Goal: Information Seeking & Learning: Understand process/instructions

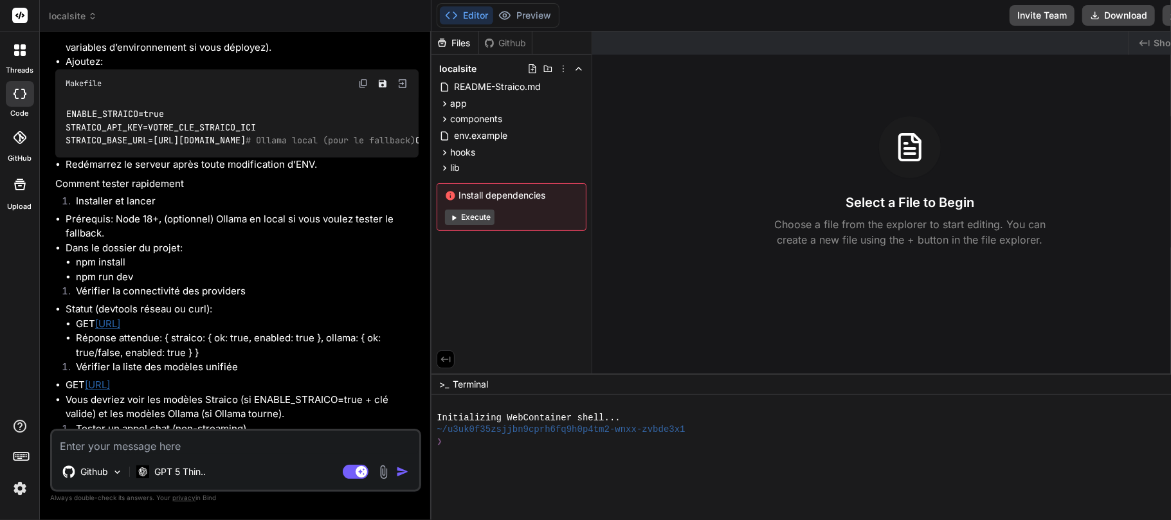
scroll to position [3773, 0]
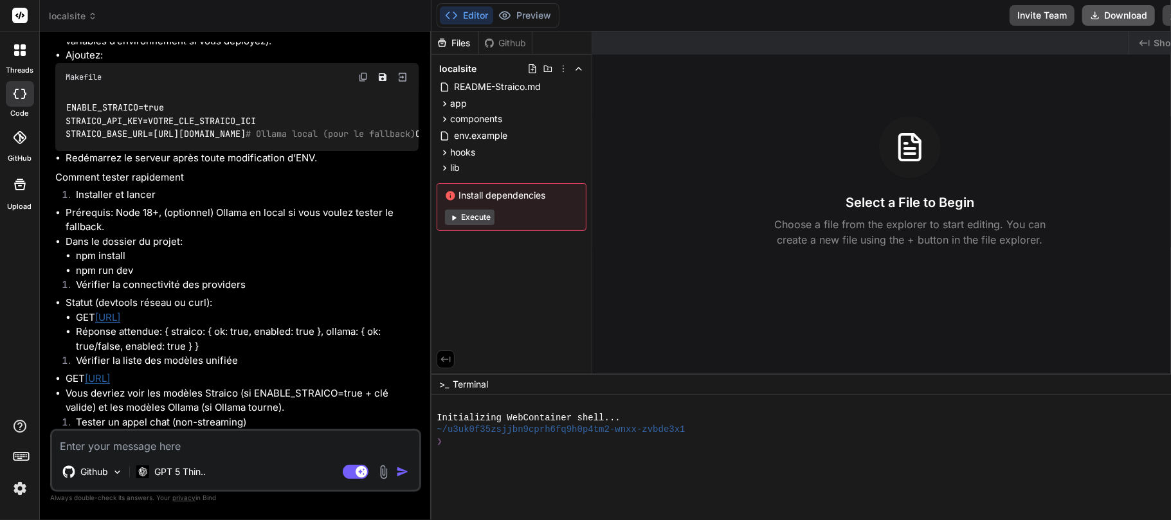
click at [878, 19] on button "Download" at bounding box center [1118, 15] width 73 height 21
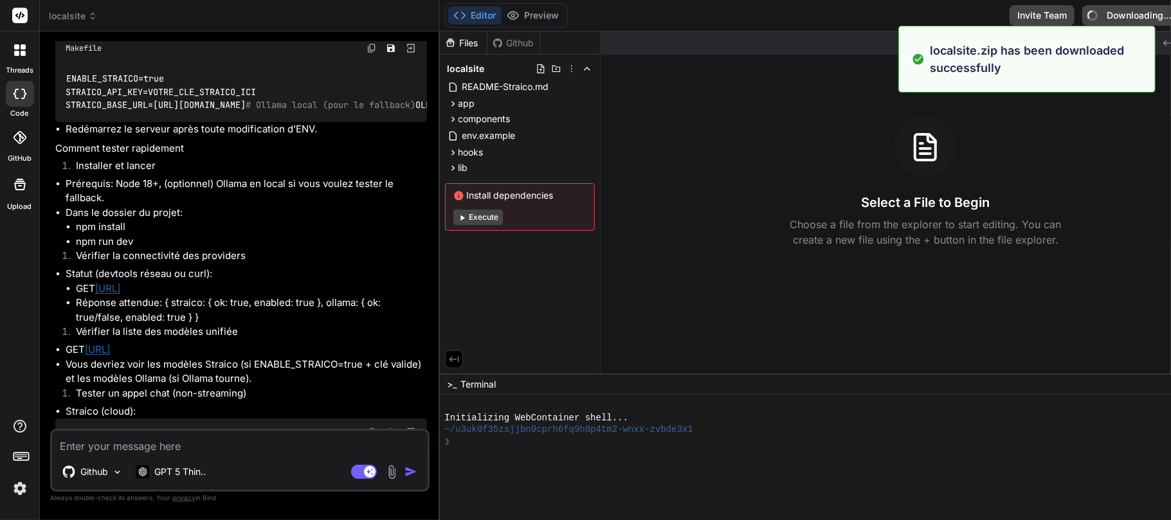
type textarea "x"
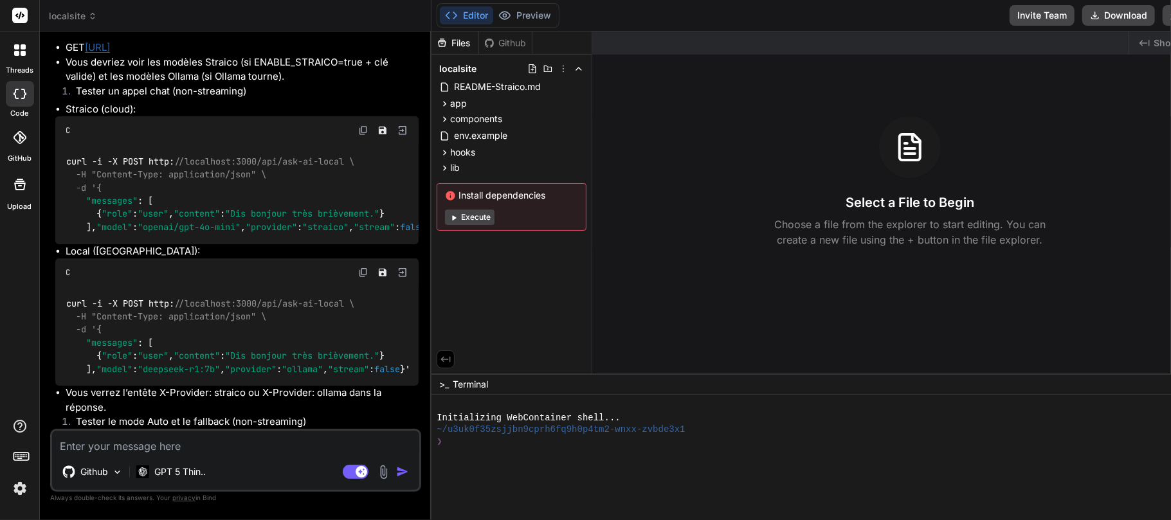
scroll to position [4105, 0]
click at [145, 388] on textarea at bounding box center [235, 442] width 367 height 23
type textarea "J"
type textarea "x"
type textarea "J'"
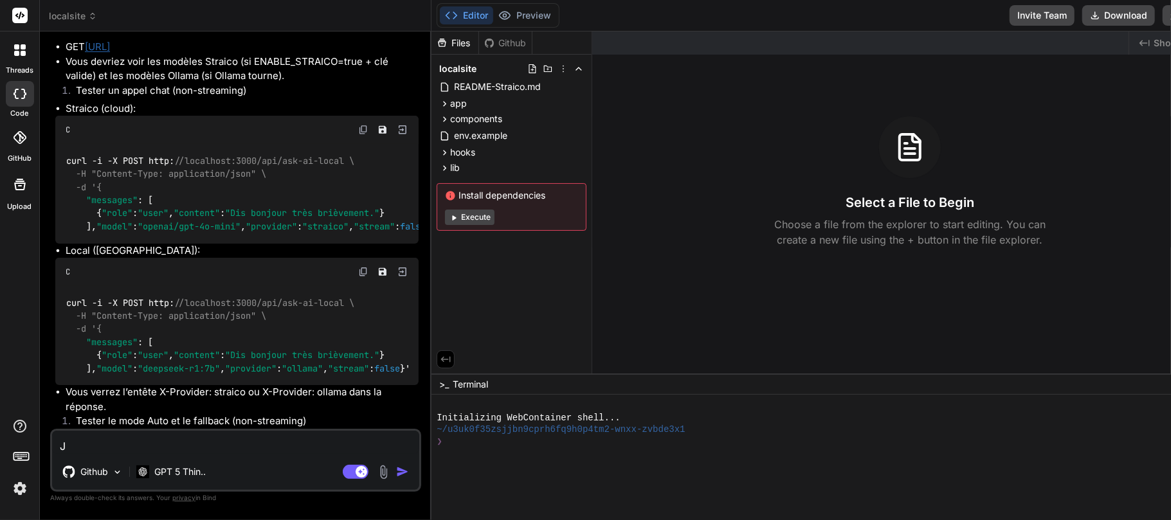
type textarea "x"
type textarea "J'a"
type textarea "x"
type textarea "J'ai"
type textarea "x"
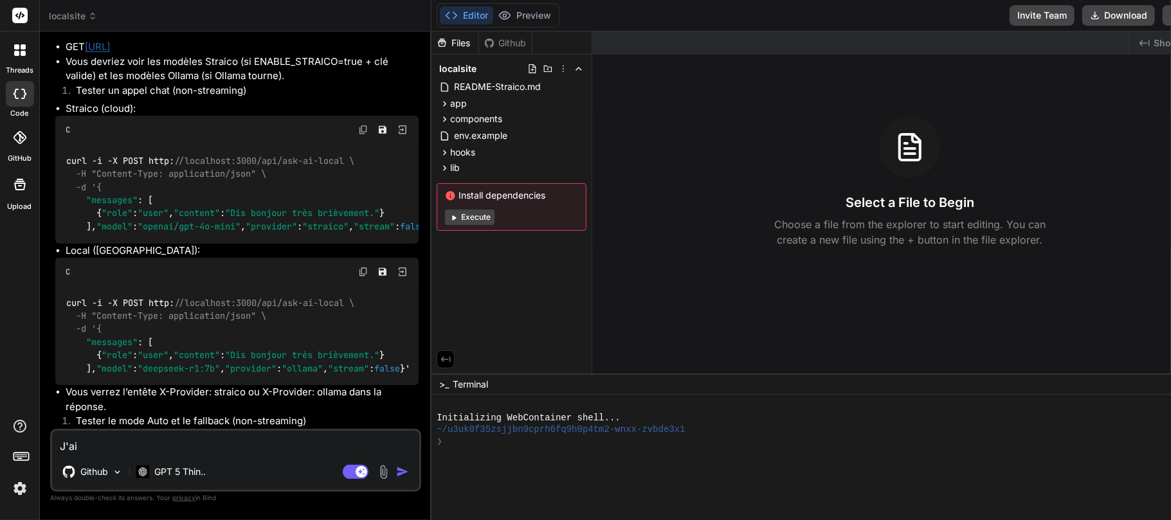
type textarea "J'ai"
type textarea "x"
type textarea "J'ai d"
type textarea "x"
type textarea "J'ai de"
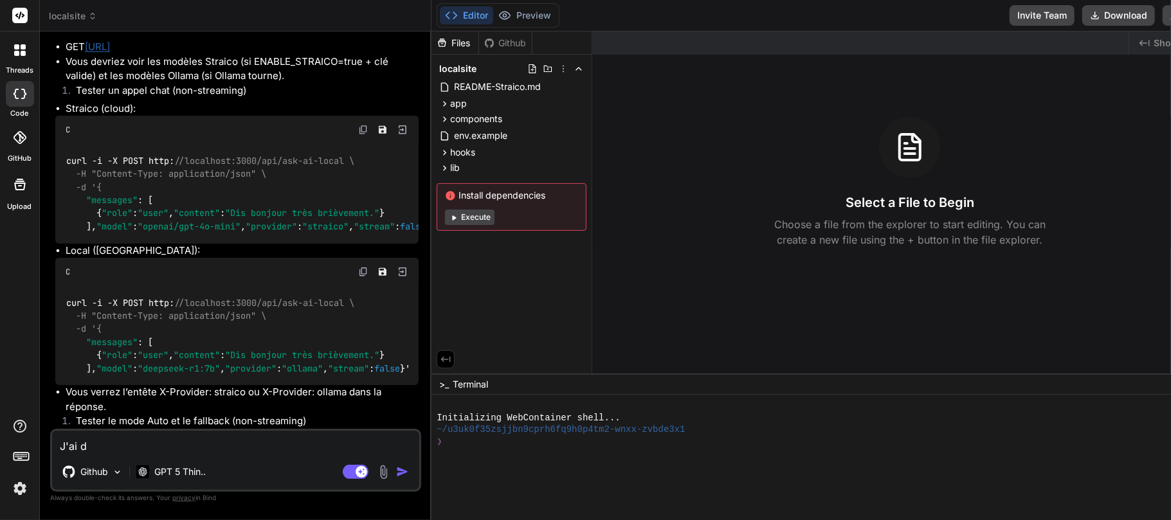
type textarea "x"
type textarea "J'ai dej"
type textarea "x"
type textarea "J'ai deja"
type textarea "x"
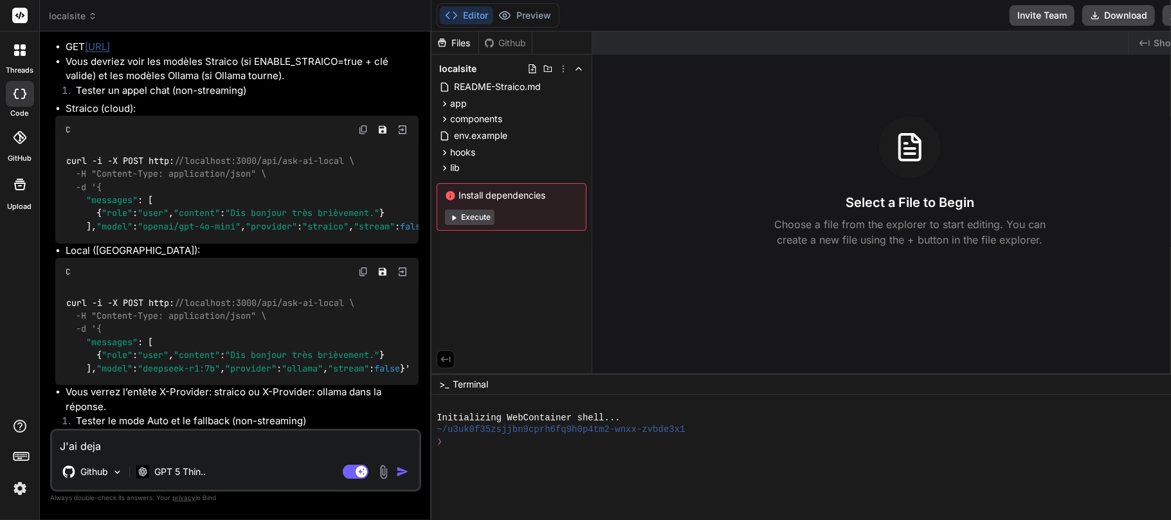
type textarea "J'ai deja"
type textarea "x"
type textarea "J'ai deja u"
type textarea "x"
type textarea "J'ai deja un"
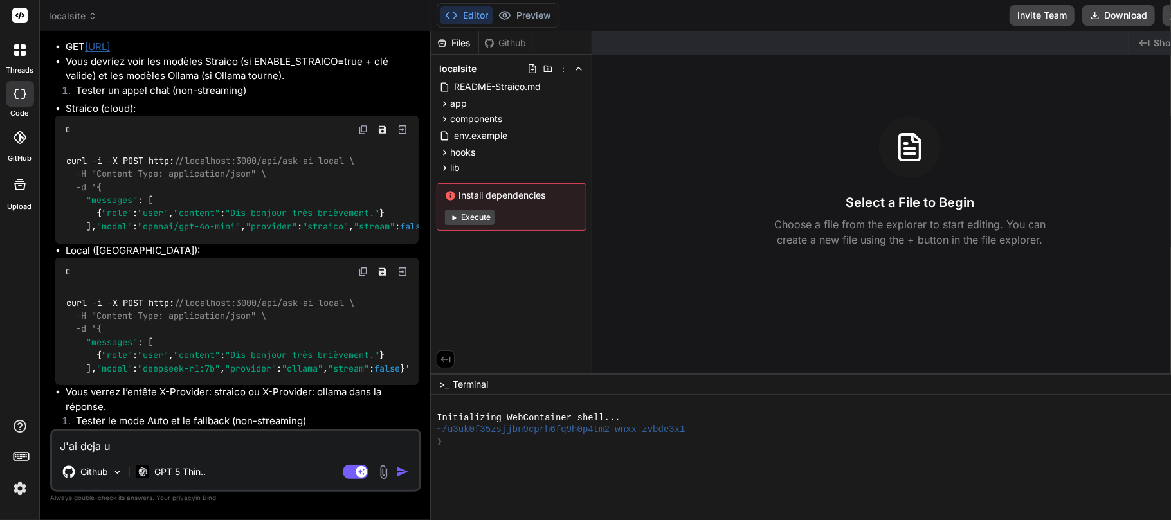
type textarea "x"
type textarea "J'ai deja une"
type textarea "x"
type textarea "J'ai deja une"
type textarea "x"
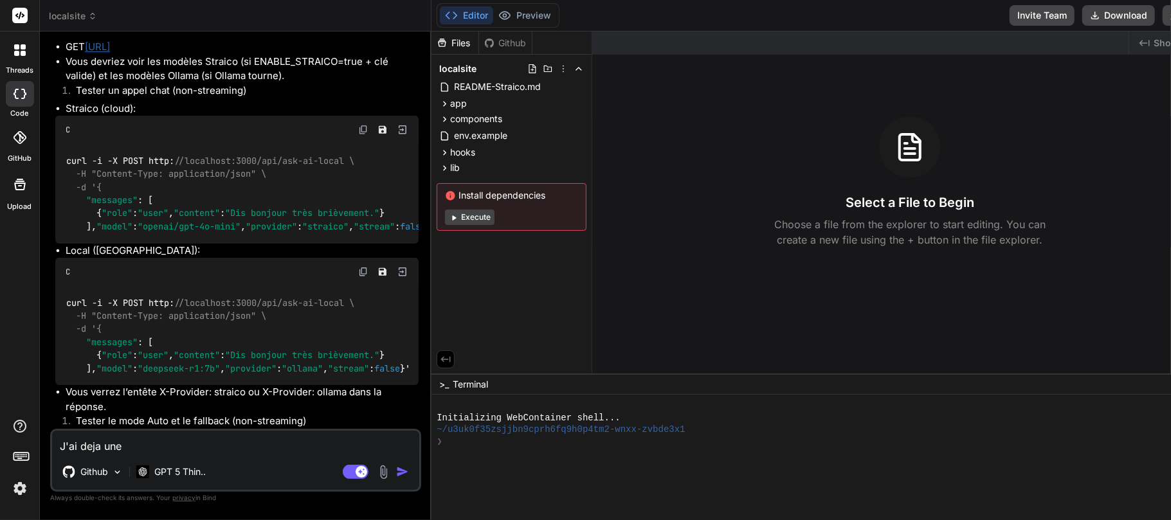
type textarea "J'ai deja une p"
type textarea "x"
type textarea "J'ai deja une pa"
type textarea "x"
type textarea "J'ai deja une p"
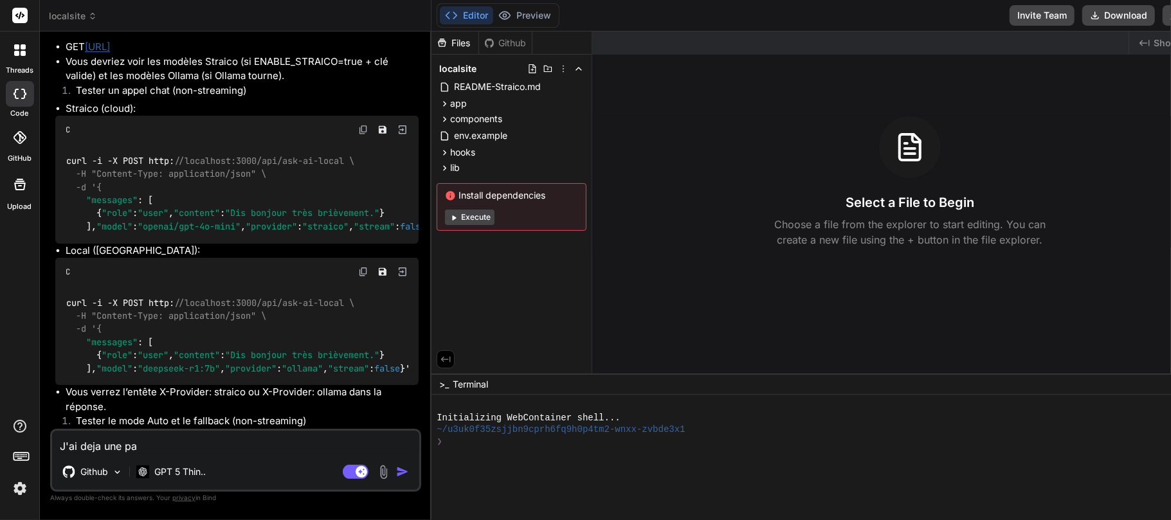
type textarea "x"
type textarea "J'ai deja une"
type textarea "x"
type textarea "J'ai deja une a"
type textarea "x"
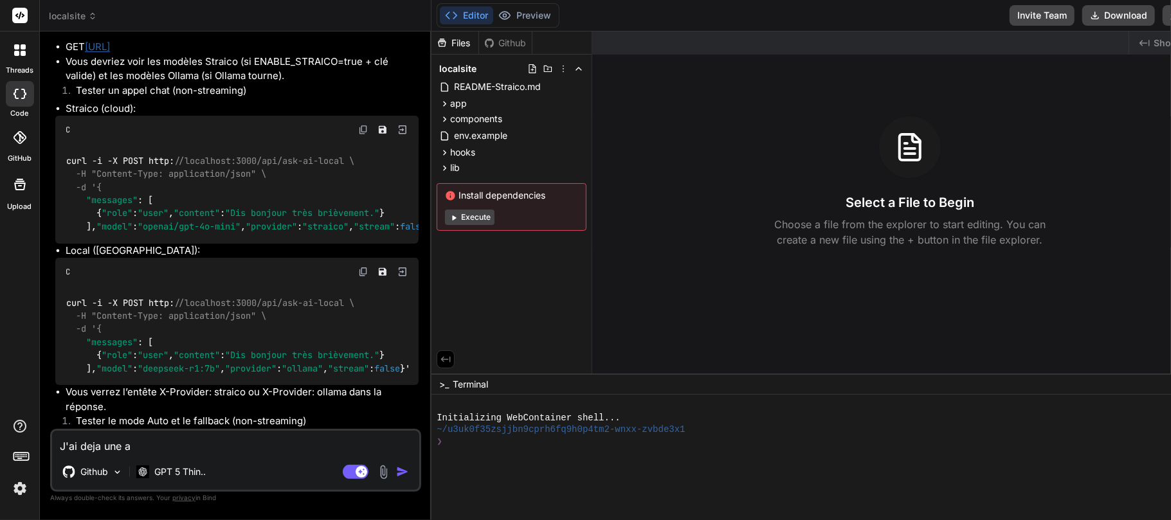
type textarea "J'ai deja une ap"
type textarea "x"
type textarea "J'ai deja une app"
type textarea "x"
type textarea "J'ai deja une appl"
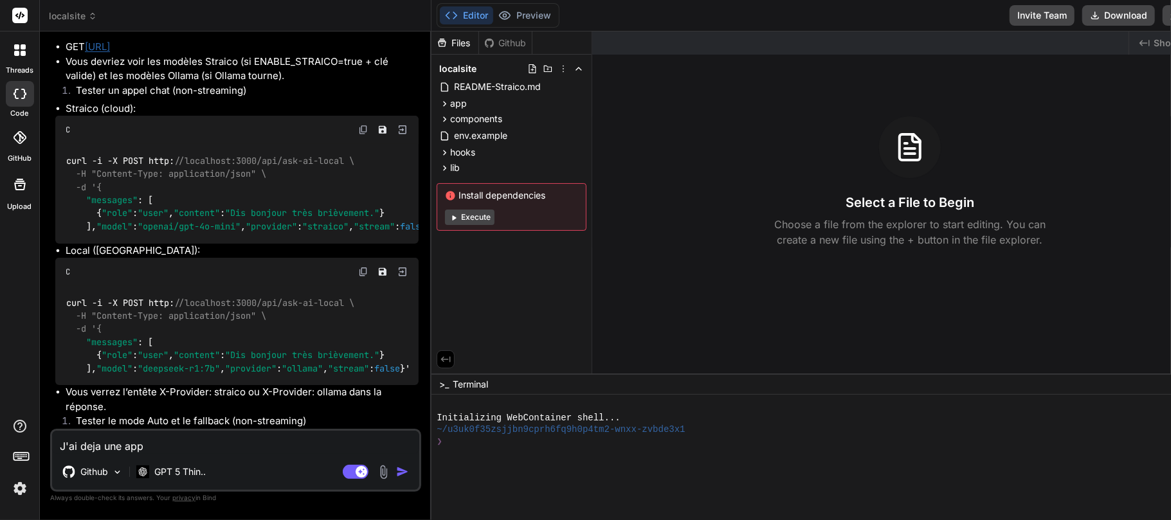
type textarea "x"
type textarea "J'ai deja une appli"
type textarea "x"
type textarea "J'ai deja une applic"
type textarea "x"
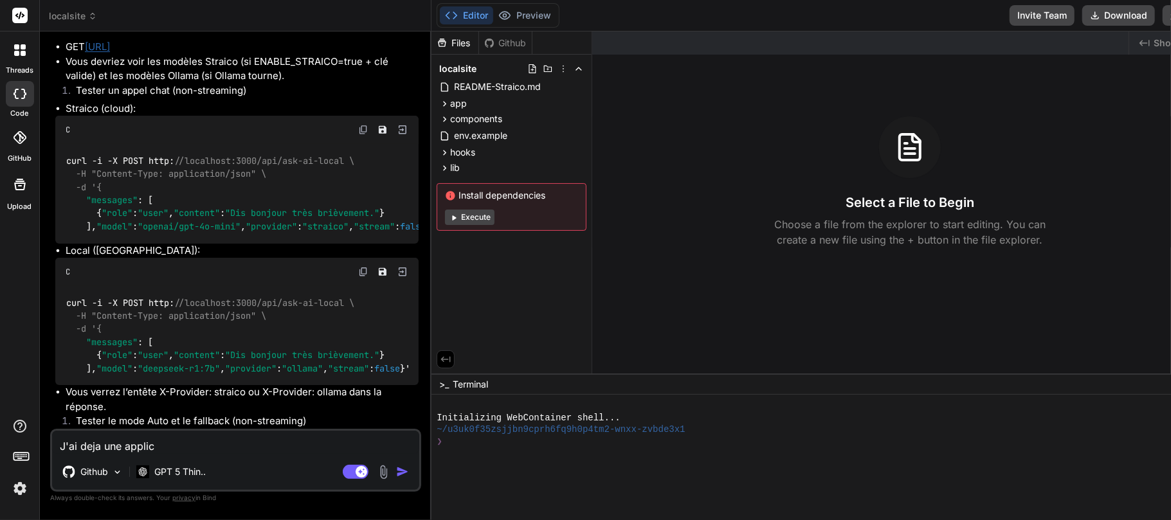
type textarea "J'ai deja une applica"
type textarea "x"
type textarea "J'ai deja une applicat"
type textarea "x"
type textarea "J'ai deja une applicati"
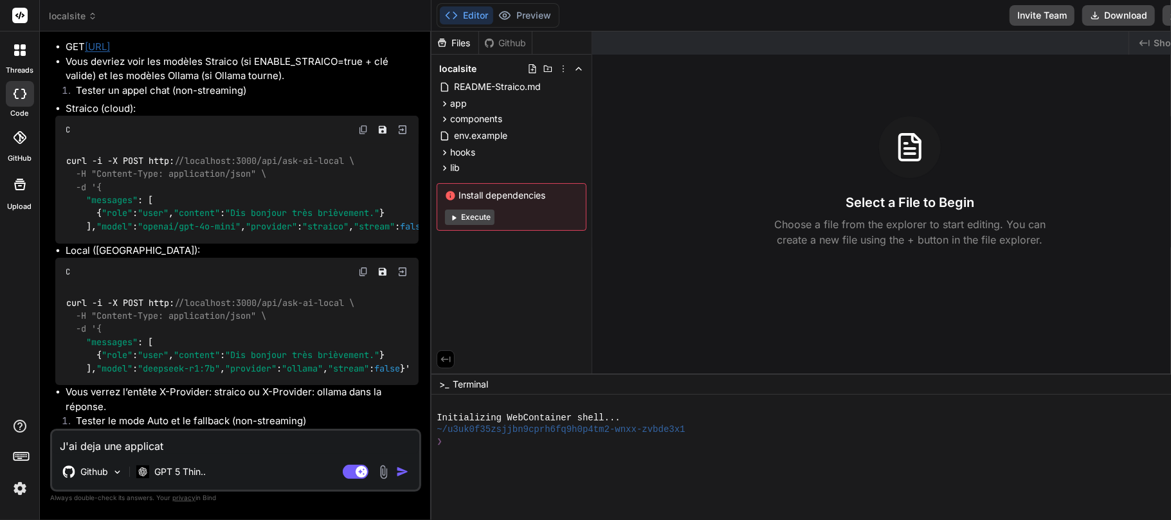
type textarea "x"
type textarea "J'ai deja une applicatio"
type textarea "x"
type textarea "J'ai deja une application"
type textarea "x"
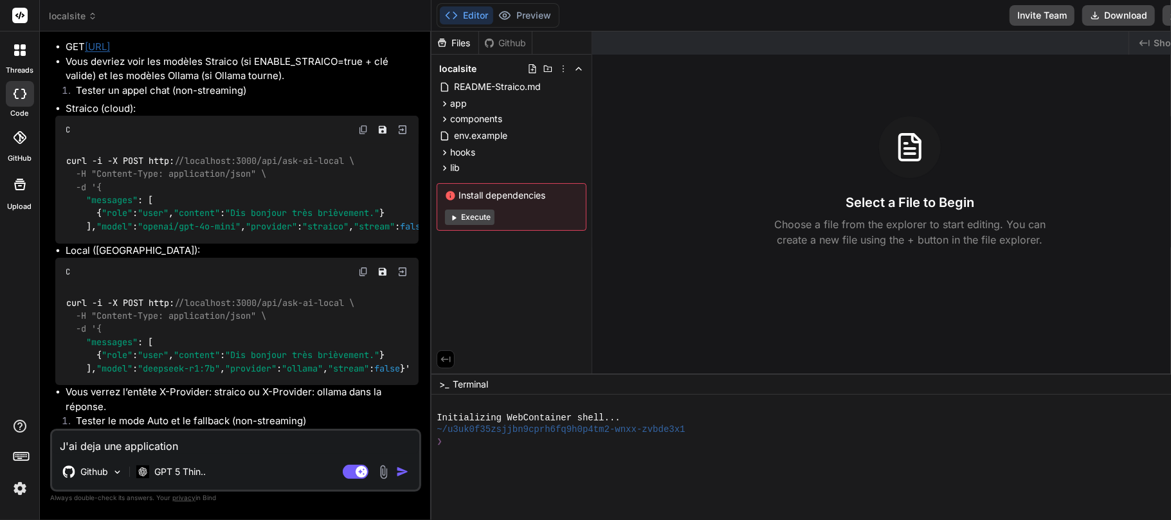
type textarea "J'ai deja une application"
type textarea "x"
type textarea "J'ai deja une application q"
type textarea "x"
type textarea "J'ai deja une application qu"
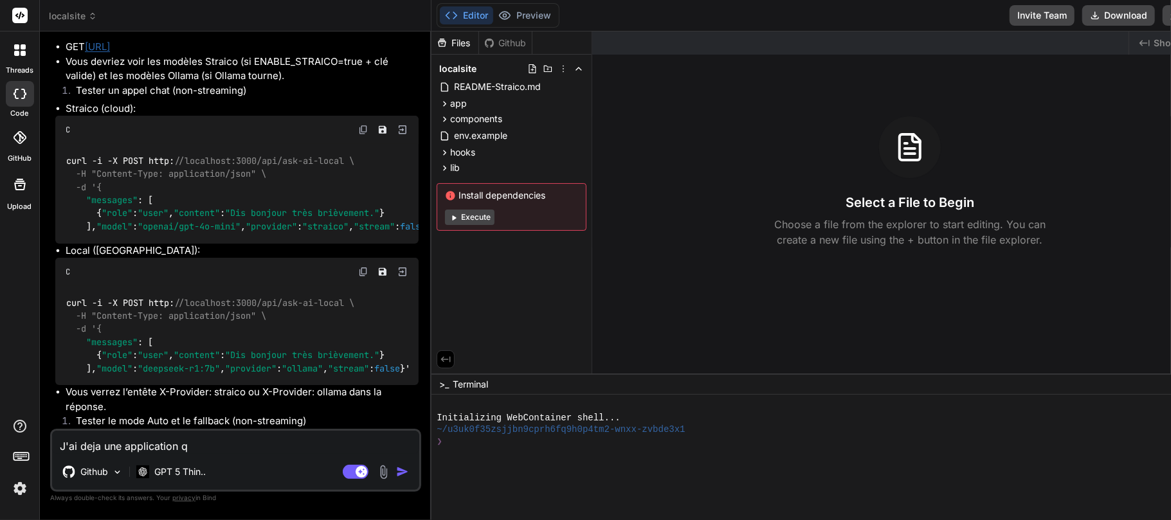
type textarea "x"
type textarea "J'ai deja une application qui"
type textarea "x"
type textarea "J'ai deja une application qui"
type textarea "x"
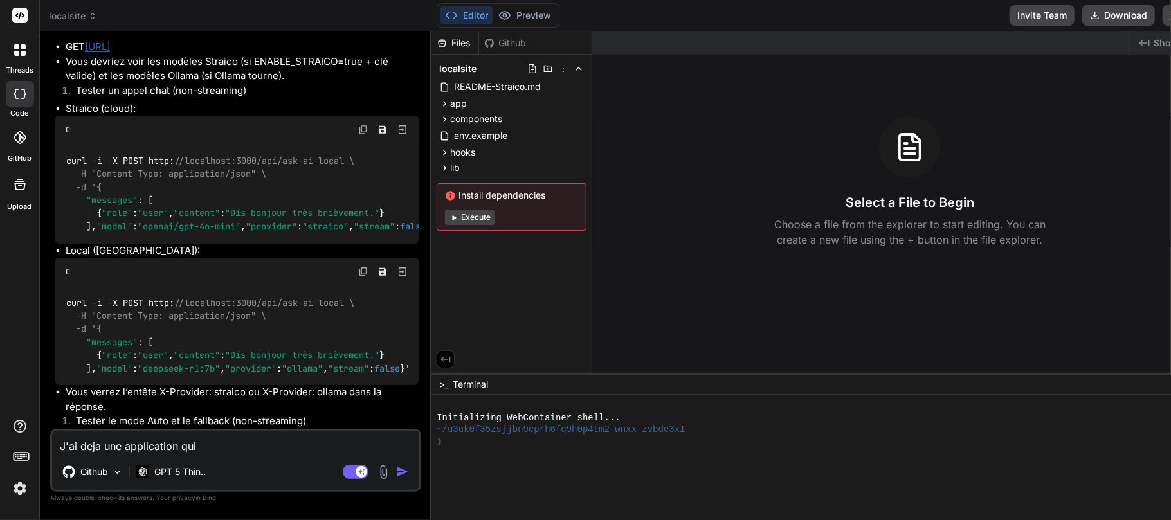
type textarea "J'ai deja une application qui t"
type textarea "x"
type textarea "J'ai deja une application qui to"
type textarea "x"
type textarea "J'ai deja une application qui tou"
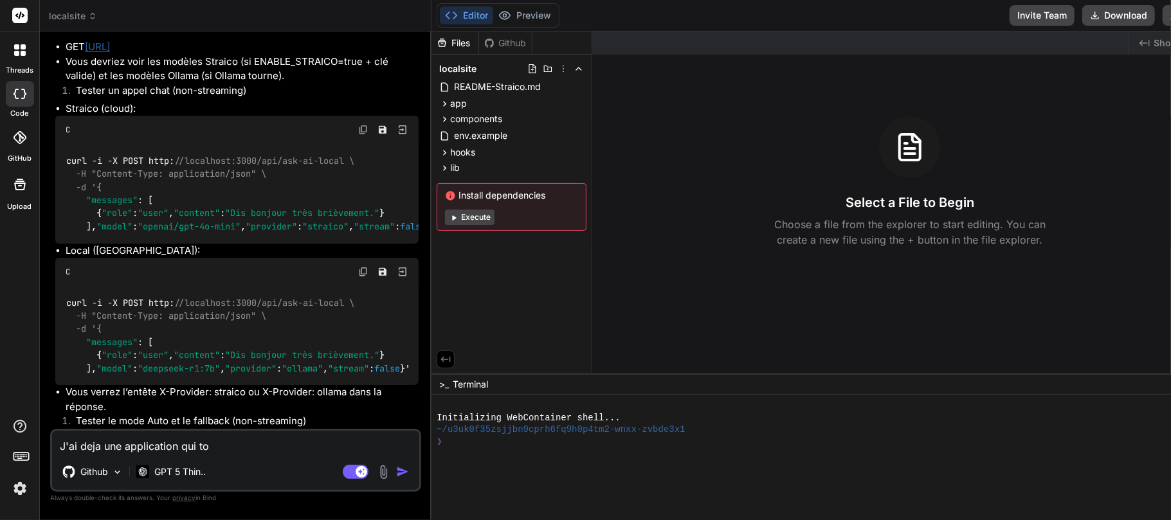
type textarea "x"
type textarea "J'ai deja une application qui tour"
type textarea "x"
type textarea "J'ai deja une application qui tourn"
type textarea "x"
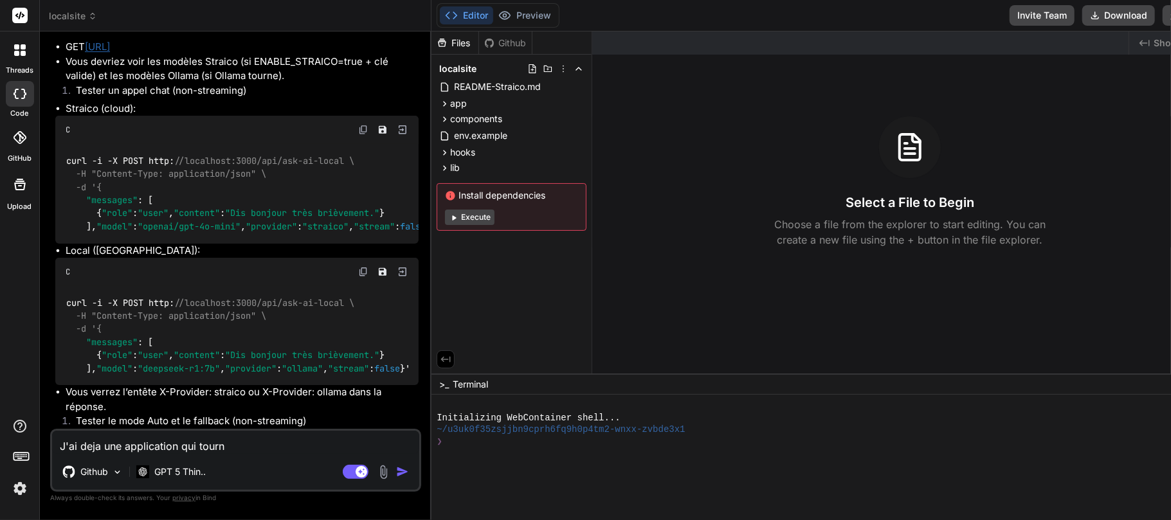
type textarea "J'ai deja une application qui tourne"
type textarea "x"
type textarea "J'ai deja une application qui tourne"
type textarea "x"
type textarea "J'ai deja une application qui tourne s"
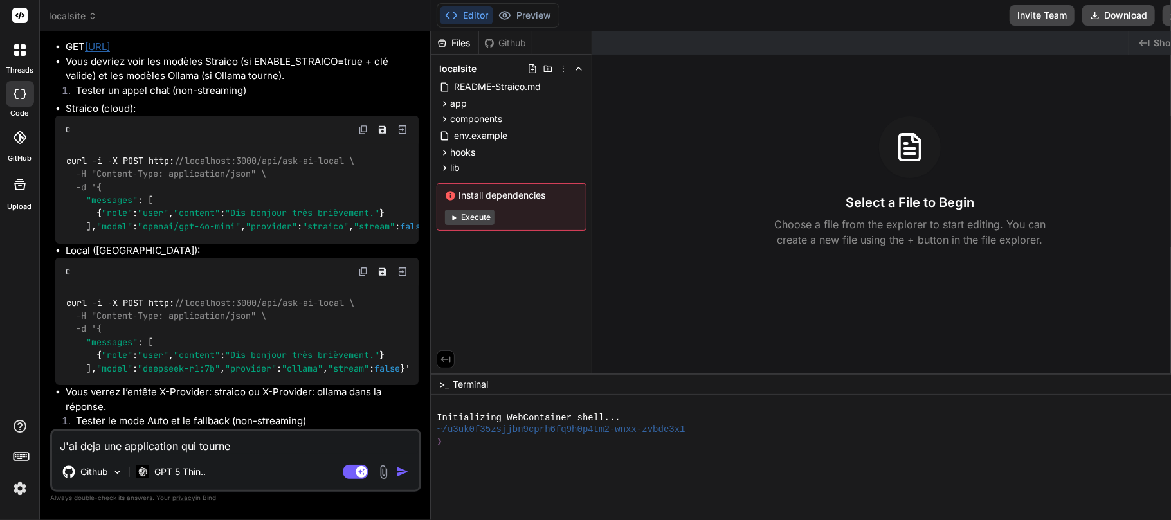
type textarea "x"
type textarea "J'ai deja une application qui tourne su"
type textarea "x"
type textarea "J'ai deja une application qui tourne sur"
type textarea "x"
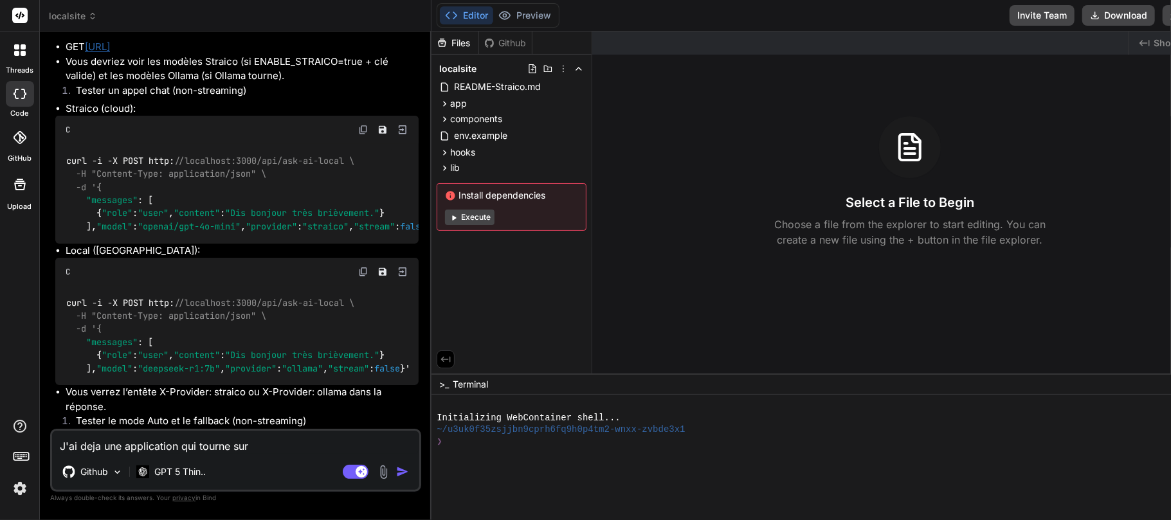
type textarea "J'ai deja une application qui tourne sur"
type textarea "x"
type textarea "J'ai deja une application qui tourne sur l"
type textarea "x"
type textarea "J'ai deja une application qui tourne sur le"
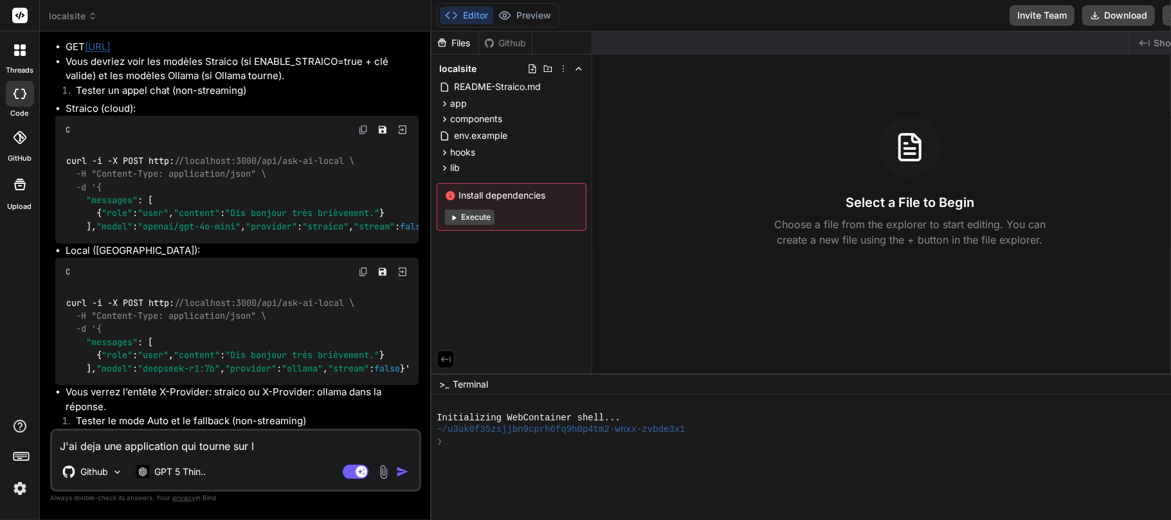
type textarea "x"
type textarea "J'ai deja une application qui tourne sur le"
type textarea "x"
type textarea "J'ai deja une application qui tourne sur le p"
type textarea "x"
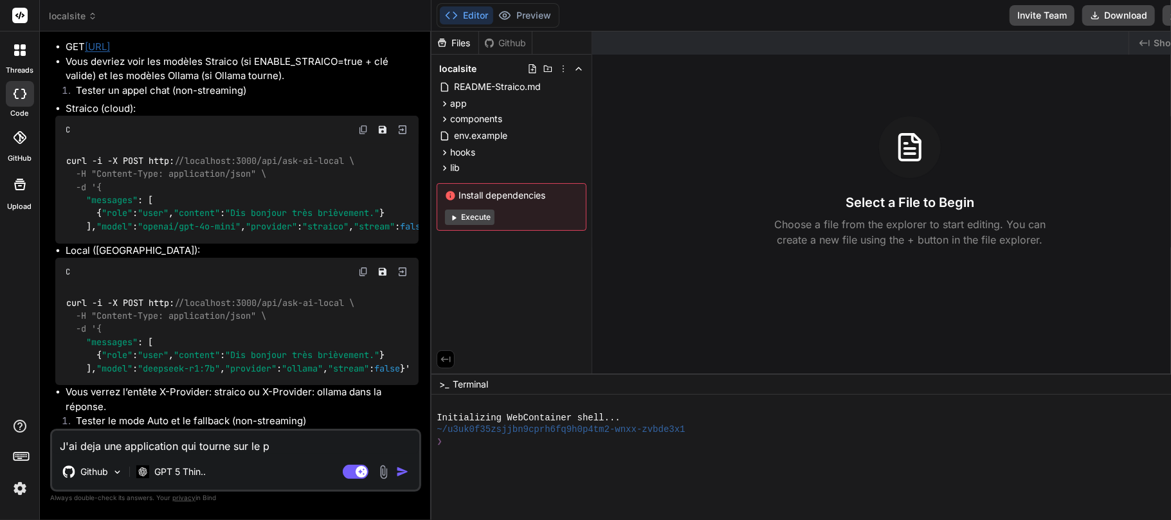
type textarea "J'ai deja une application qui tourne sur le po"
type textarea "x"
type textarea "J'ai deja une application qui tourne sur le por"
type textarea "x"
type textarea "J'ai deja une application qui tourne sur le port"
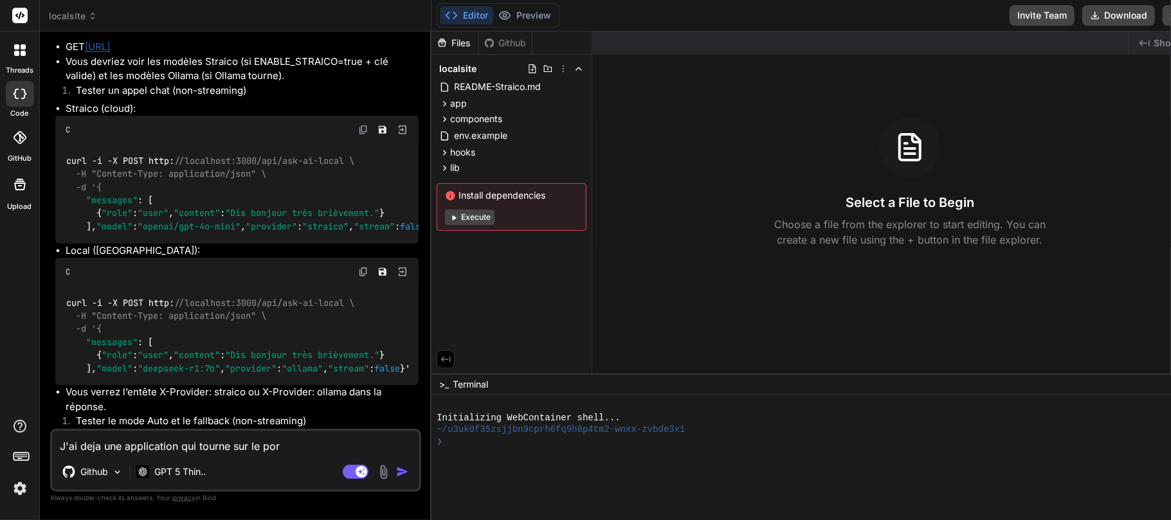
type textarea "x"
type textarea "J'ai deja une application qui tourne sur le port"
type textarea "x"
type textarea "J'ai deja une application qui tourne sur le port 3"
type textarea "x"
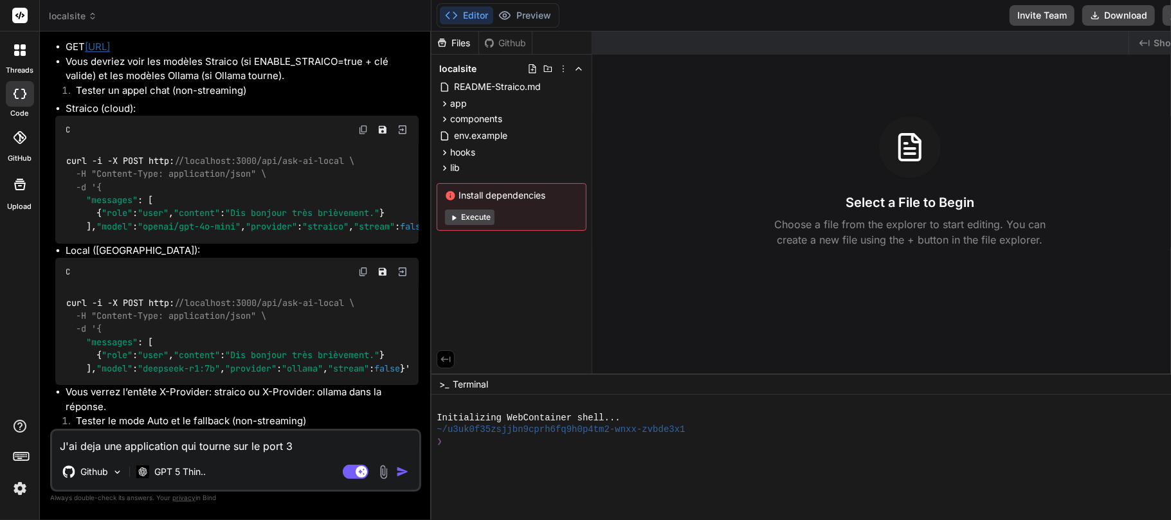
type textarea "J'ai deja une application qui tourne sur le port 30"
type textarea "x"
type textarea "J'ai deja une application qui tourne sur le port 300"
type textarea "x"
type textarea "J'ai deja une application qui tourne sur le port 3000"
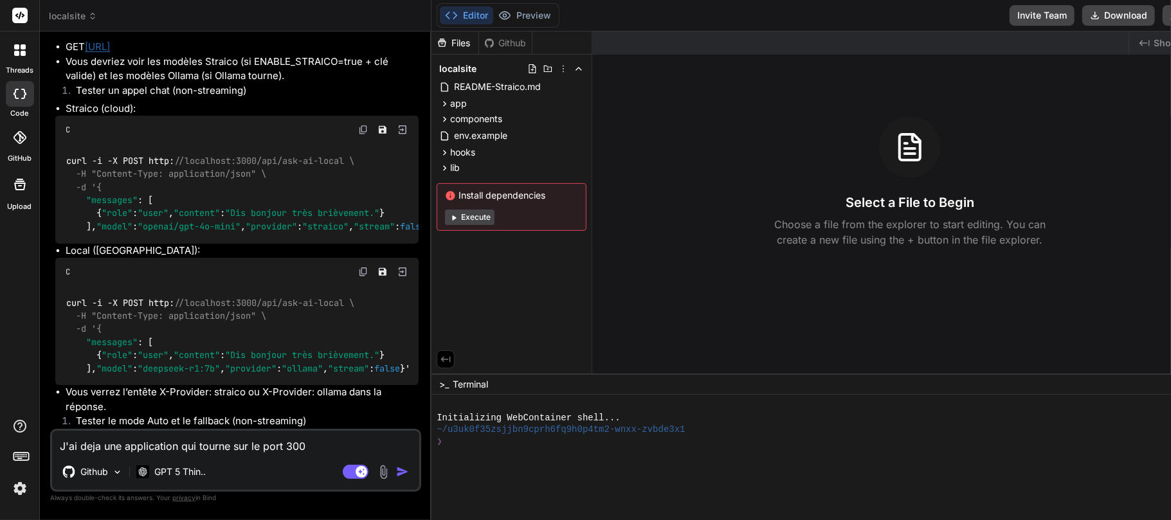
type textarea "x"
type textarea "J'ai deja une application qui tourne sur le port 3000."
type textarea "x"
type textarea "J'ai deja une application qui tourne sur le port 3000."
type textarea "x"
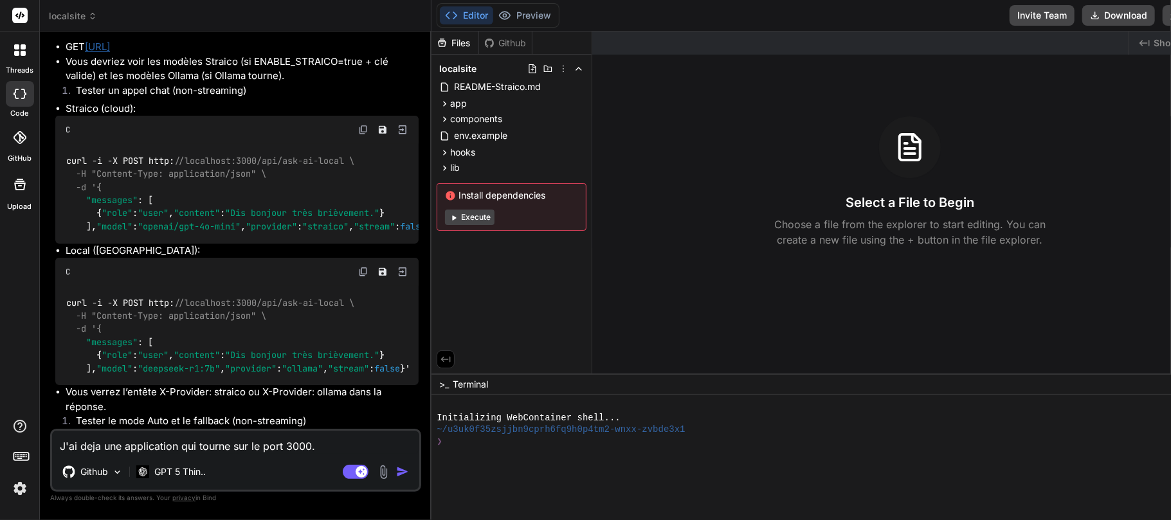
type textarea "J'ai deja une application qui tourne sur le port 3000. J"
type textarea "x"
type textarea "J'ai deja une application qui tourne sur le port 3000. J'"
type textarea "x"
type textarea "J'ai deja une application qui tourne sur le port 3000. J'a"
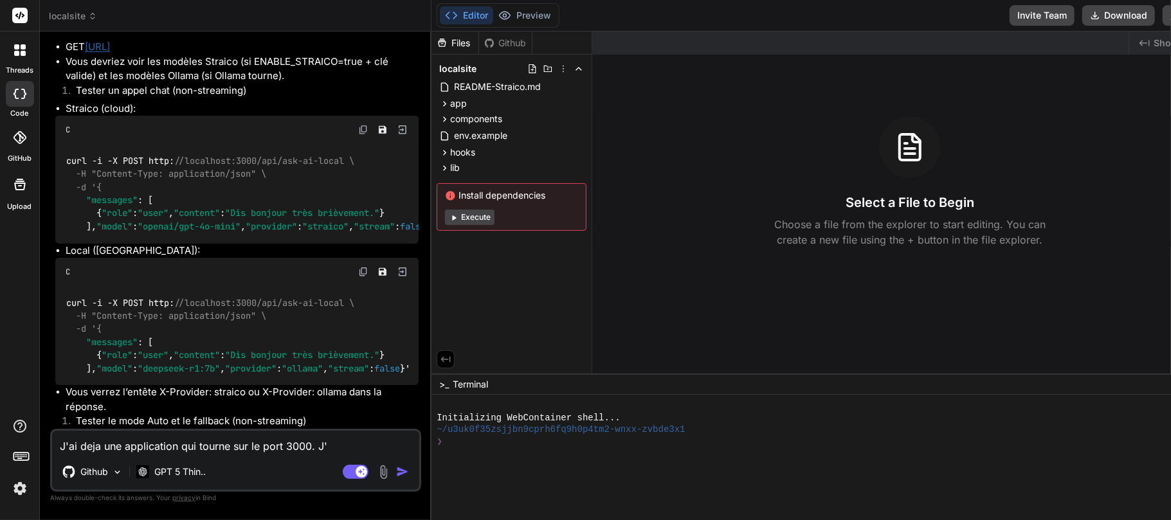
type textarea "x"
type textarea "J'ai deja une application qui tourne sur le port 3000. J'ai"
type textarea "x"
type textarea "J'ai deja une application qui tourne sur le port 3000. J'ai"
type textarea "x"
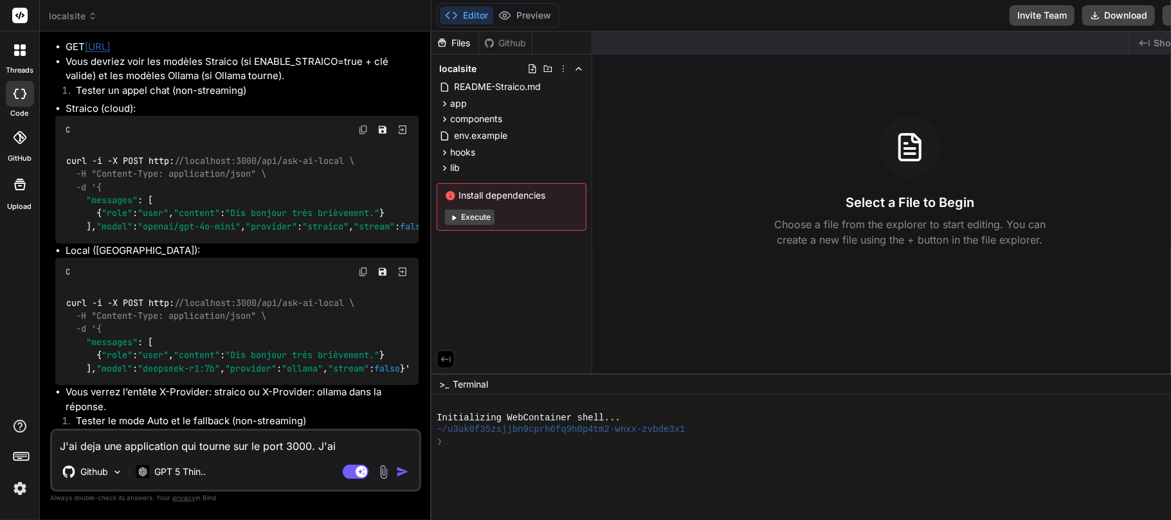
type textarea "J'ai deja une application qui tourne sur le port 3000. J'ai t"
type textarea "x"
type textarea "J'ai deja une application qui tourne sur le port 3000. J'ai té"
type textarea "x"
type textarea "J'ai deja une application qui tourne sur le port 3000. J'ai tél"
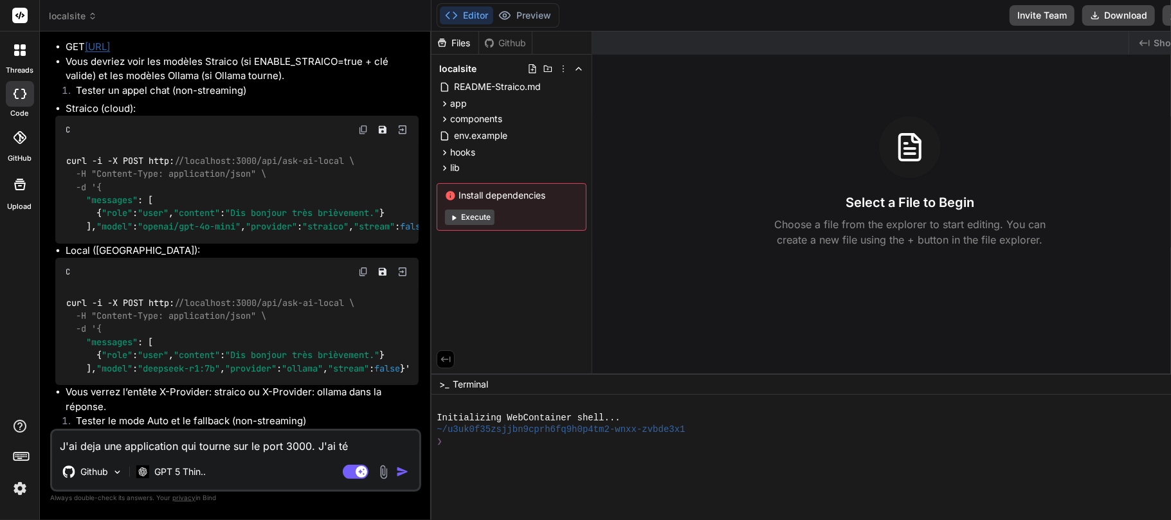
type textarea "x"
type textarea "J'ai deja une application qui tourne sur le port 3000. J'ai télé"
type textarea "x"
type textarea "J'ai deja une application qui tourne sur le port 3000. J'ai téléc"
type textarea "x"
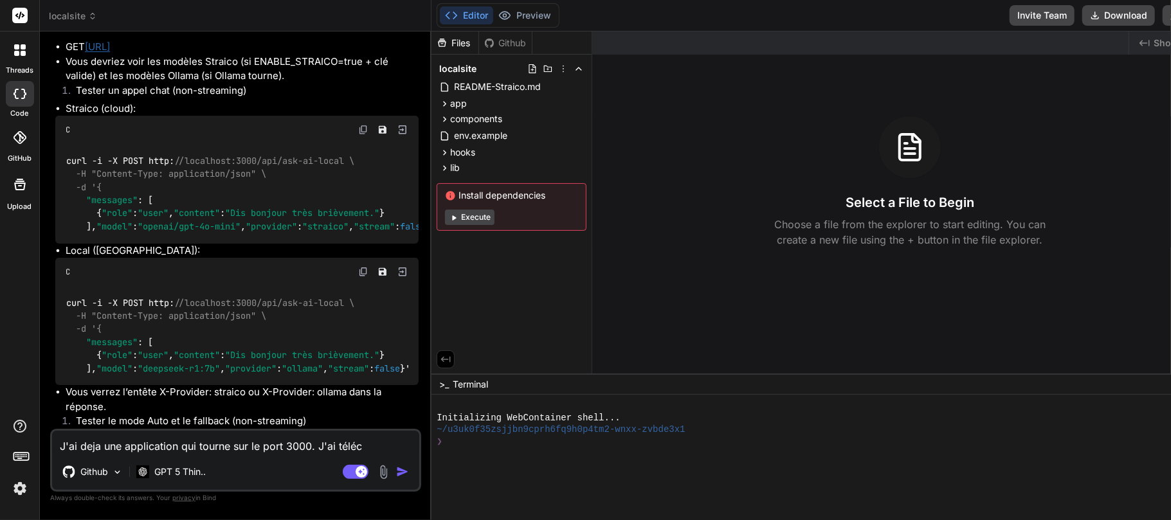
type textarea "J'ai deja une application qui tourne sur le port 3000. J'[PERSON_NAME]"
type textarea "x"
type textarea "J'ai deja une application qui tourne sur le port 3000. J'ai télécha"
type textarea "x"
type textarea "J'ai deja une application qui tourne sur le port 3000. J'ai téléchar"
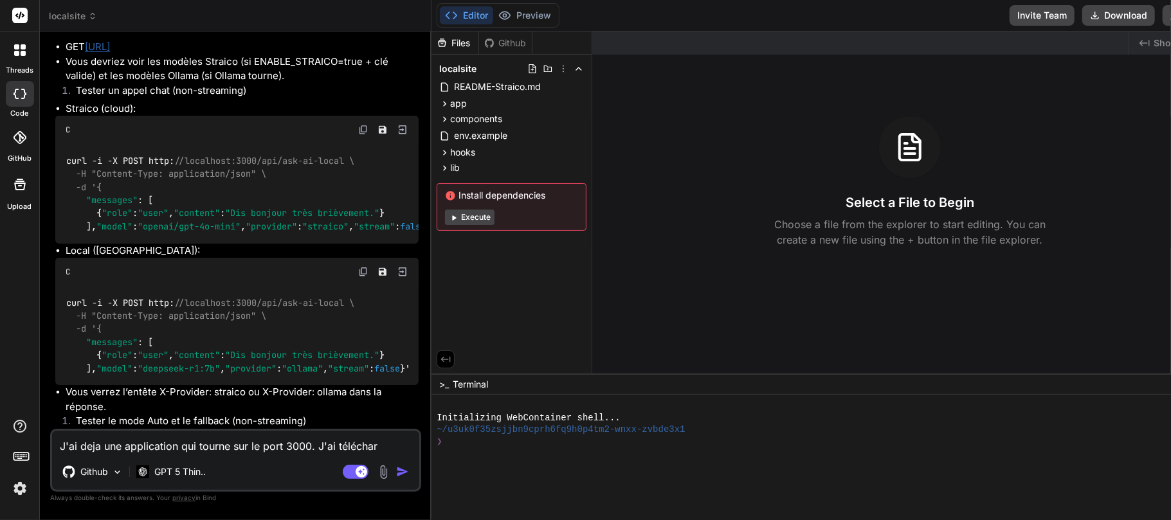
type textarea "x"
type textarea "J'ai deja une application qui tourne sur le port 3000. J'ai téléchare"
type textarea "x"
type textarea "J'ai deja une application qui tourne sur le port 3000. J'ai téléchar"
type textarea "x"
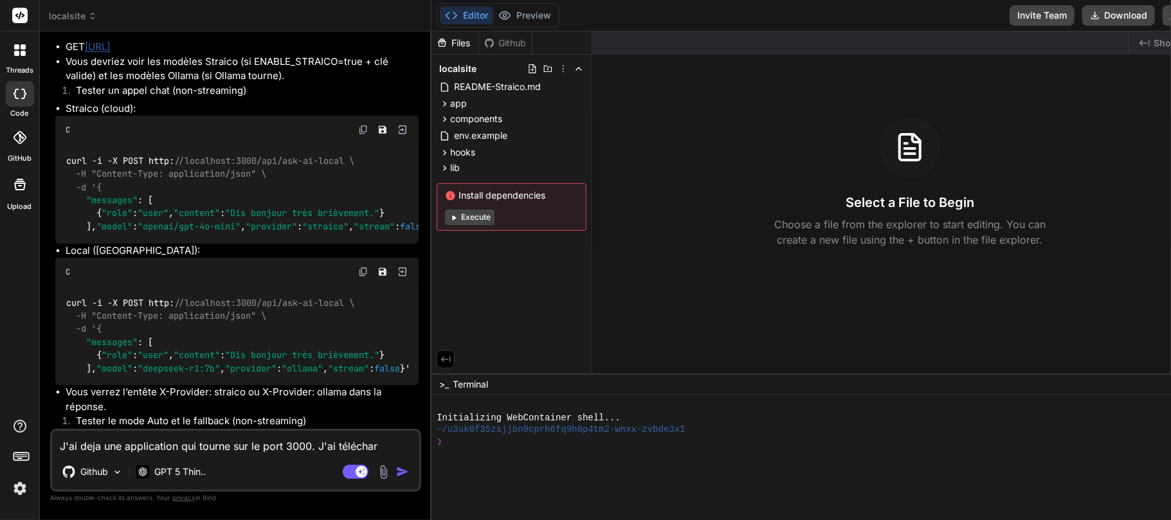
type textarea "J'ai deja une application qui tourne sur le port 3000. J'ai télécharg"
type textarea "x"
type textarea "J'ai deja une application qui tourne sur le port 3000. J'ai télécharge"
type textarea "x"
type textarea "J'ai deja une application qui tourne sur le port 3000. J'ai télécharg"
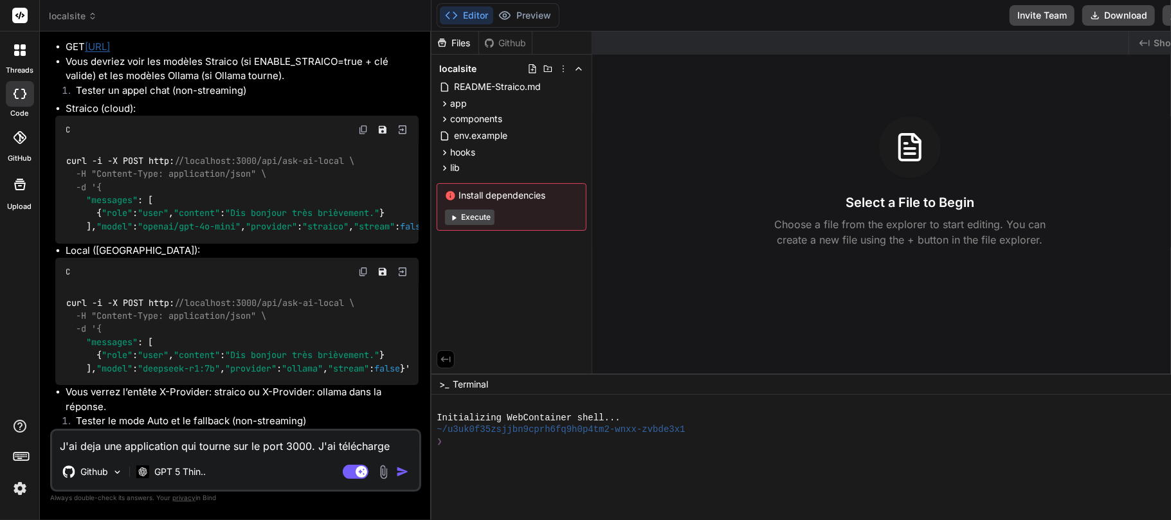
type textarea "x"
type textarea "J'ai deja une application qui tourne sur le port 3000. J'ai téléchargé"
type textarea "x"
type textarea "J'ai deja une application qui tourne sur le port 3000. J'ai téléchargé"
type textarea "x"
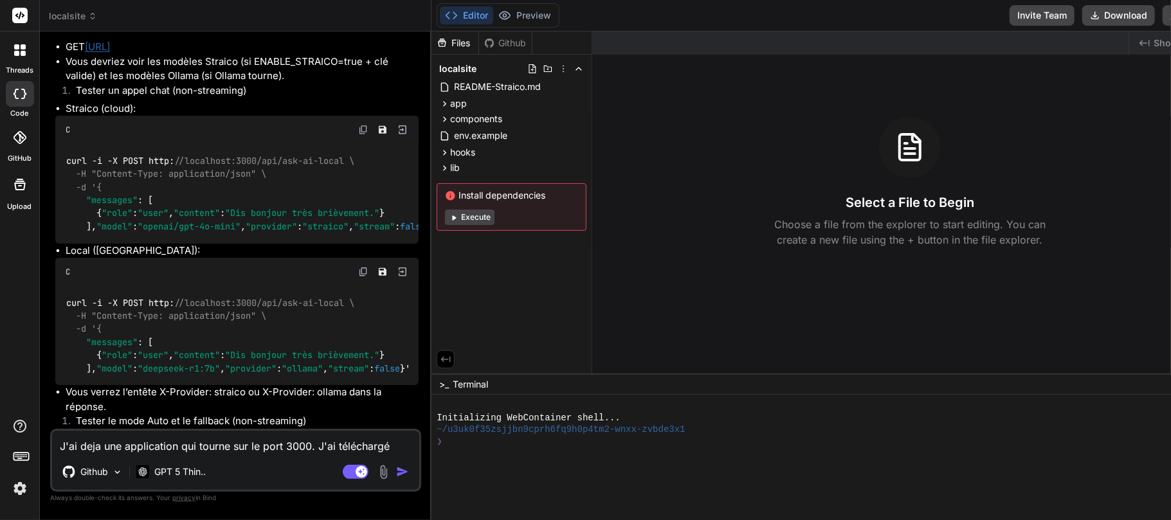
type textarea "J'ai deja une application qui tourne sur le port 3000. J'ai téléchargé e"
type textarea "x"
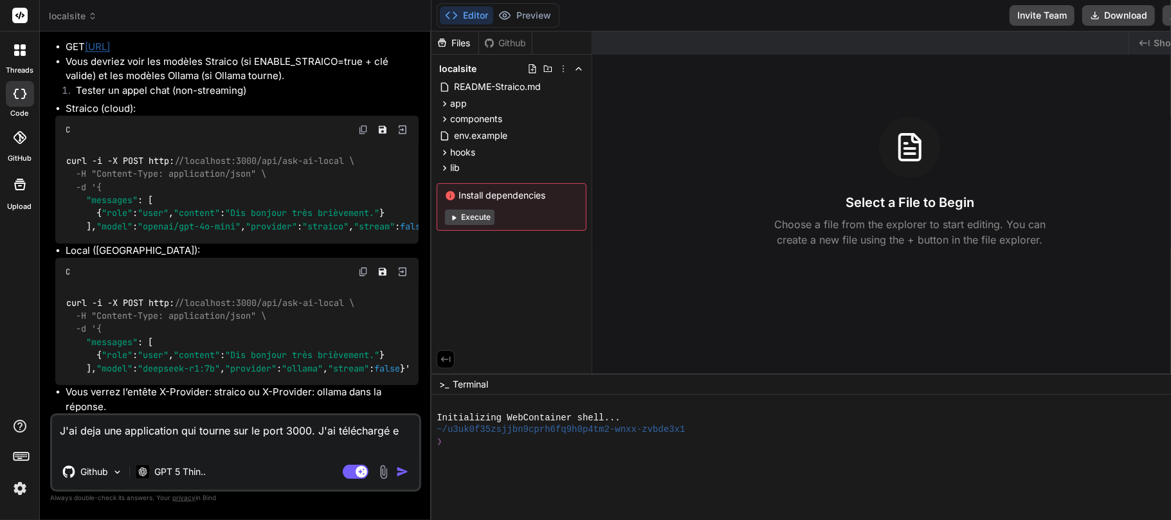
type textarea "J'ai deja une application qui tourne sur le port 3000. J'ai téléchargé et"
type textarea "x"
type textarea "J'ai deja une application qui tourne sur le port 3000. J'ai téléchargé et"
type textarea "x"
type textarea "J'ai deja une application qui tourne sur le port 3000. J'ai téléchargé et d"
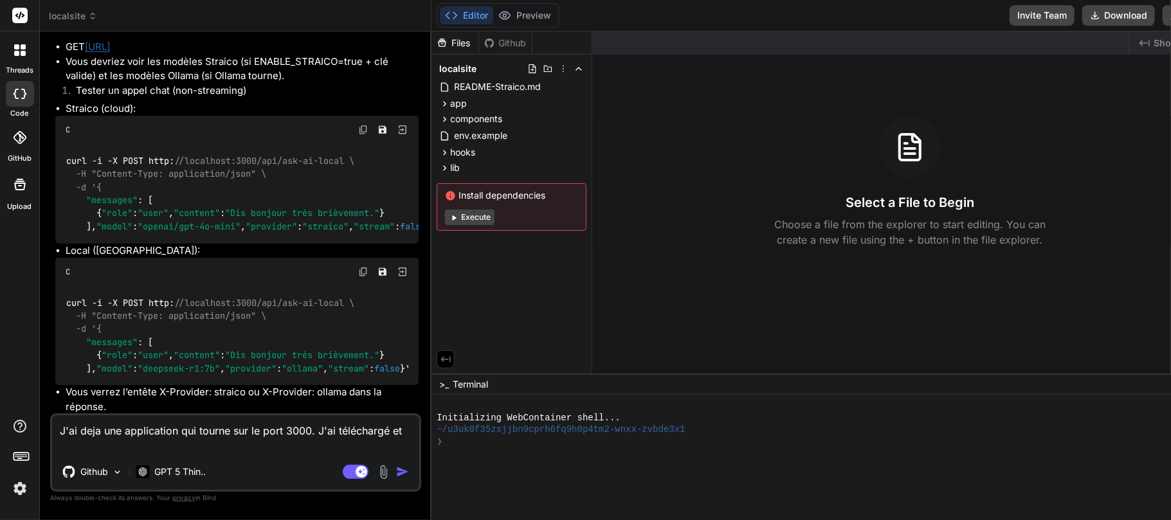
type textarea "x"
type textarea "J'ai deja une application qui tourne sur le port 3000. J'ai téléchargé et de"
type textarea "x"
type textarea "J'ai deja une application qui tourne sur le port 3000. J'ai téléchargé et dec"
type textarea "x"
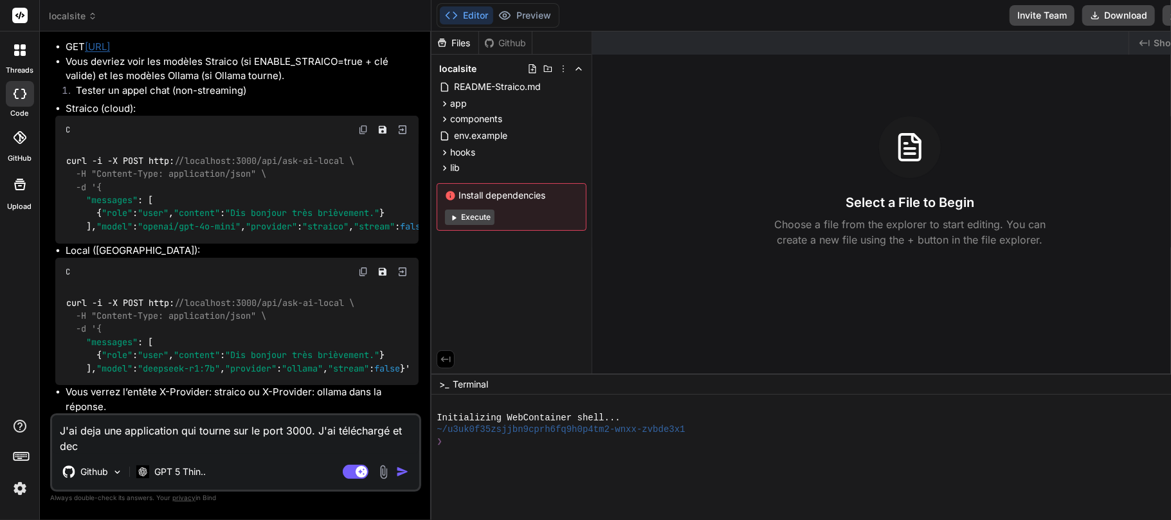
type textarea "J'ai deja une application qui tourne sur le port 3000. J'ai téléchargé et deco"
type textarea "x"
type textarea "J'ai deja une application qui tourne sur le port 3000. J'ai téléchargé et decom"
type textarea "x"
type textarea "J'ai deja une application qui tourne sur le port 3000. J'ai téléchargé et decomp"
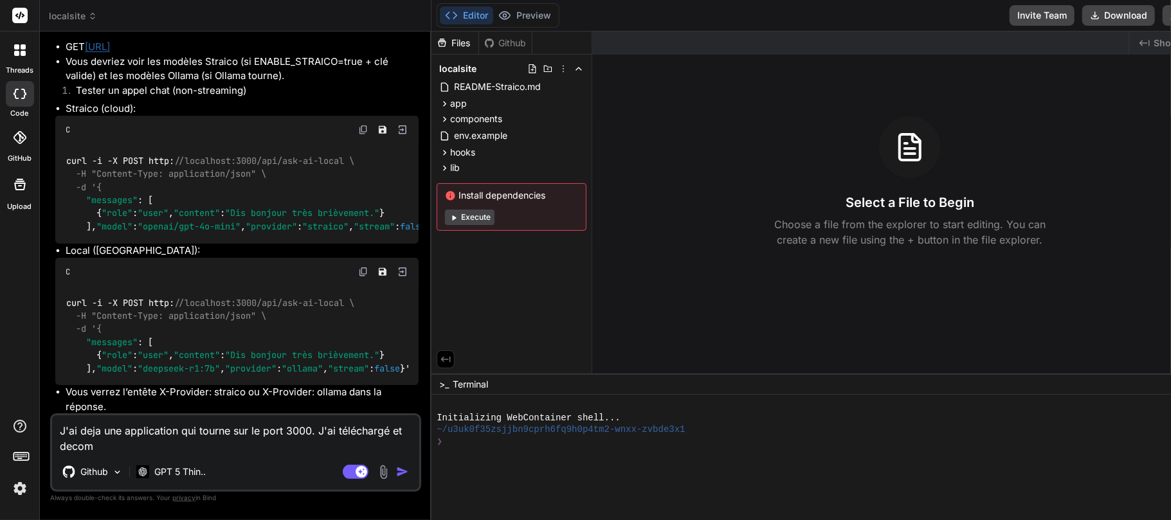
type textarea "x"
type textarea "J'ai deja une application qui tourne sur le port 3000. J'ai téléchargé et decom…"
type textarea "x"
type textarea "J'ai deja une application qui tourne sur le port 3000. J'ai téléchargé et decom…"
type textarea "x"
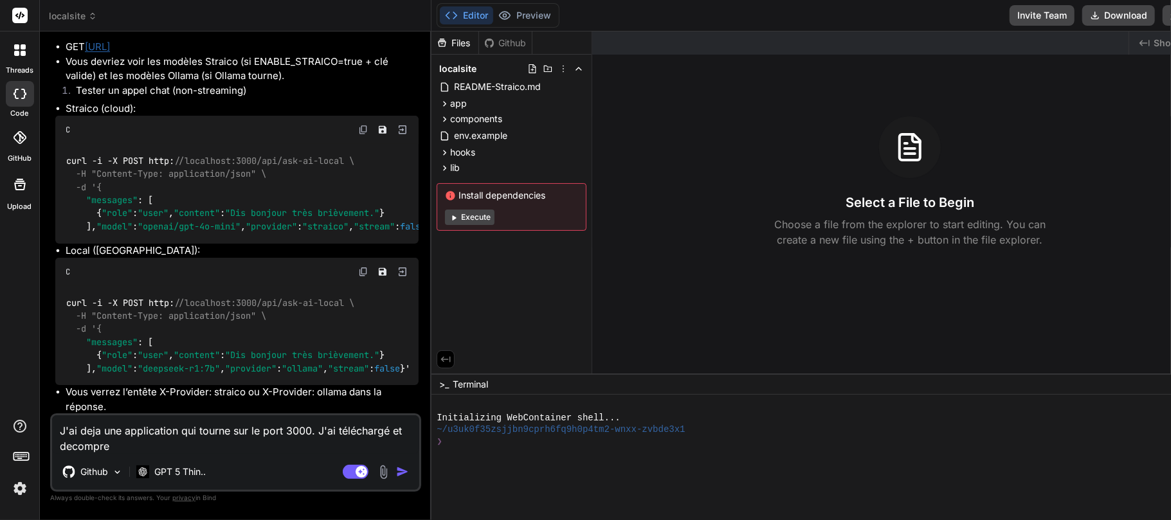
type textarea "J'ai deja une application qui tourne sur le port 3000. J'ai téléchargé et decom…"
type textarea "x"
type textarea "J'ai deja une application qui tourne sur le port 3000. J'ai téléchargé et decom…"
type textarea "x"
type textarea "J'ai deja une application qui tourne sur le port 3000. J'ai téléchargé et decom…"
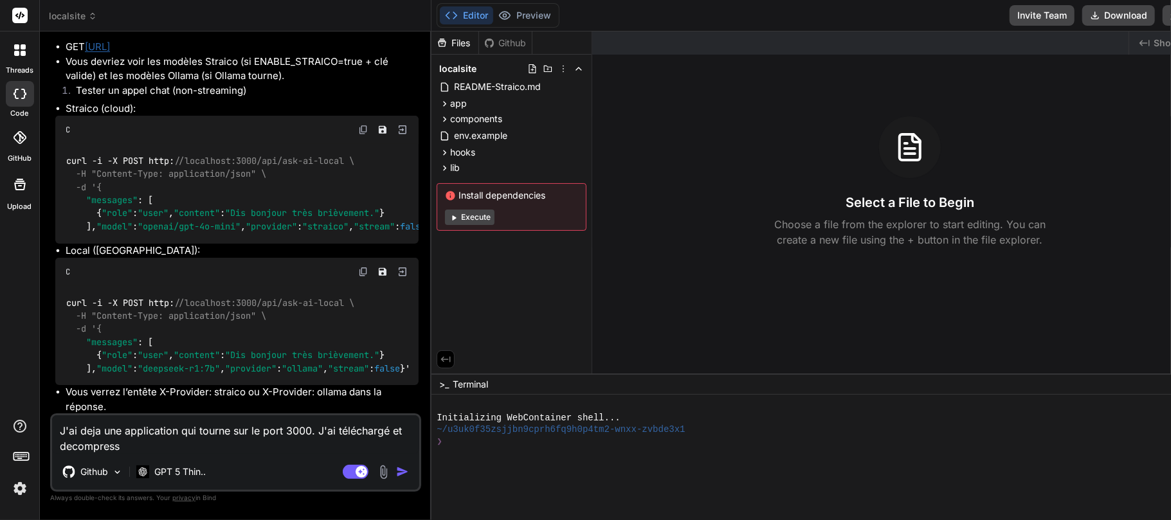
type textarea "x"
type textarea "J'ai deja une application qui tourne sur le port 3000. J'ai téléchargé et decom…"
type textarea "x"
type textarea "J'ai deja une application qui tourne sur le port 3000. J'ai téléchargé et decom…"
type textarea "x"
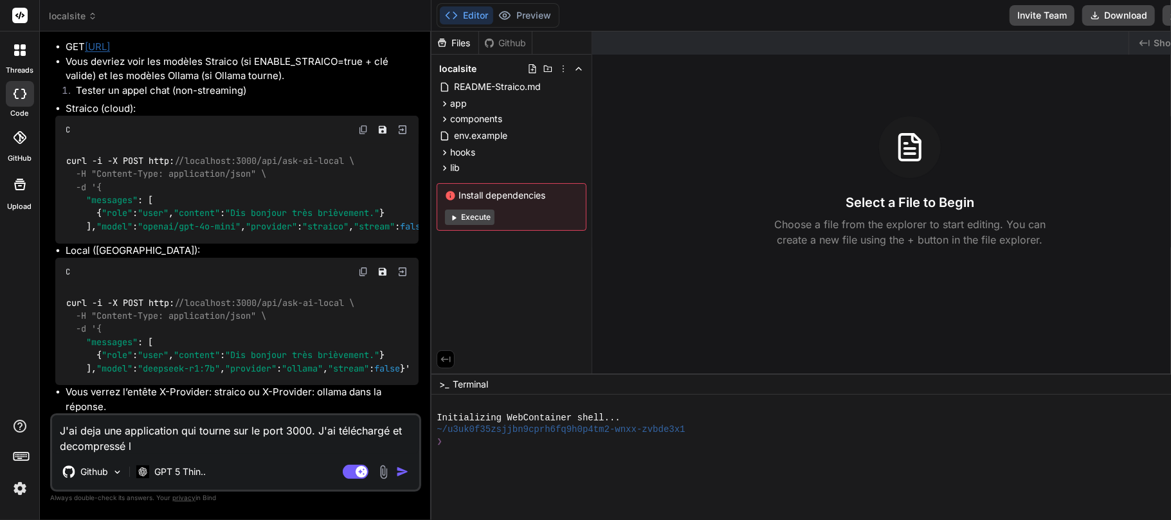
type textarea "J'ai deja une application qui tourne sur le port 3000. J'ai téléchargé et decom…"
type textarea "x"
type textarea "J'ai deja une application qui tourne sur le port 3000. J'ai téléchargé et decom…"
type textarea "x"
type textarea "J'ai deja une application qui tourne sur le port 3000. J'ai téléchargé et decom…"
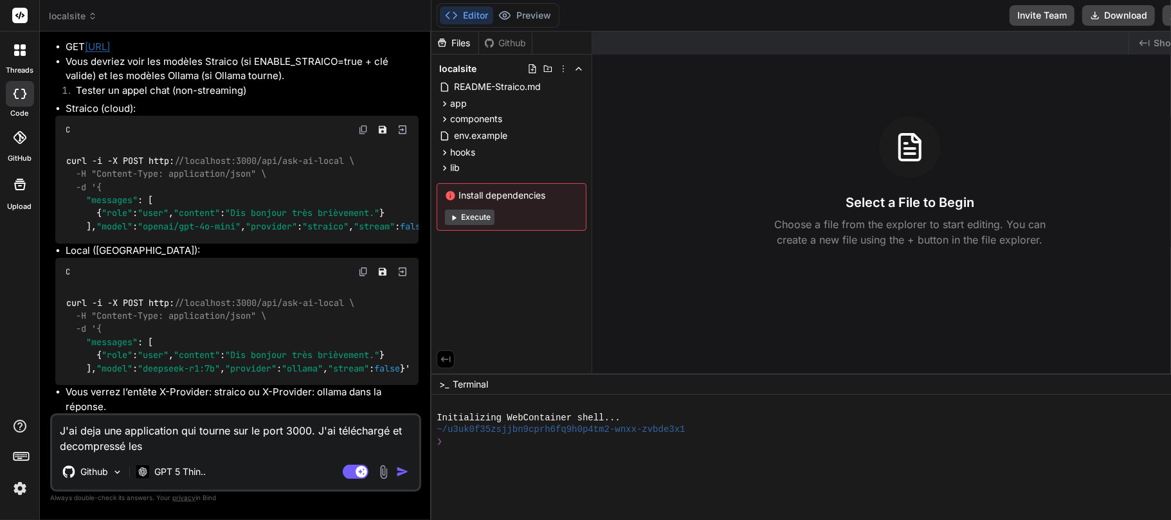
type textarea "x"
type textarea "J'ai deja une application qui tourne sur le port 3000. J'ai téléchargé et decom…"
type textarea "x"
type textarea "J'ai deja une application qui tourne sur le port 3000. J'ai téléchargé et decom…"
paste textarea "/home/labaude/localsite"
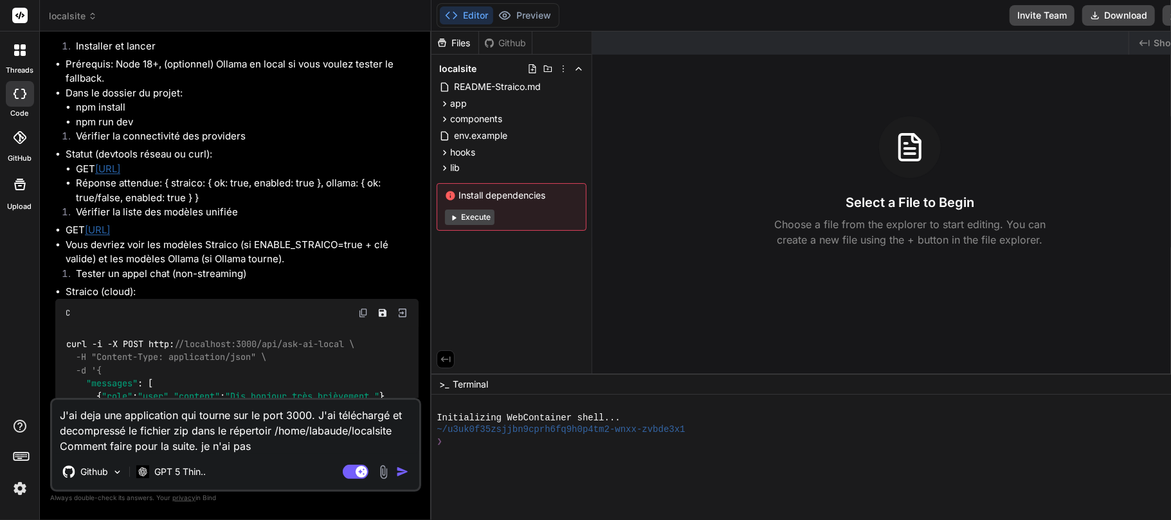
scroll to position [3916, 0]
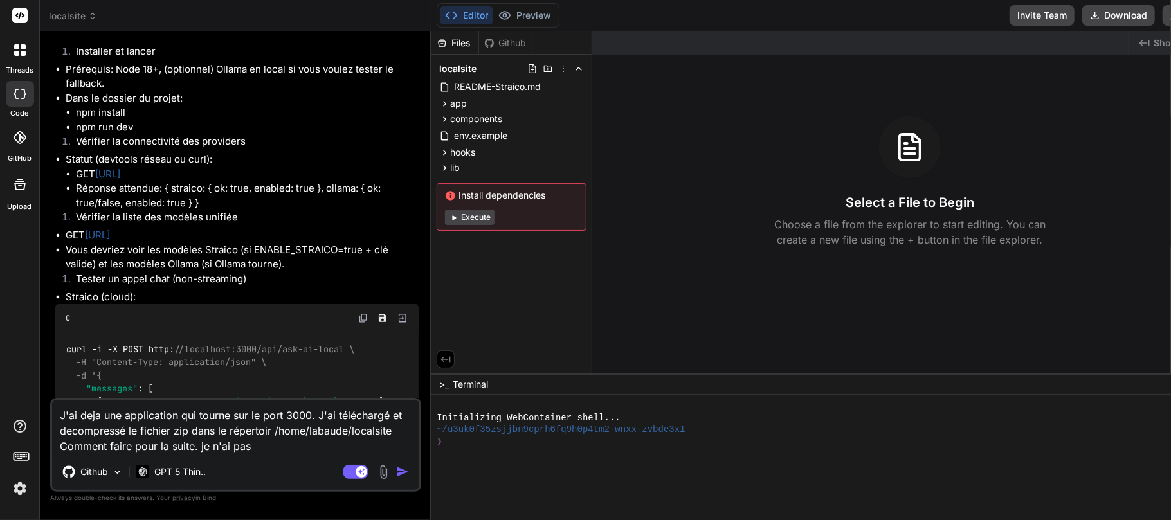
drag, startPoint x: 190, startPoint y: 80, endPoint x: 280, endPoint y: 84, distance: 90.1
copy li "un fichier .env.local"
click at [370, 388] on textarea "J'ai deja une application qui tourne sur le port 3000. J'ai téléchargé et decom…" at bounding box center [235, 427] width 367 height 54
paste textarea "un fichier .env.local"
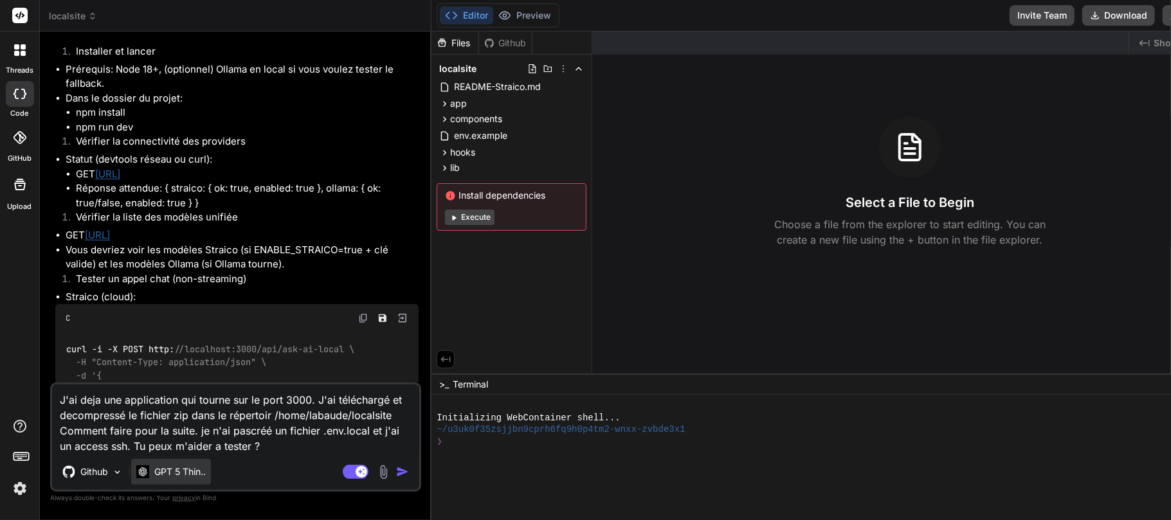
click at [188, 388] on p "GPT 5 Thin.." at bounding box center [179, 472] width 51 height 13
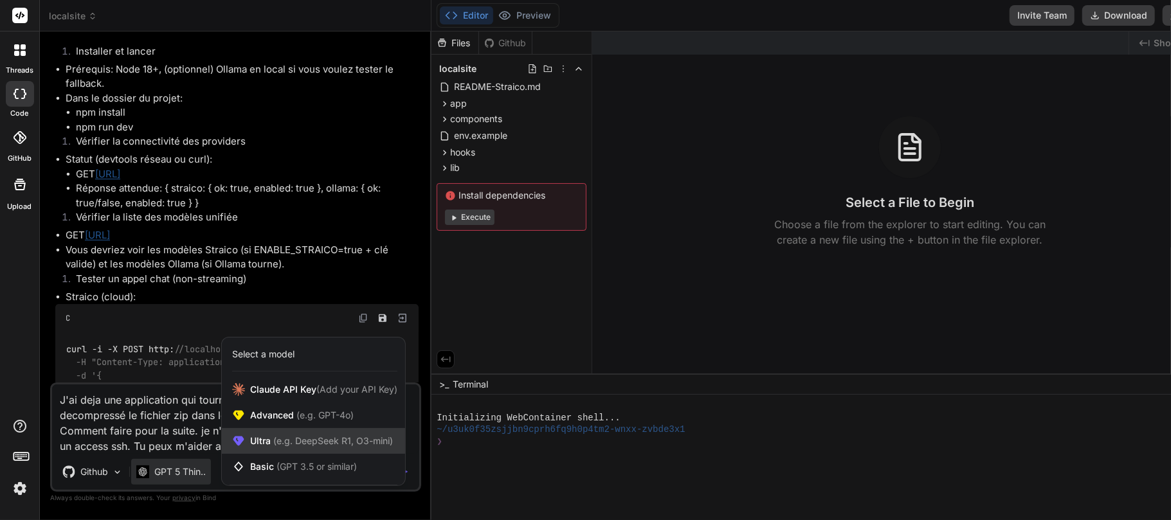
click at [319, 388] on span "(e.g. DeepSeek R1, O3-mini)" at bounding box center [332, 440] width 122 height 11
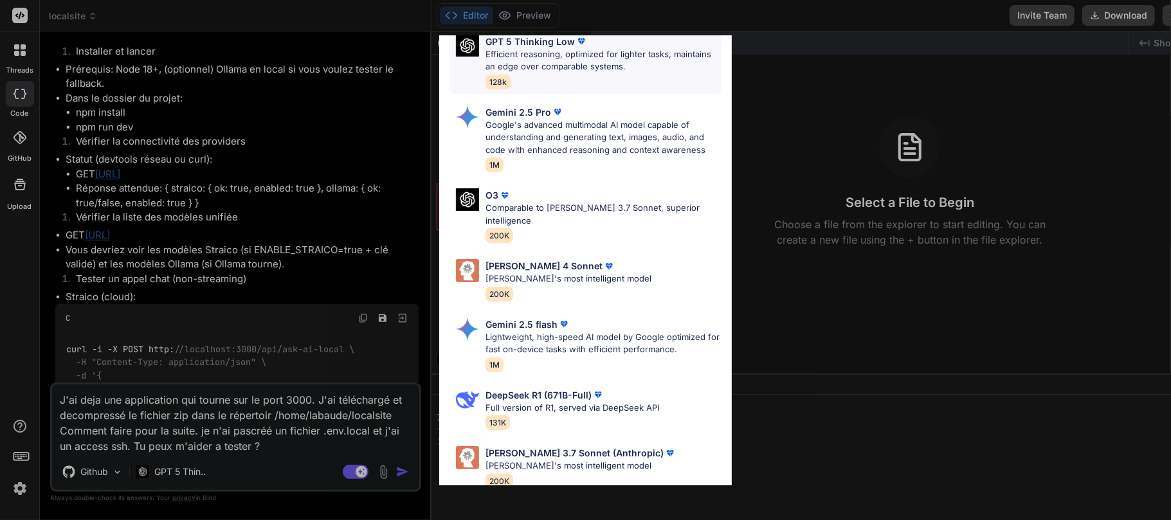
scroll to position [268, 0]
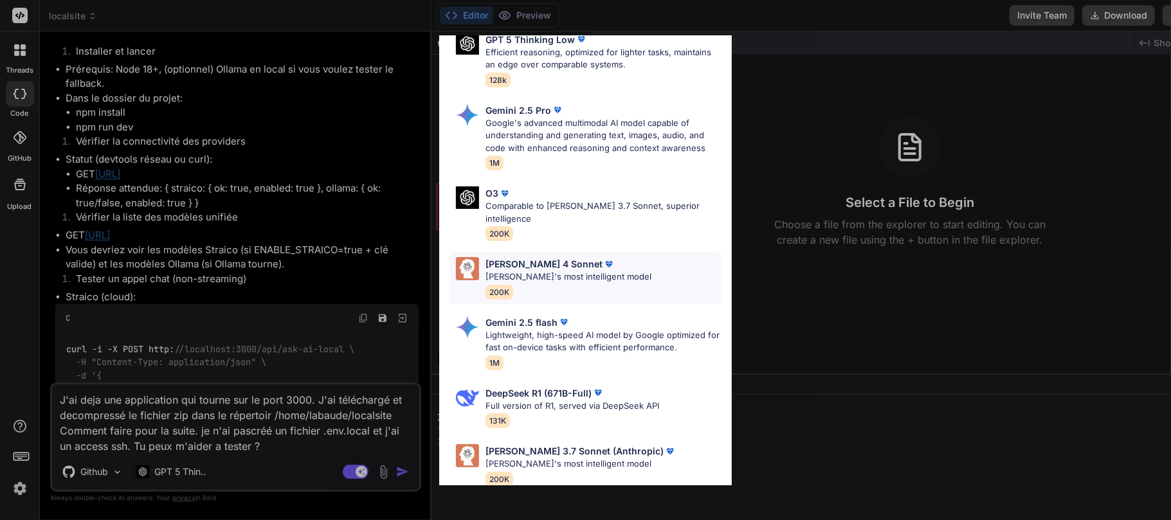
click at [543, 257] on p "[PERSON_NAME] 4 Sonnet" at bounding box center [544, 264] width 117 height 14
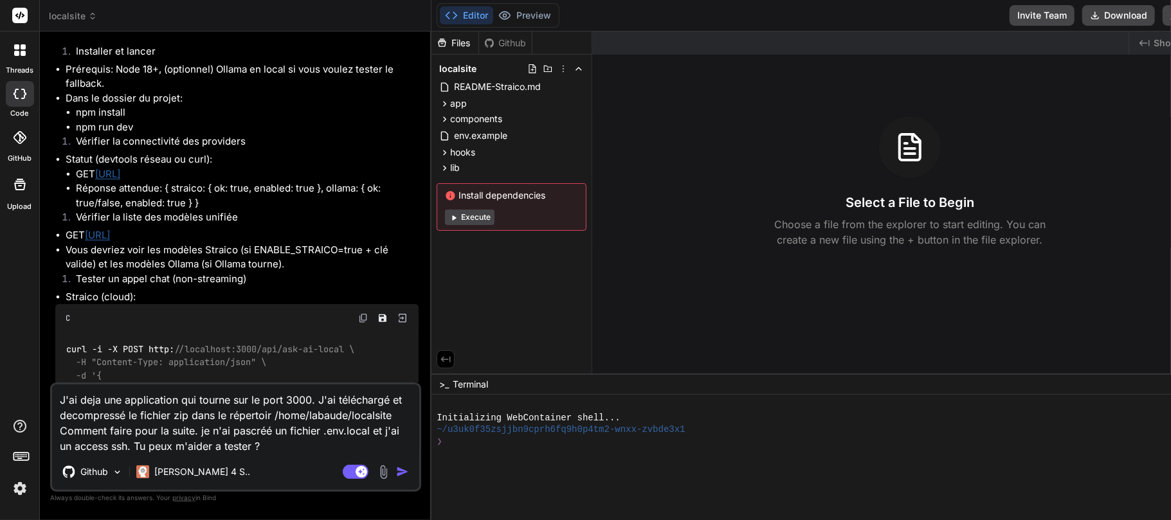
click at [396, 388] on img "button" at bounding box center [402, 472] width 13 height 13
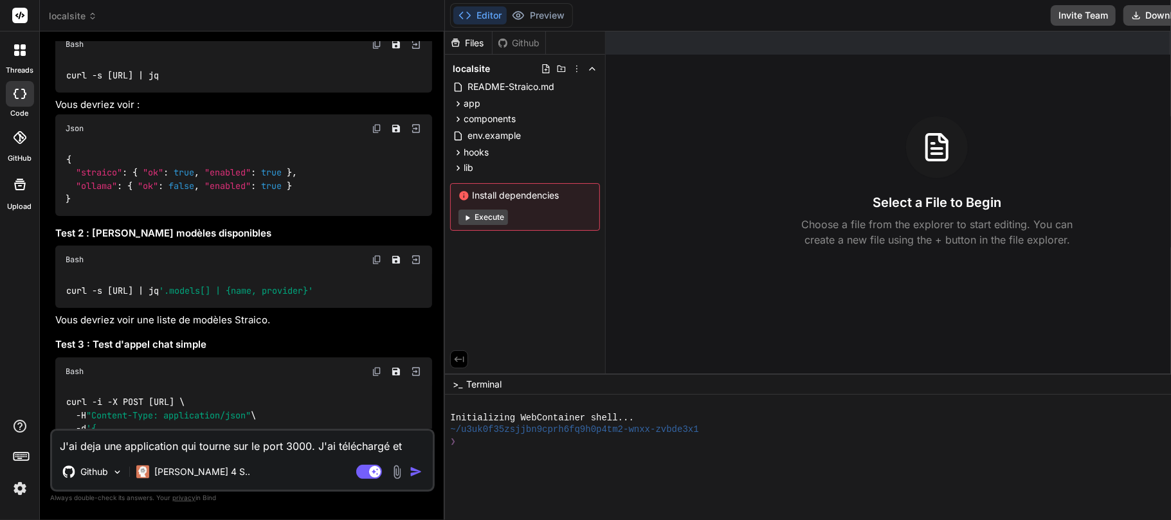
scroll to position [6535, 0]
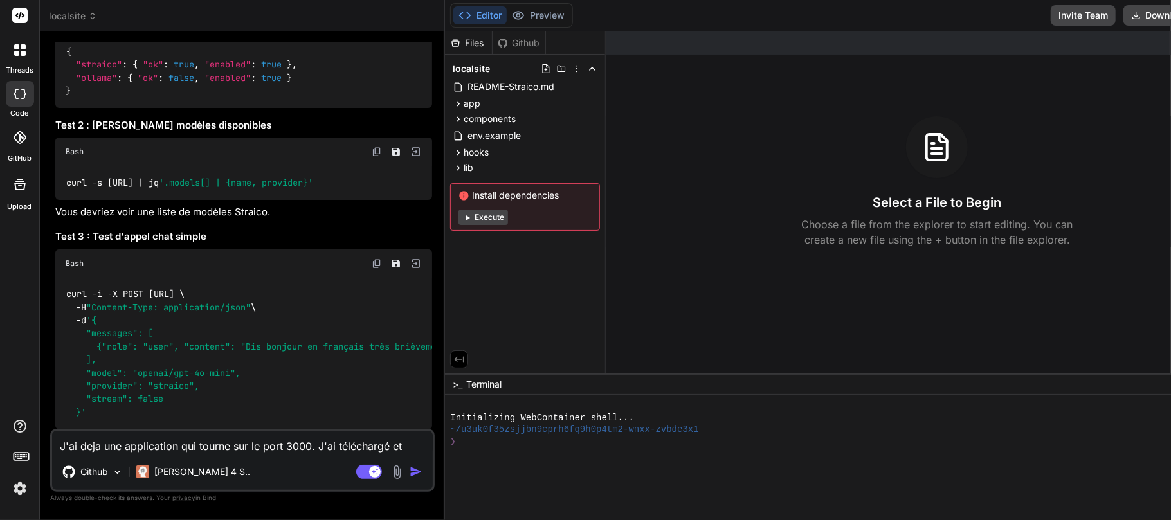
scroll to position [6643, 0]
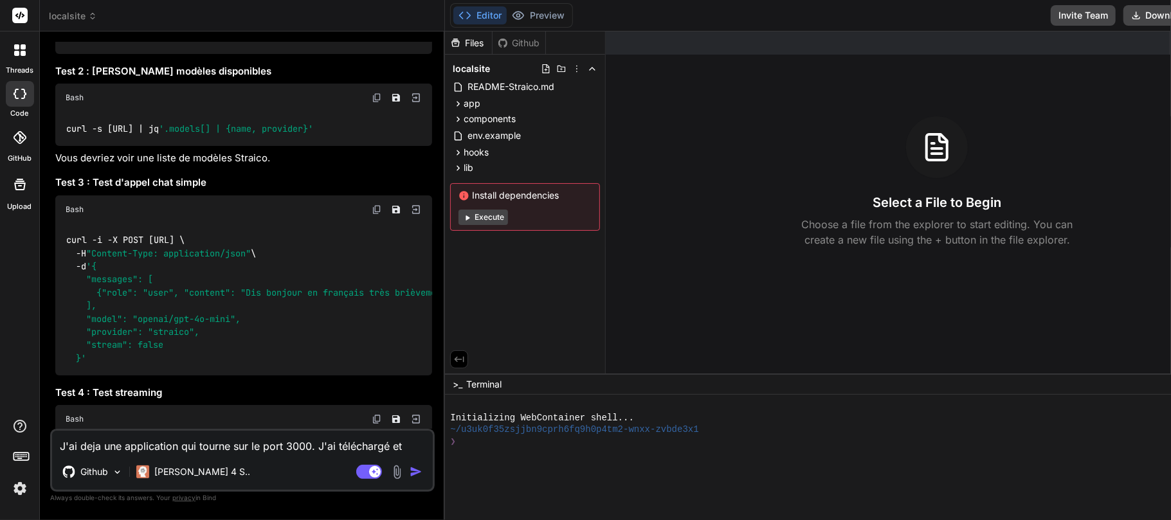
scroll to position [6723, 0]
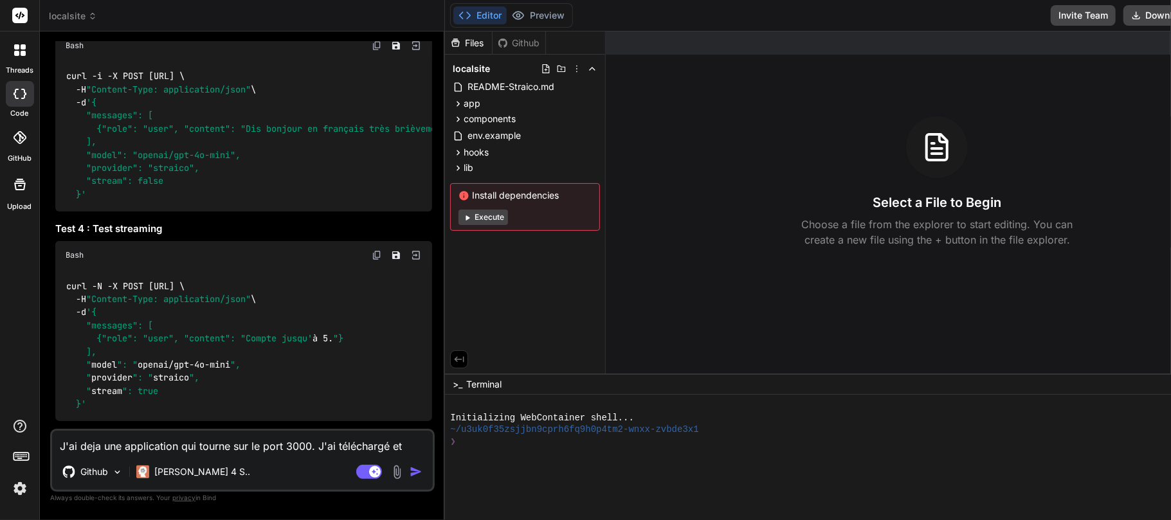
scroll to position [6860, 0]
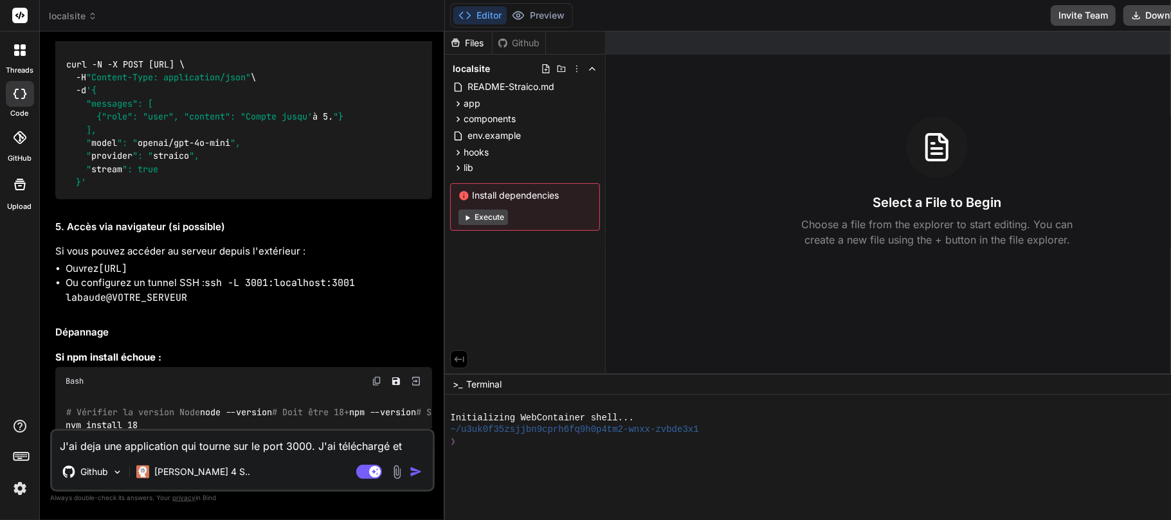
scroll to position [7083, 0]
click at [170, 388] on textarea "J'ai deja une application qui tourne sur le port 3000. J'ai téléchargé et decom…" at bounding box center [242, 442] width 381 height 23
paste textarea "# Loremipsumdo sit ametconsect adi elitsed # Doeiusmod te incidid ut laboreetdo…"
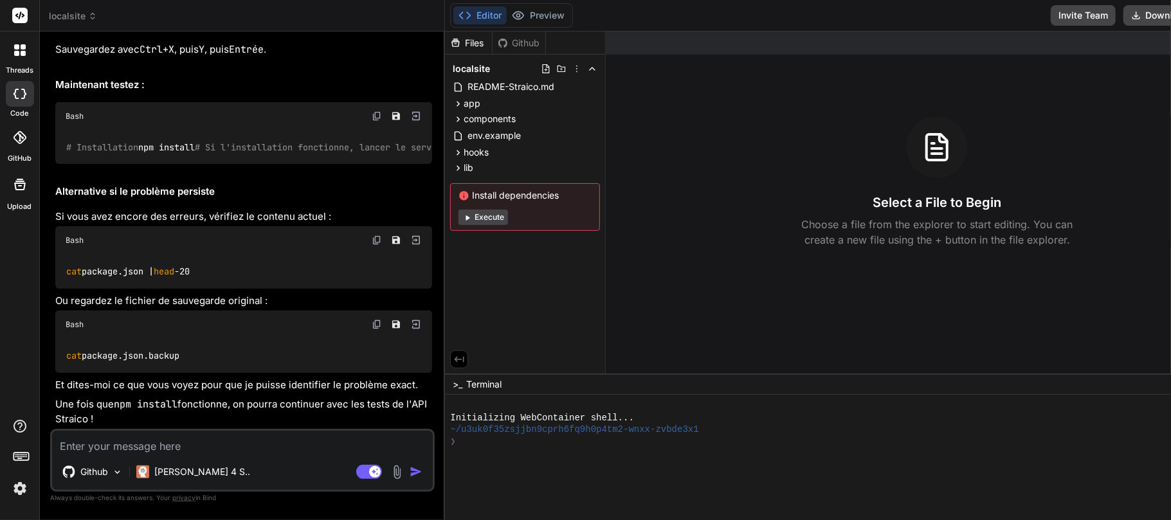
scroll to position [8863, 0]
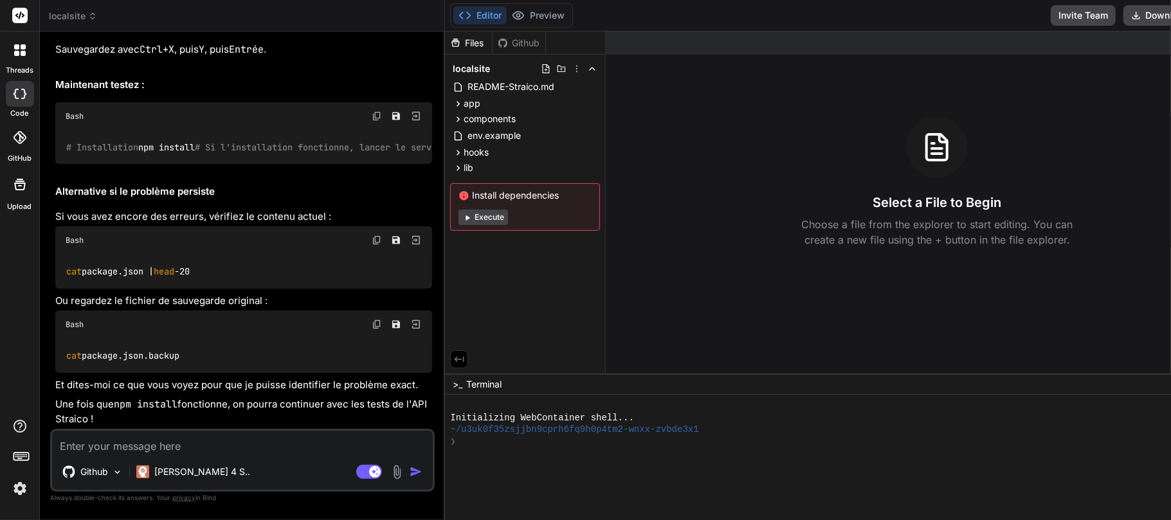
click at [372, 122] on img at bounding box center [377, 116] width 10 height 10
click at [188, 388] on textarea at bounding box center [242, 442] width 381 height 23
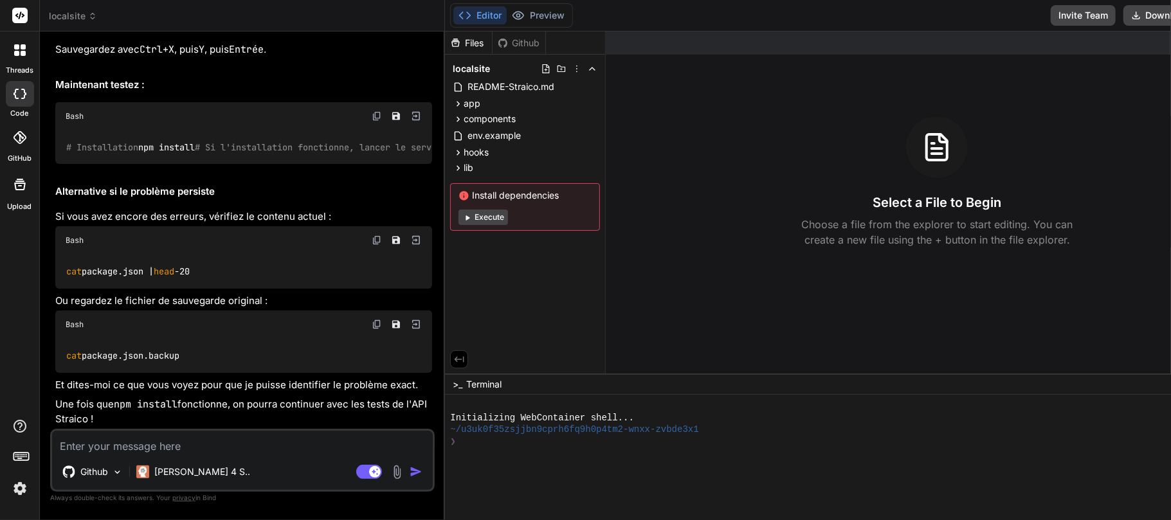
paste textarea "# Loremipsumdo sit ametconsect adi elitsed # Doeiusmod te incidid ut laboreetdo…"
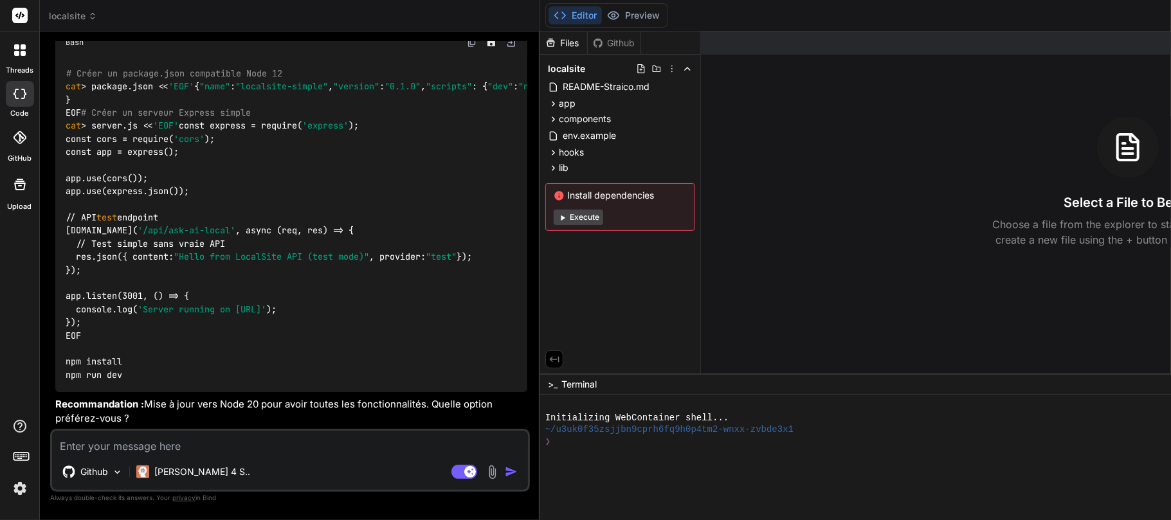
scroll to position [12236, 0]
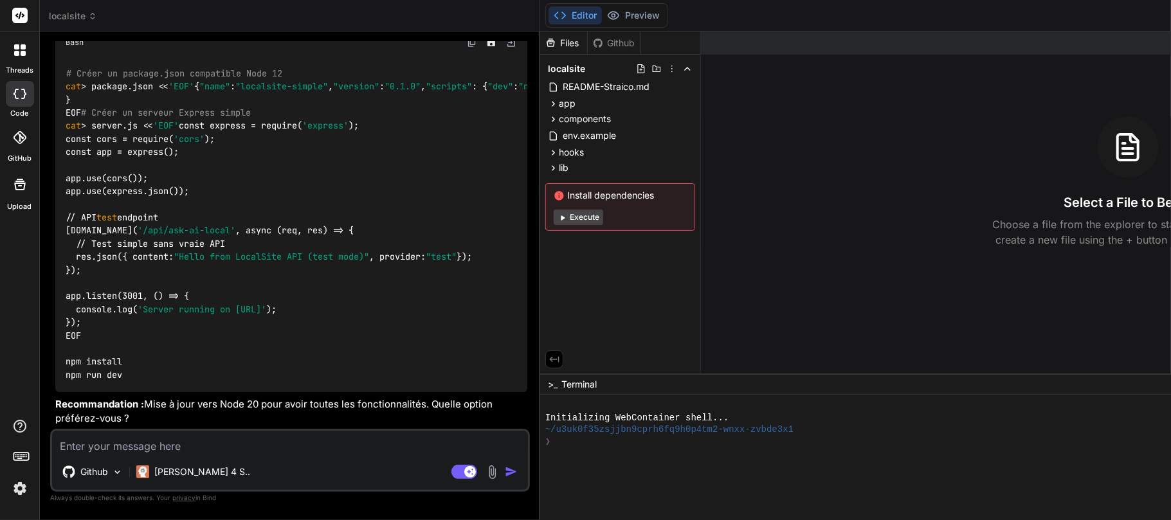
click at [120, 388] on textarea at bounding box center [290, 442] width 476 height 23
paste textarea "# Lancer le serveur npm run dev npm warn deprecated inflight@1.0.6: This module…"
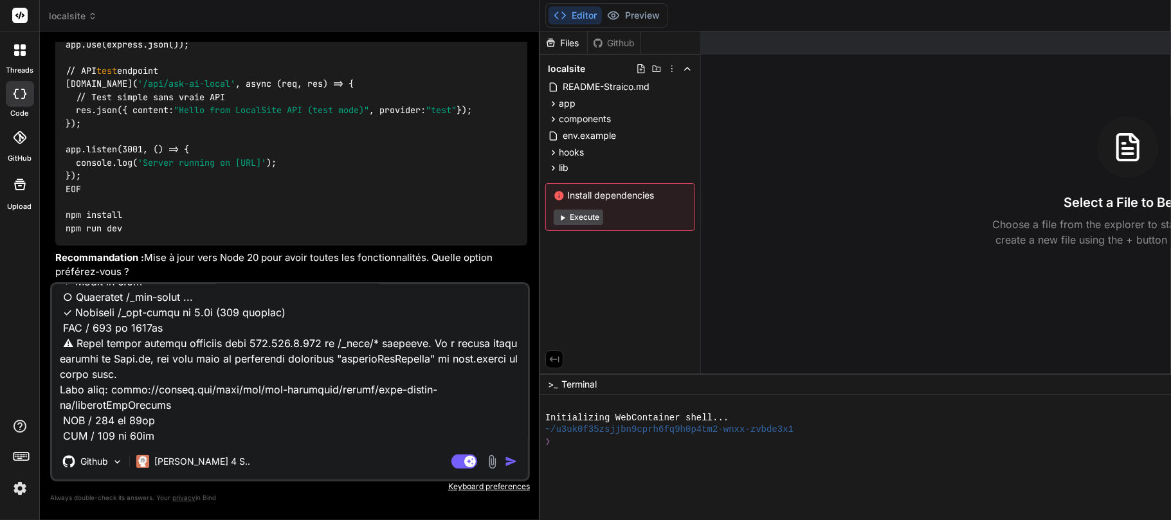
click at [109, 388] on div "Github [PERSON_NAME] 4 S.. Agent Mode. When this toggle is activated, AI automa…" at bounding box center [290, 381] width 480 height 199
click at [112, 388] on textarea at bounding box center [290, 364] width 476 height 160
paste textarea "# Lancer le serveur npm run dev npm warn deprecated inflight@1.0.6: This module…"
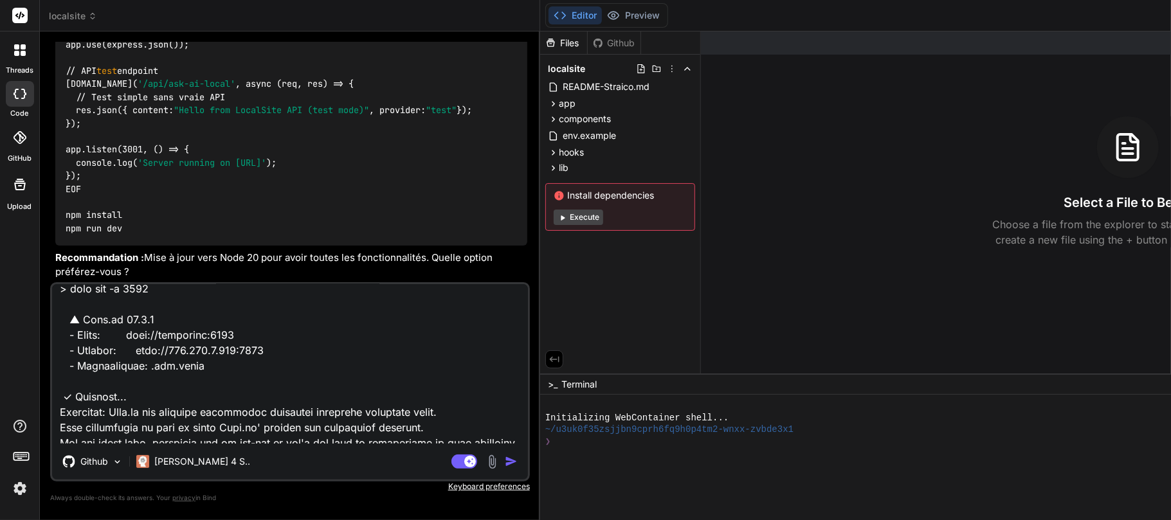
scroll to position [1824, 0]
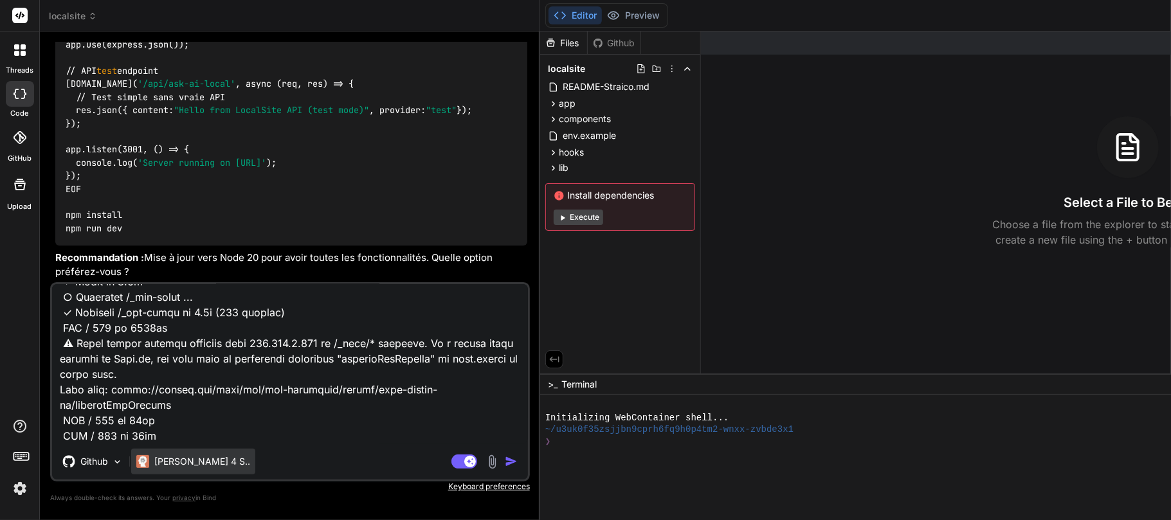
click at [191, 388] on p "[PERSON_NAME] 4 S.." at bounding box center [202, 461] width 96 height 13
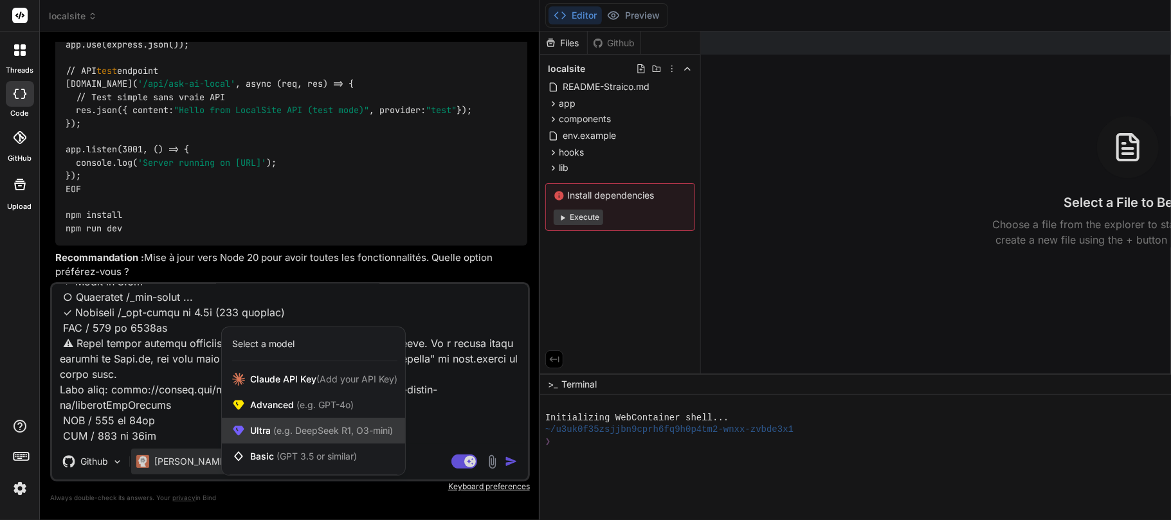
click at [286, 388] on div "Ultra (e.g. DeepSeek R1, O3-mini)" at bounding box center [313, 431] width 183 height 26
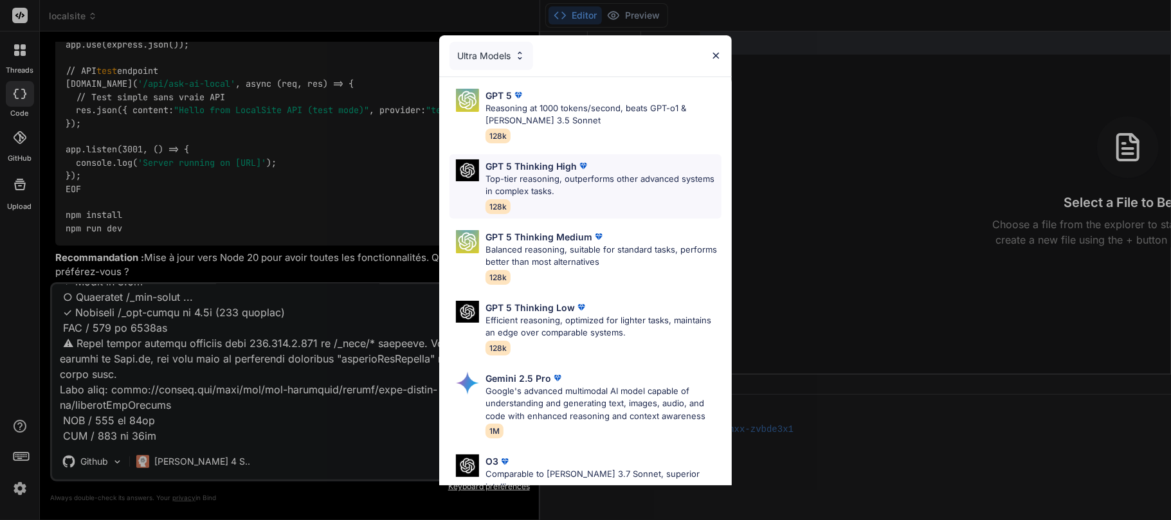
click at [543, 170] on p "GPT 5 Thinking High" at bounding box center [531, 167] width 91 height 14
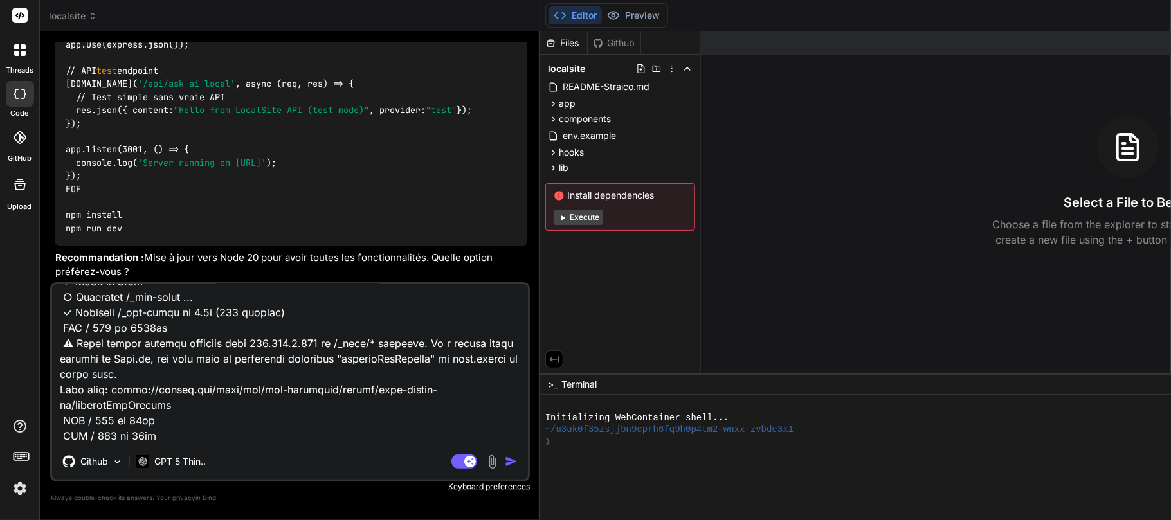
click at [505, 388] on img "button" at bounding box center [511, 461] width 13 height 13
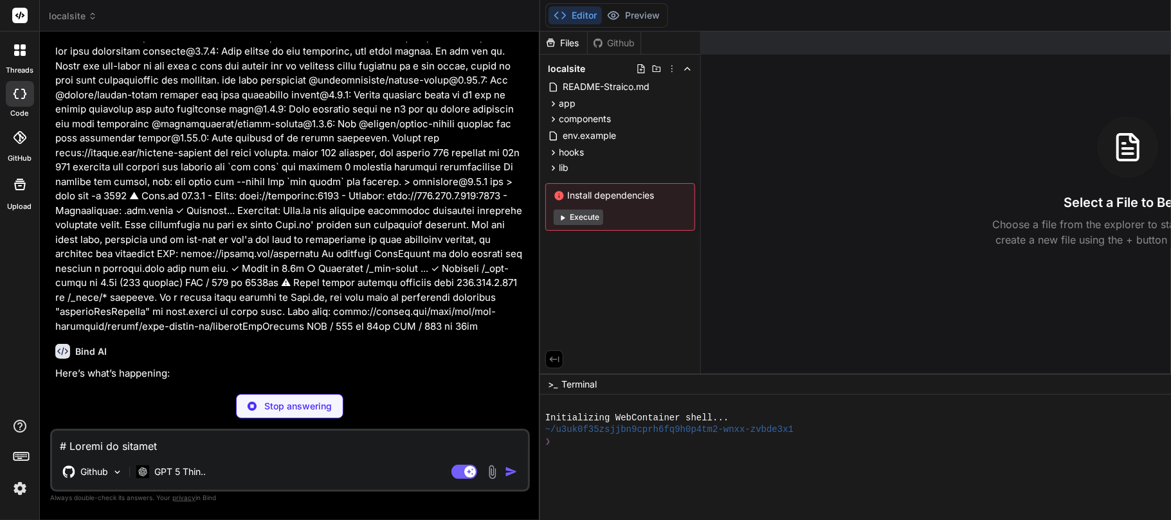
scroll to position [14357, 0]
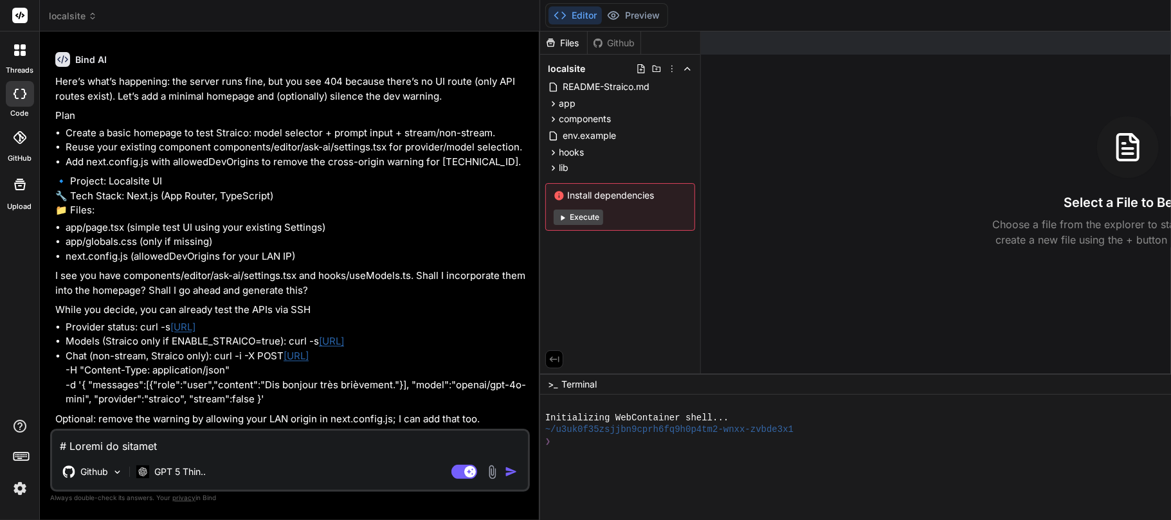
scroll to position [14649, 0]
click at [132, 388] on textarea at bounding box center [290, 442] width 476 height 23
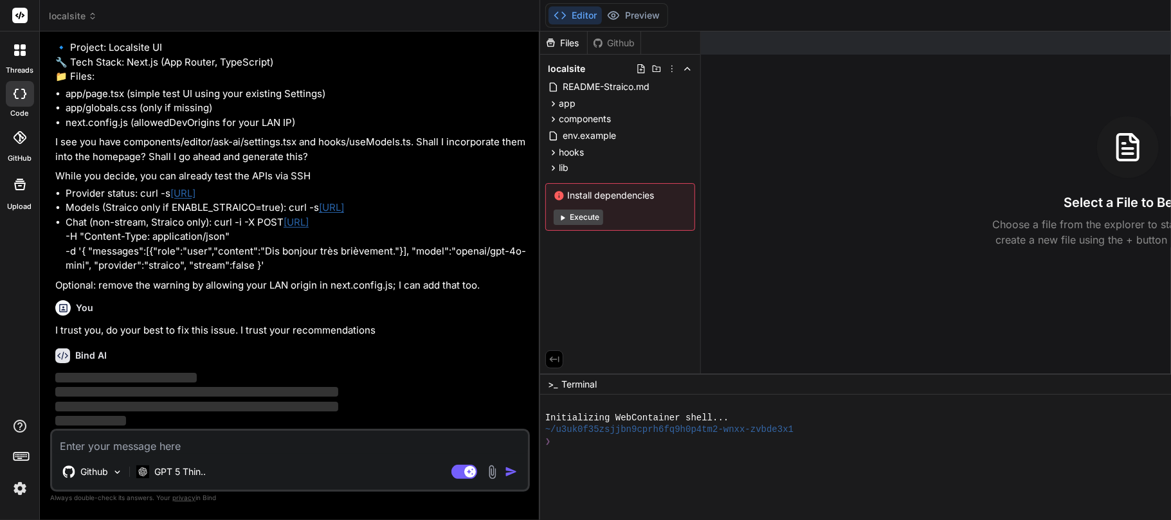
scroll to position [14740, 0]
click at [548, 99] on icon at bounding box center [553, 103] width 11 height 11
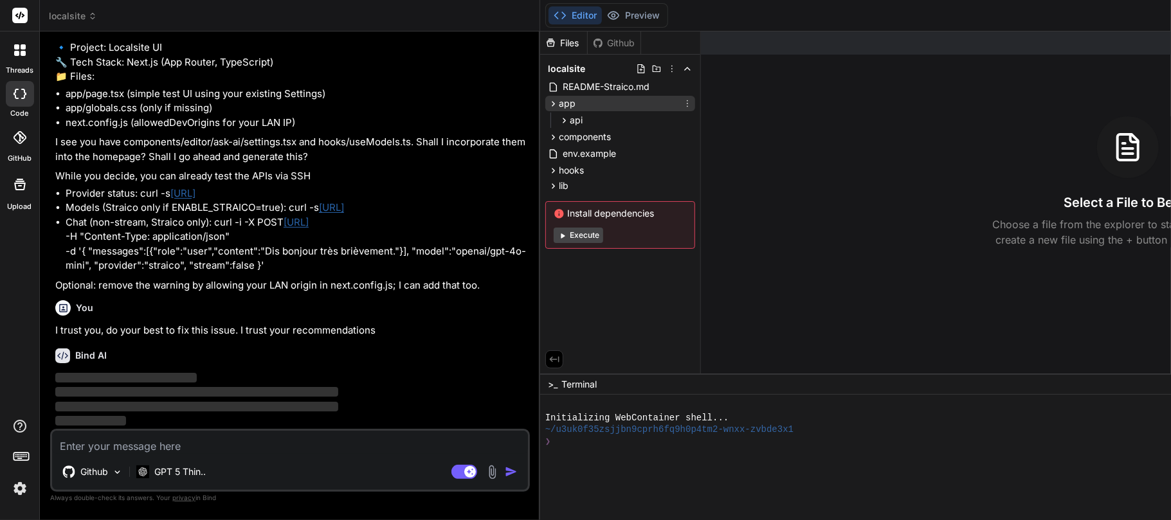
click at [559, 103] on span "app" at bounding box center [567, 103] width 17 height 13
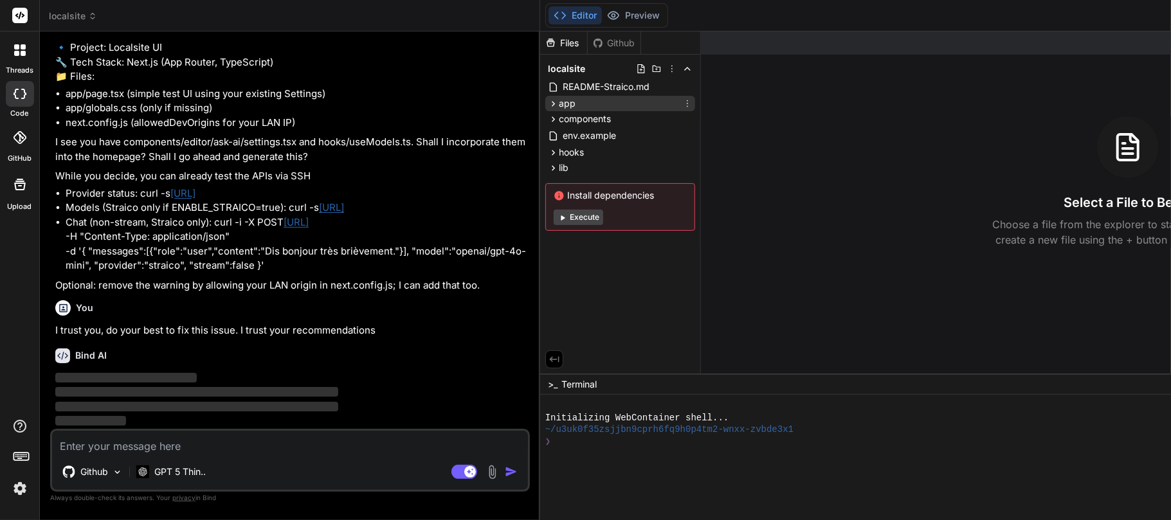
click at [559, 103] on span "app" at bounding box center [567, 103] width 17 height 13
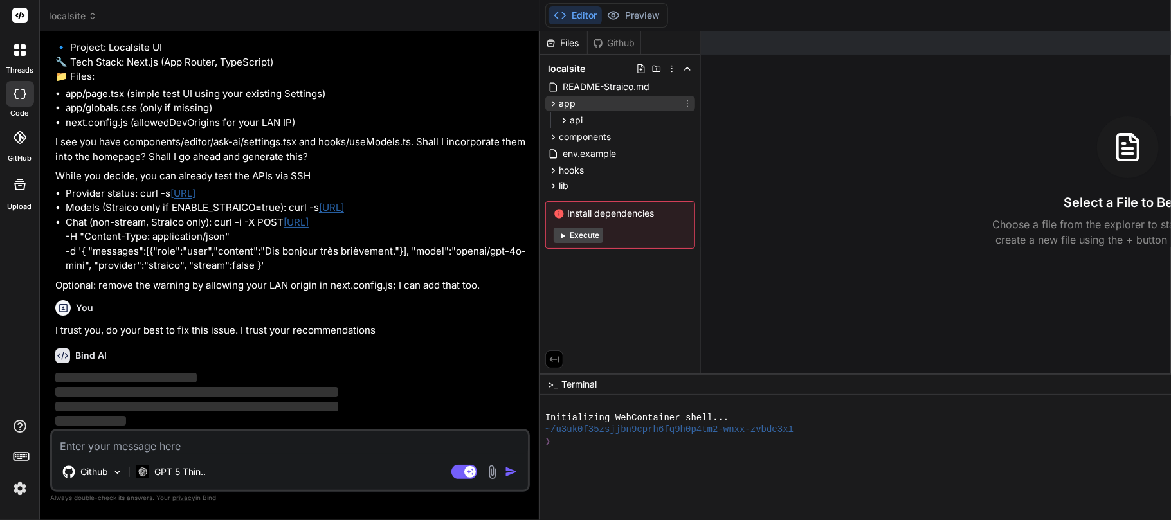
click at [559, 103] on span "app" at bounding box center [567, 103] width 17 height 13
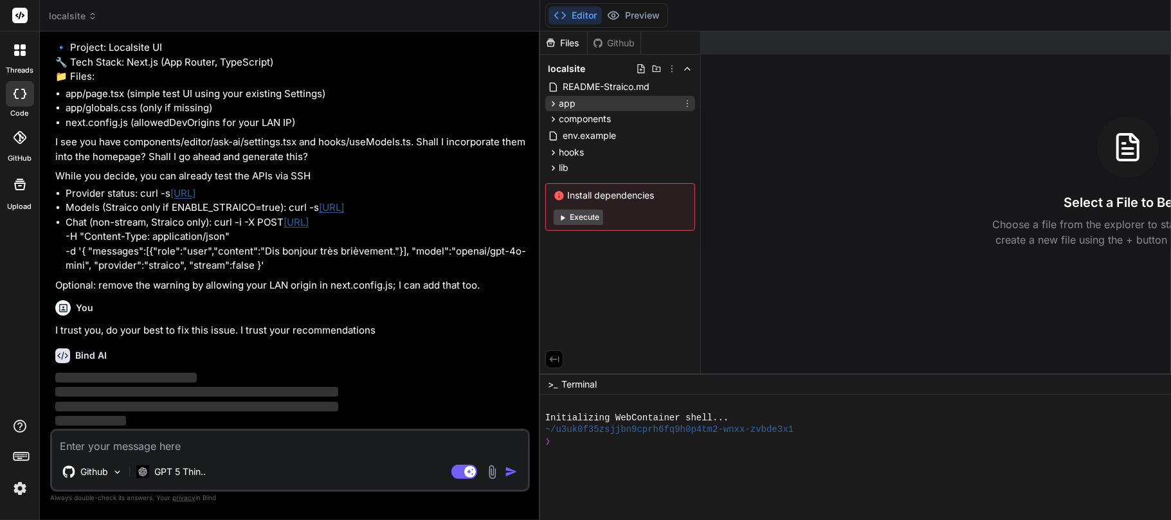
click at [545, 98] on div "app" at bounding box center [620, 103] width 150 height 15
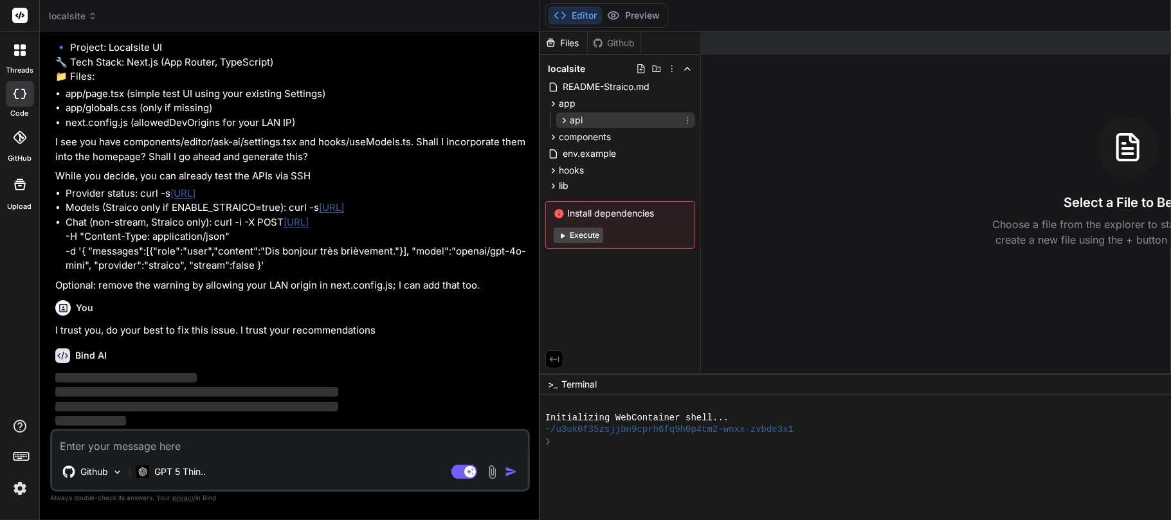
click at [570, 117] on span "api" at bounding box center [576, 120] width 13 height 13
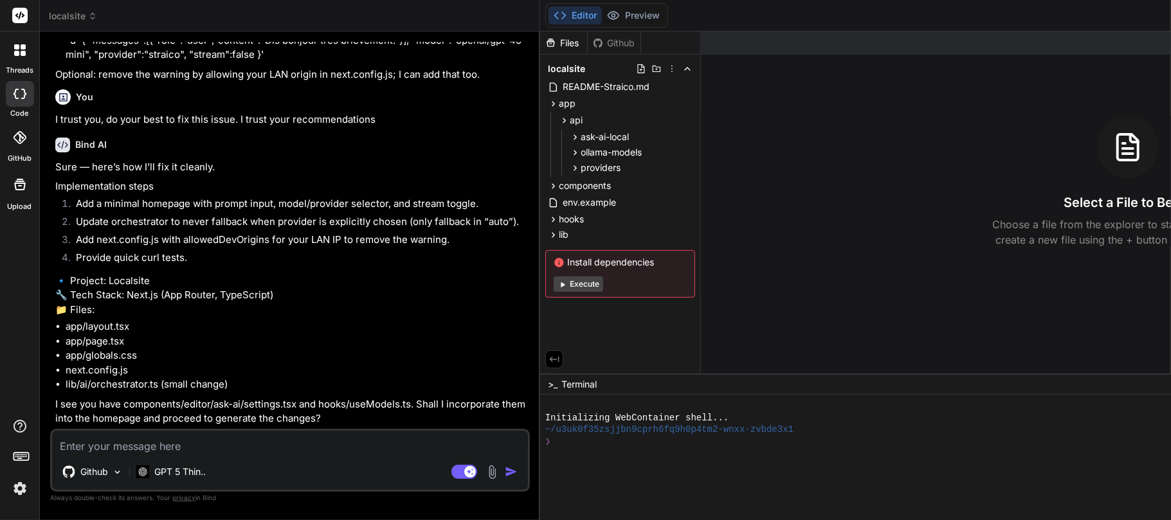
scroll to position [15233, 0]
click at [186, 388] on textarea at bounding box center [290, 442] width 476 height 23
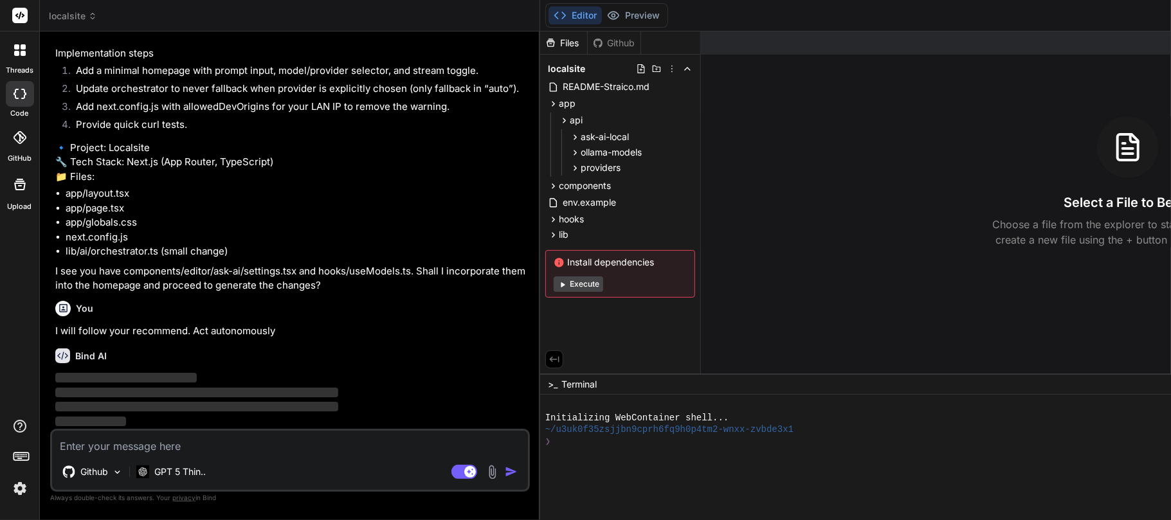
scroll to position [15367, 0]
click at [570, 118] on span "api" at bounding box center [576, 120] width 13 height 13
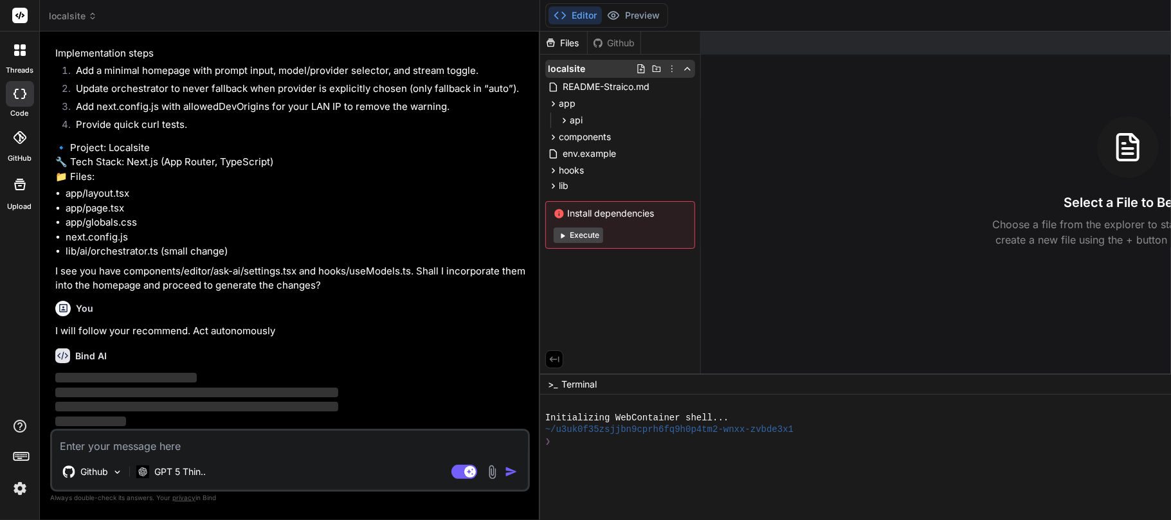
click at [667, 67] on icon at bounding box center [672, 69] width 10 height 10
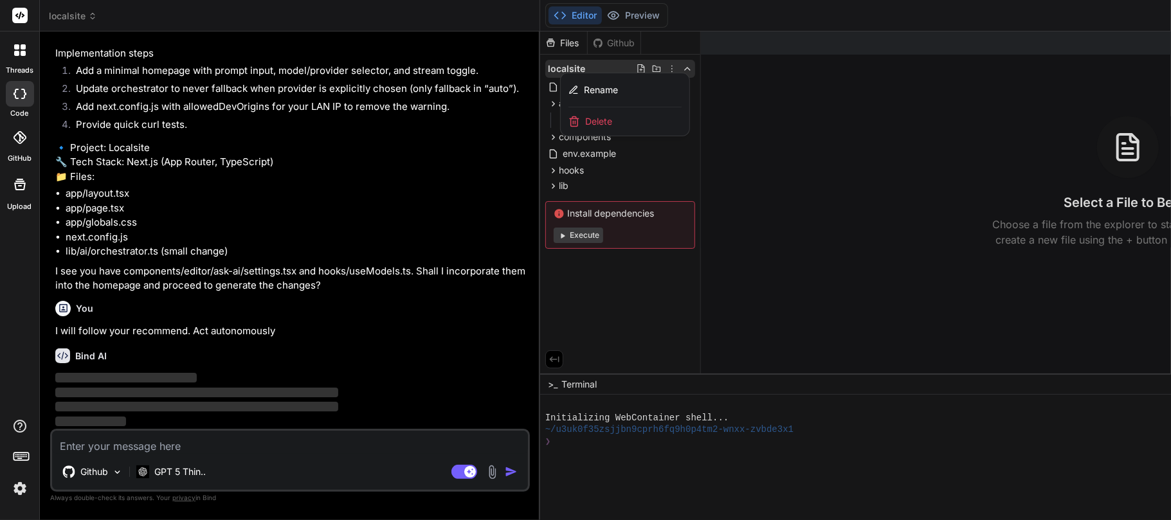
click at [544, 67] on div at bounding box center [1048, 276] width 1016 height 489
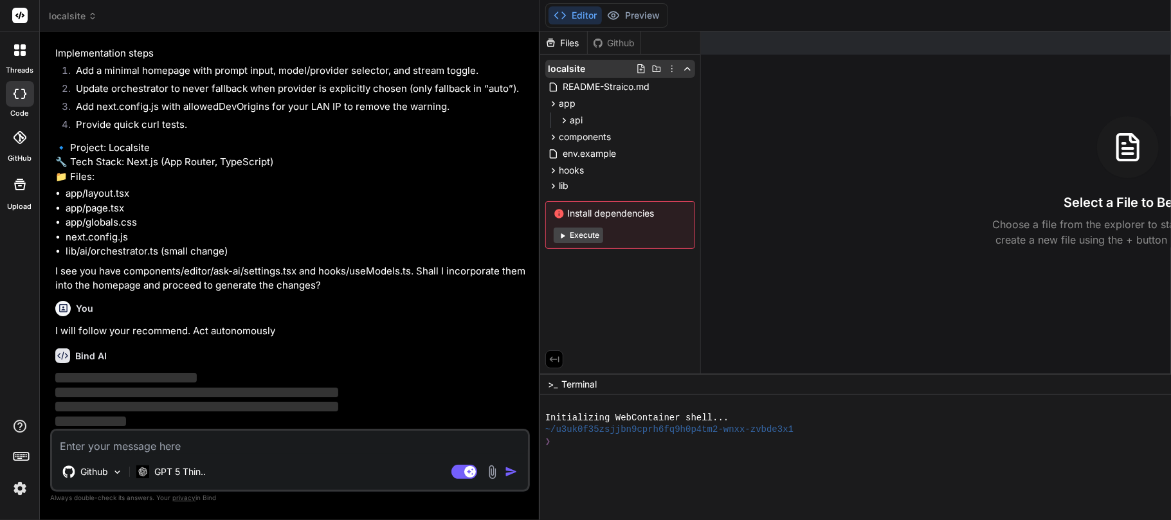
click at [682, 67] on icon at bounding box center [687, 69] width 10 height 10
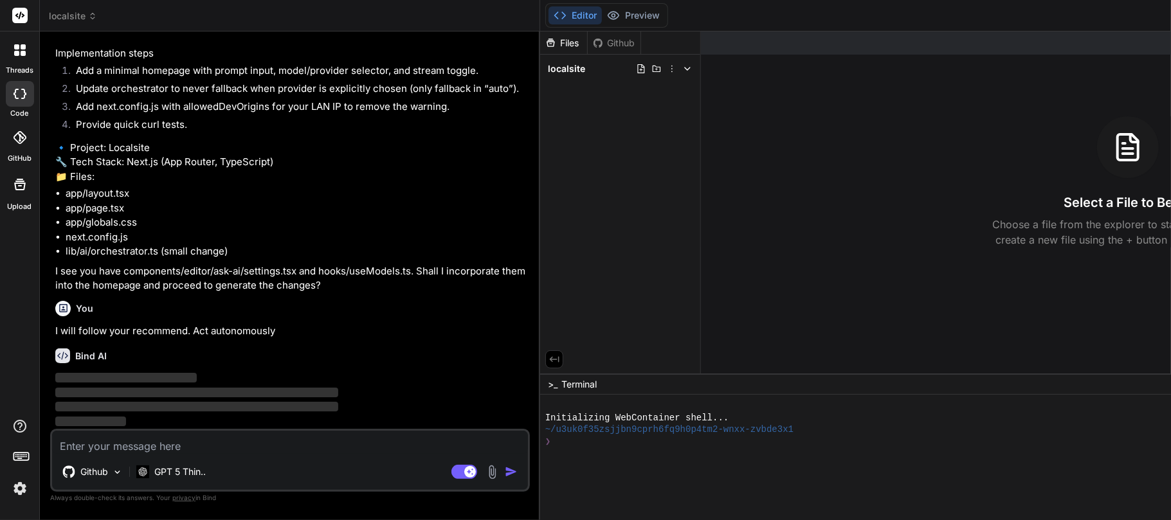
click at [682, 67] on icon at bounding box center [687, 69] width 10 height 10
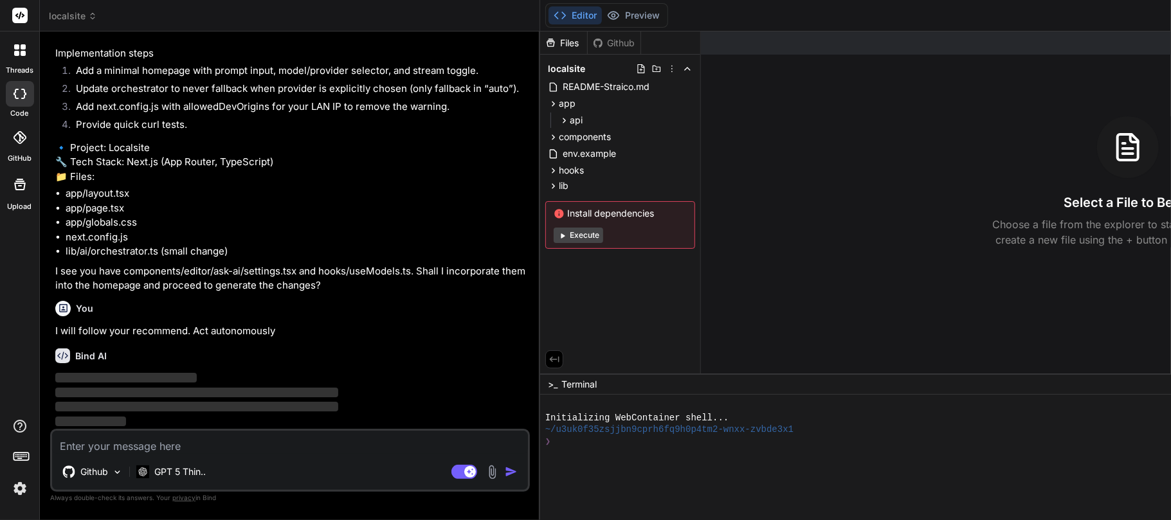
click at [540, 320] on div "Files Github localsite README-Straico.md app api ask-ai-local route.ts ollama-m…" at bounding box center [620, 203] width 161 height 342
click at [549, 11] on button "Editor" at bounding box center [575, 15] width 53 height 18
drag, startPoint x: 280, startPoint y: 147, endPoint x: 140, endPoint y: 150, distance: 140.9
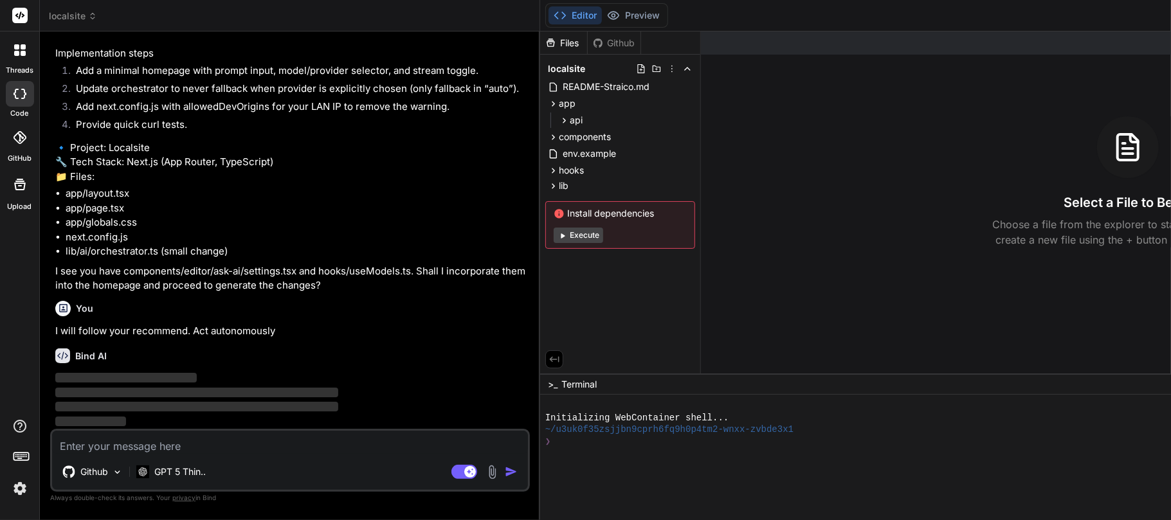
drag, startPoint x: 141, startPoint y: 150, endPoint x: 376, endPoint y: 150, distance: 234.1
copy li "curl -s [URL]"
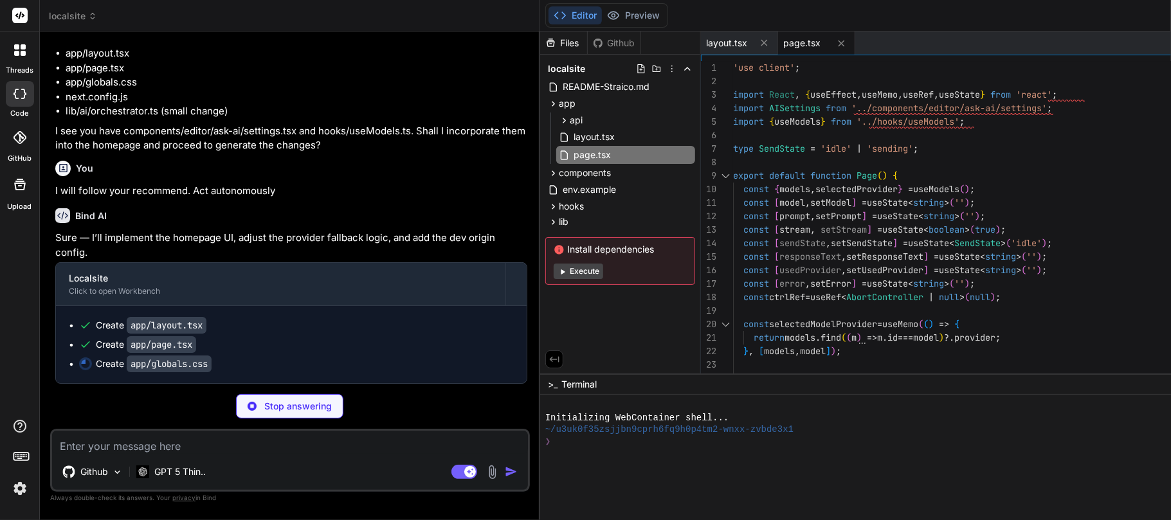
drag, startPoint x: 286, startPoint y: 165, endPoint x: 302, endPoint y: 174, distance: 18.4
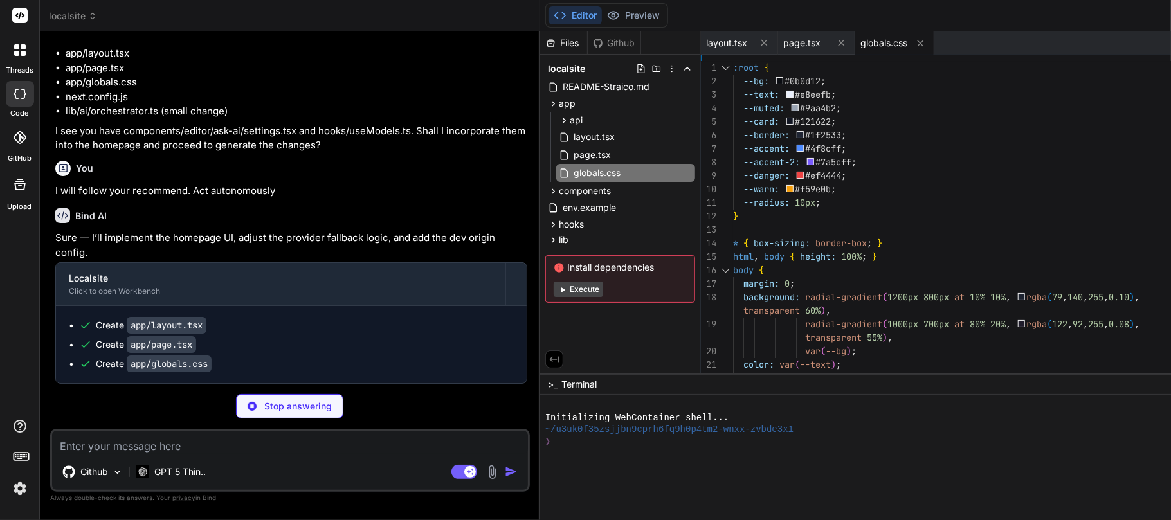
copy li "curl -s [URL]"
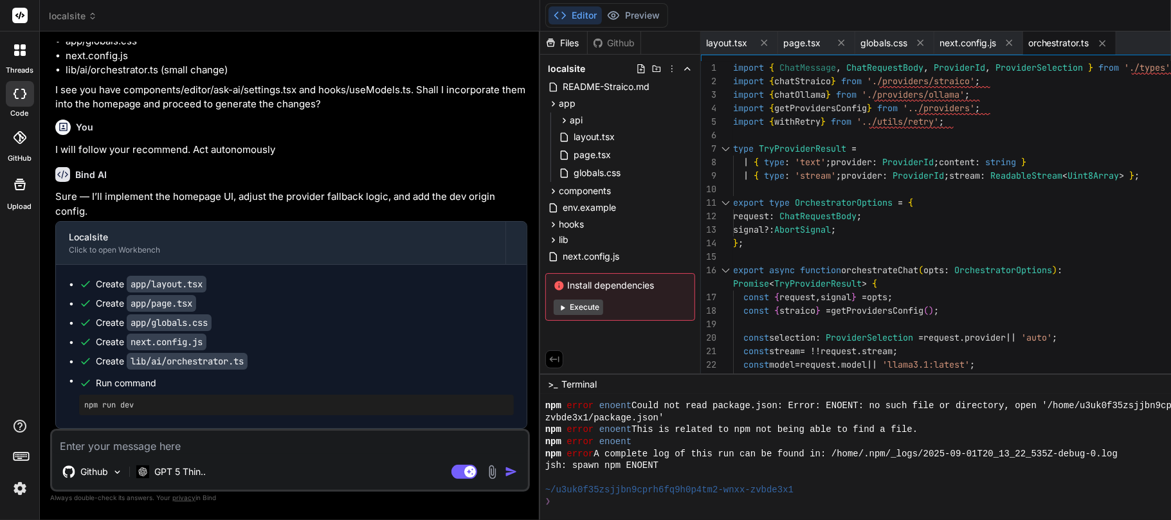
scroll to position [14955, 0]
drag, startPoint x: 216, startPoint y: 168, endPoint x: 266, endPoint y: 242, distance: 89.0
copy li "curl -i -X POST [URL] -H "Content-Type: application/json" -d '{ "messages":[{"r…"
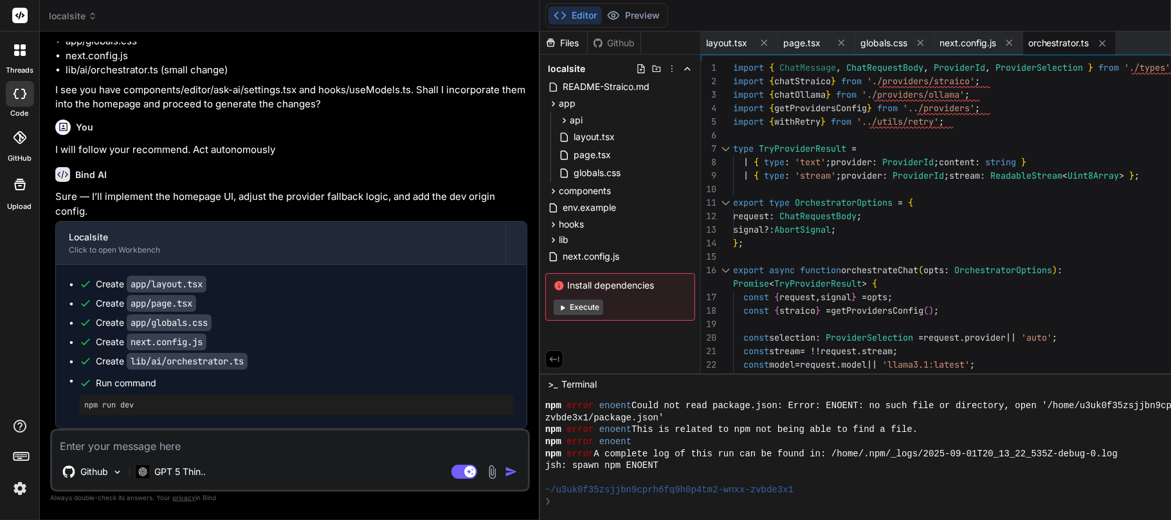
scroll to position [15549, 0]
click at [137, 388] on textarea at bounding box center [290, 442] width 476 height 23
paste textarea "curl -i -X POST [URL] -H "Content-Type: application/json" -d '{ "messages":[{"r…"
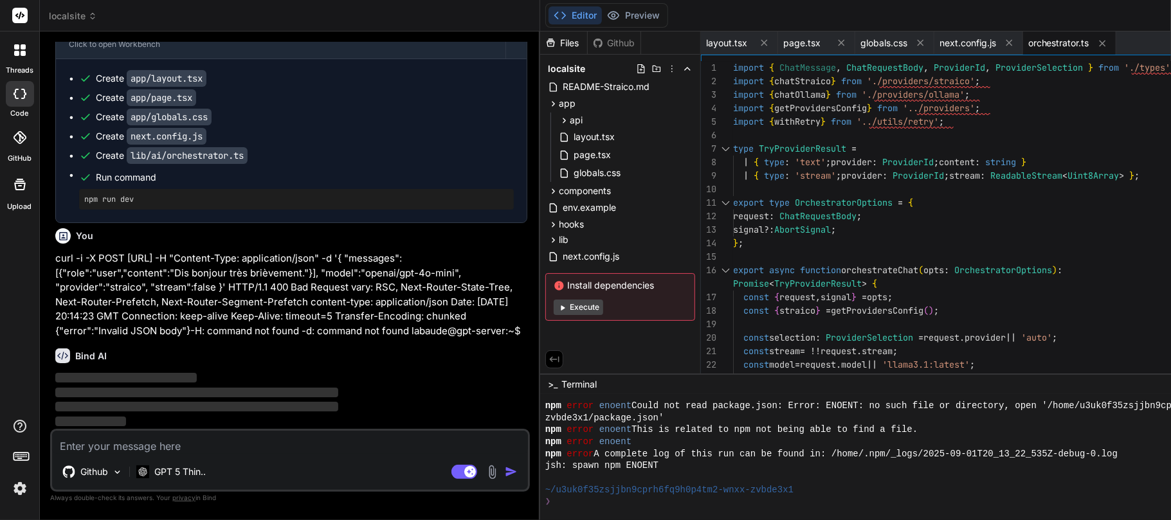
scroll to position [15740, 0]
click at [682, 138] on icon at bounding box center [687, 137] width 10 height 10
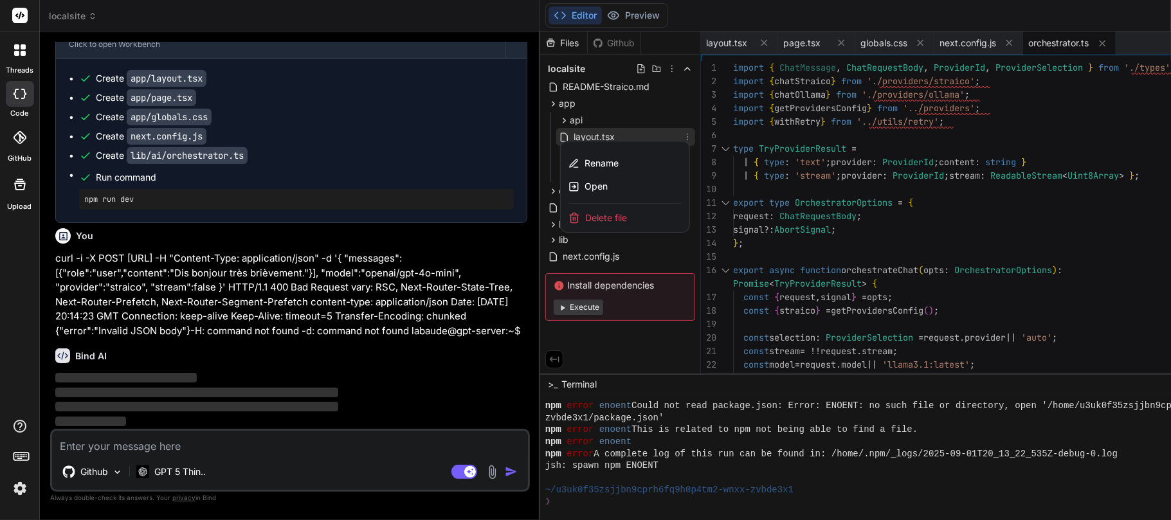
click at [540, 134] on div at bounding box center [1048, 276] width 1016 height 489
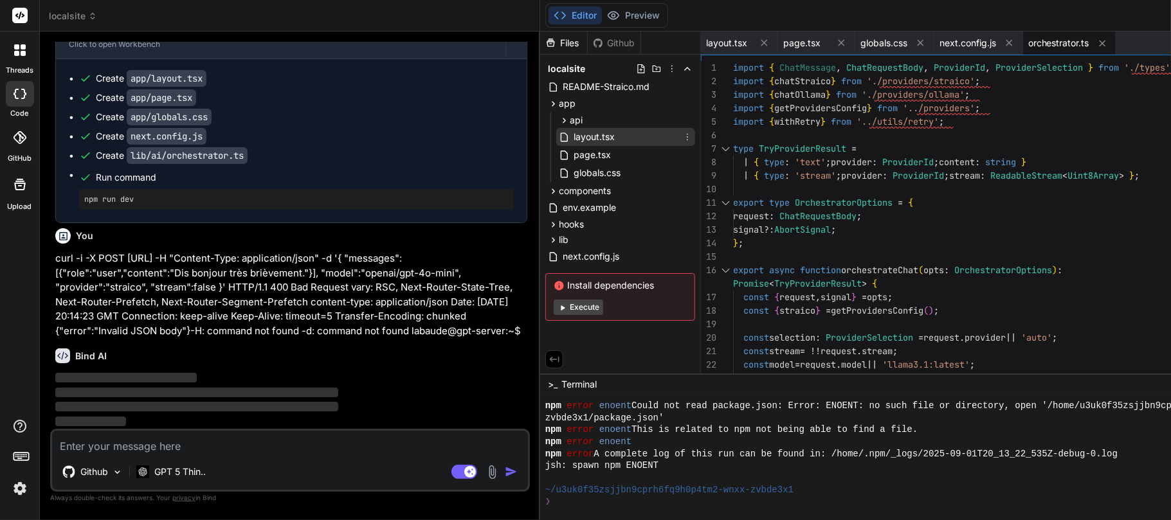
click at [572, 134] on span "layout.tsx" at bounding box center [594, 136] width 44 height 15
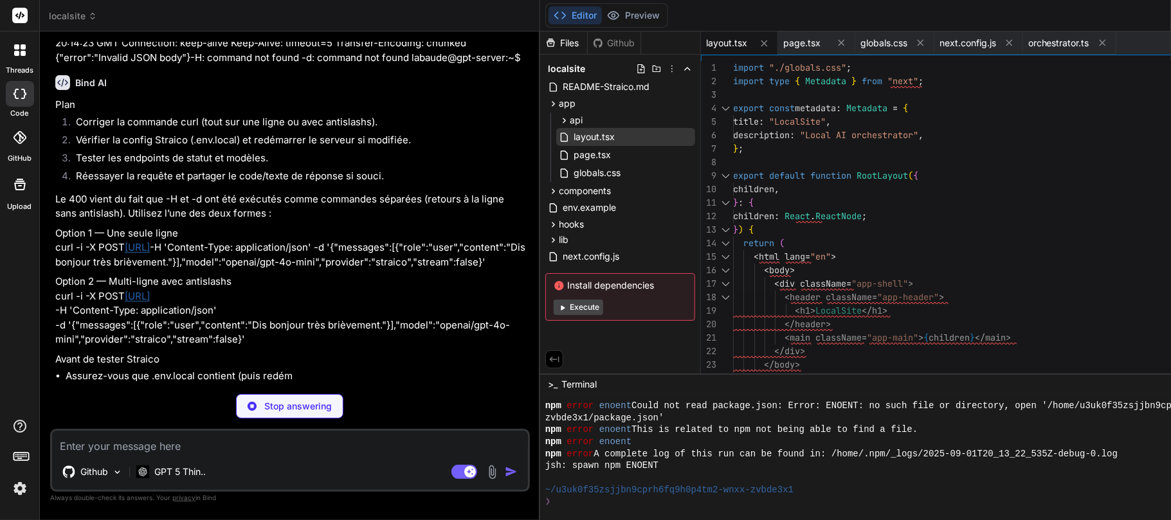
click at [706, 40] on span "layout.tsx" at bounding box center [726, 43] width 41 height 13
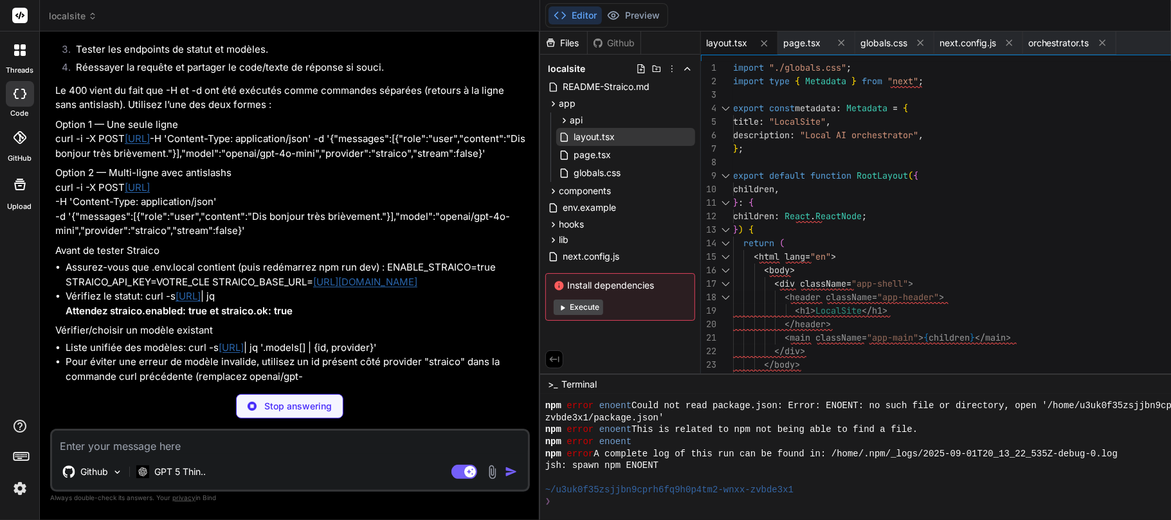
drag, startPoint x: 593, startPoint y: 40, endPoint x: 580, endPoint y: 42, distance: 13.1
click at [706, 42] on span "layout.tsx" at bounding box center [726, 43] width 41 height 13
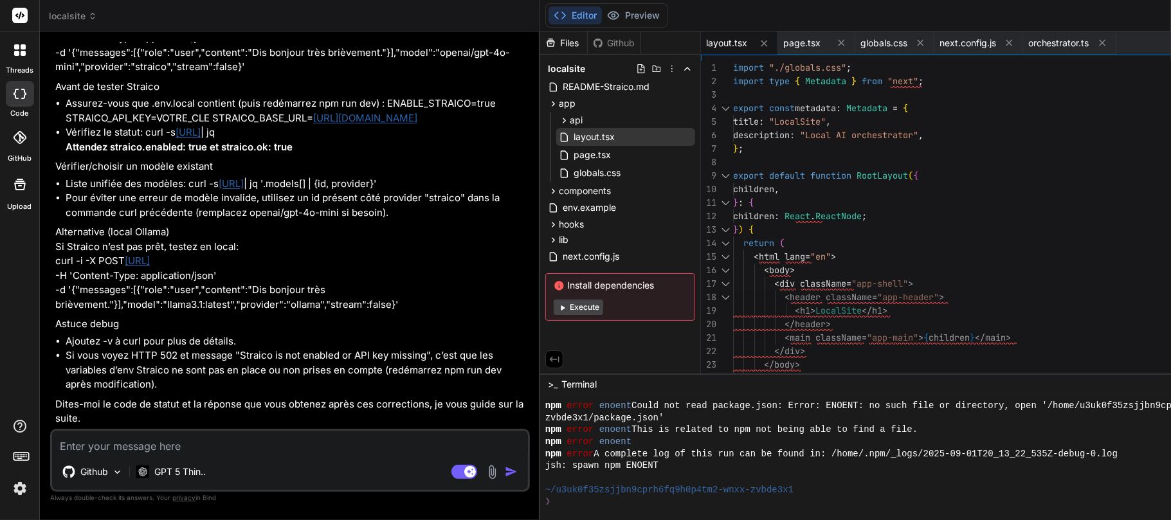
scroll to position [16021, 0]
drag, startPoint x: 57, startPoint y: 309, endPoint x: 252, endPoint y: 354, distance: 199.9
copy p "curl -i -X POST [URL] -H 'Content-Type: application/json' -d '{"messages":[{"ro…"
click at [174, 388] on textarea at bounding box center [290, 442] width 476 height 23
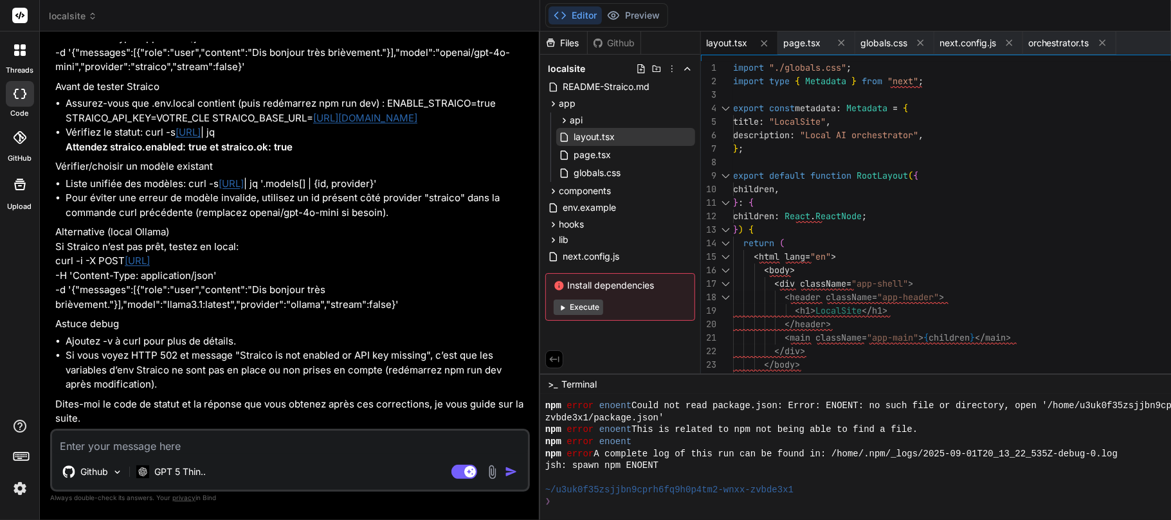
scroll to position [16147, 0]
paste textarea "labaude@gpt-server:~$ curl -i -X POST [URL] -H 'Content-Type: application/json'…"
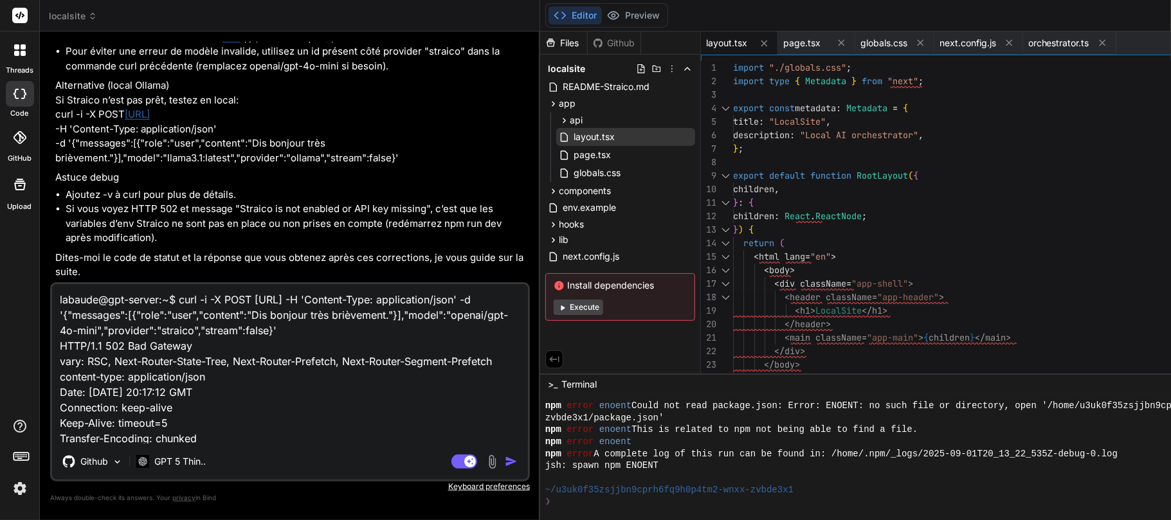
scroll to position [124, 0]
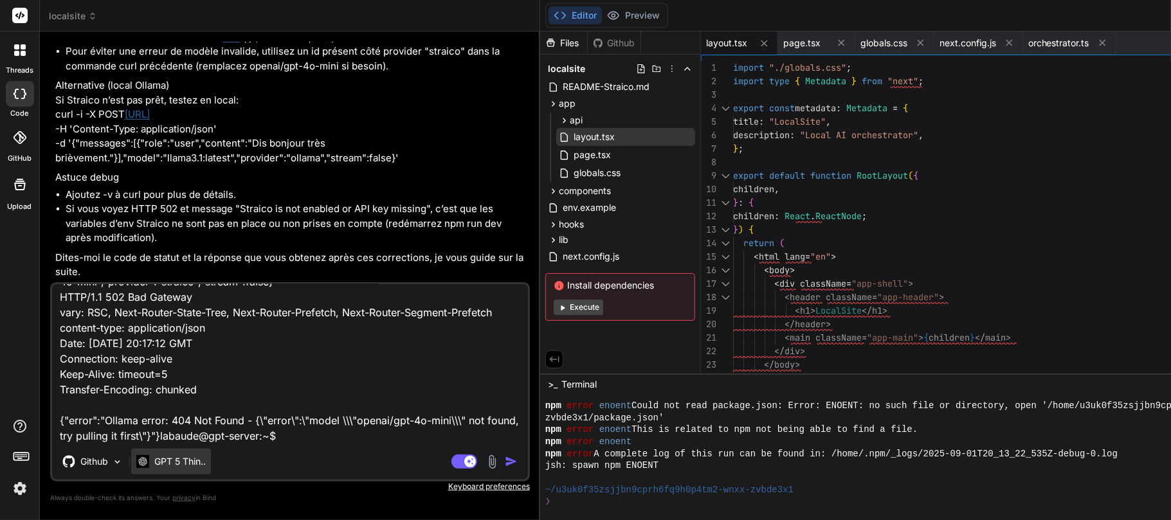
click at [186, 388] on p "GPT 5 Thin.." at bounding box center [179, 461] width 51 height 13
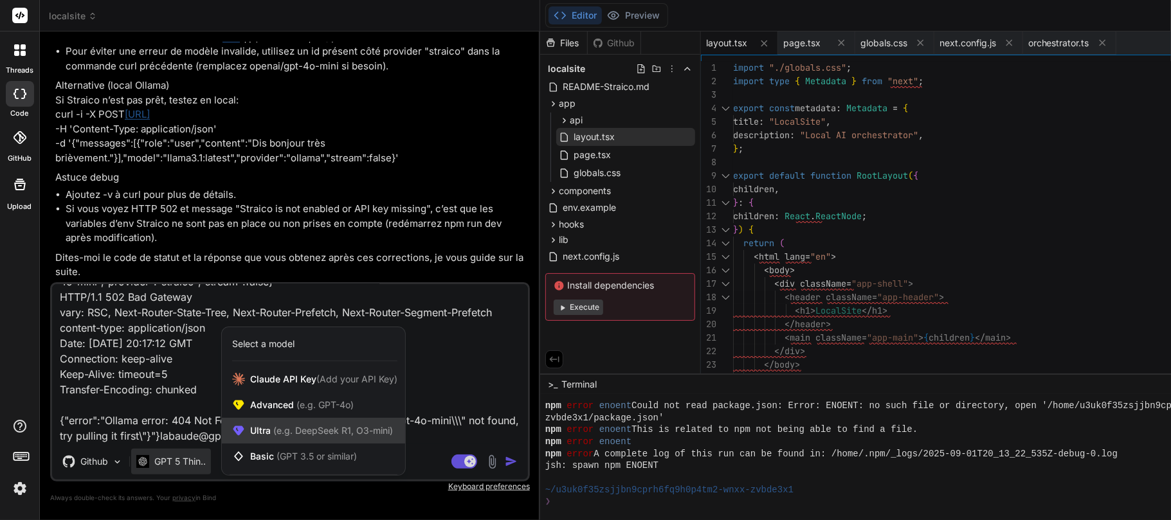
click at [262, 388] on span "Ultra (e.g. DeepSeek R1, O3-mini)" at bounding box center [321, 430] width 143 height 13
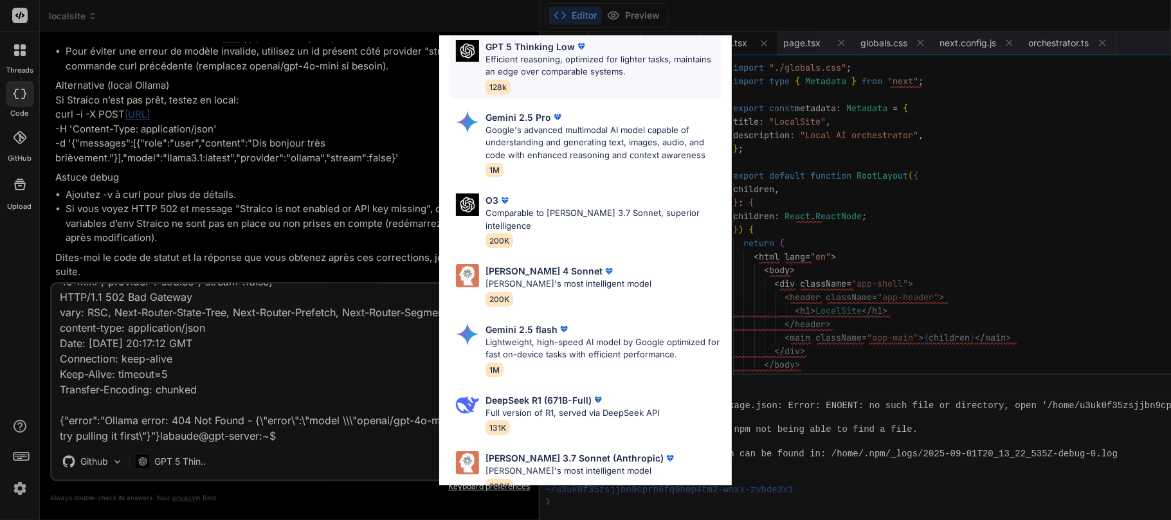
scroll to position [263, 0]
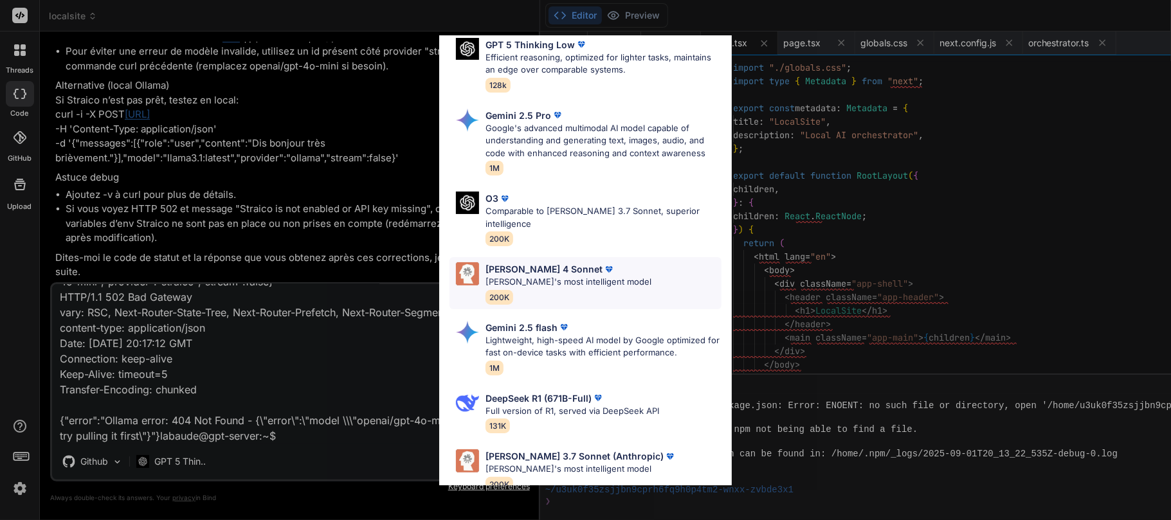
click at [529, 276] on p "[PERSON_NAME]'s most intelligent model" at bounding box center [569, 282] width 166 height 13
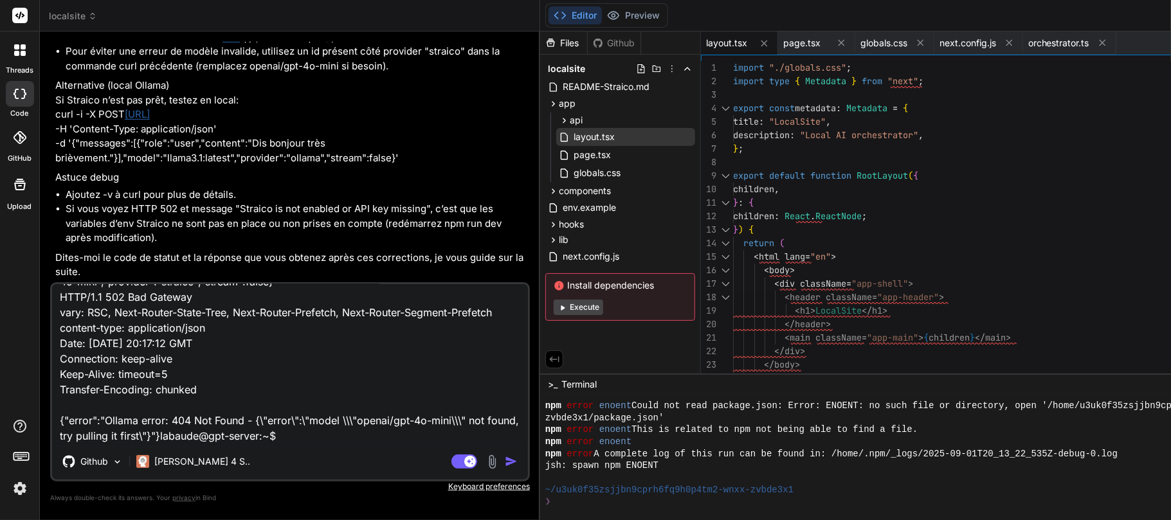
click at [237, 388] on textarea "labaude@gpt-server:~$ curl -i -X POST [URL] -H 'Content-Type: application/json'…" at bounding box center [290, 364] width 476 height 160
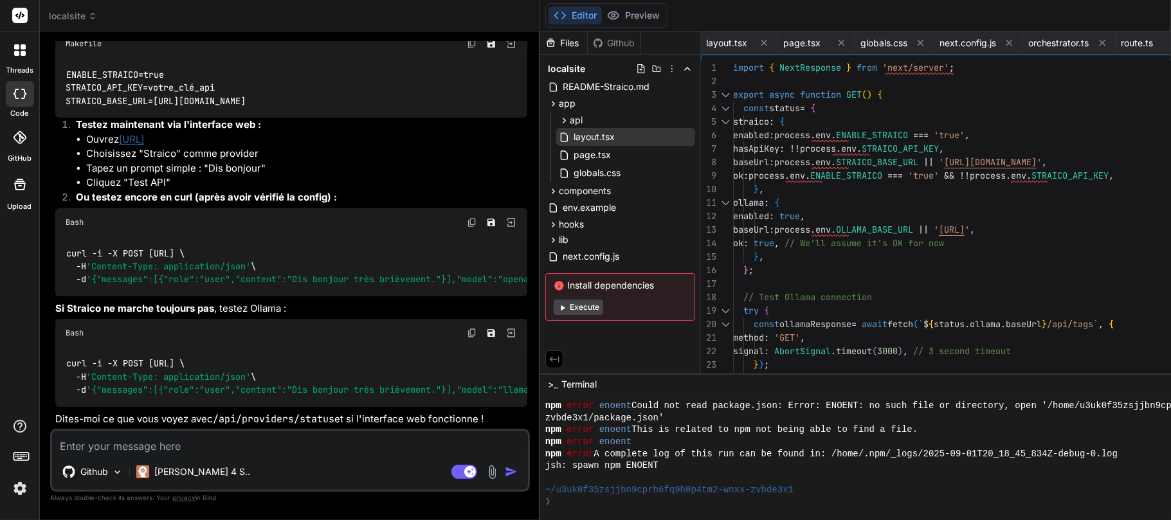
scroll to position [17417, 0]
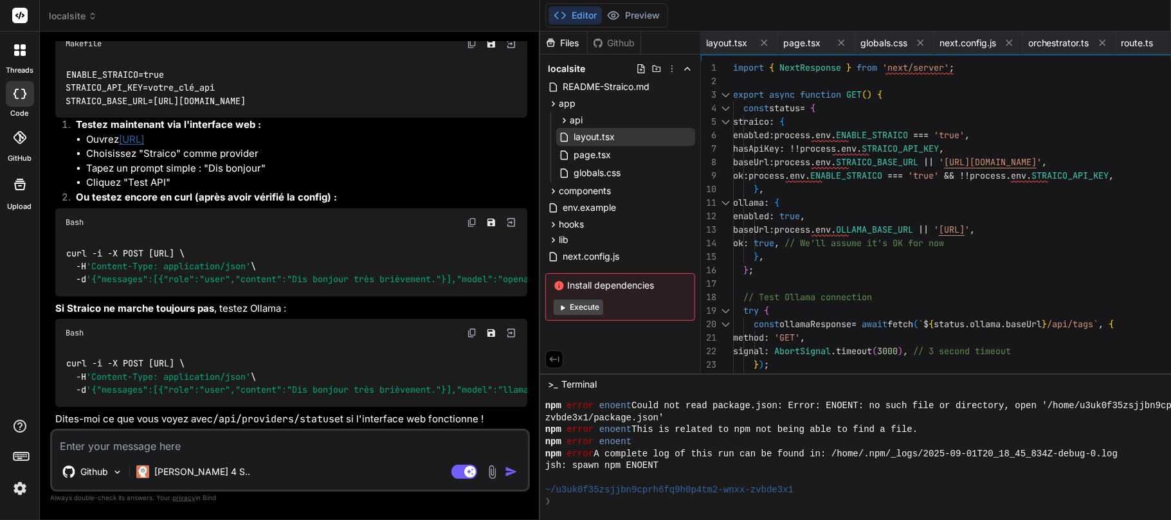
click at [561, 257] on span "next.config.js" at bounding box center [590, 256] width 59 height 15
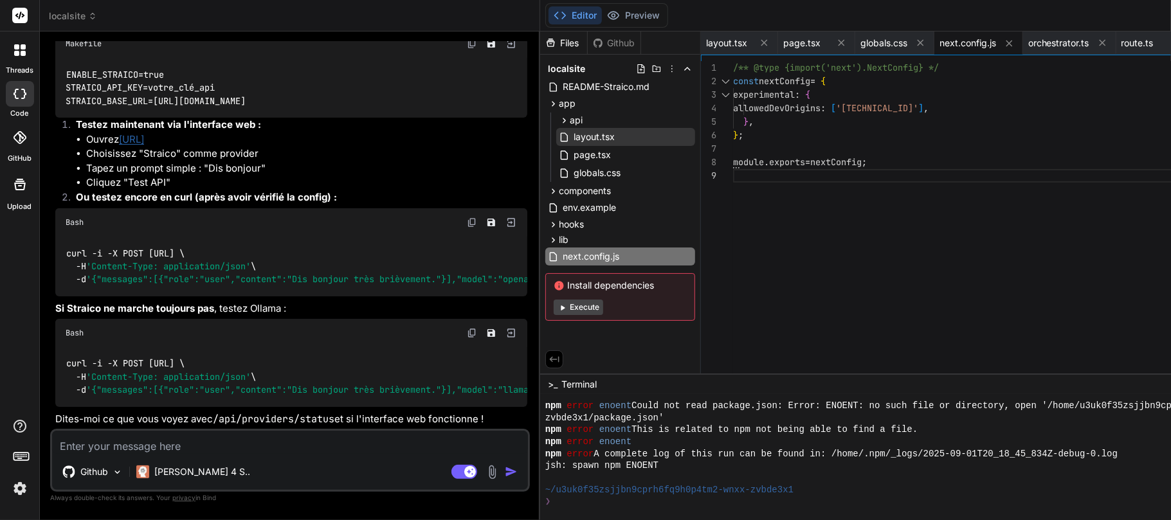
click at [183, 28] on p "Il devrait contenir :" at bounding box center [291, 20] width 472 height 15
click at [142, 388] on textarea at bounding box center [290, 442] width 476 height 23
paste textarea "labaude@gpt-server:~$ curl -s [URL] | jq { "straico": { "enabled": true, "hasAp…"
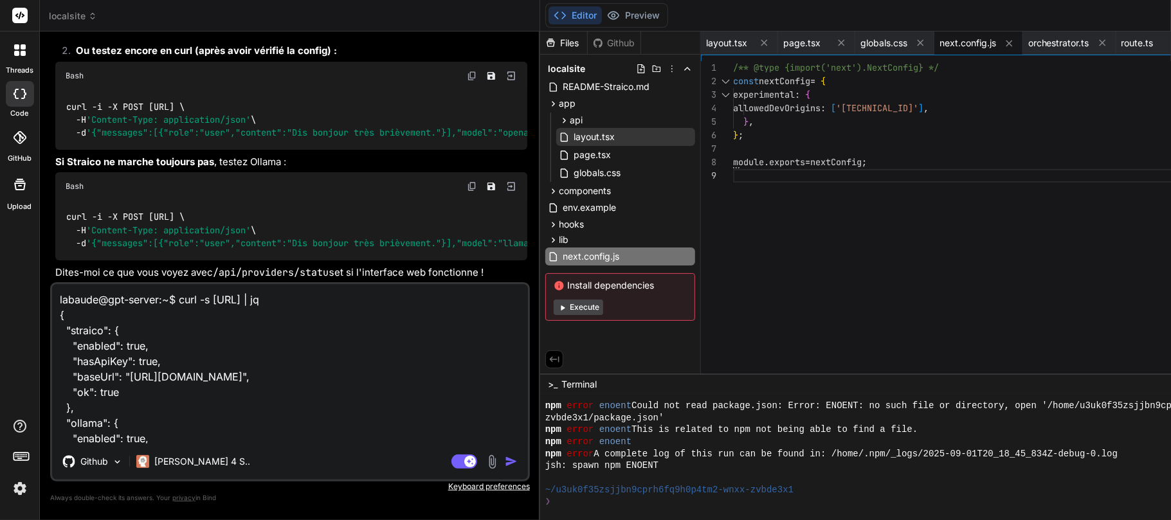
scroll to position [17538, 0]
click at [467, 81] on img at bounding box center [472, 76] width 10 height 10
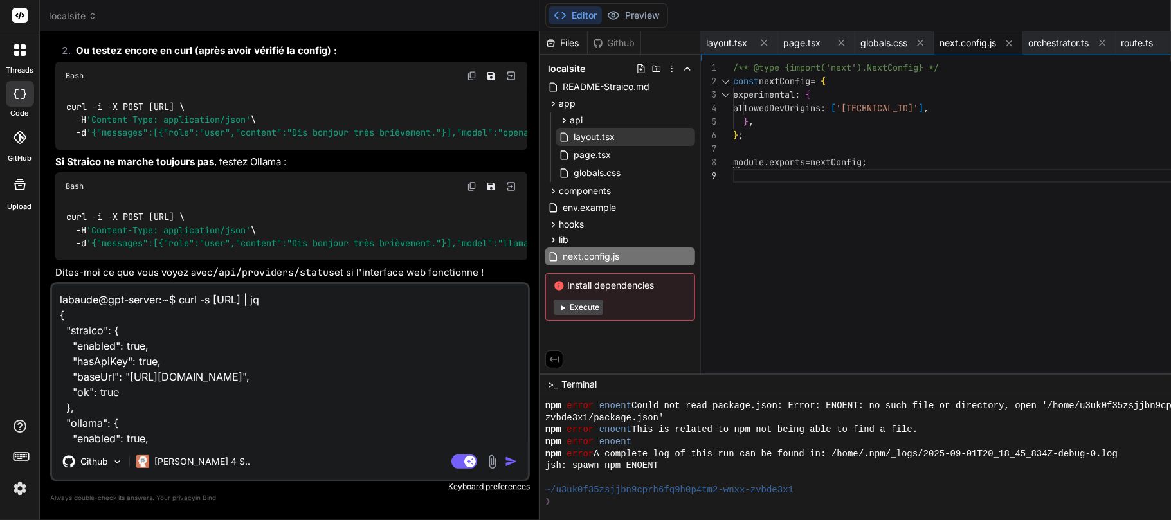
scroll to position [17778, 0]
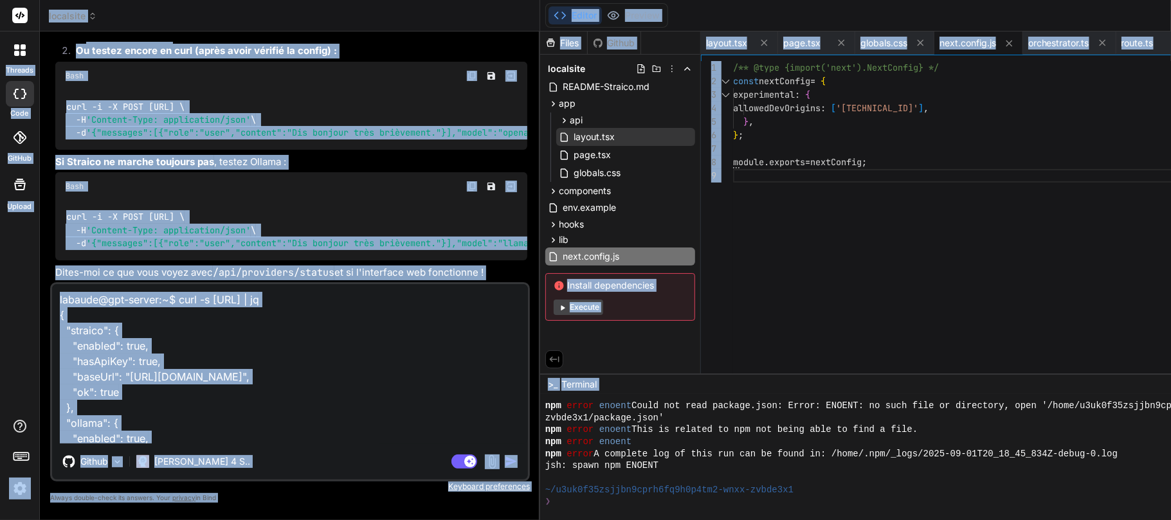
click at [226, 345] on textarea "labaude@gpt-server:~$ curl -s [URL] | jq { "straico": { "enabled": true, "hasAp…" at bounding box center [290, 364] width 476 height 160
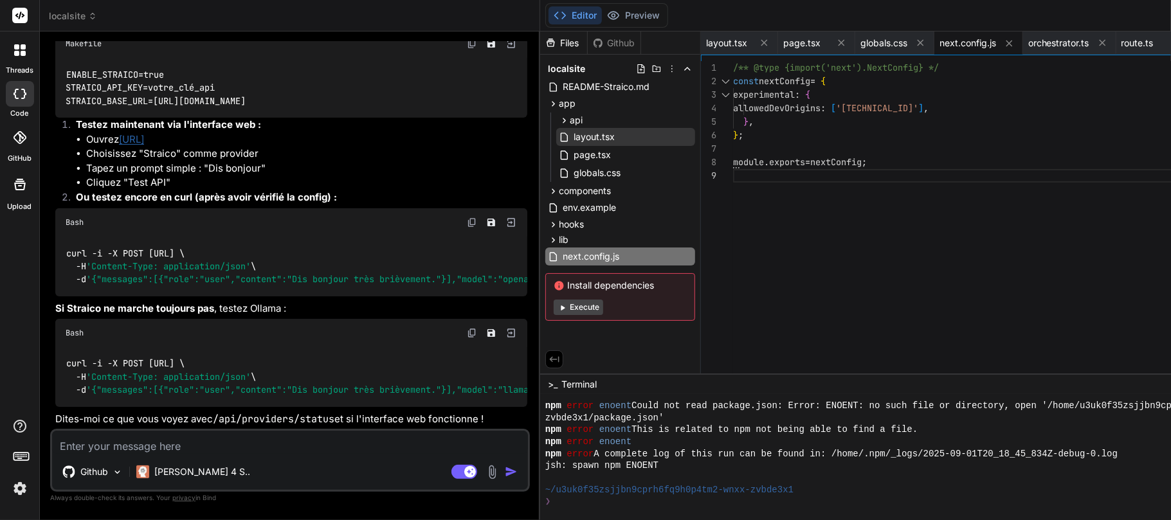
scroll to position [17690, 0]
click at [176, 388] on div "[PERSON_NAME] 4 S.." at bounding box center [193, 472] width 124 height 26
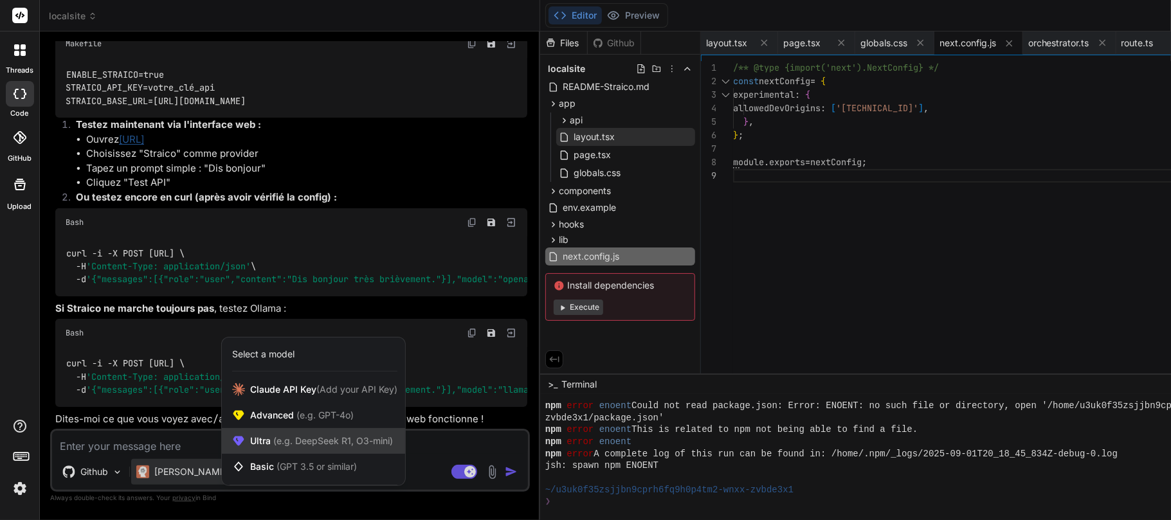
click at [287, 388] on div "Ultra (e.g. DeepSeek R1, O3-mini)" at bounding box center [313, 441] width 183 height 26
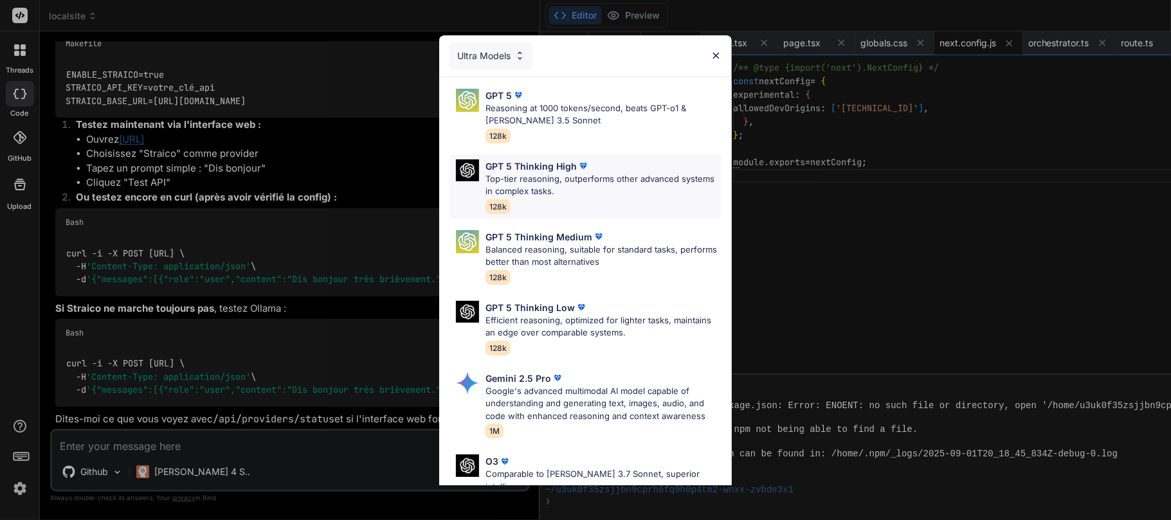
click at [536, 173] on p "Top-tier reasoning, outperforms other advanced systems in complex tasks." at bounding box center [604, 185] width 236 height 25
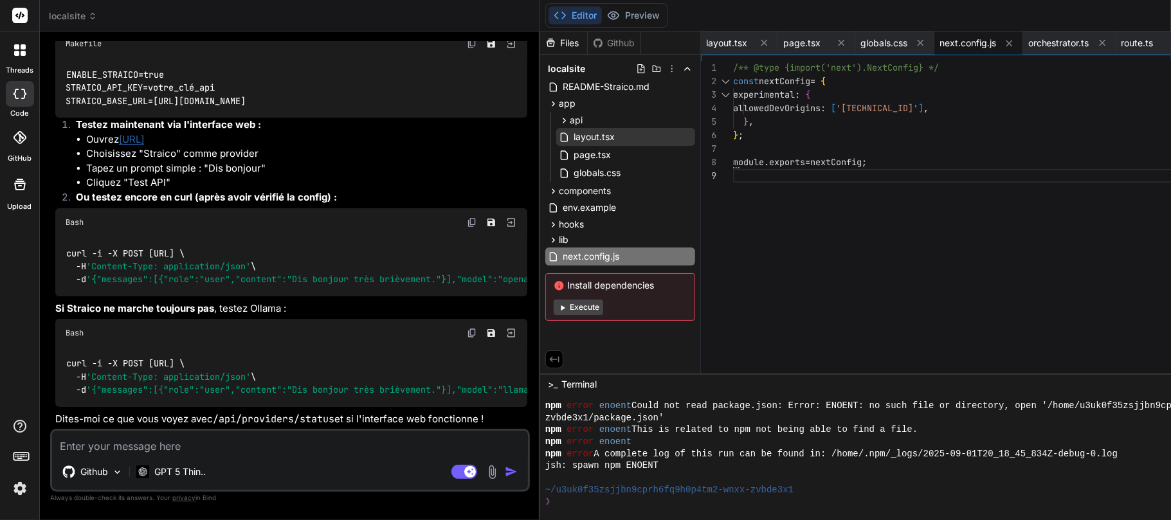
click at [186, 388] on textarea at bounding box center [290, 442] width 476 height 23
paste textarea "lore -i -D SITA cons://adipiscin:6527/eli/sed-do-eiusm \ -T 'Incidid-Utla: etdo…"
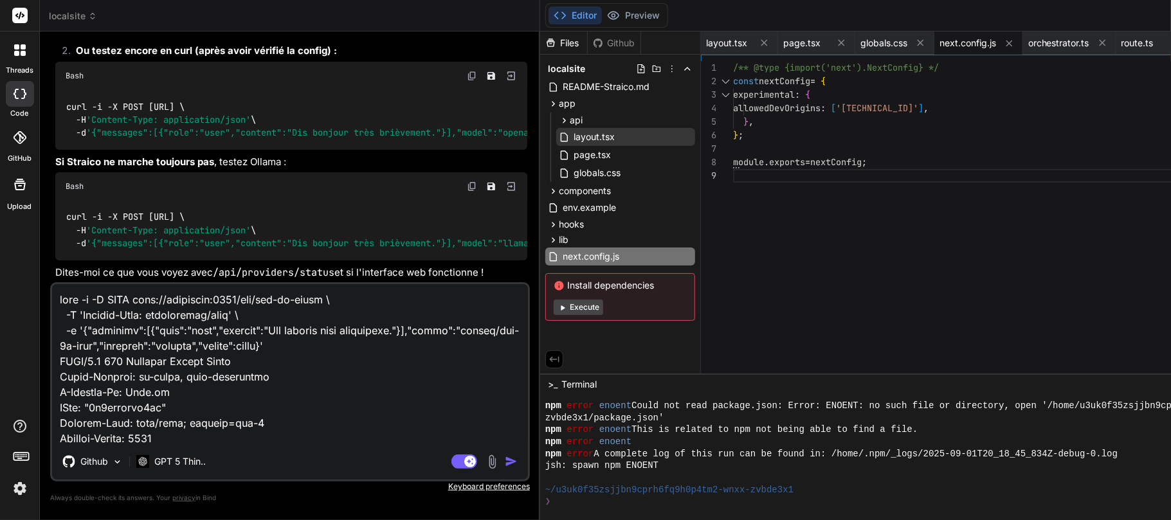
scroll to position [17778, 0]
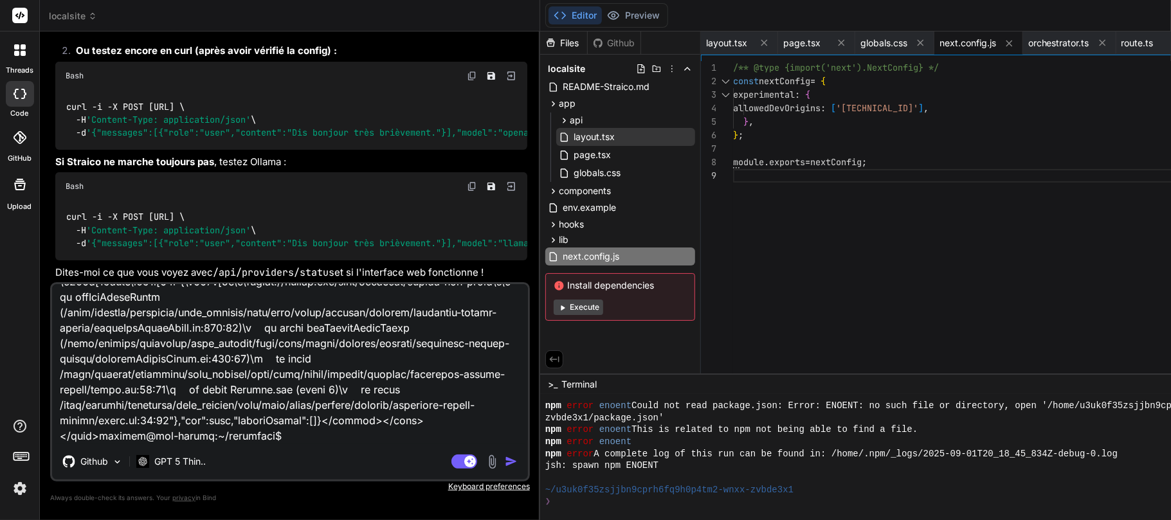
click at [206, 388] on textarea at bounding box center [290, 364] width 476 height 160
paste textarea "loremip@dol-sitame:~/consectet$ adi eli sed > doeiusmod@8.9.6 tem > inci utl -e…"
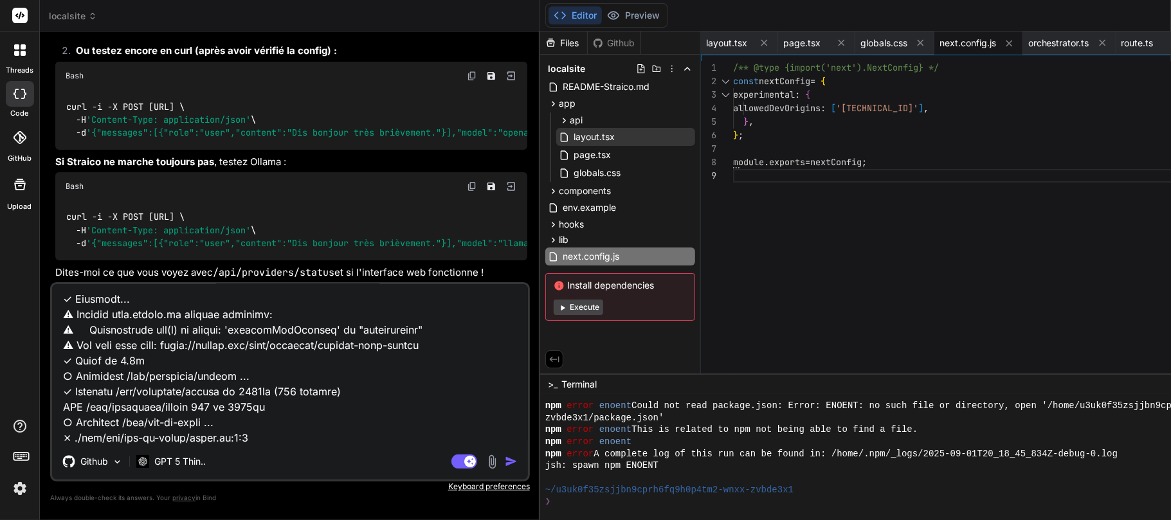
click at [297, 388] on textarea at bounding box center [290, 364] width 476 height 160
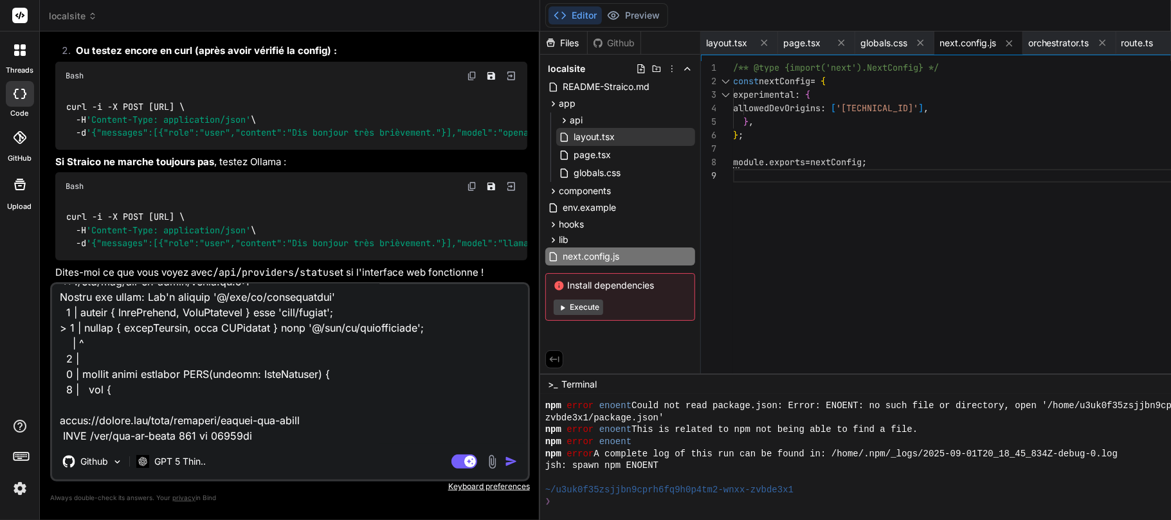
scroll to position [1917, 0]
click at [266, 388] on textarea at bounding box center [290, 364] width 476 height 160
paste textarea "[URL]"
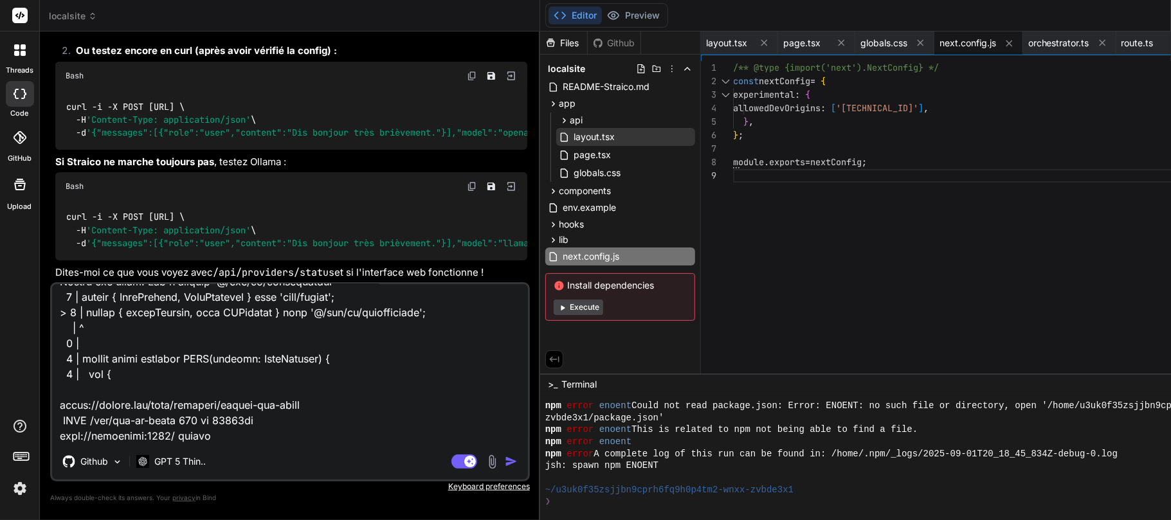
paste textarea "ERR_CONNECTION_REFUSED"
click at [505, 388] on img "button" at bounding box center [511, 461] width 13 height 13
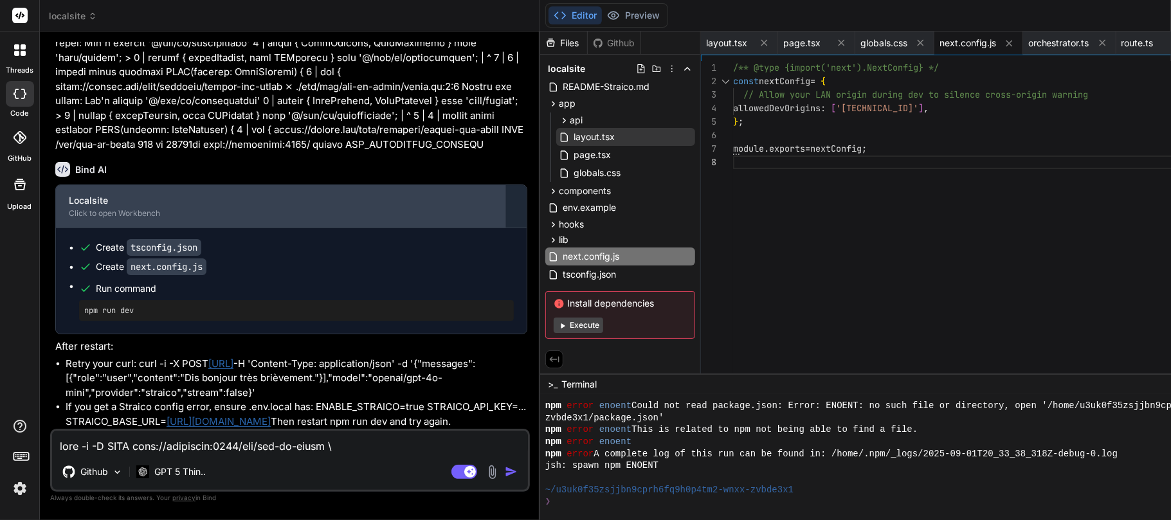
scroll to position [19327, 0]
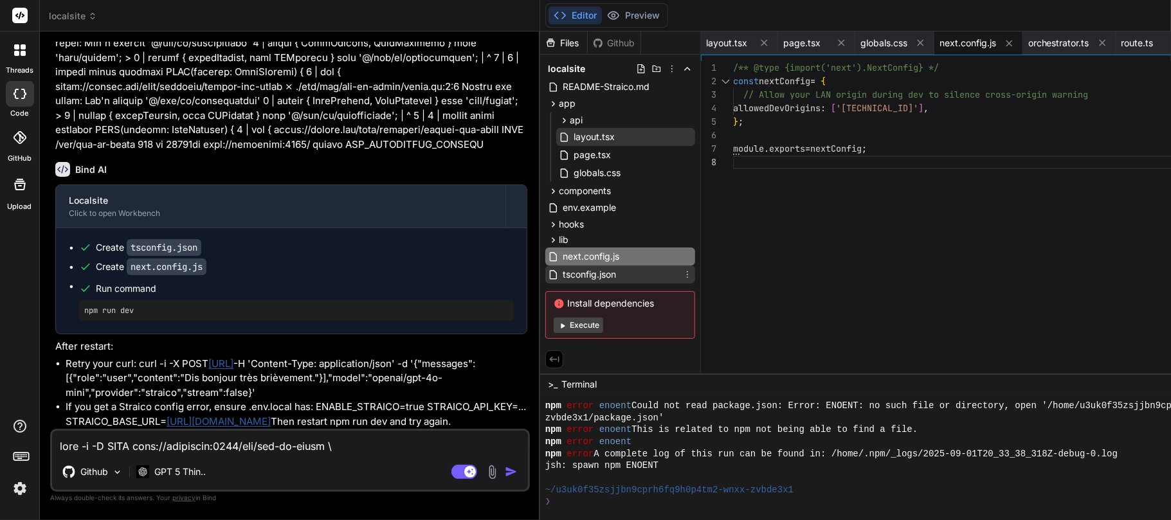
click at [561, 274] on span "tsconfig.json" at bounding box center [589, 274] width 56 height 15
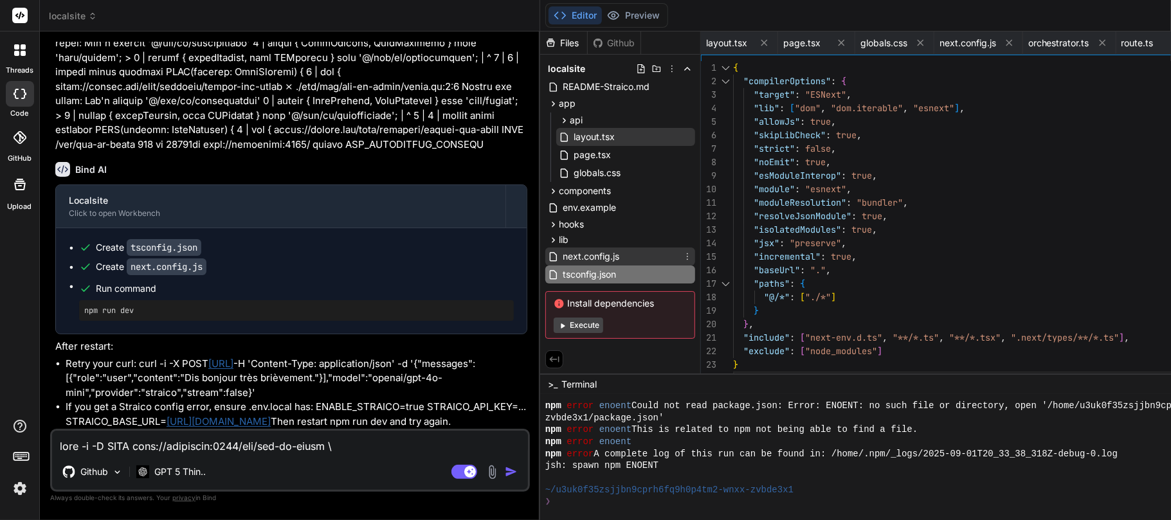
click at [561, 253] on span "next.config.js" at bounding box center [590, 256] width 59 height 15
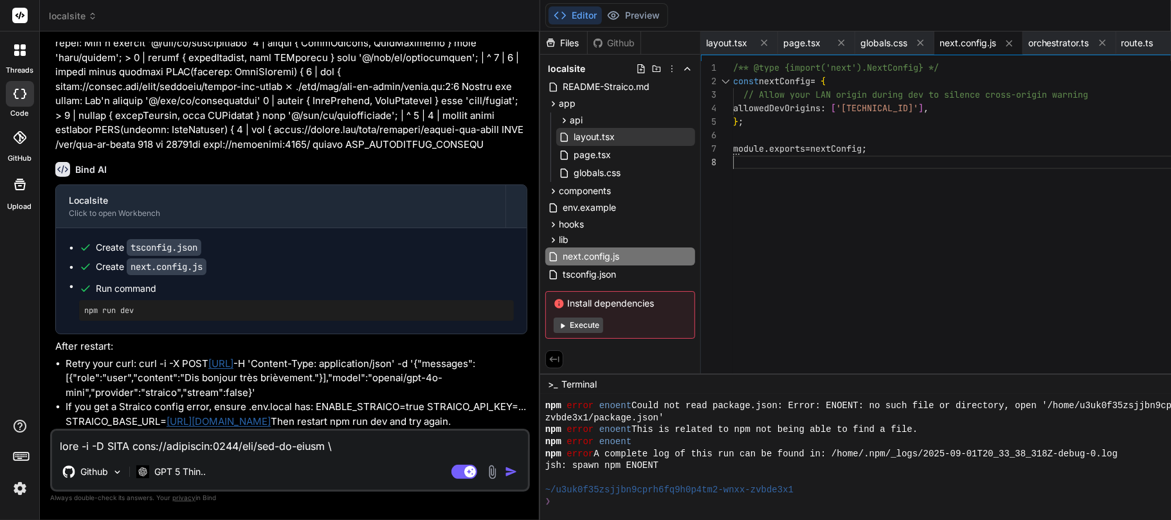
scroll to position [0, 0]
click at [733, 165] on div "/** @type {import('next').NextConfig} */ const nextConfig = { // Allow your LAN…" at bounding box center [974, 220] width 482 height 319
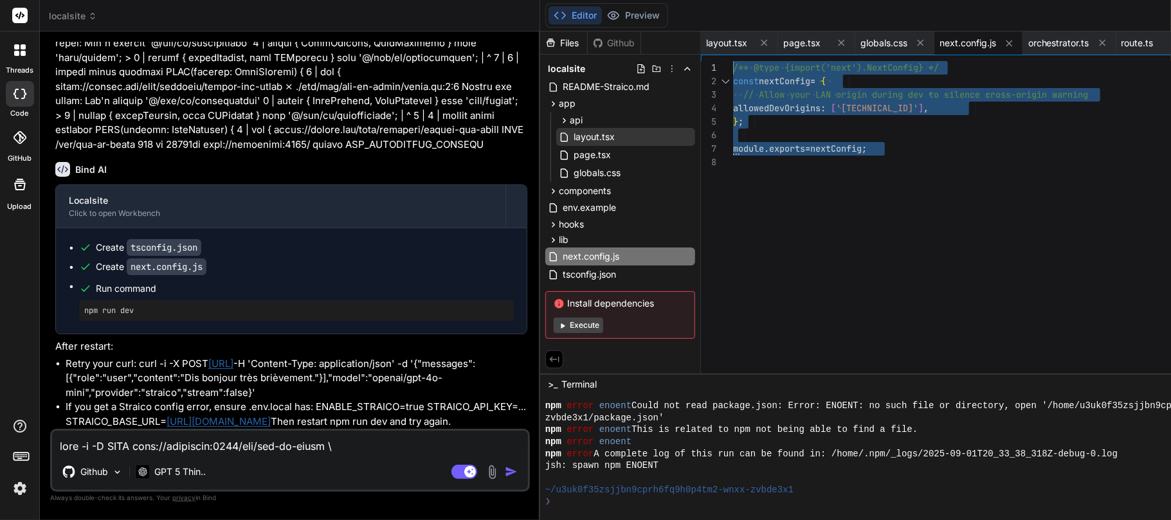
drag, startPoint x: 661, startPoint y: 199, endPoint x: 572, endPoint y: 34, distance: 187.4
click at [733, 61] on div "/** @type {import('next').NextConfig} */ const nextConfig = { // Allow your LAN…" at bounding box center [974, 220] width 482 height 319
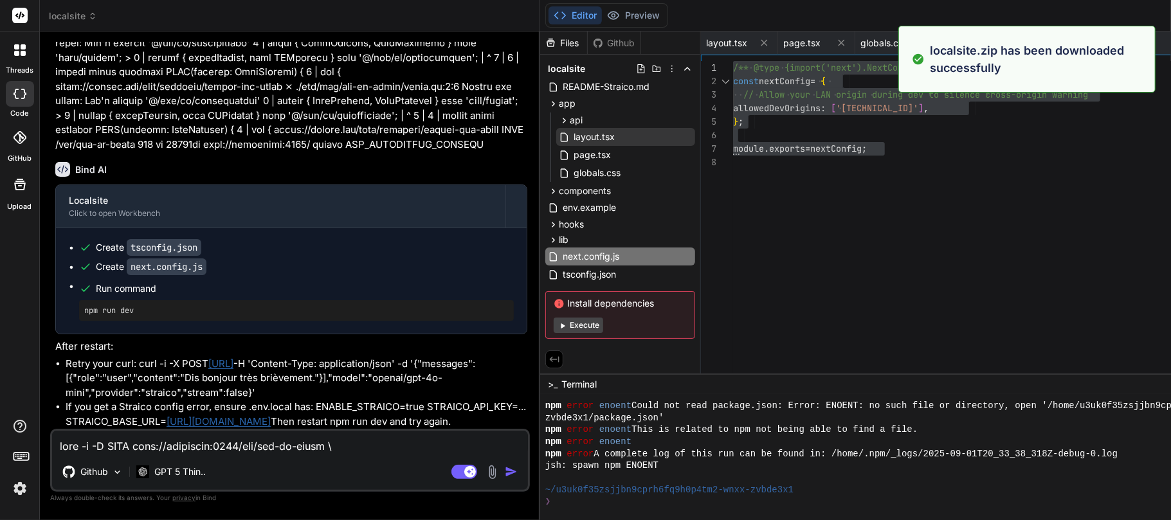
scroll to position [19327, 0]
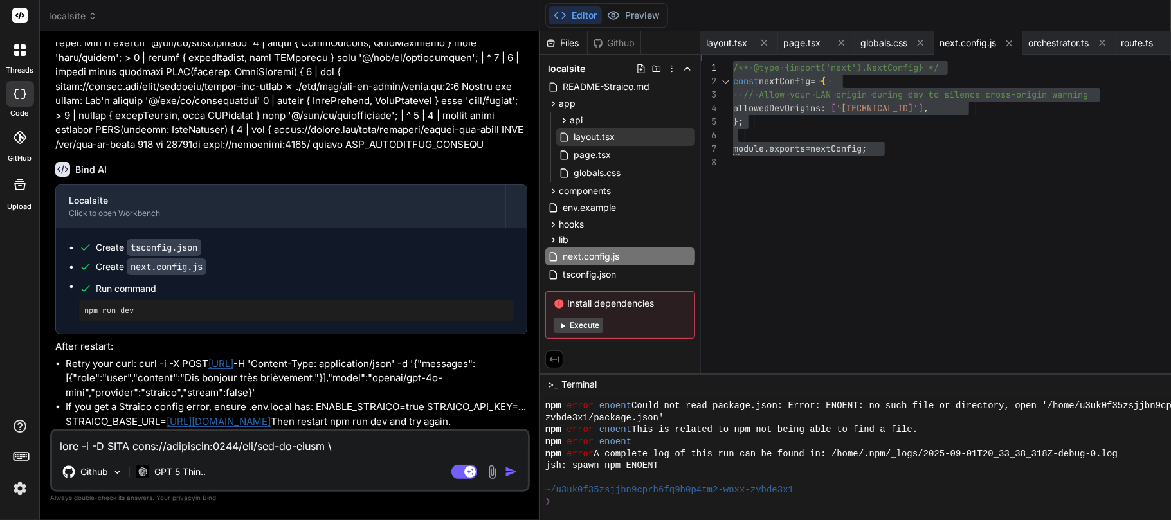
click at [113, 306] on pre "npm run dev" at bounding box center [296, 311] width 424 height 10
copy div "npm run dev"
drag, startPoint x: 137, startPoint y: 305, endPoint x: 295, endPoint y: 358, distance: 166.2
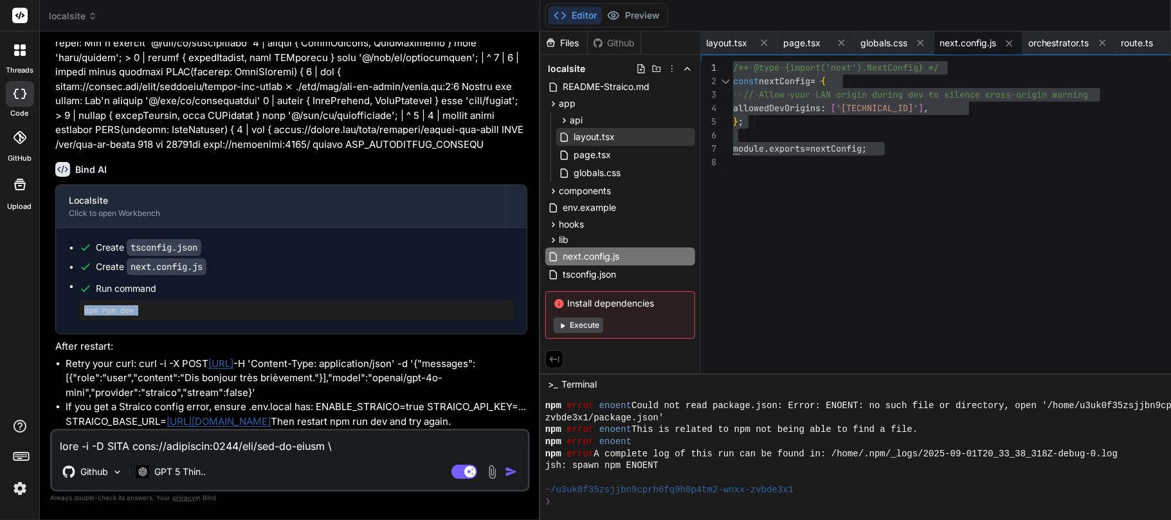
click at [295, 358] on li "Retry your curl: curl -i -X POST [URL] -H 'Content-Type: application/json' -d '…" at bounding box center [297, 379] width 462 height 44
copy li "curl -i -X POST [URL] -H 'Content-Type: application/json' -d '{"messages":[{"ro…"
click at [251, 282] on span "Run command" at bounding box center [305, 288] width 418 height 13
click at [165, 388] on textarea at bounding box center [290, 442] width 476 height 23
paste textarea "curl -i -X POST [URL] -H 'Content-Type: application/json' -d '{"messages":[{"ro…"
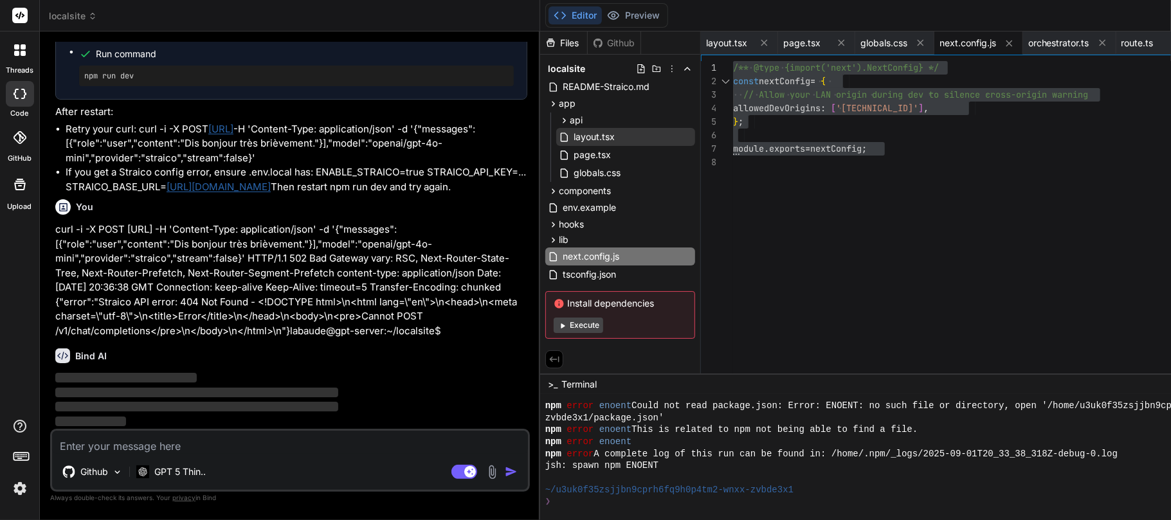
scroll to position [19620, 0]
click at [228, 246] on p "curl -i -X POST [URL] -H 'Content-Type: application/json' -d '{"messages":[{"ro…" at bounding box center [291, 281] width 472 height 116
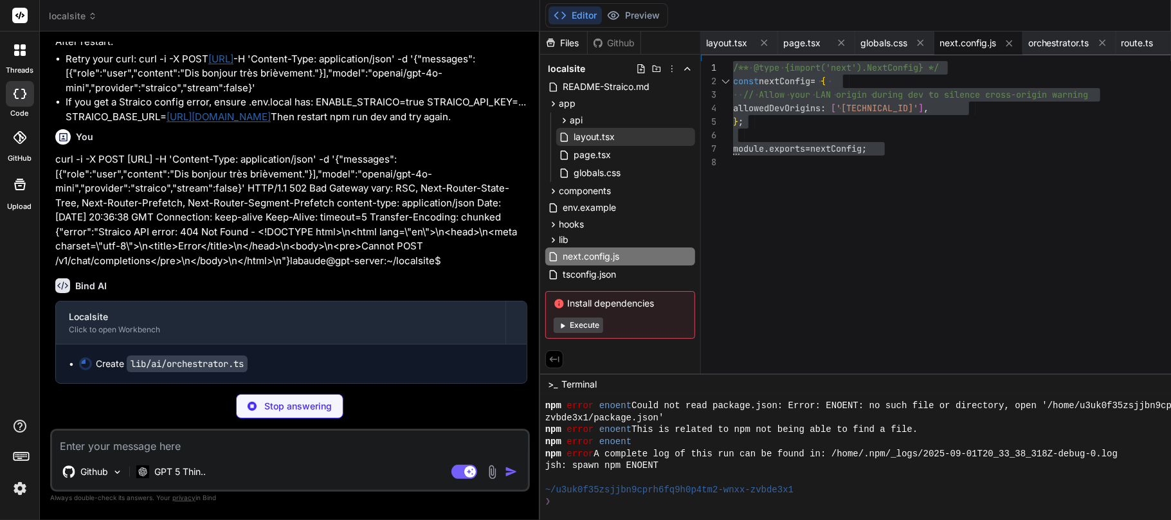
scroll to position [19691, 0]
click at [545, 238] on div "lib" at bounding box center [620, 239] width 150 height 15
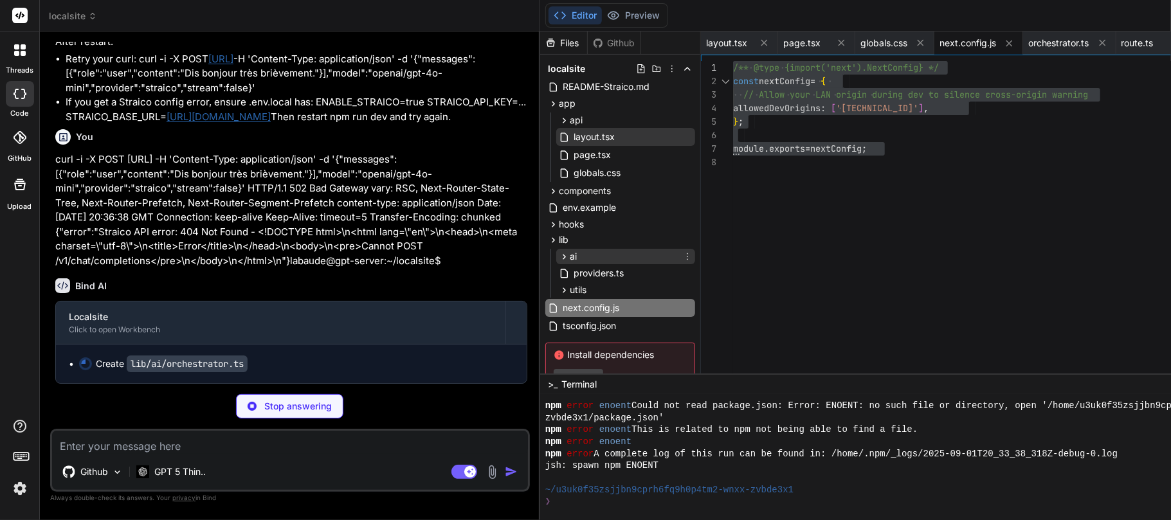
click at [556, 257] on div "ai" at bounding box center [625, 256] width 139 height 15
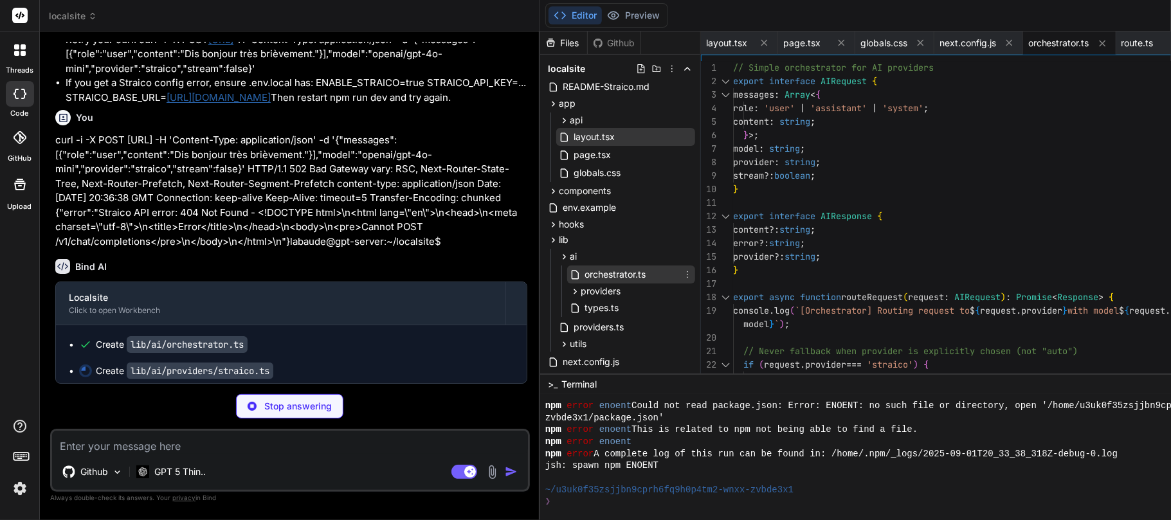
click at [583, 269] on span "orchestrator.ts" at bounding box center [615, 274] width 64 height 15
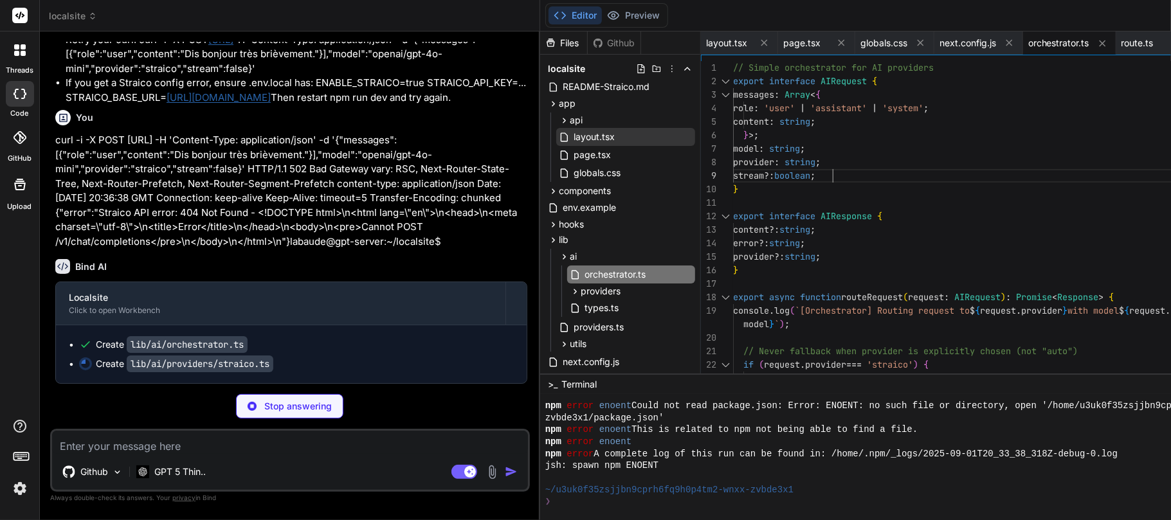
scroll to position [0, 0]
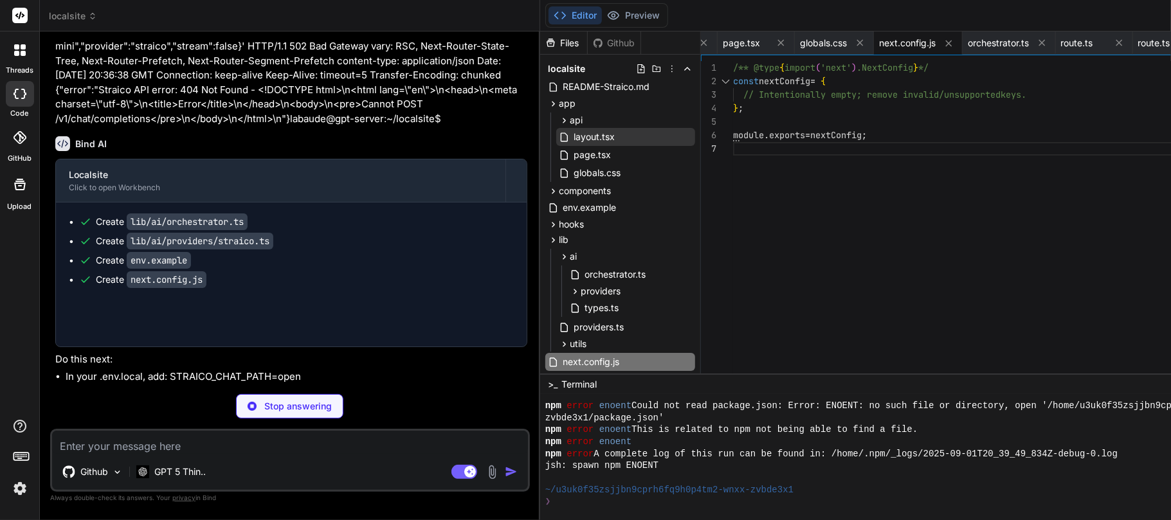
scroll to position [756, 0]
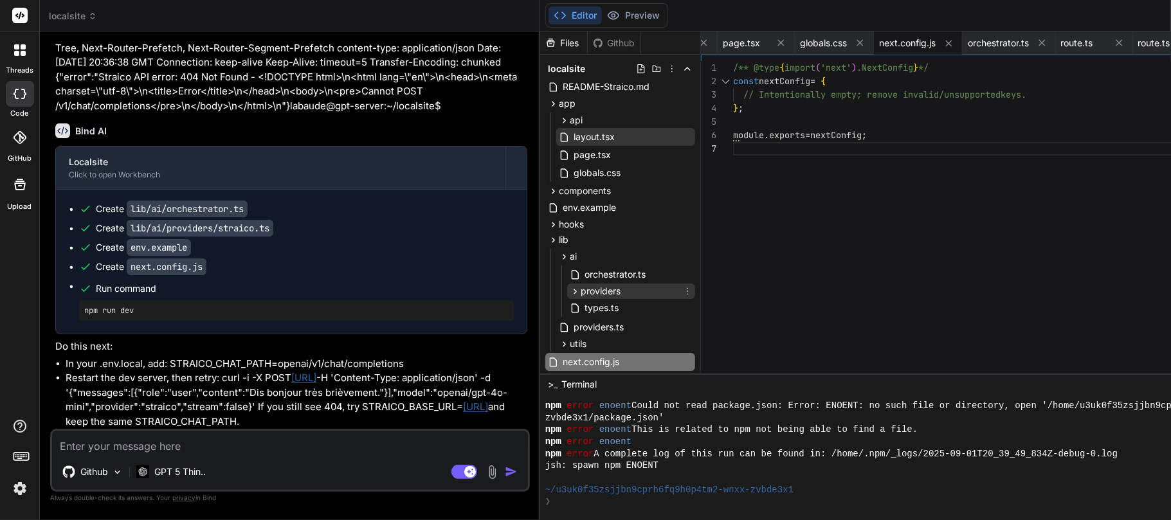
click at [581, 292] on span "providers" at bounding box center [601, 291] width 40 height 13
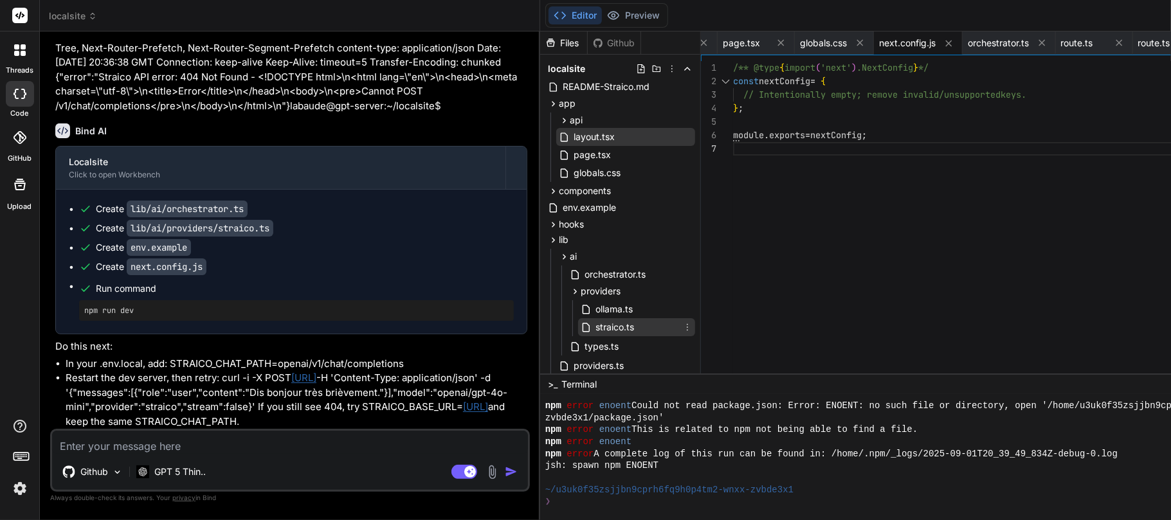
click at [594, 327] on span "straico.ts" at bounding box center [614, 327] width 41 height 15
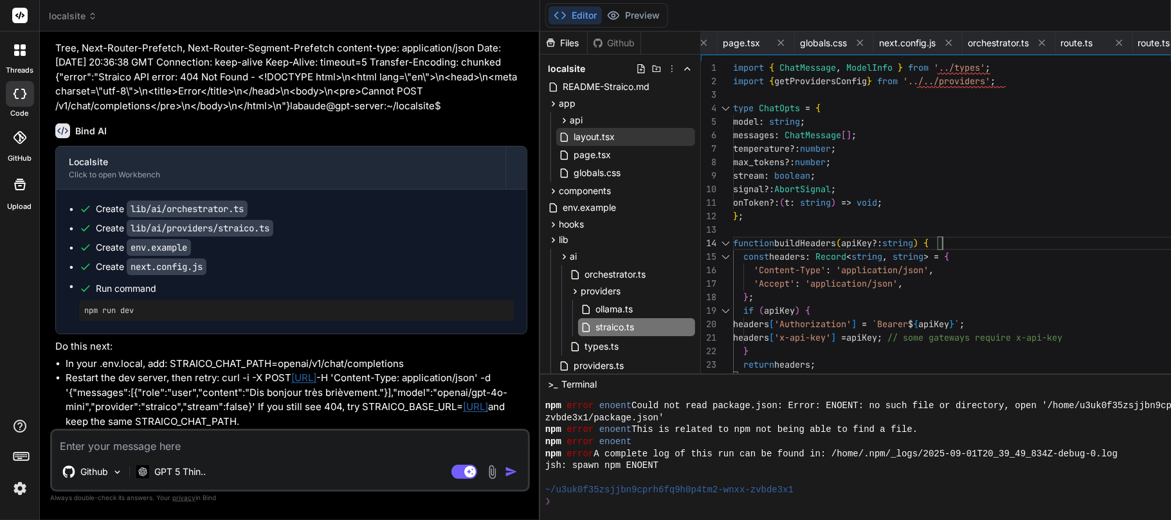
scroll to position [0, 0]
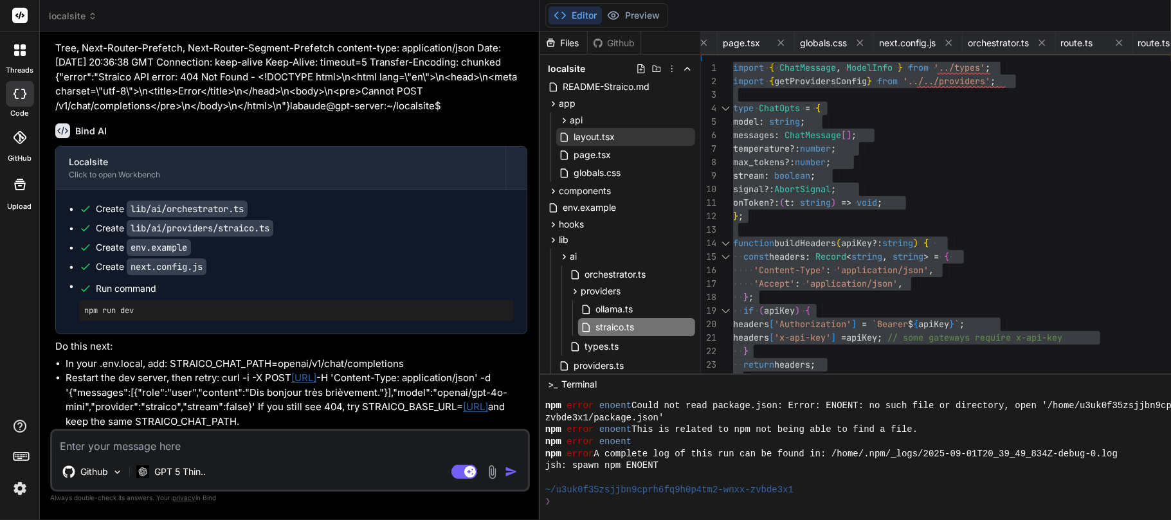
click at [168, 256] on code "env.example" at bounding box center [159, 247] width 64 height 17
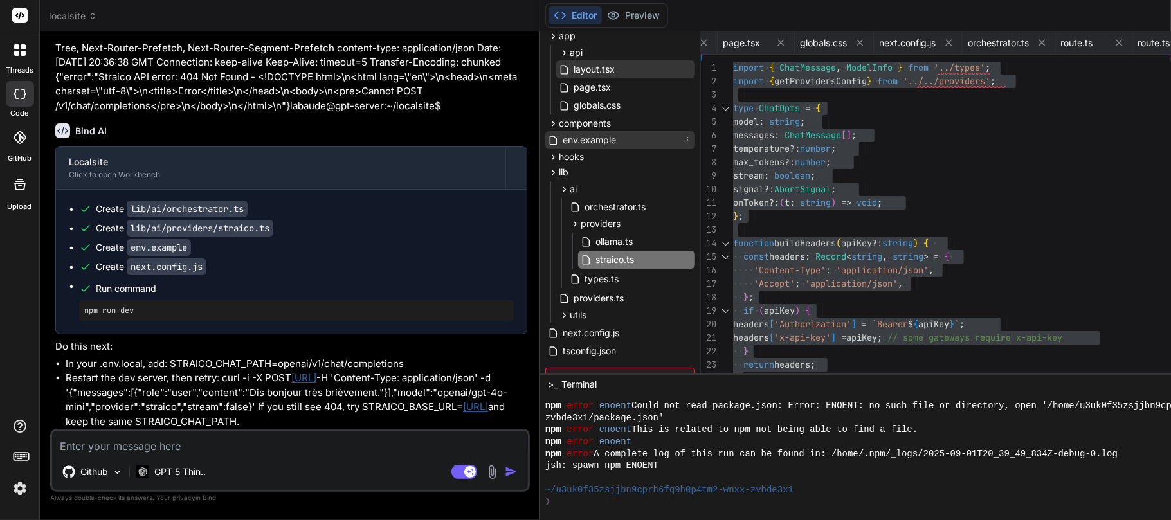
scroll to position [138, 0]
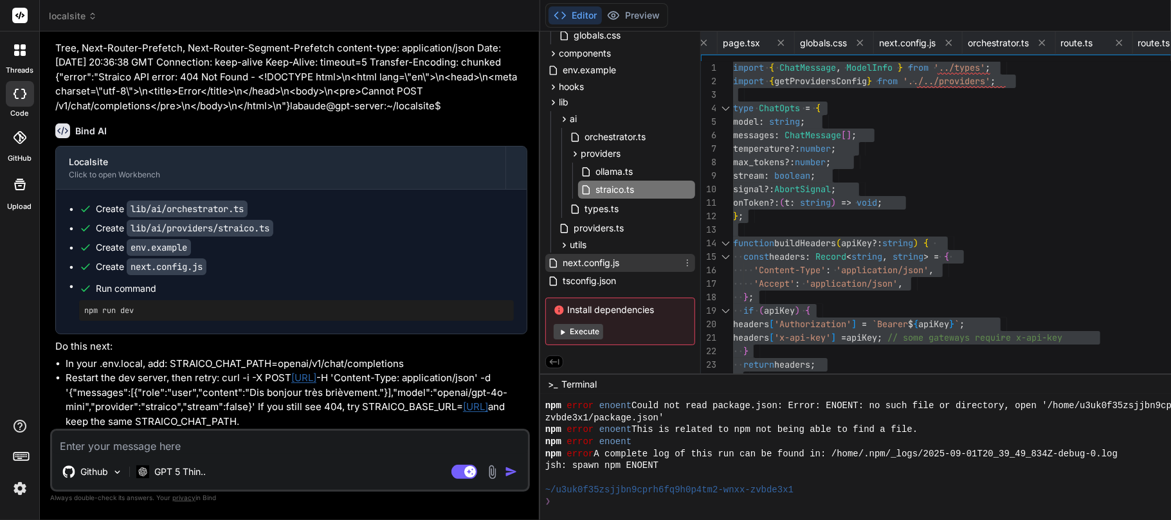
click at [561, 258] on span "next.config.js" at bounding box center [590, 262] width 59 height 15
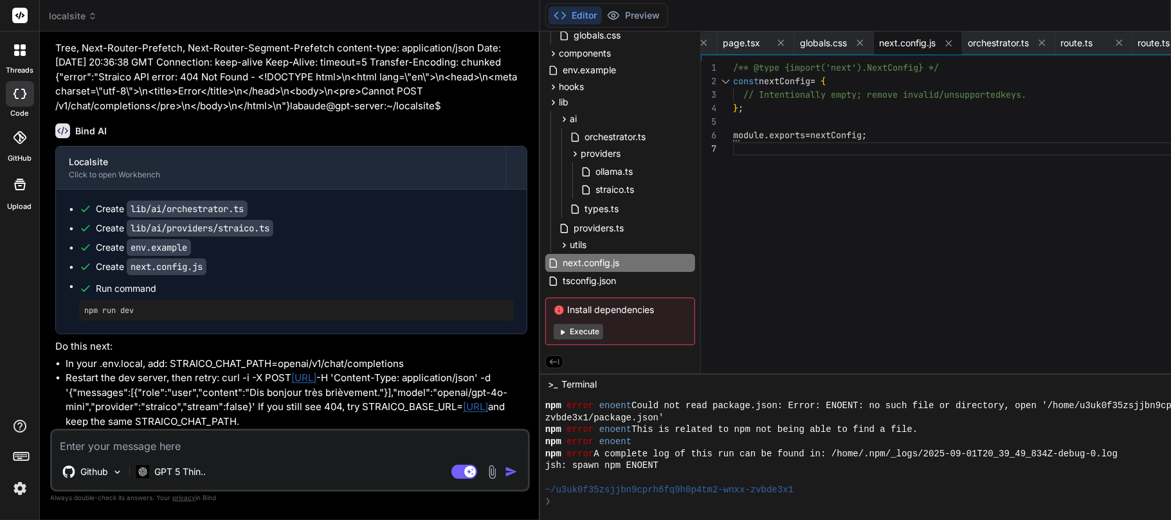
scroll to position [0, 0]
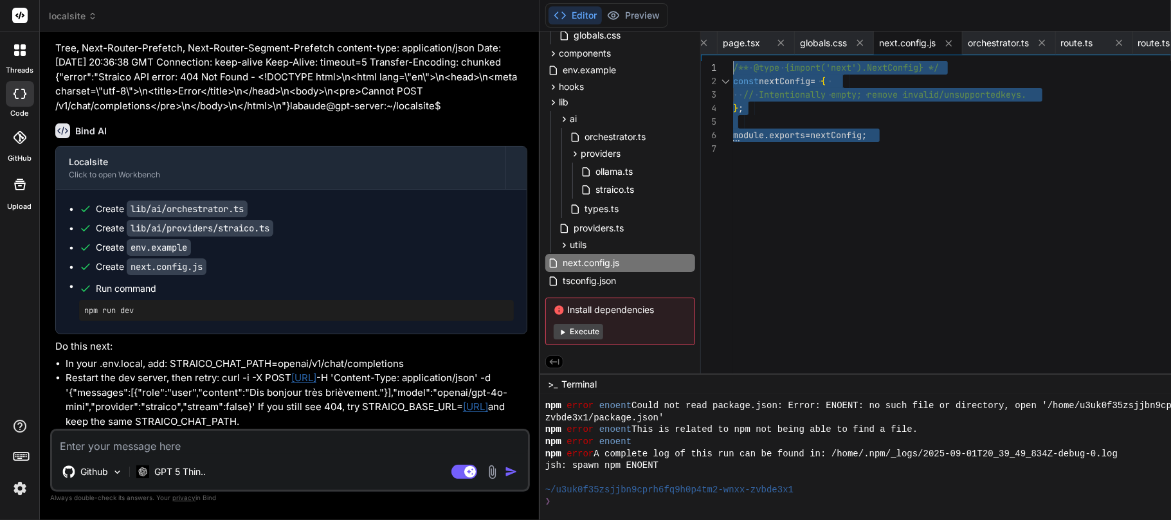
drag, startPoint x: 775, startPoint y: 134, endPoint x: 545, endPoint y: -104, distance: 330.7
click at [733, 61] on div "/** @type {import('next').NextConfig} */ const nextConfig = { // Intentionally …" at bounding box center [974, 220] width 482 height 319
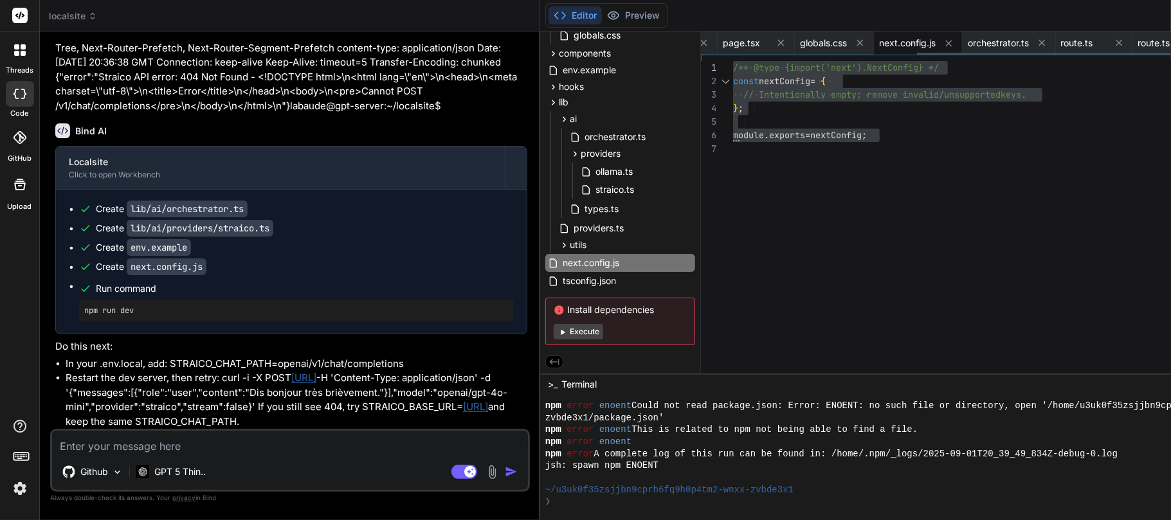
click at [878, 41] on span "next.config.js" at bounding box center [907, 43] width 57 height 13
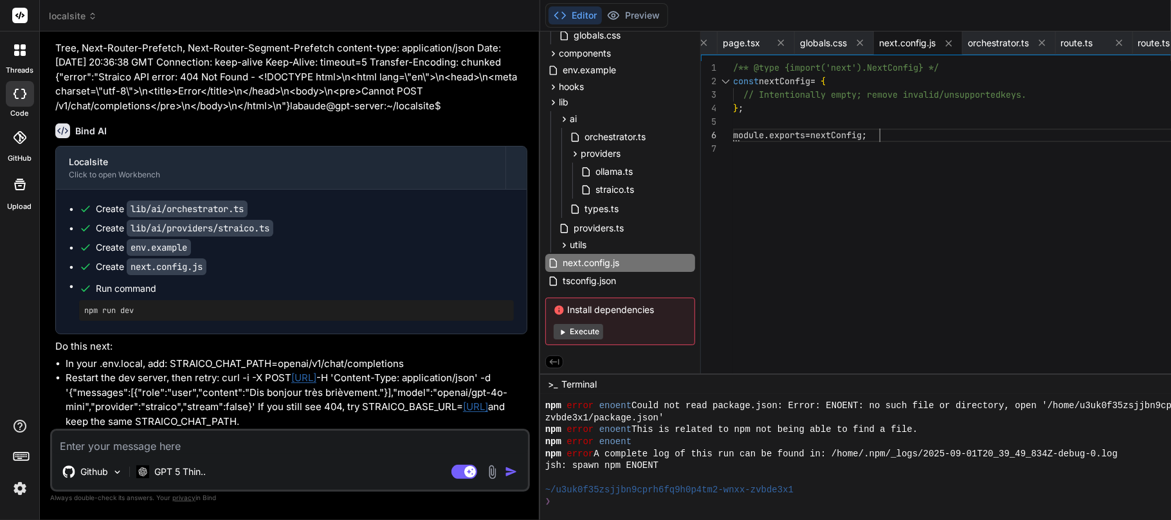
click at [780, 134] on div "/** @type {import('next').NextConfig} */ const nextConfig = { // Intentionally …" at bounding box center [974, 220] width 482 height 319
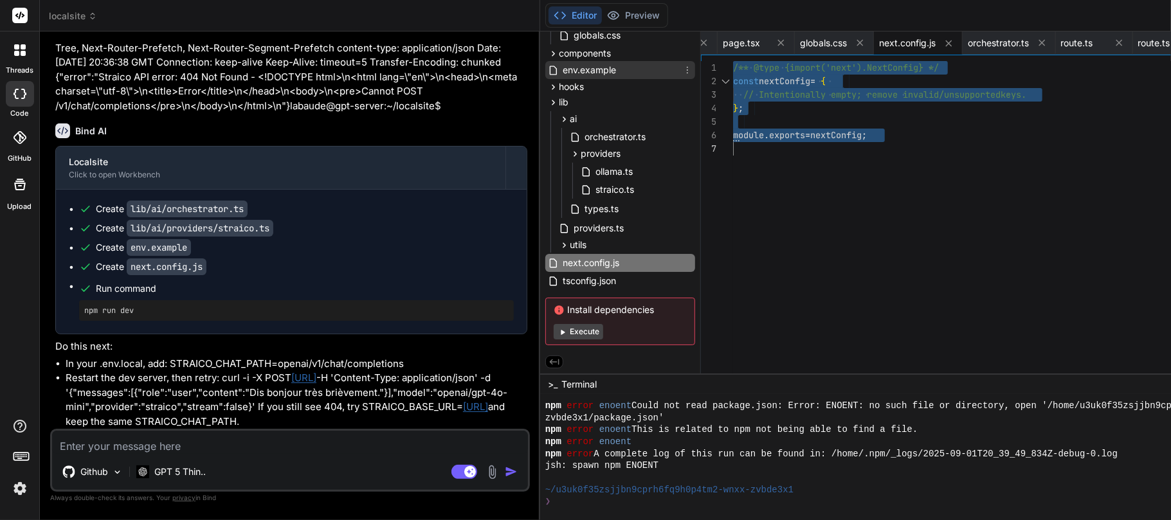
click at [561, 64] on span "env.example" at bounding box center [589, 69] width 56 height 15
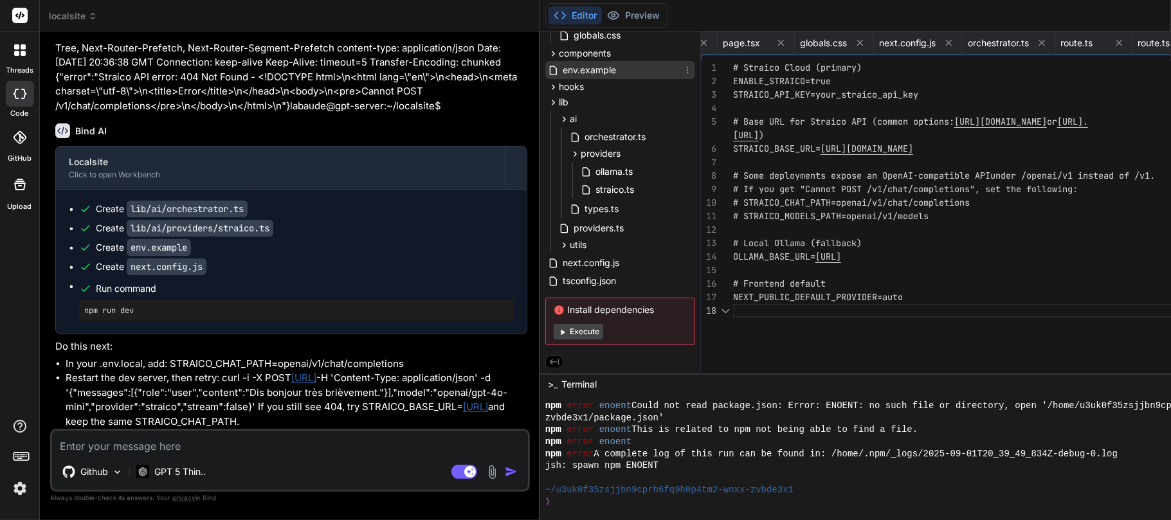
scroll to position [0, 323]
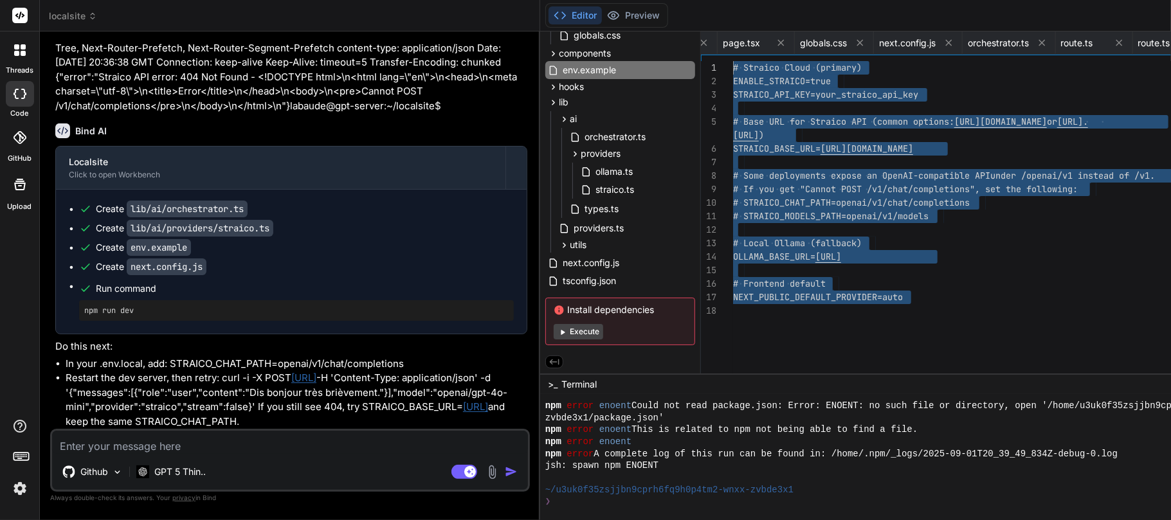
drag, startPoint x: 657, startPoint y: 313, endPoint x: 553, endPoint y: -10, distance: 339.3
click at [733, 61] on div "# Straico Cloud (primary) ENABLE_STRAICO=true STRAICO_API_KEY=your_straico_api_…" at bounding box center [974, 220] width 482 height 319
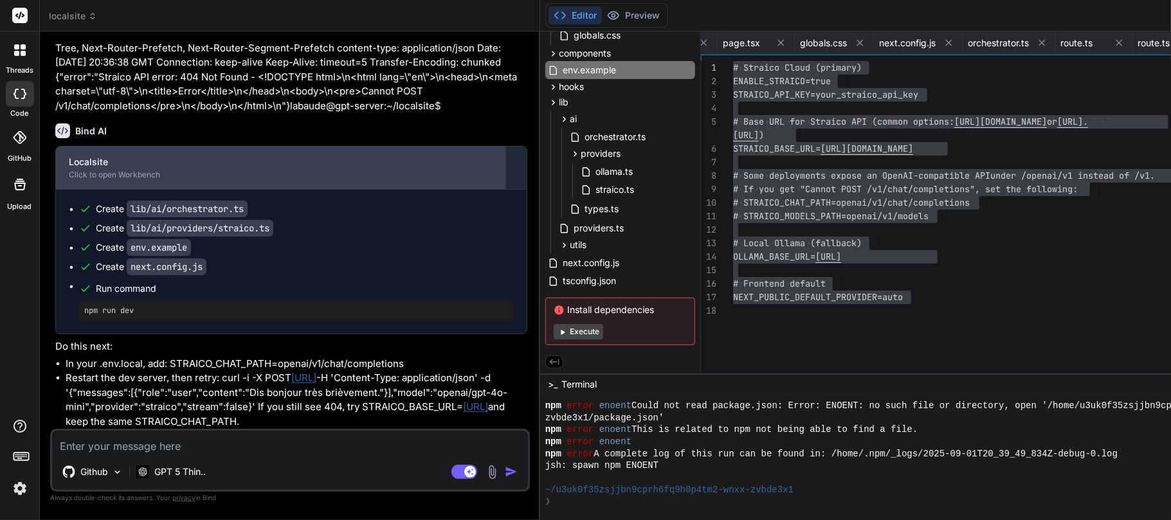
click at [214, 169] on div "Localsite" at bounding box center [281, 162] width 424 height 13
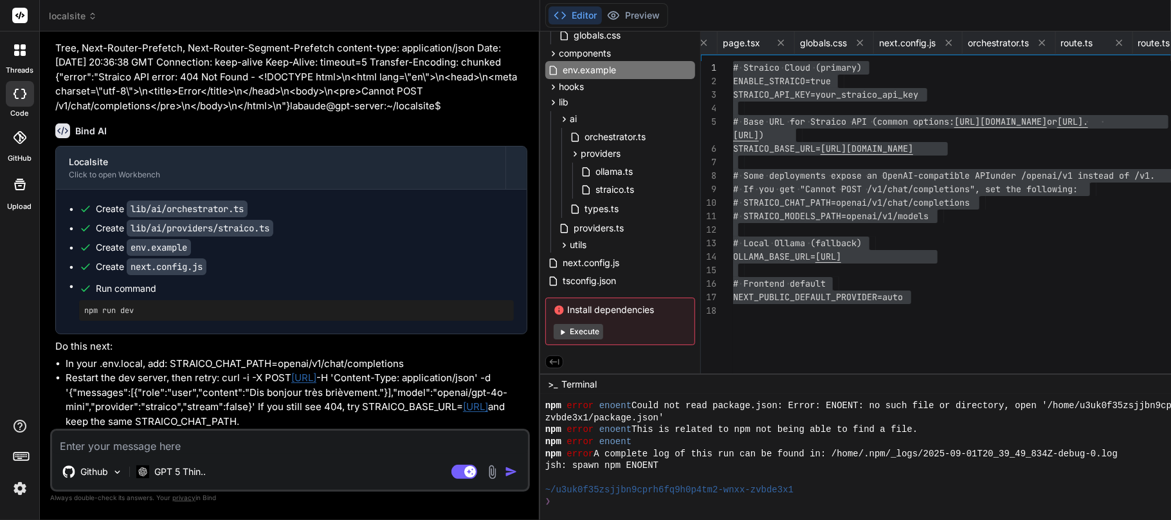
click at [122, 306] on pre "npm run dev" at bounding box center [296, 311] width 424 height 10
copy div "npm run dev"
click at [91, 357] on li "In your .env.local, add: STRAICO_CHAT_PATH=openai/v1/chat/completions" at bounding box center [297, 364] width 462 height 15
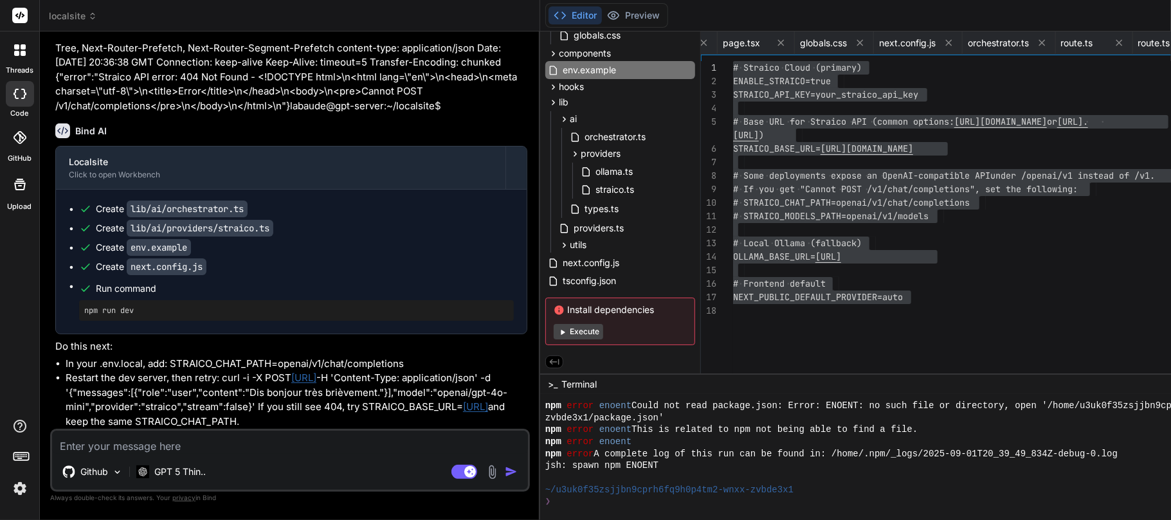
scroll to position [19903, 0]
drag, startPoint x: 66, startPoint y: 316, endPoint x: 314, endPoint y: 318, distance: 248.3
click at [314, 357] on li "In your .env.local, add: STRAICO_CHAT_PATH=openai/v1/chat/completions" at bounding box center [297, 364] width 462 height 15
copy li "STRAICO_CHAT_PATH=openai/v1/chat/completions"
click at [117, 386] on li "Restart the dev server, then retry: curl -i -X POST [URL] -H 'Content-Type: app…" at bounding box center [297, 400] width 462 height 58
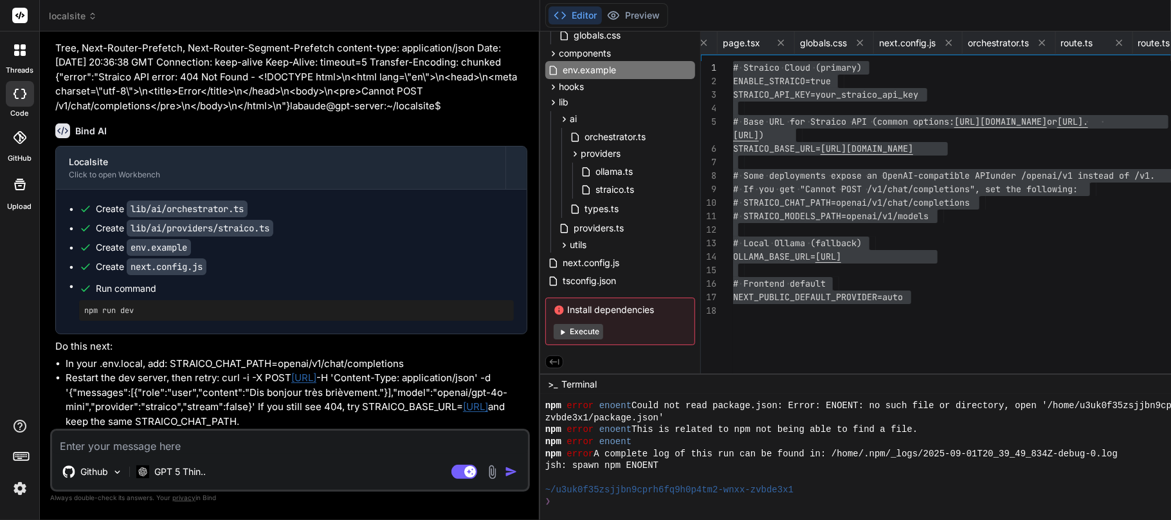
click at [104, 357] on li "In your .env.local, add: STRAICO_CHAT_PATH=openai/v1/chat/completions" at bounding box center [297, 364] width 462 height 15
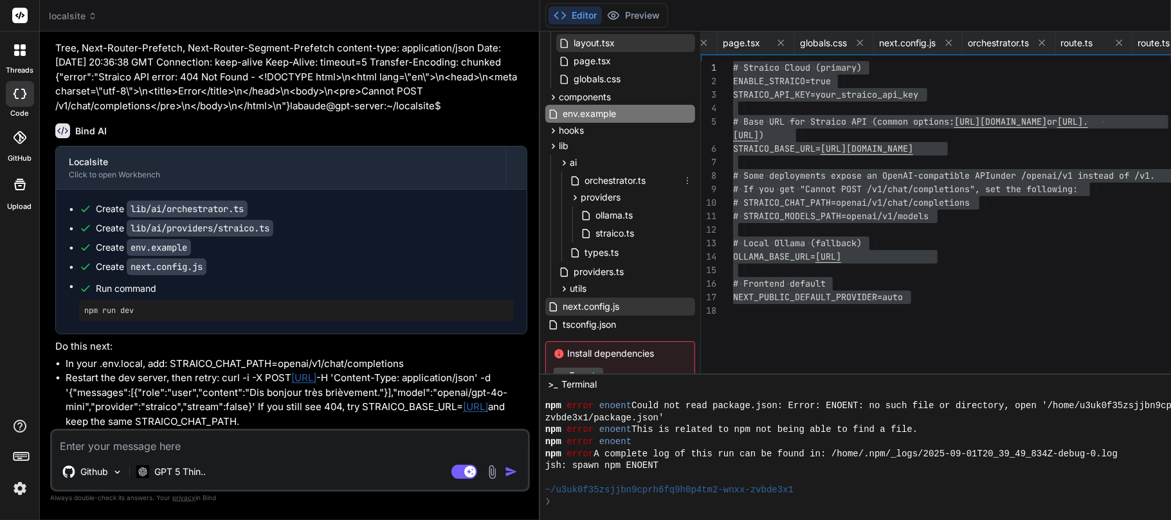
scroll to position [138, 0]
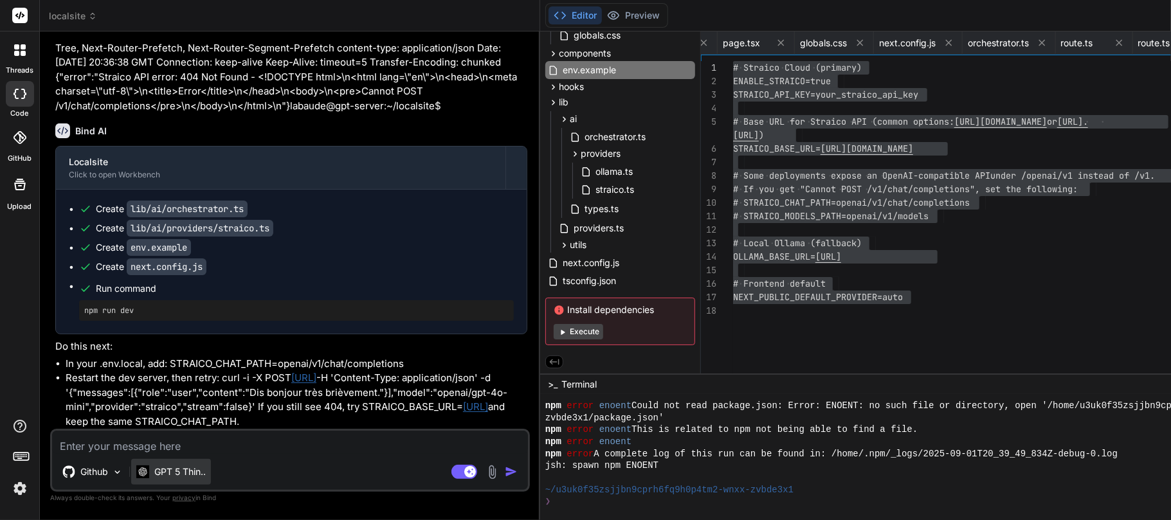
click at [191, 388] on p "GPT 5 Thin.." at bounding box center [179, 472] width 51 height 13
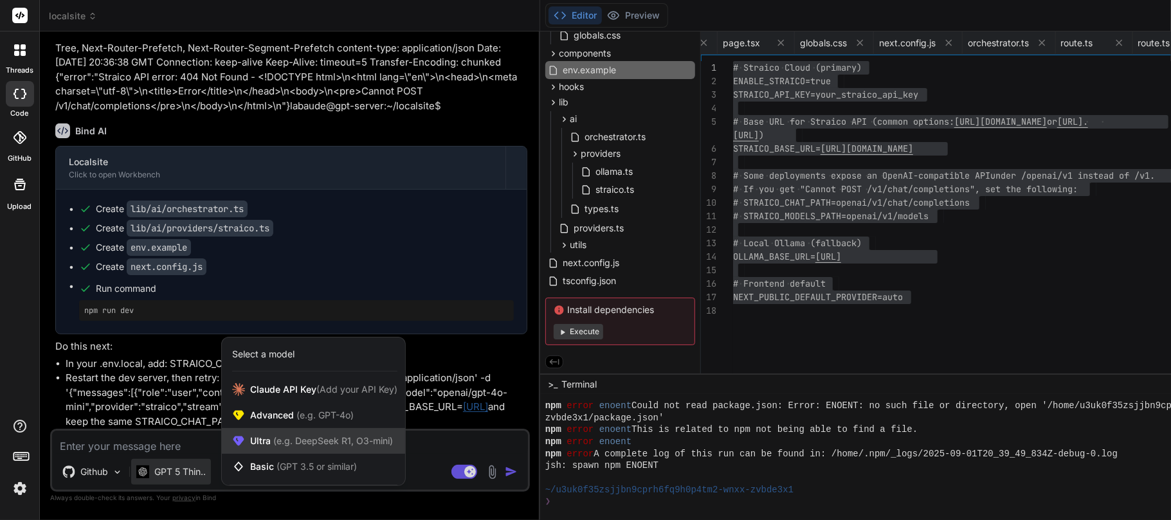
click at [287, 388] on span "(e.g. DeepSeek R1, O3-mini)" at bounding box center [332, 440] width 122 height 11
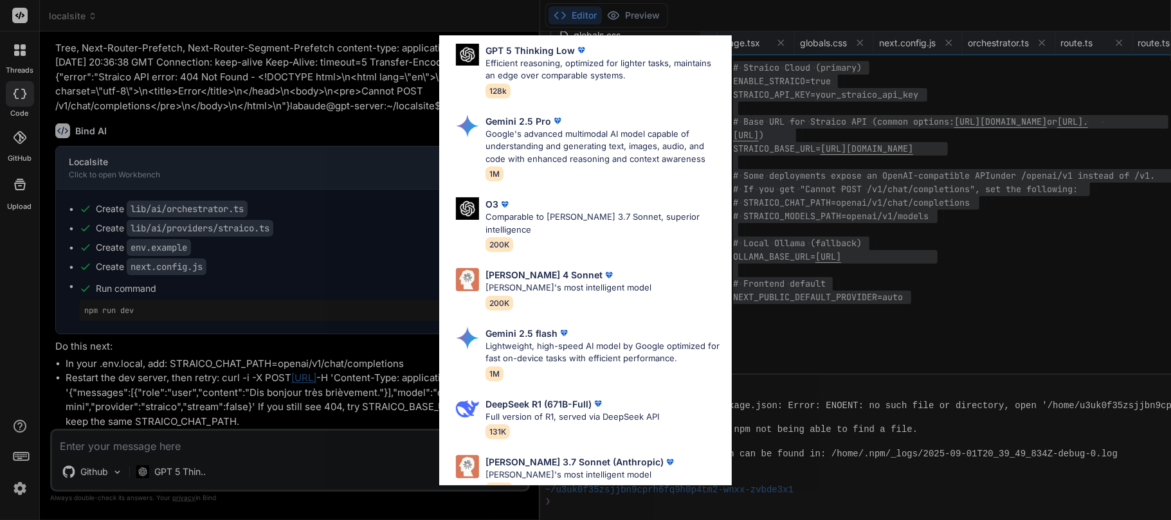
scroll to position [291, 0]
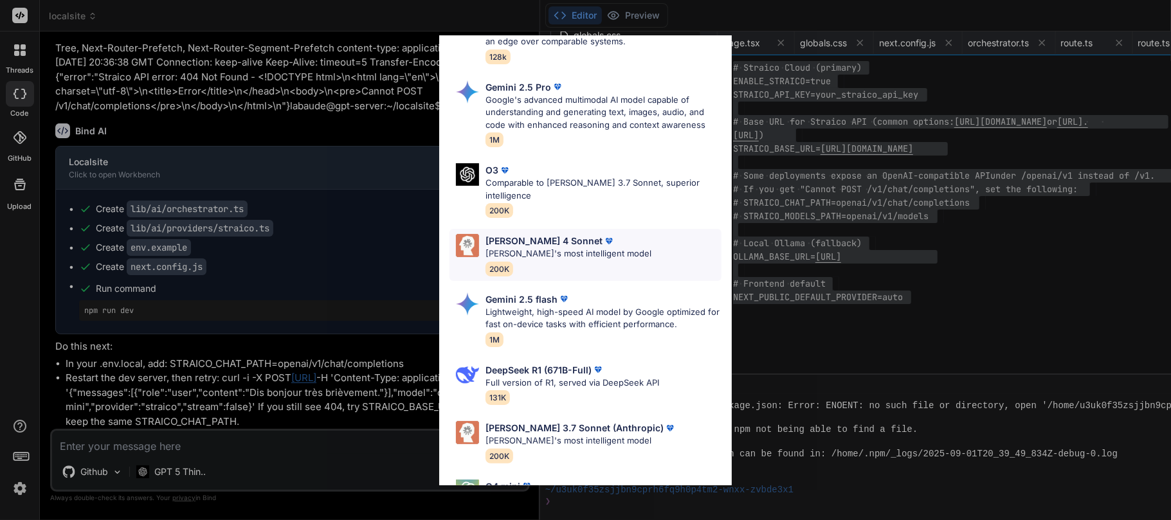
click at [543, 234] on p "[PERSON_NAME] 4 Sonnet" at bounding box center [544, 241] width 117 height 14
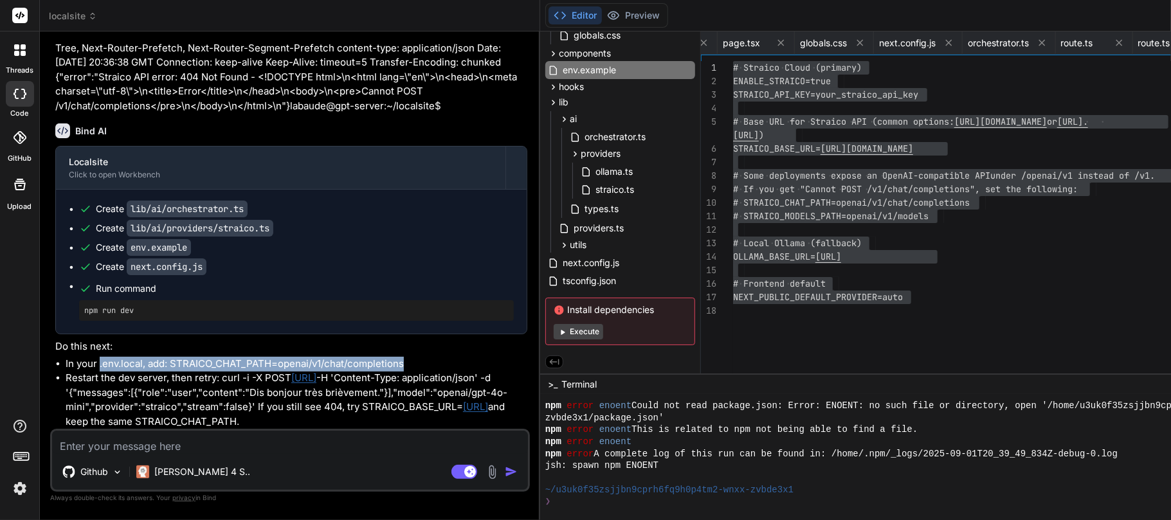
drag, startPoint x: 98, startPoint y: 306, endPoint x: 310, endPoint y: 319, distance: 212.0
click at [310, 357] on li "In your .env.local, add: STRAICO_CHAT_PATH=openai/v1/chat/completions" at bounding box center [297, 364] width 462 height 15
copy li ".env.local, add: STRAICO_CHAT_PATH=openai/v1/chat/completions"
click at [194, 388] on textarea at bounding box center [290, 442] width 476 height 23
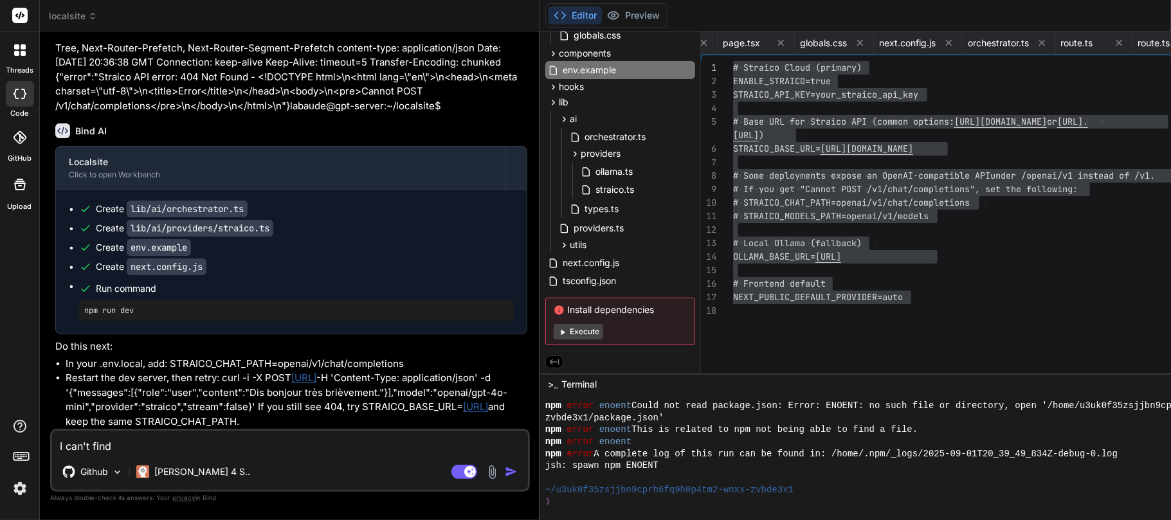
paste textarea ".env.local, add: STRAICO_CHAT_PATH=openai/v1/chat/completions"
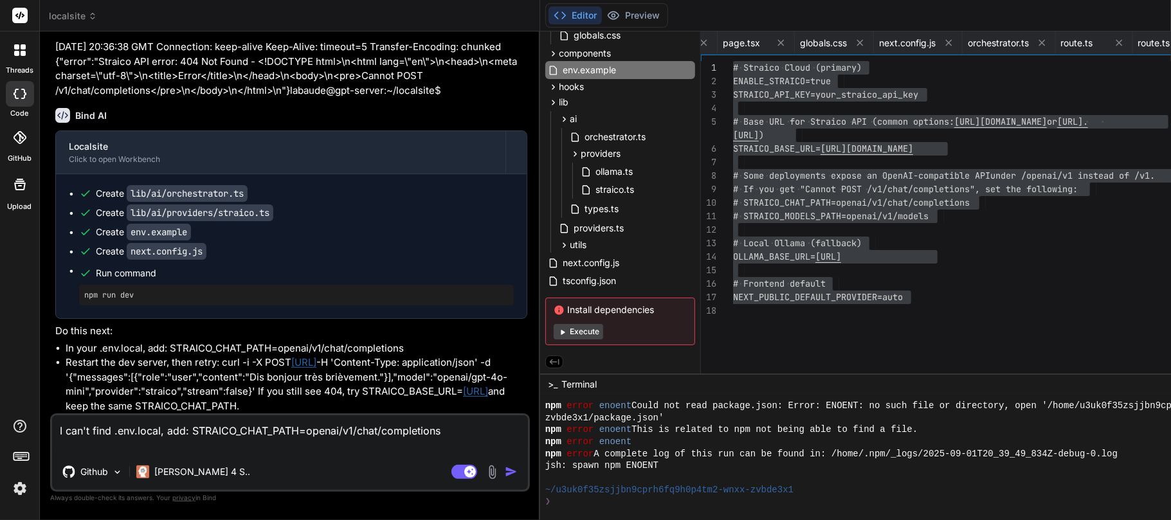
click at [167, 388] on textarea "I can't find .env.local, add: STRAICO_CHAT_PATH=openai/v1/chat/completions" at bounding box center [290, 434] width 476 height 39
click at [322, 388] on textarea "I can't find .env.local, to add: STRAICO_CHAT_PATH=openai/v1/chat/completions" at bounding box center [290, 434] width 476 height 39
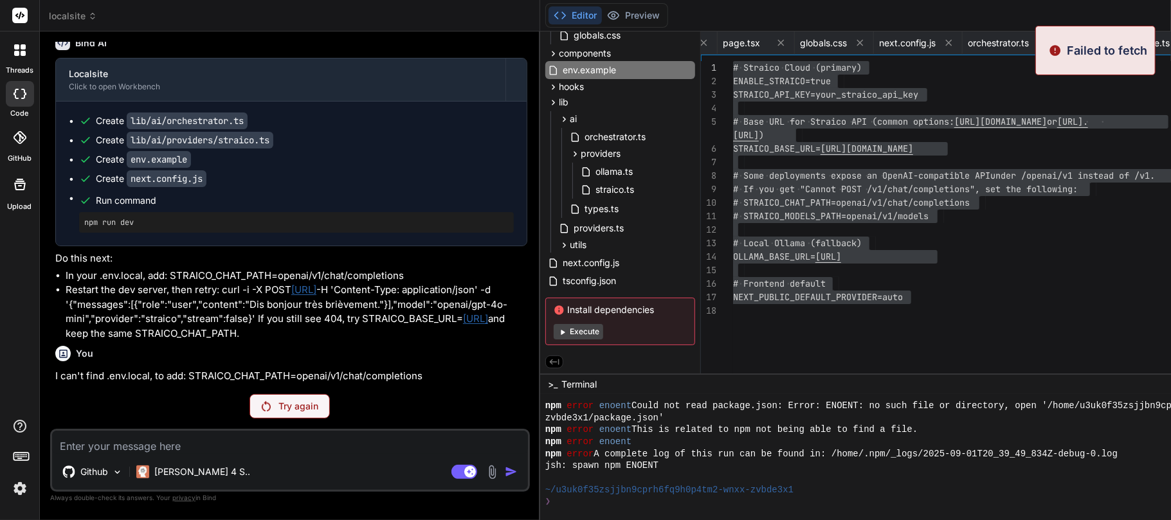
scroll to position [19917, 0]
click at [278, 388] on p "Try again" at bounding box center [298, 406] width 40 height 13
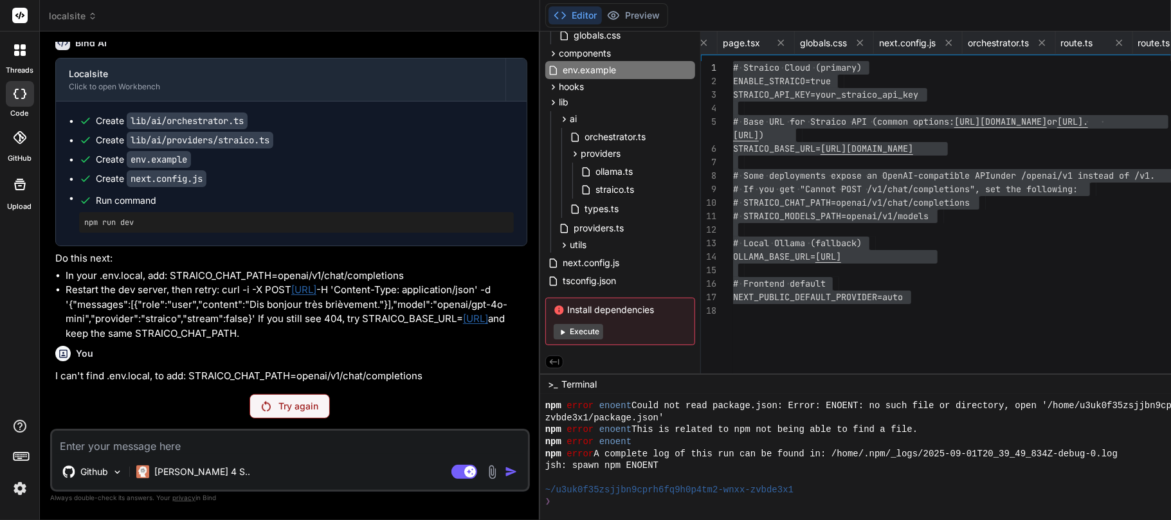
scroll to position [20006, 0]
click at [278, 388] on p "Try again" at bounding box center [298, 406] width 40 height 13
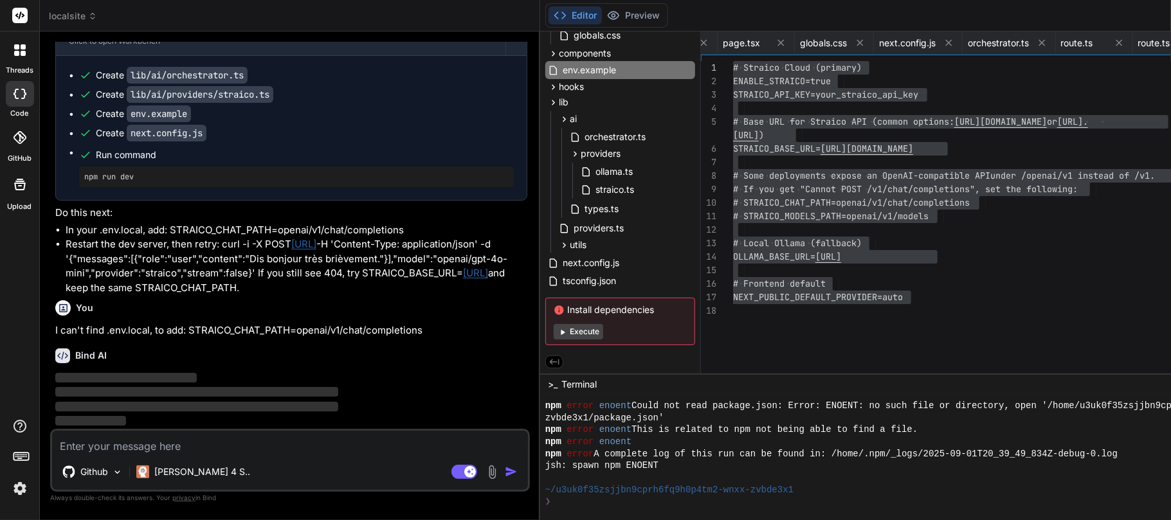
scroll to position [20052, 0]
click at [183, 388] on p "[PERSON_NAME] 4 S.." at bounding box center [202, 472] width 96 height 13
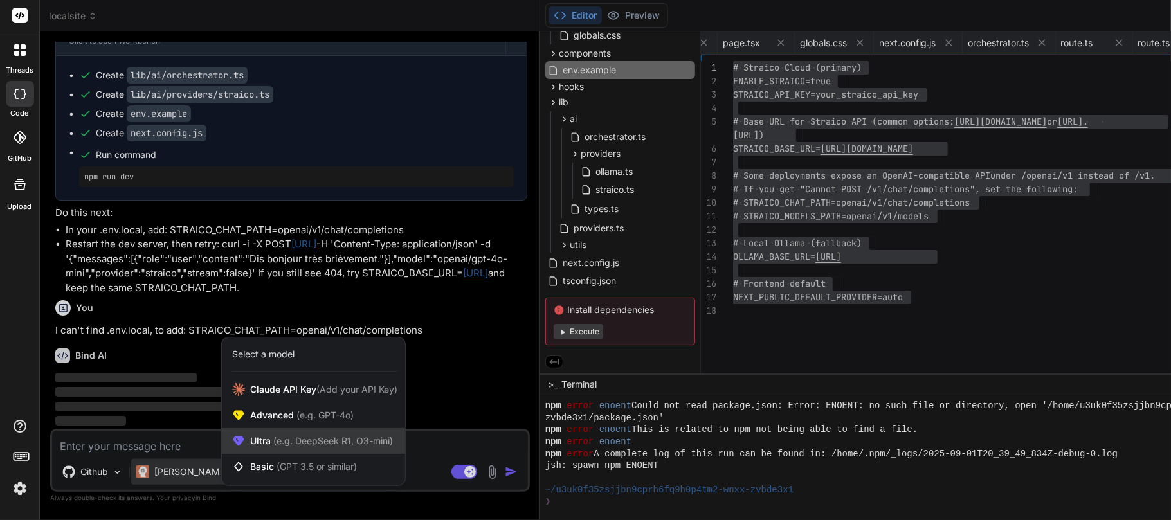
click at [278, 388] on span "(e.g. DeepSeek R1, O3-mini)" at bounding box center [332, 440] width 122 height 11
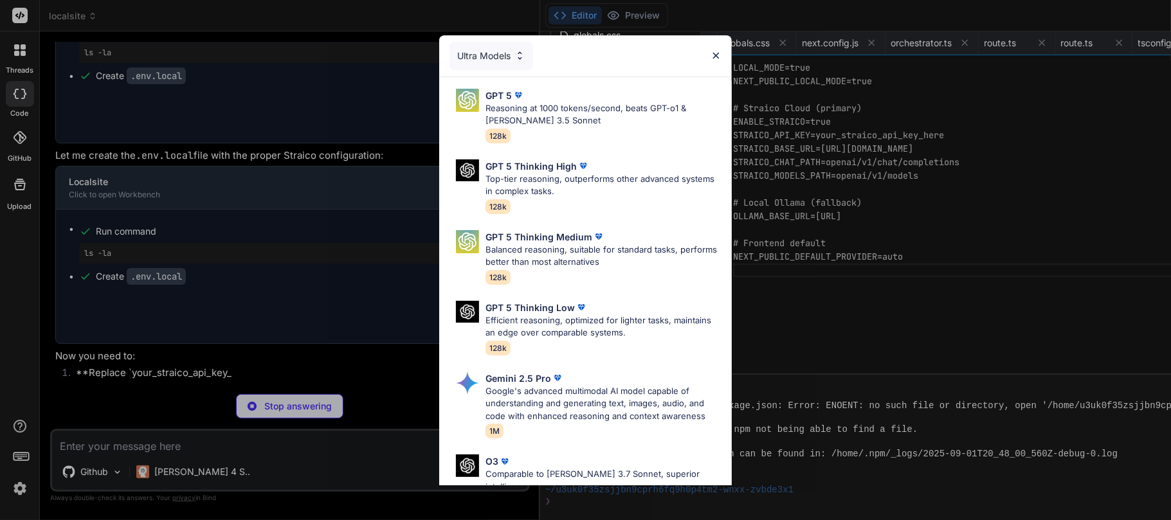
scroll to position [1164, 0]
click at [219, 374] on div "Ultra Models GPT 5 Reasoning at 1000 tokens/second, beats GPT-o1 & [PERSON_NAME…" at bounding box center [585, 260] width 1171 height 520
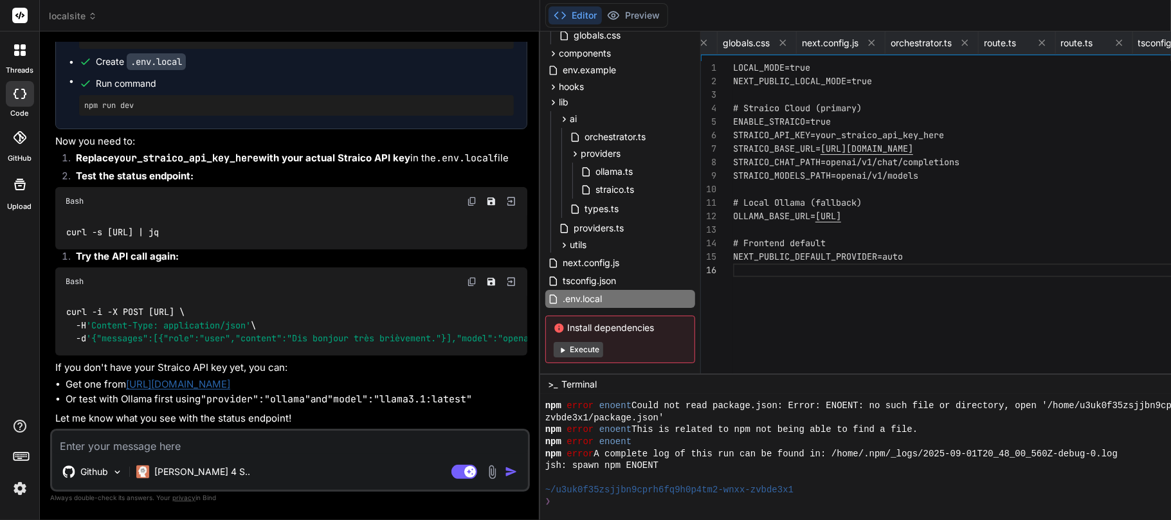
scroll to position [20303, 0]
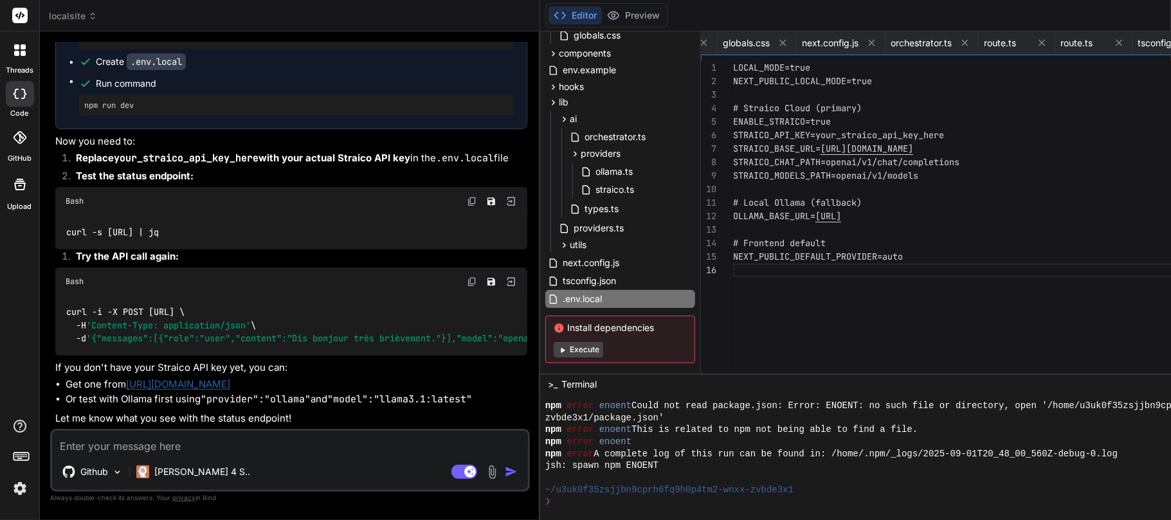
scroll to position [20075, 0]
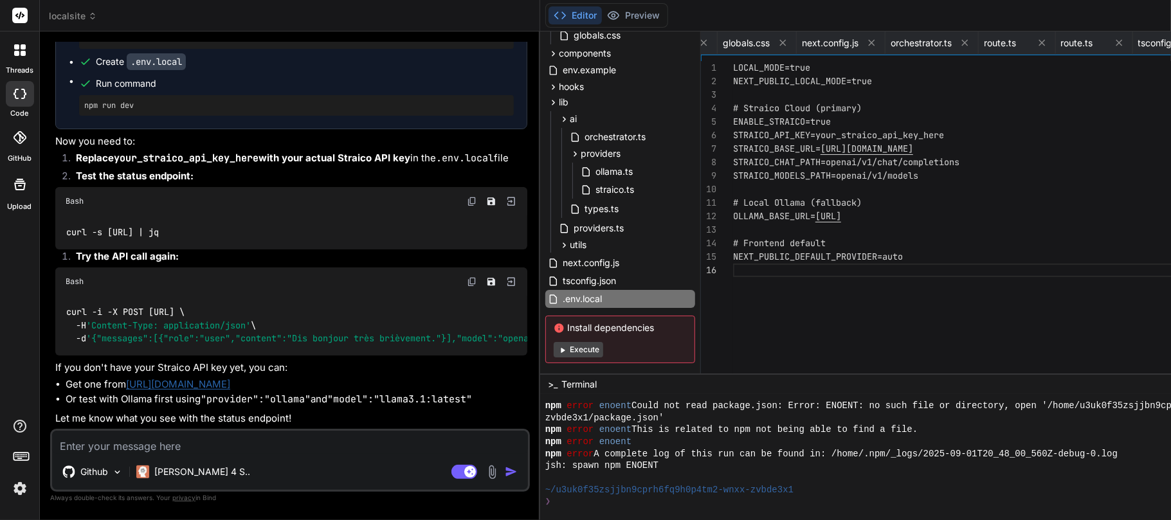
drag, startPoint x: 68, startPoint y: 148, endPoint x: 309, endPoint y: 149, distance: 241.2
drag, startPoint x: 221, startPoint y: 163, endPoint x: 250, endPoint y: 220, distance: 63.6
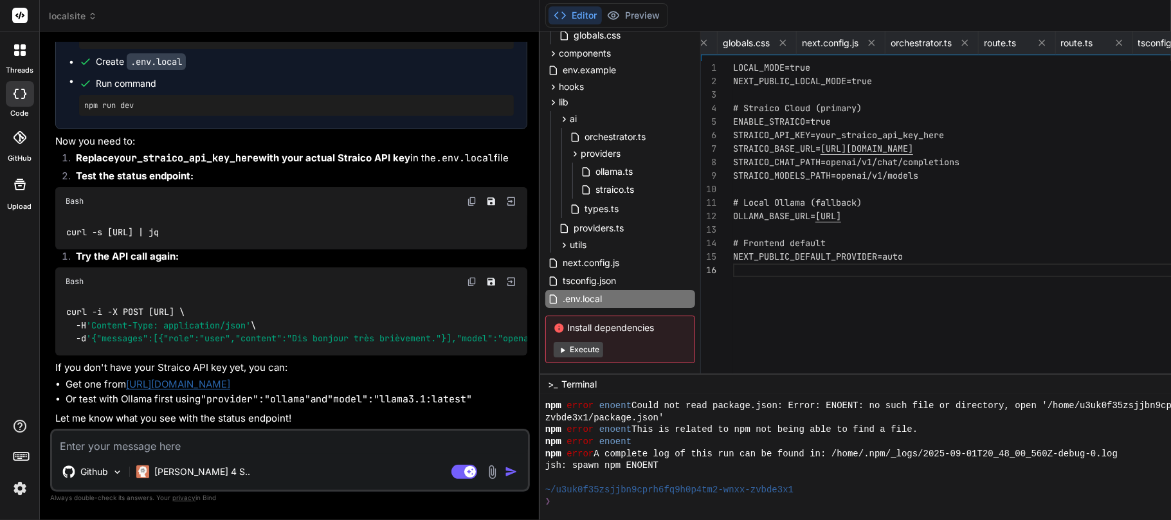
click at [165, 388] on textarea at bounding box center [290, 442] width 476 height 23
paste textarea "labaude@gpt-server:~/localsite$ curl -i -X POST [URL] -H 'Content-Type: applica…"
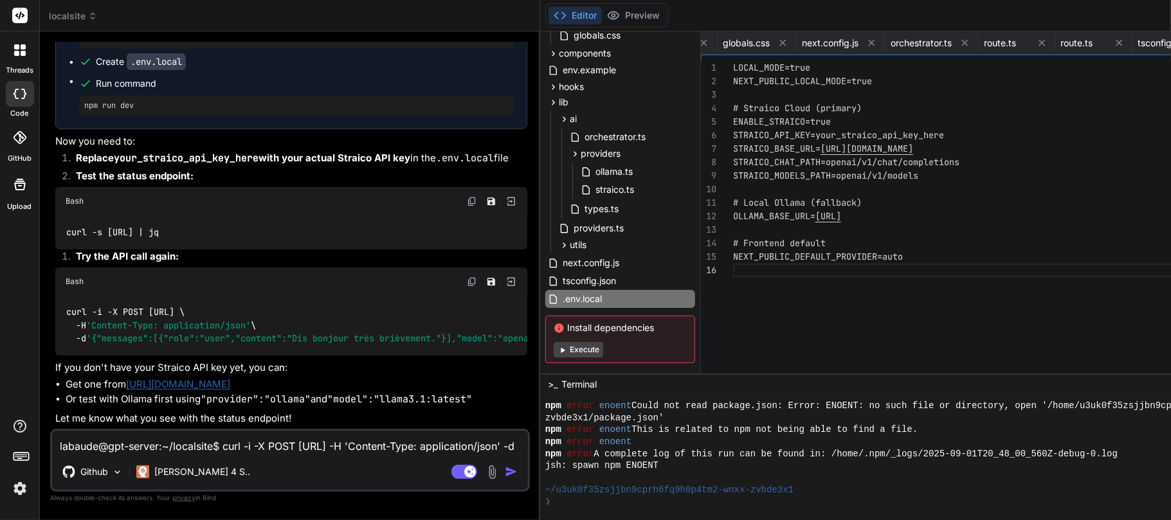
scroll to position [155, 0]
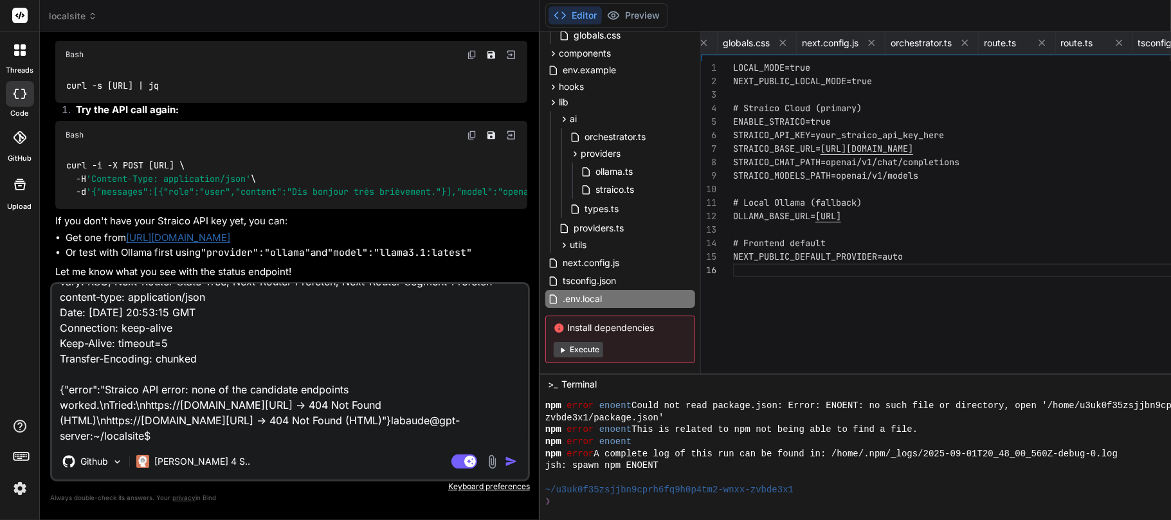
click at [320, 388] on textarea "labaude@gpt-server:~/localsite$ curl -i -X POST [URL] -H 'Content-Type: applica…" at bounding box center [290, 364] width 476 height 160
paste textarea "[URL]"
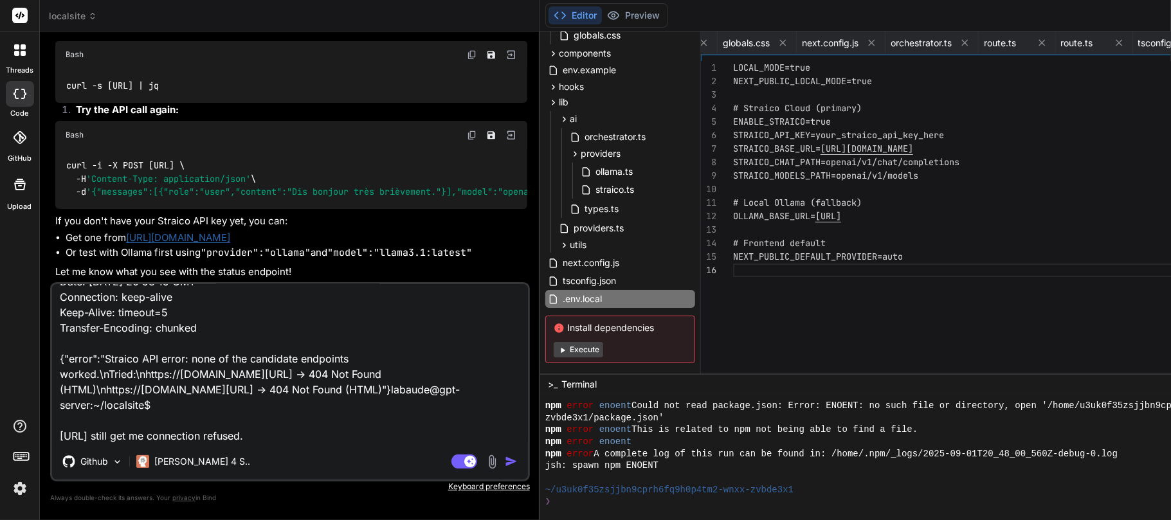
scroll to position [234, 0]
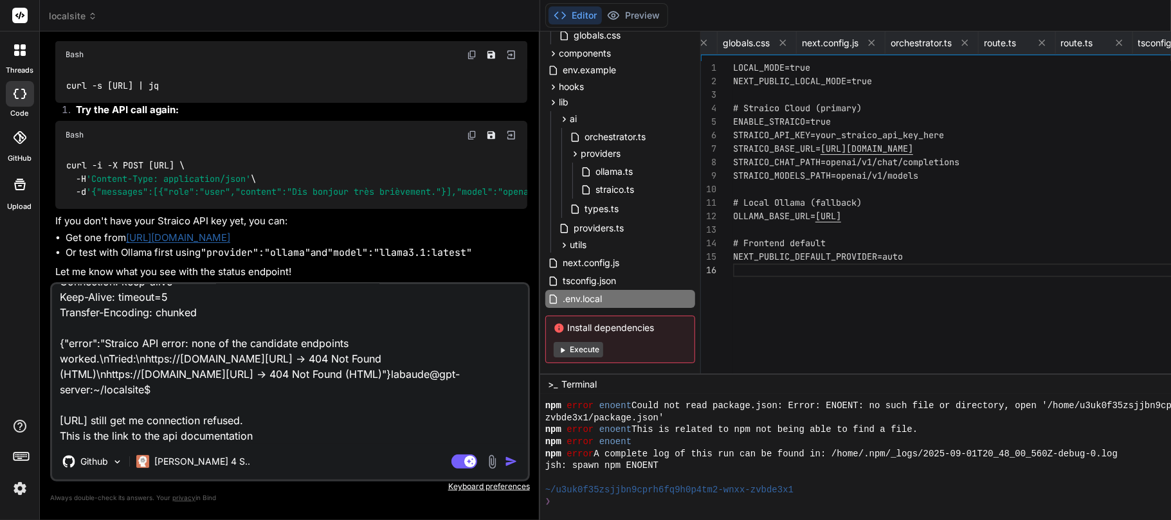
paste textarea "[URL][DOMAIN_NAME]"
click at [165, 388] on p "[PERSON_NAME] 4 S.." at bounding box center [202, 461] width 96 height 13
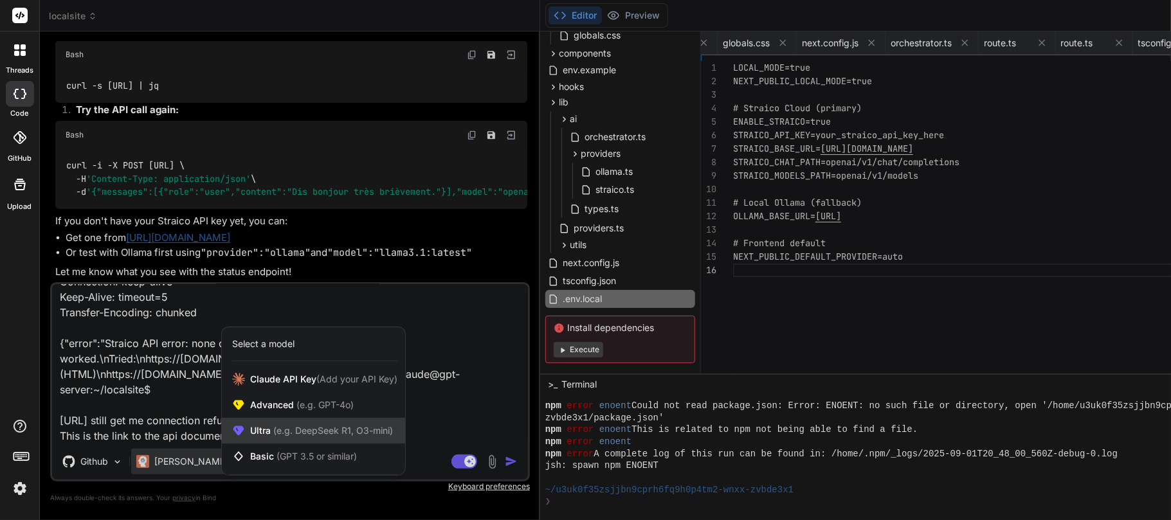
click at [301, 388] on span "Ultra (e.g. DeepSeek R1, O3-mini)" at bounding box center [321, 430] width 143 height 13
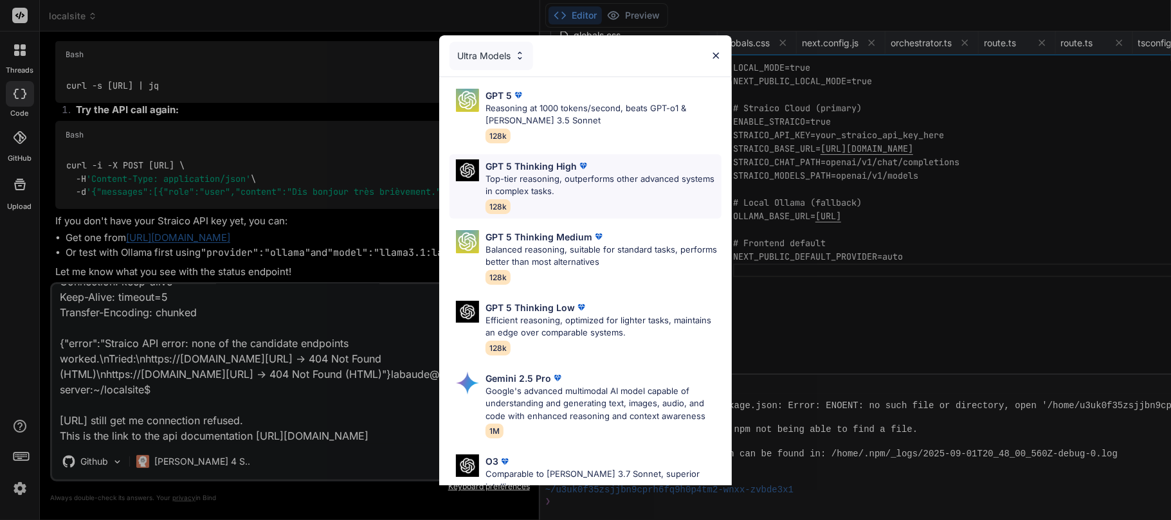
click at [561, 167] on p "GPT 5 Thinking High" at bounding box center [531, 167] width 91 height 14
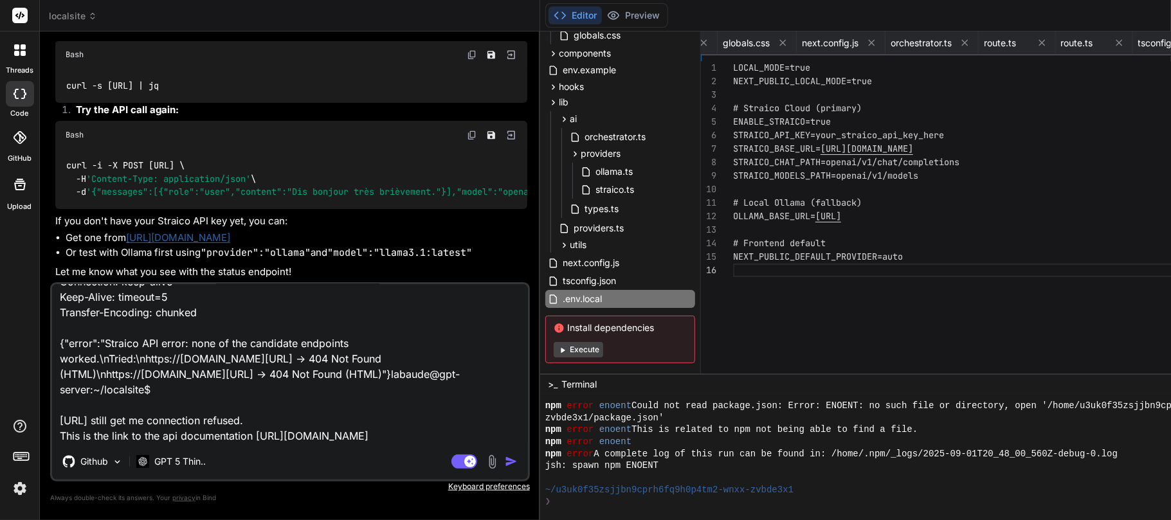
click at [109, 388] on textarea "labaude@gpt-server:~/localsite$ curl -i -X POST [URL] -H 'Content-Type: applica…" at bounding box center [290, 364] width 476 height 160
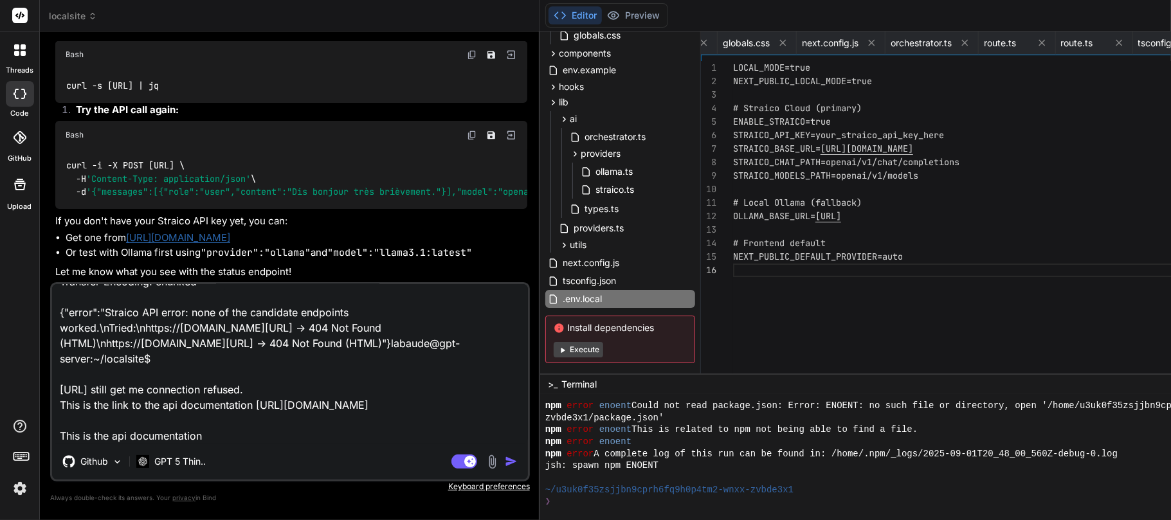
paste textarea "Straico - API The Straico API utilizes API keys for authentication. Please visi…"
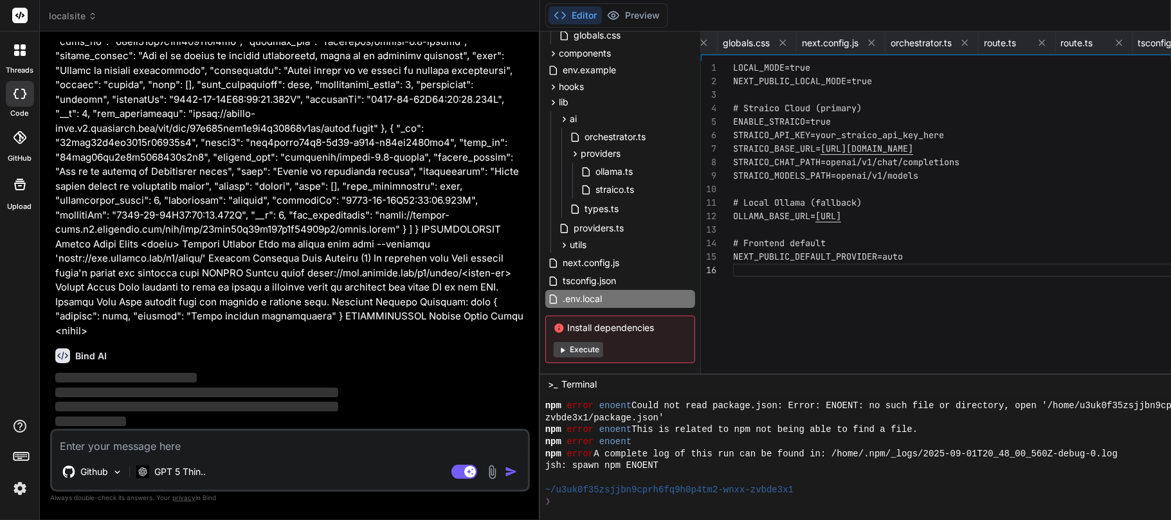
scroll to position [22916, 0]
click at [878, 44] on icon at bounding box center [965, 43] width 6 height 6
click at [878, 42] on icon at bounding box center [1042, 42] width 11 height 11
click at [878, 42] on icon at bounding box center [1009, 42] width 11 height 11
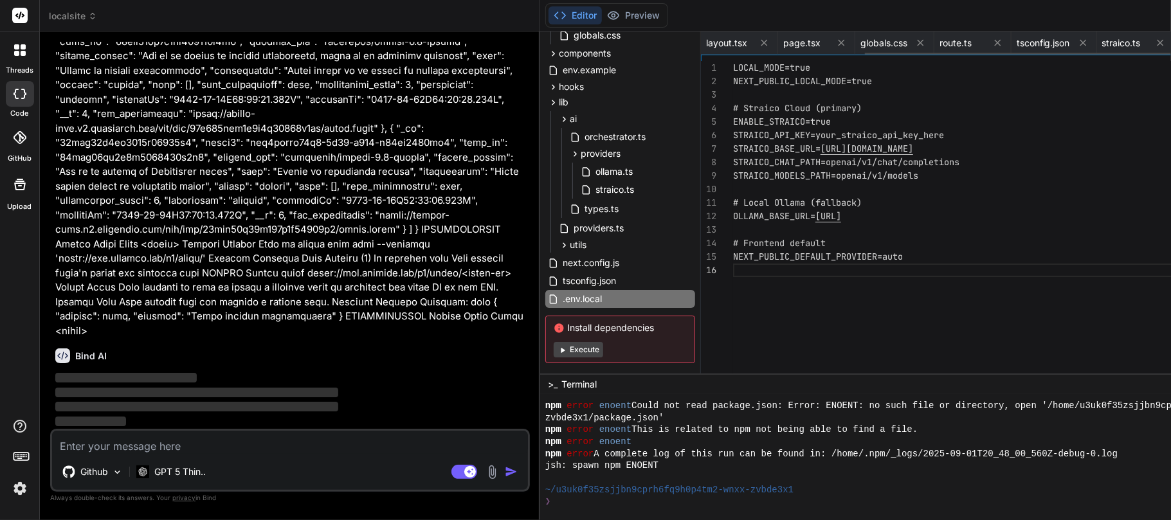
click at [878, 42] on icon at bounding box center [920, 42] width 11 height 11
click at [836, 42] on icon at bounding box center [841, 42] width 11 height 11
click at [783, 42] on span "route.ts" at bounding box center [799, 43] width 32 height 13
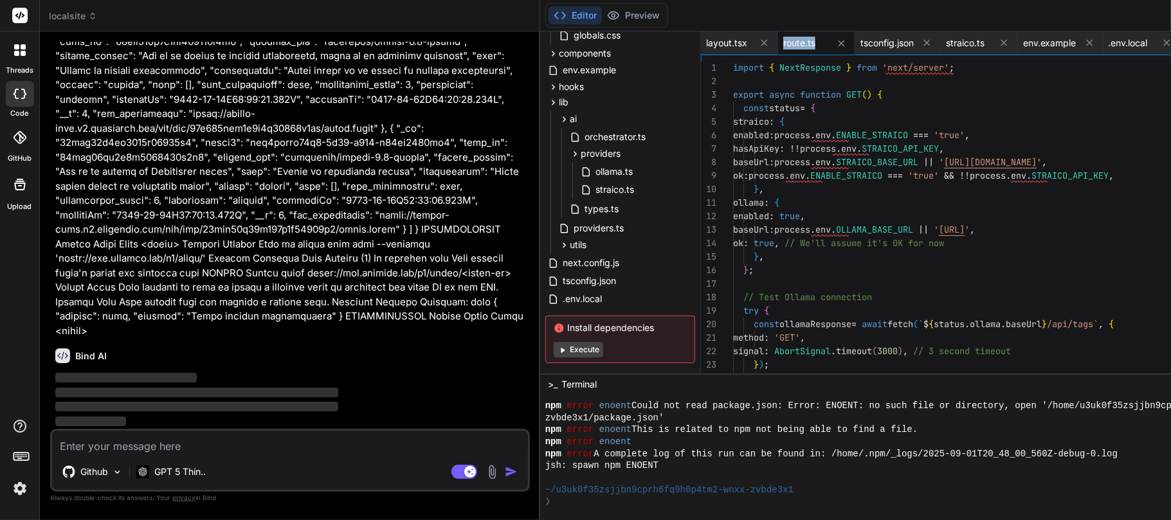
click at [783, 42] on span "route.ts" at bounding box center [799, 43] width 32 height 13
click at [836, 44] on icon at bounding box center [841, 43] width 11 height 11
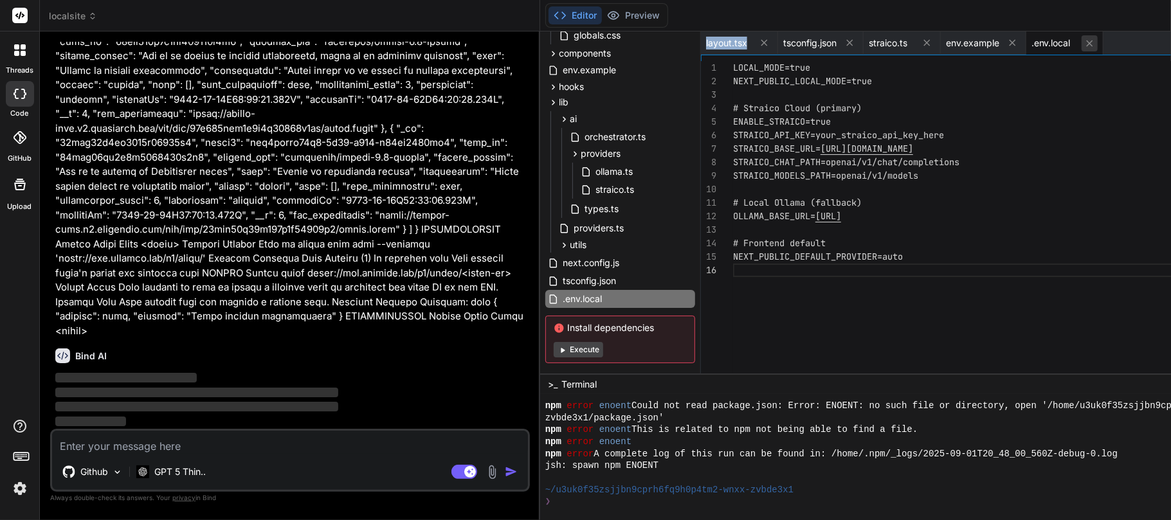
click at [878, 45] on icon at bounding box center [1089, 43] width 11 height 11
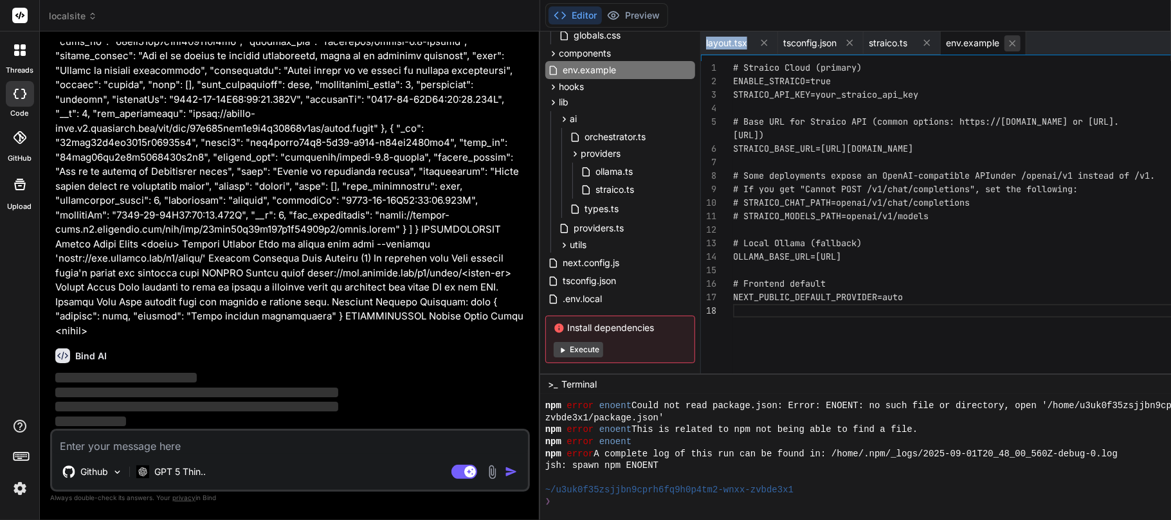
click at [878, 49] on button at bounding box center [1013, 43] width 16 height 16
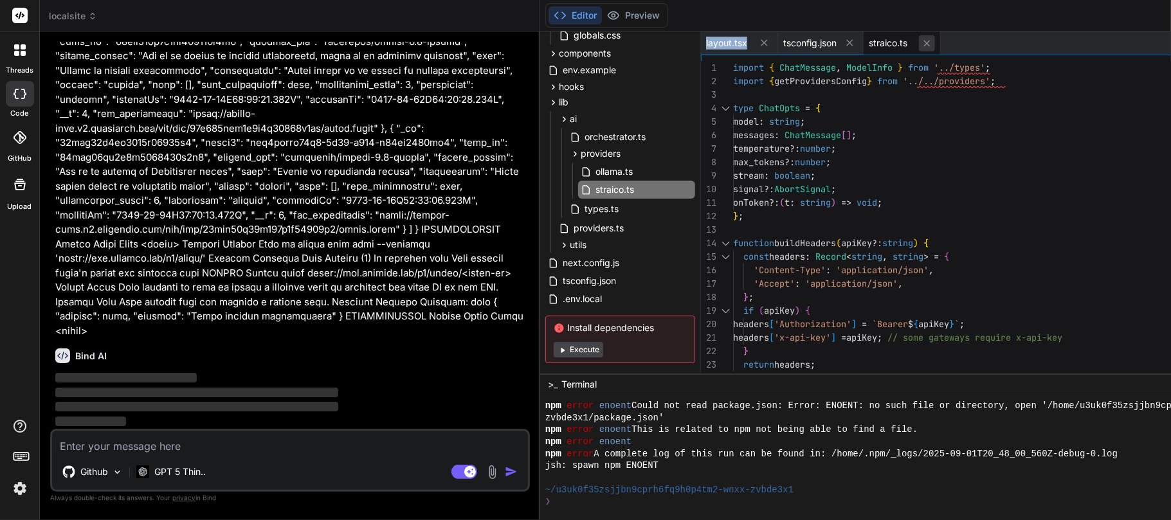
click at [878, 45] on icon at bounding box center [927, 43] width 11 height 11
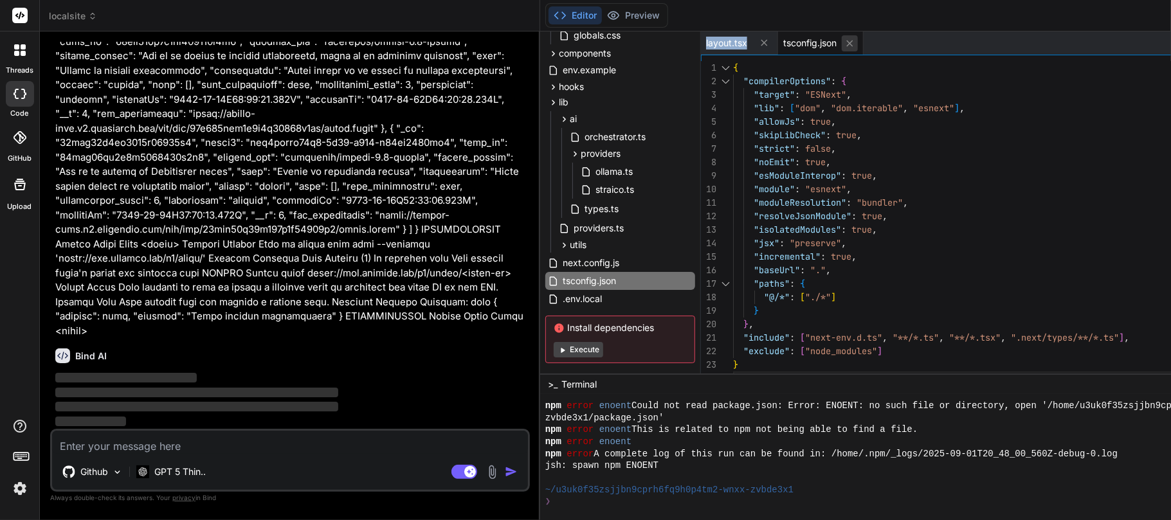
click at [844, 47] on icon at bounding box center [849, 43] width 11 height 11
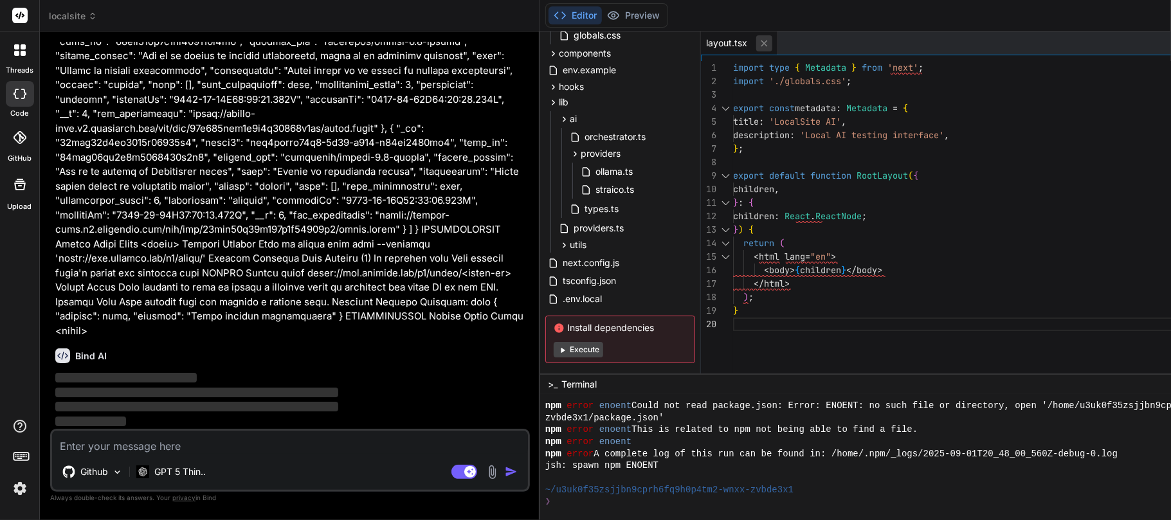
click at [756, 49] on button at bounding box center [764, 43] width 16 height 16
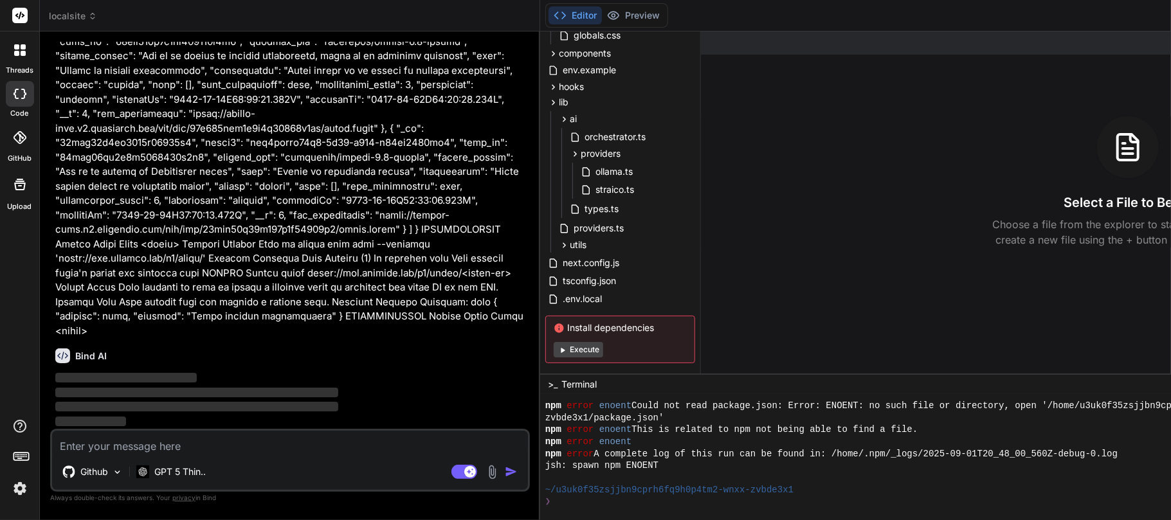
click at [701, 183] on div "Select a File to Begin Choose a file from the explorer to start editing. You ca…" at bounding box center [1128, 181] width 855 height 131
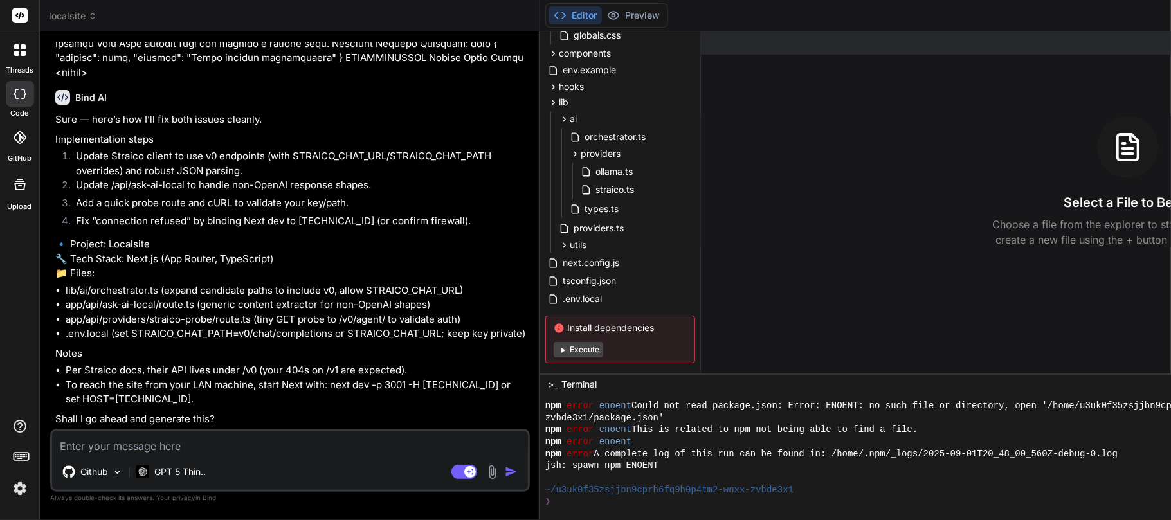
scroll to position [23302, 0]
drag, startPoint x: 132, startPoint y: 302, endPoint x: 253, endPoint y: 301, distance: 120.3
click at [253, 327] on li ".env.local (set STRAICO_CHAT_PATH=v0/chat/completions or STRAICO_CHAT_URL; keep…" at bounding box center [297, 334] width 462 height 15
click at [180, 388] on textarea at bounding box center [290, 442] width 476 height 23
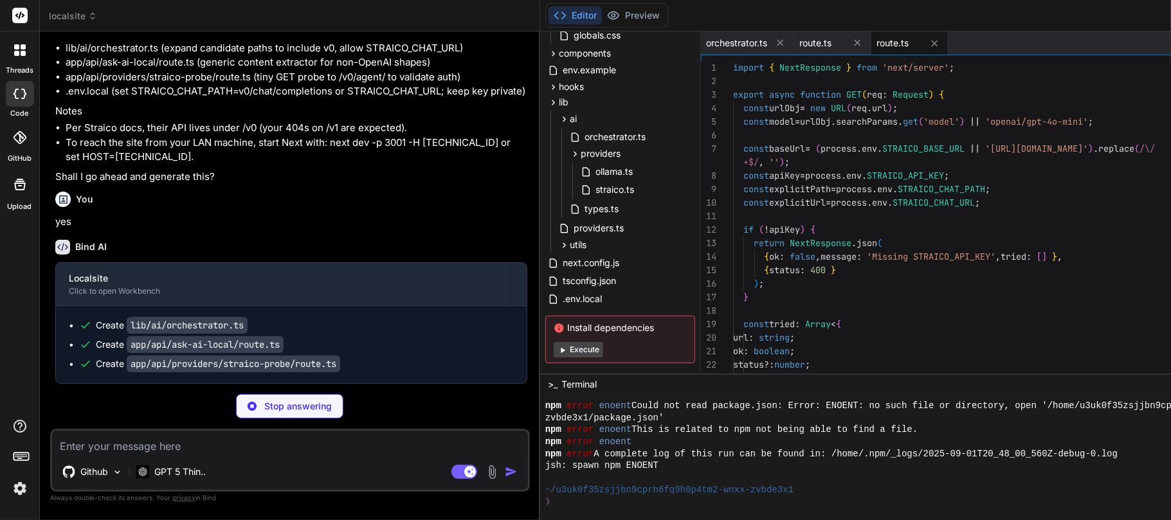
scroll to position [0, 0]
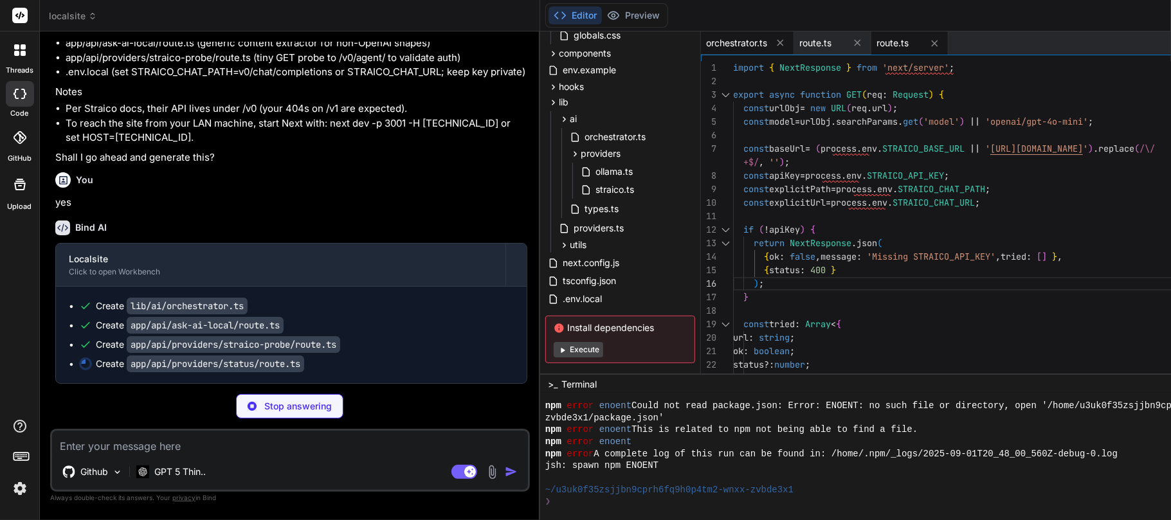
click at [706, 42] on span "orchestrator.ts" at bounding box center [736, 43] width 61 height 13
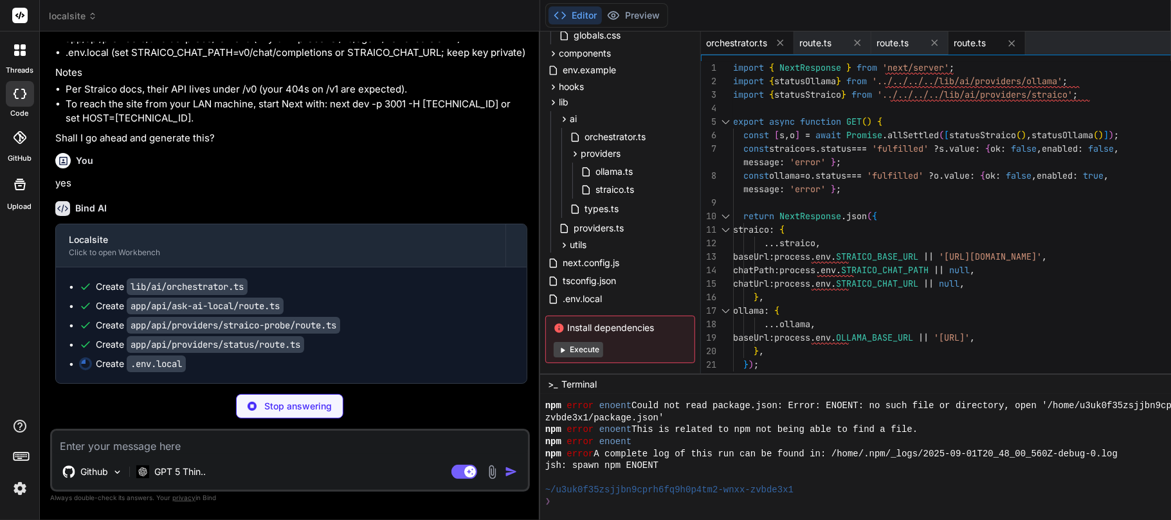
click at [706, 42] on span "orchestrator.ts" at bounding box center [736, 43] width 61 height 13
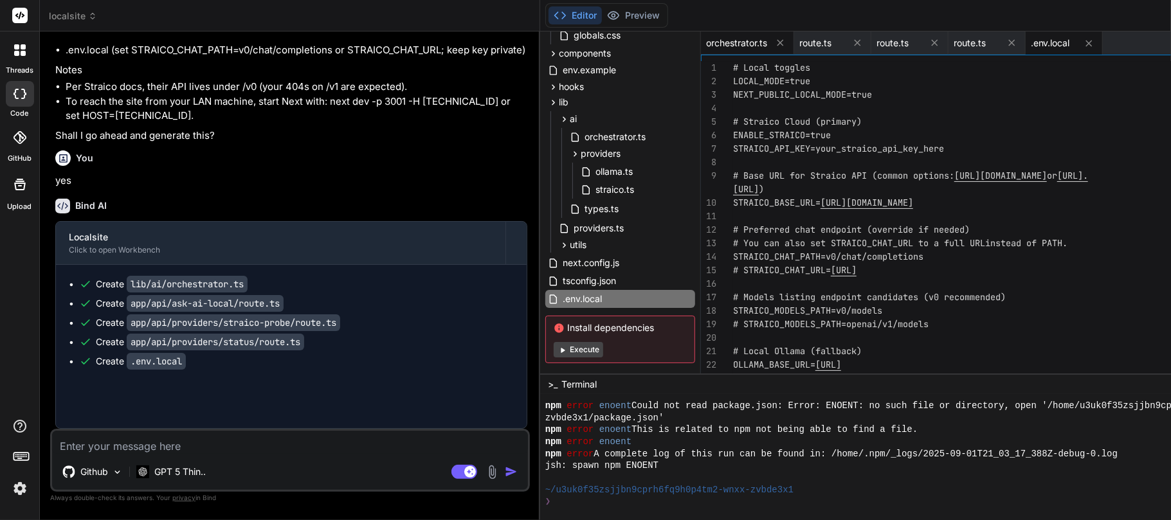
scroll to position [1369, 0]
click at [706, 42] on span "orchestrator.ts" at bounding box center [736, 43] width 61 height 13
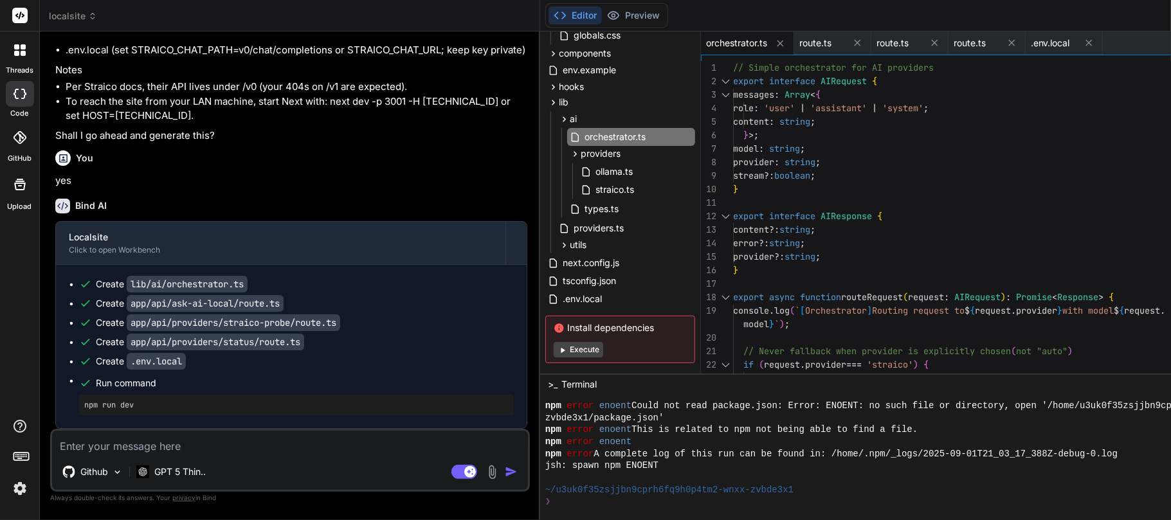
scroll to position [23586, 0]
click at [706, 46] on span "orchestrator.ts" at bounding box center [736, 43] width 61 height 13
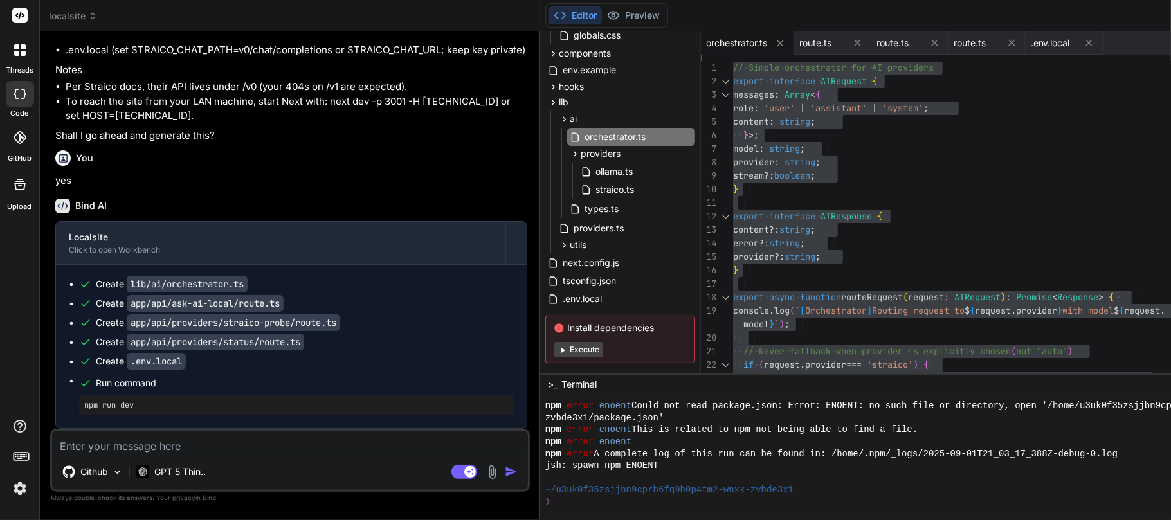
click at [250, 304] on code "app/api/ask-ai-local/route.ts" at bounding box center [205, 303] width 157 height 17
click at [799, 44] on span "route.ts" at bounding box center [815, 43] width 32 height 13
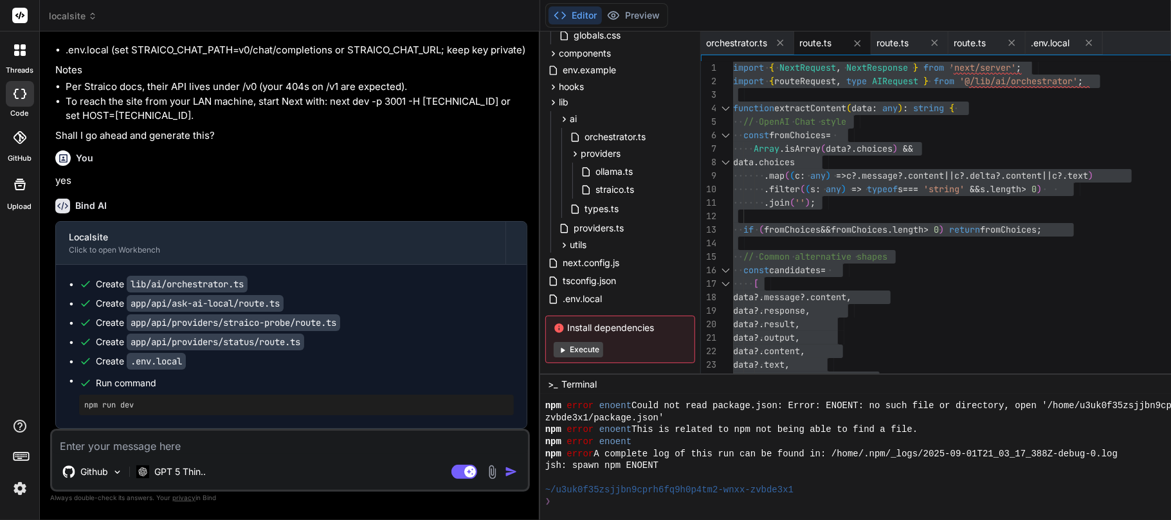
click at [243, 178] on p "yes" at bounding box center [291, 181] width 472 height 15
click at [319, 317] on code "app/api/providers/straico-probe/route.ts" at bounding box center [234, 323] width 214 height 17
click at [799, 42] on span "route.ts" at bounding box center [815, 43] width 32 height 13
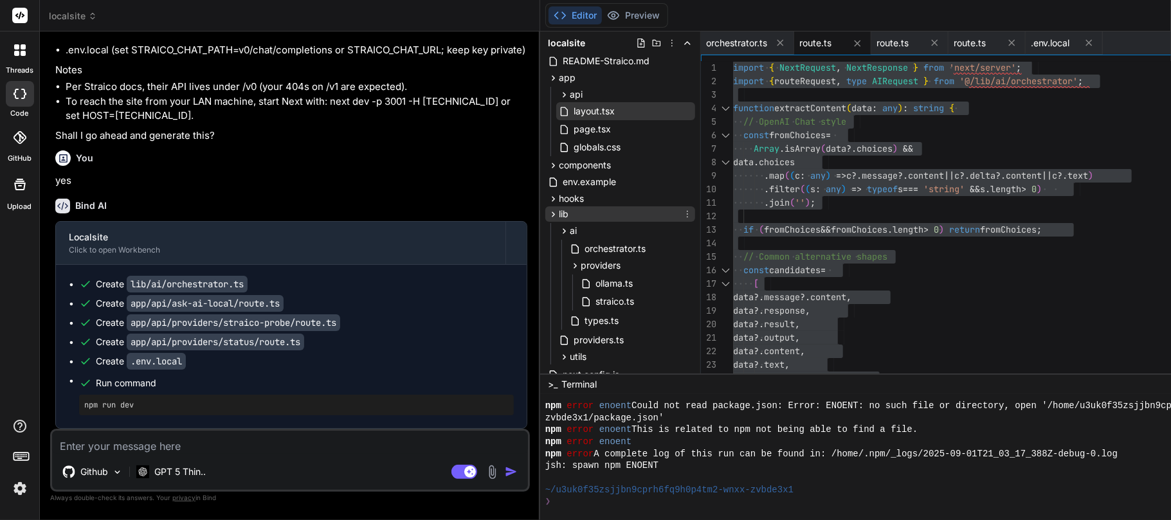
scroll to position [24, 0]
click at [556, 93] on div "api" at bounding box center [625, 96] width 139 height 15
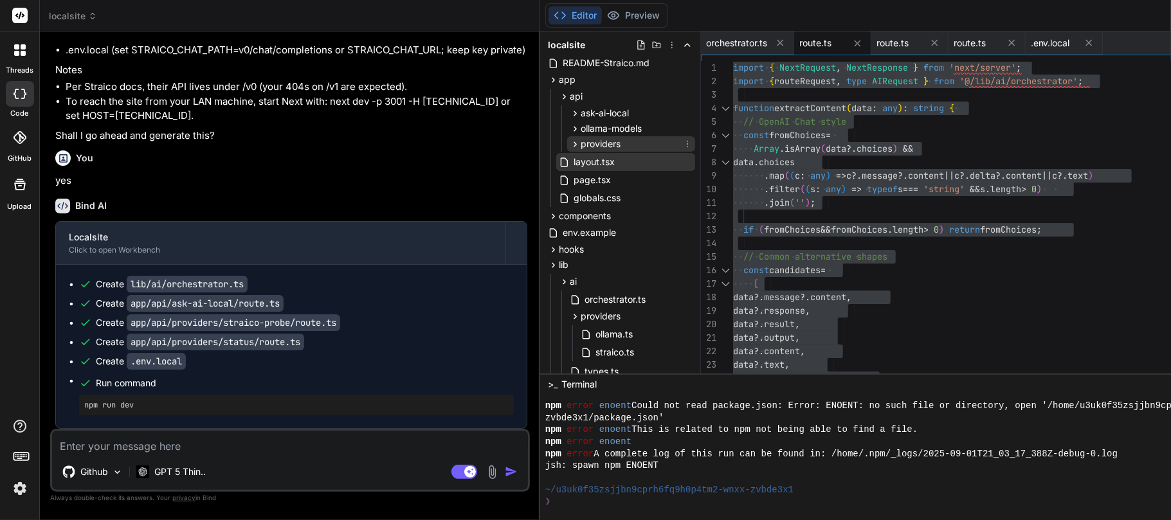
click at [581, 147] on span "providers" at bounding box center [601, 144] width 40 height 13
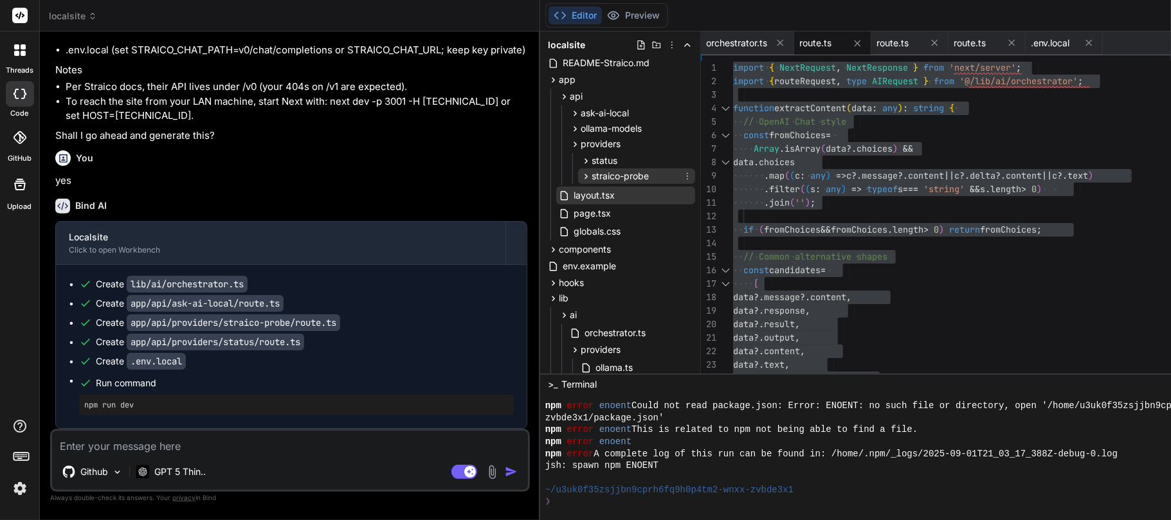
click at [592, 173] on span "straico-probe" at bounding box center [620, 176] width 57 height 13
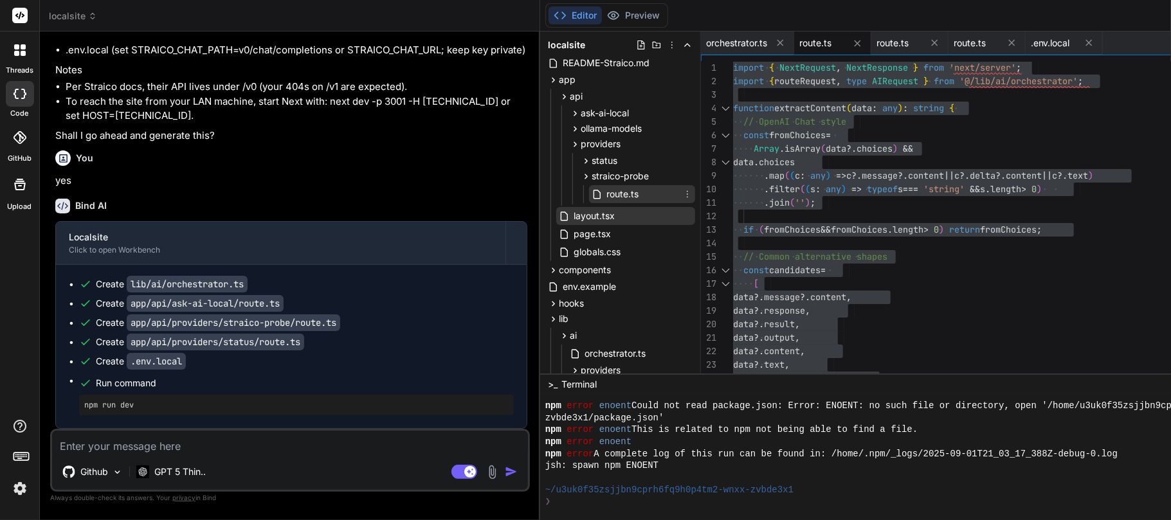
click at [605, 190] on span "route.ts" at bounding box center [622, 194] width 35 height 15
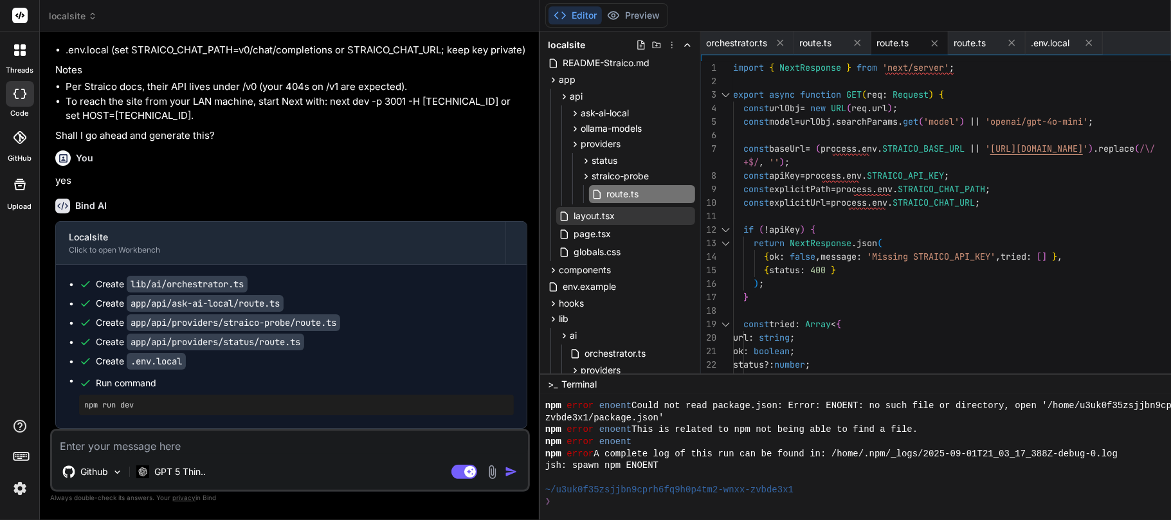
scroll to position [0, 0]
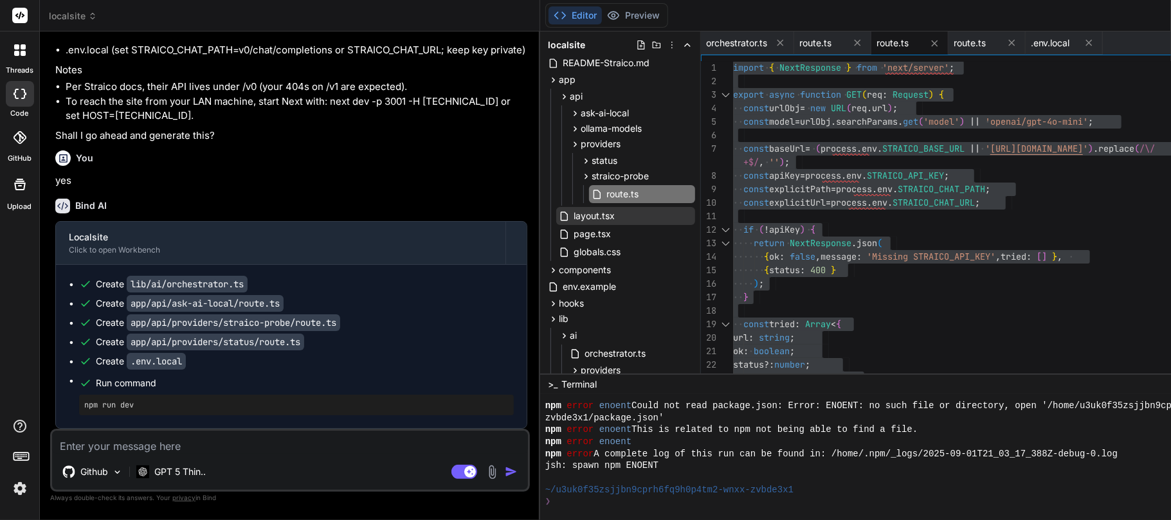
click at [242, 373] on ul "Create lib/ai/orchestrator.ts Create app/api/ask-ai-local/route.ts Create app/a…" at bounding box center [291, 347] width 445 height 138
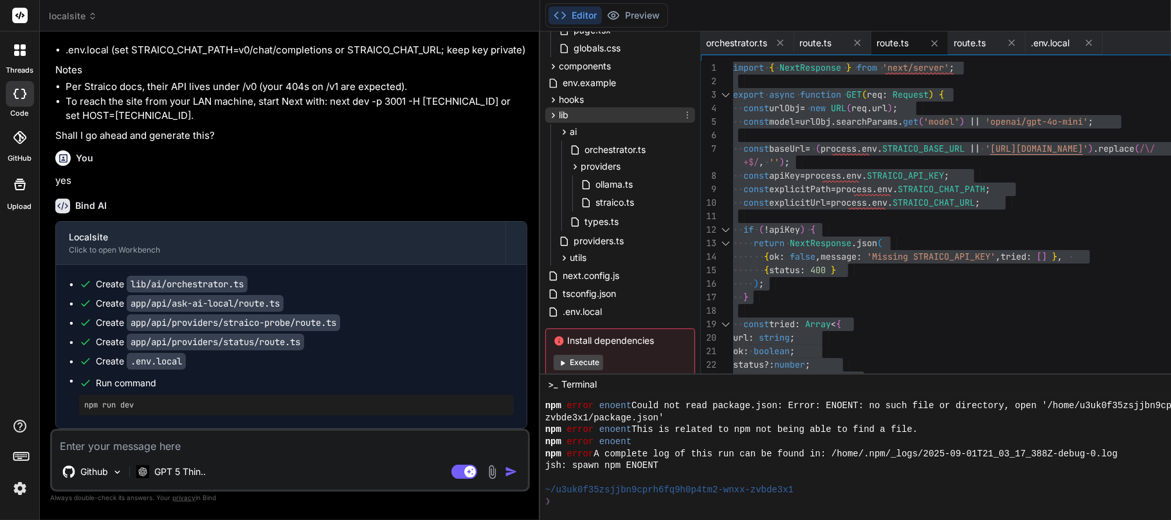
scroll to position [259, 0]
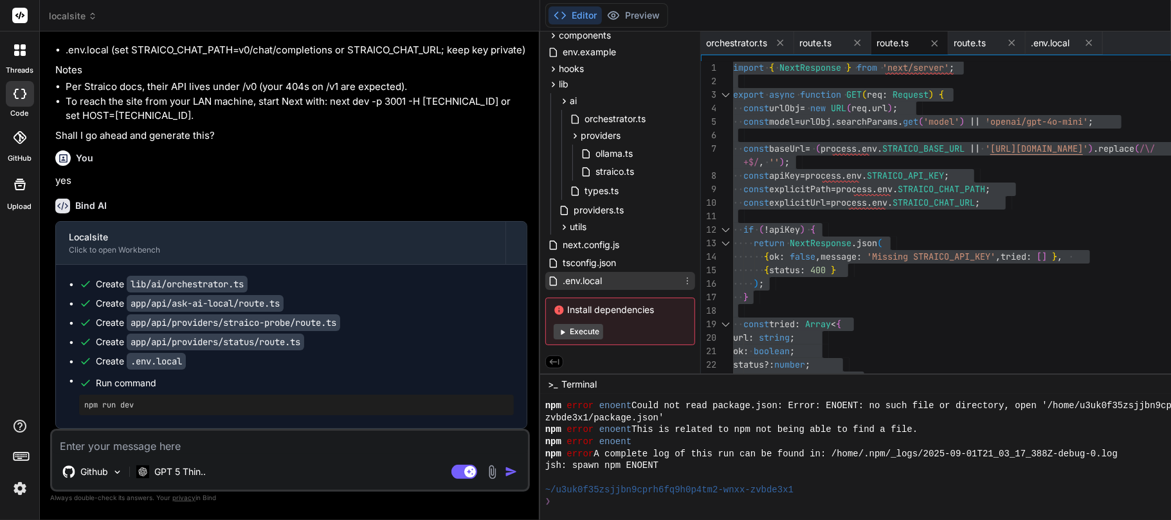
click at [561, 277] on span ".env.local" at bounding box center [582, 280] width 42 height 15
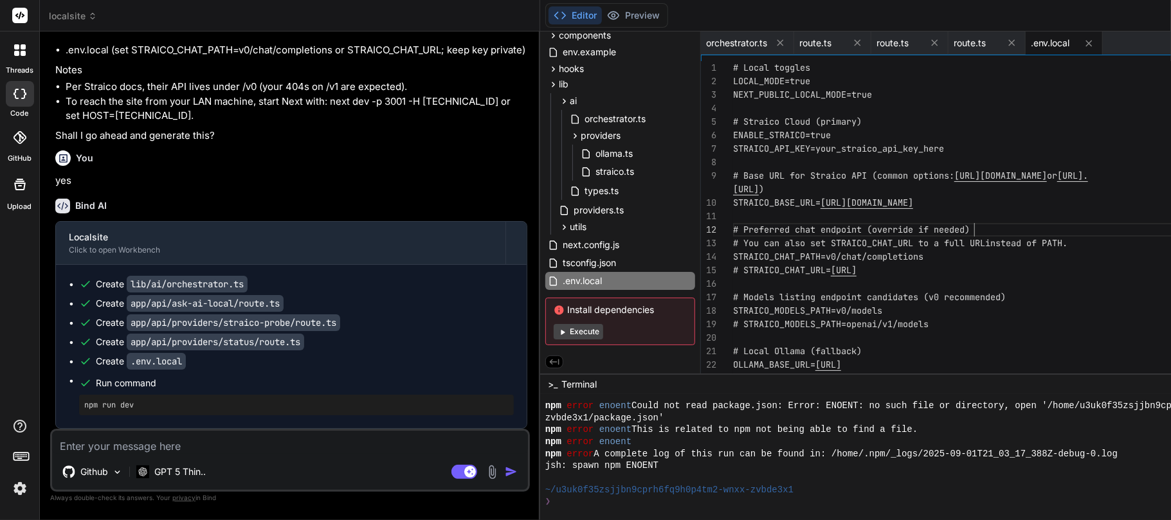
scroll to position [0, 0]
click at [878, 220] on div "# Local toggles LOCAL_MODE=true NEXT_PUBLIC_LOCAL_MODE=true # Straico Cloud (pr…" at bounding box center [974, 243] width 482 height 365
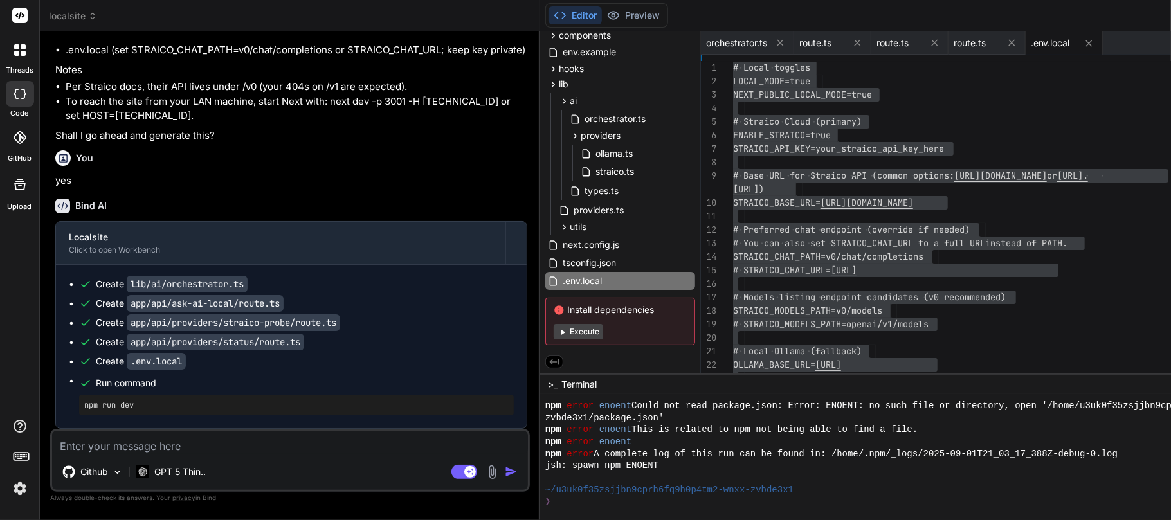
click at [261, 353] on ul "Create lib/ai/orchestrator.ts Create app/api/ask-ai-local/route.ts Create app/a…" at bounding box center [291, 347] width 445 height 138
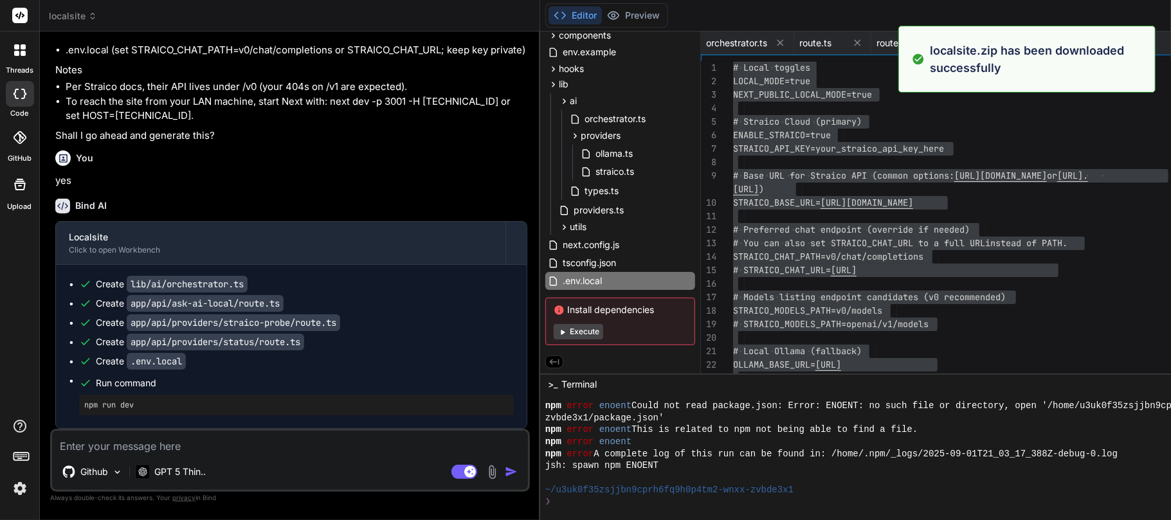
scroll to position [23586, 0]
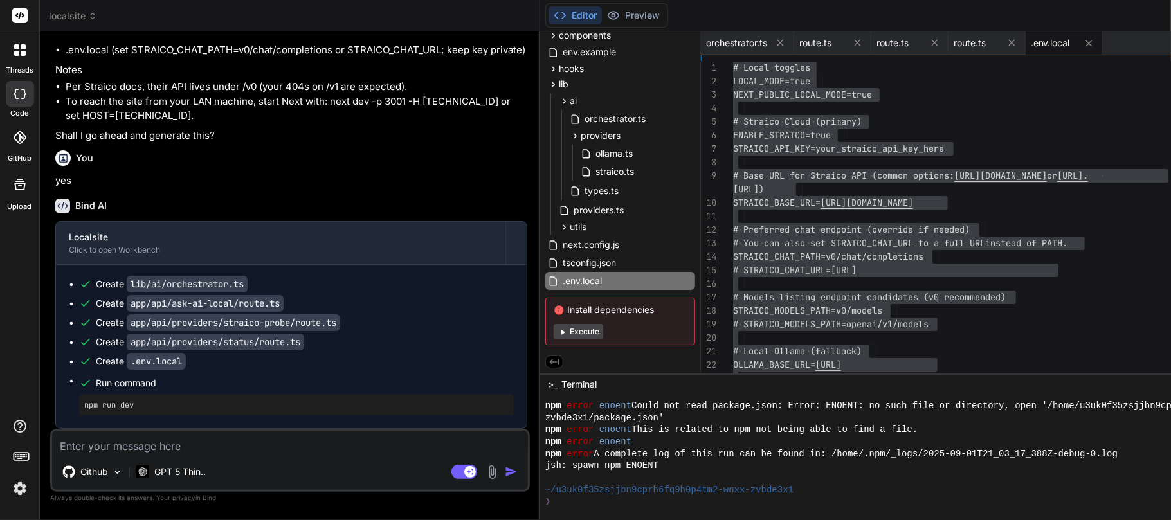
click at [124, 388] on pre "npm run dev" at bounding box center [296, 405] width 424 height 10
click at [81, 292] on ul "Create lib/ai/orchestrator.ts Create app/api/ask-ai-local/route.ts Create app/a…" at bounding box center [291, 347] width 445 height 138
click at [185, 388] on p "GPT 5 Thin.." at bounding box center [179, 472] width 51 height 13
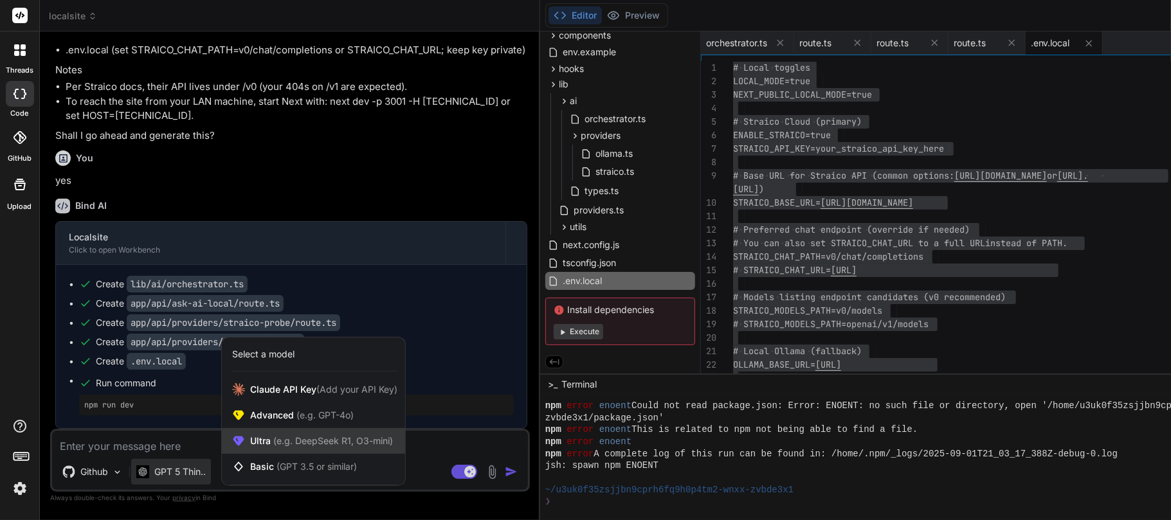
click at [274, 388] on span "(e.g. DeepSeek R1, O3-mini)" at bounding box center [332, 440] width 122 height 11
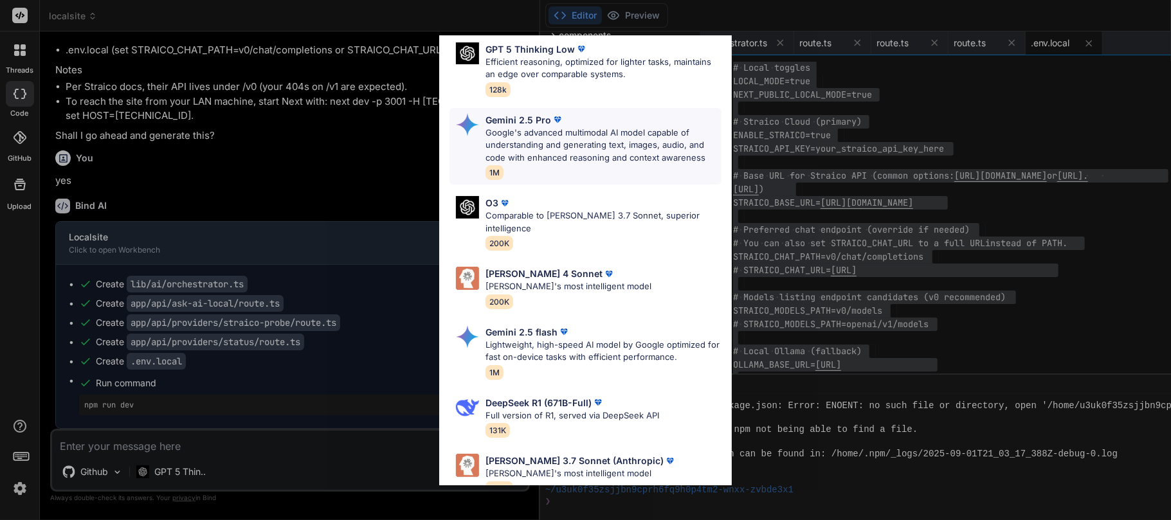
scroll to position [263, 0]
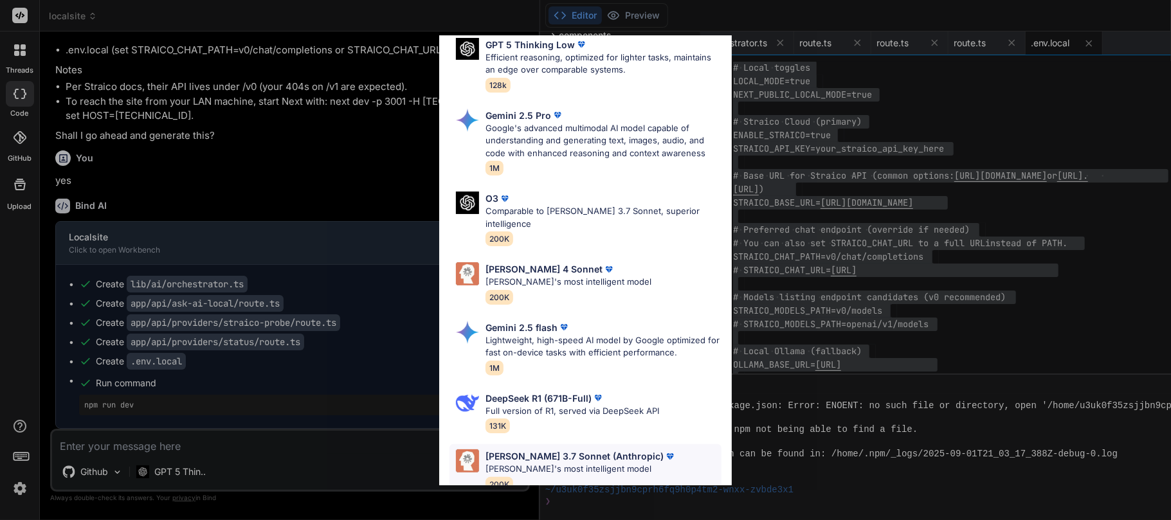
click at [539, 388] on p "[PERSON_NAME] 3.7 Sonnet (Anthropic)" at bounding box center [575, 457] width 178 height 14
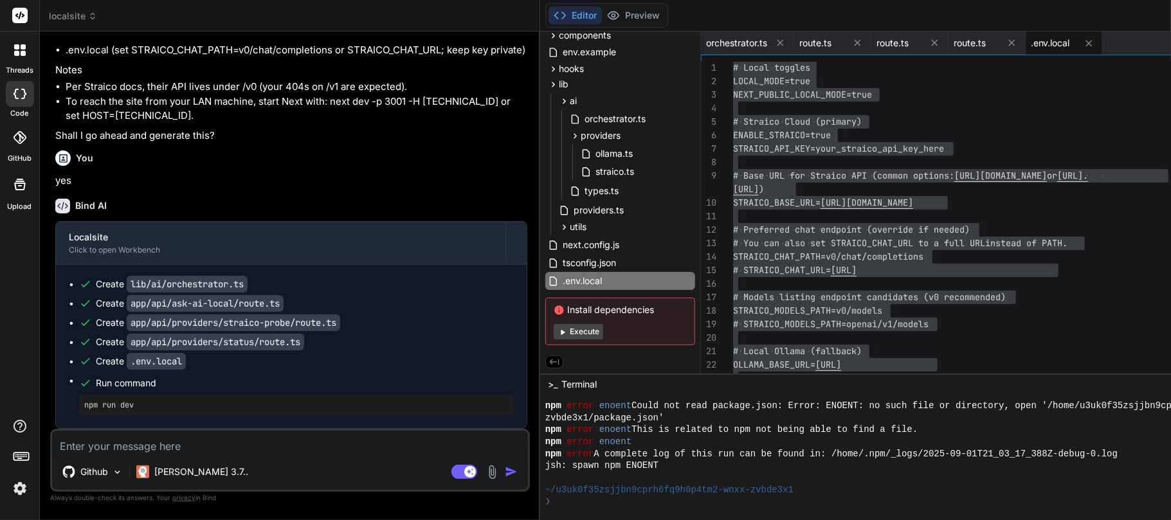
click at [230, 388] on textarea at bounding box center [290, 442] width 476 height 23
paste textarea "curl -i -X POST [URL] -H 'Content-Type: application/json' -d '{"messages":[{"ro…"
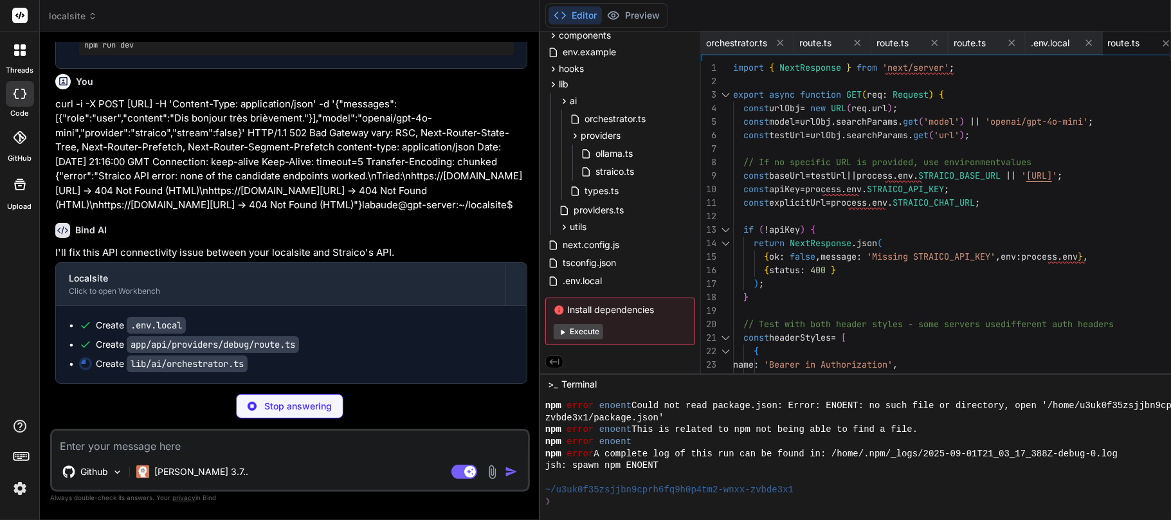
scroll to position [24019, 0]
click at [878, 39] on span ".env.local" at bounding box center [1050, 43] width 39 height 13
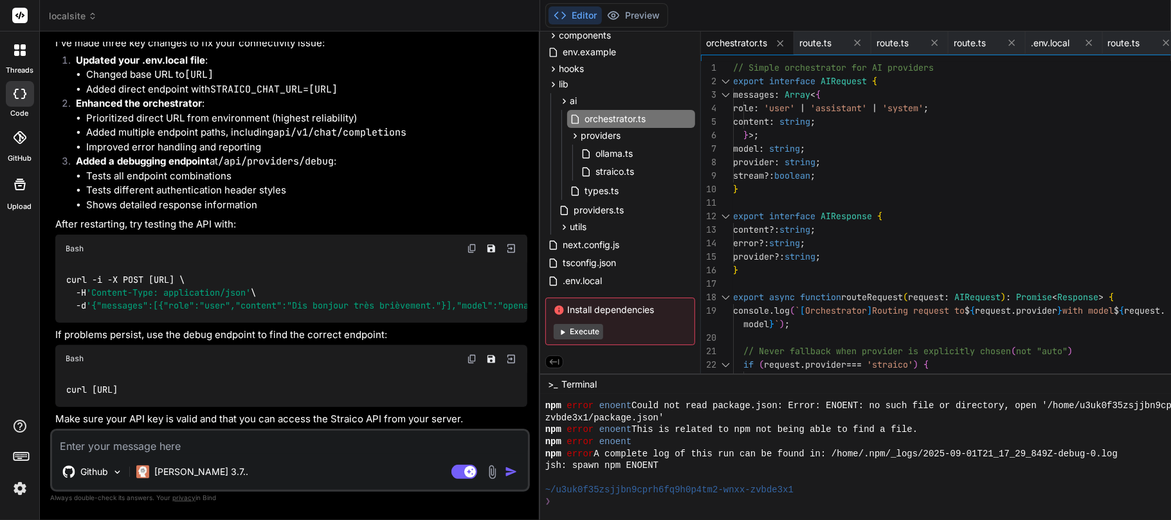
scroll to position [24256, 0]
click at [152, 388] on textarea at bounding box center [290, 442] width 476 height 23
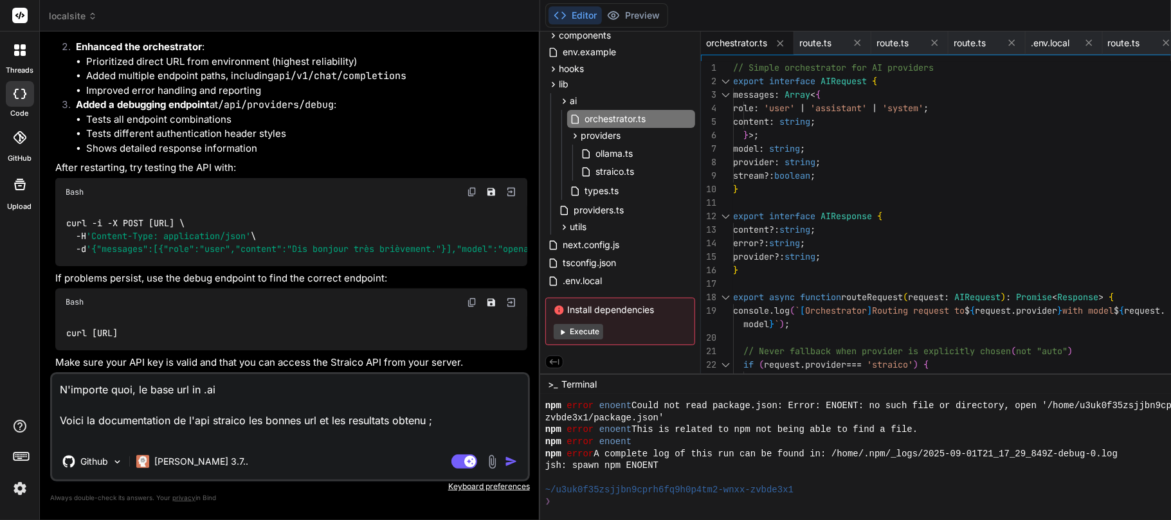
paste textarea "ENABLE_STRAICO=true STRAICO_API_KEY=Gd-EmtBiHhvwXMNvHfNllzpwSiln691WRpLwpNKcgXS…"
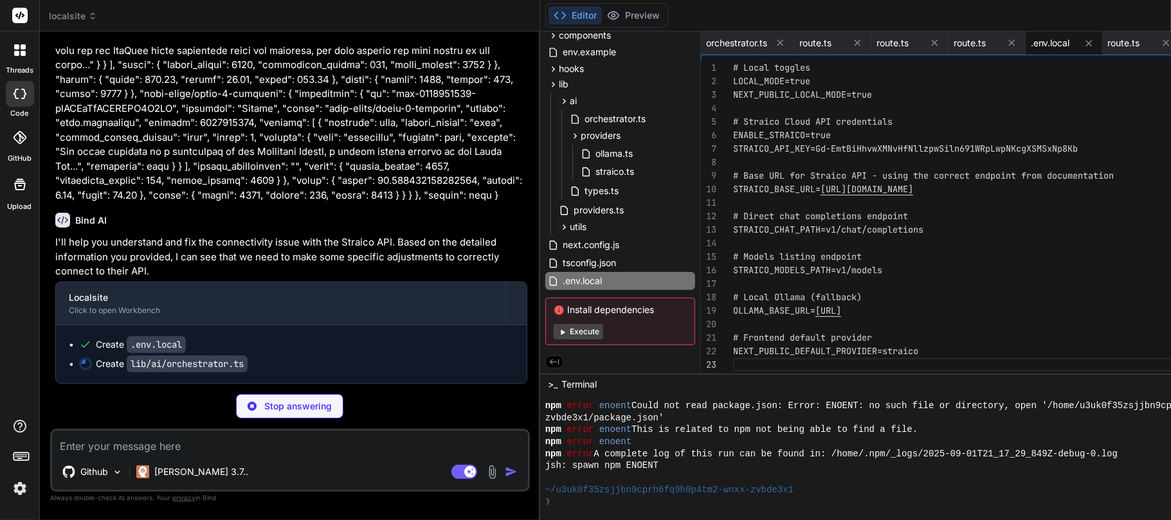
scroll to position [36265, 0]
click at [775, 42] on icon at bounding box center [780, 42] width 11 height 11
click at [759, 44] on icon at bounding box center [764, 42] width 11 height 11
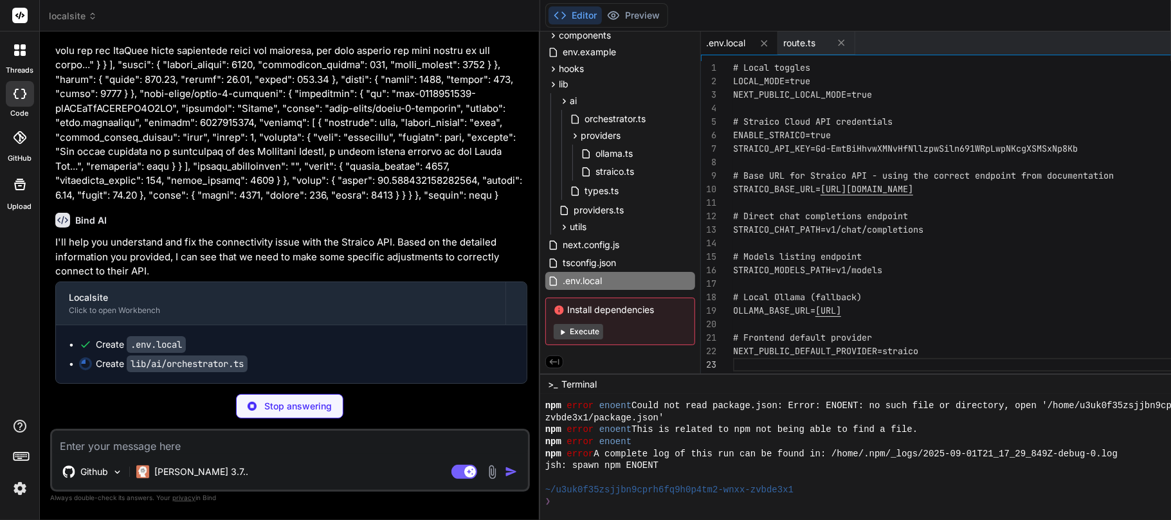
click at [759, 44] on icon at bounding box center [764, 43] width 11 height 11
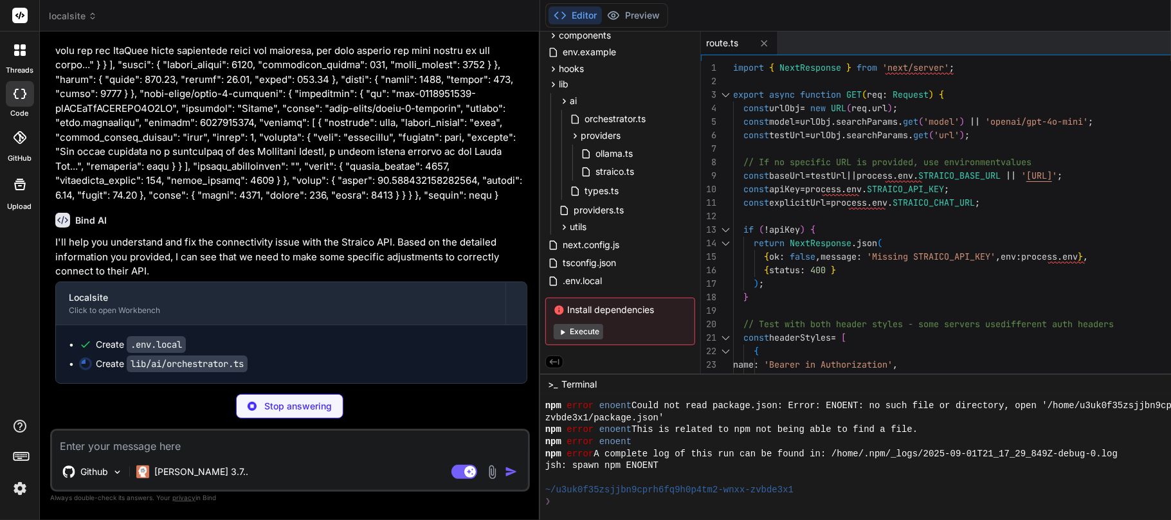
click at [759, 44] on icon at bounding box center [764, 43] width 11 height 11
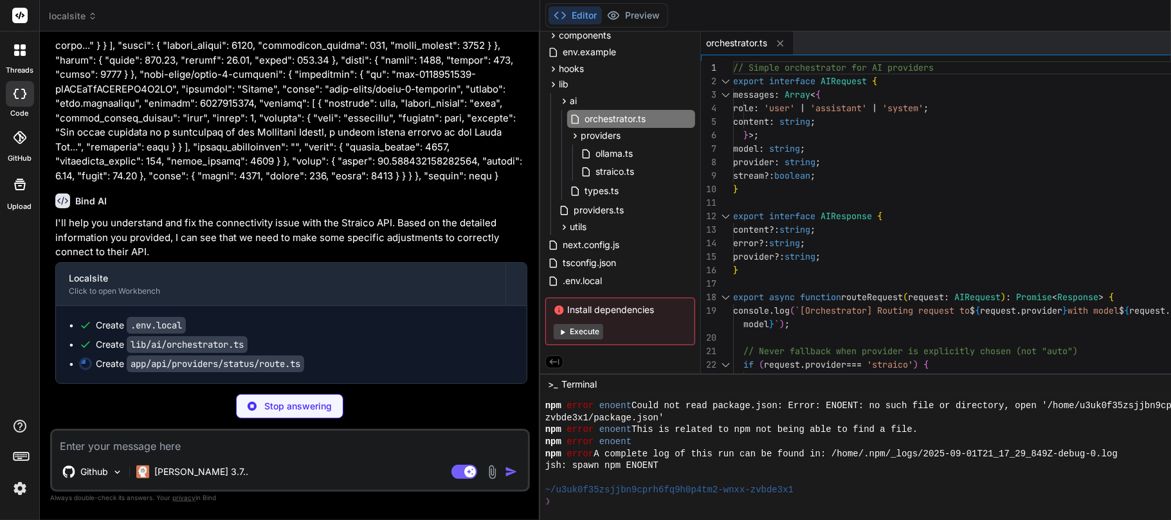
scroll to position [36283, 0]
click at [561, 280] on span ".env.local" at bounding box center [582, 280] width 42 height 15
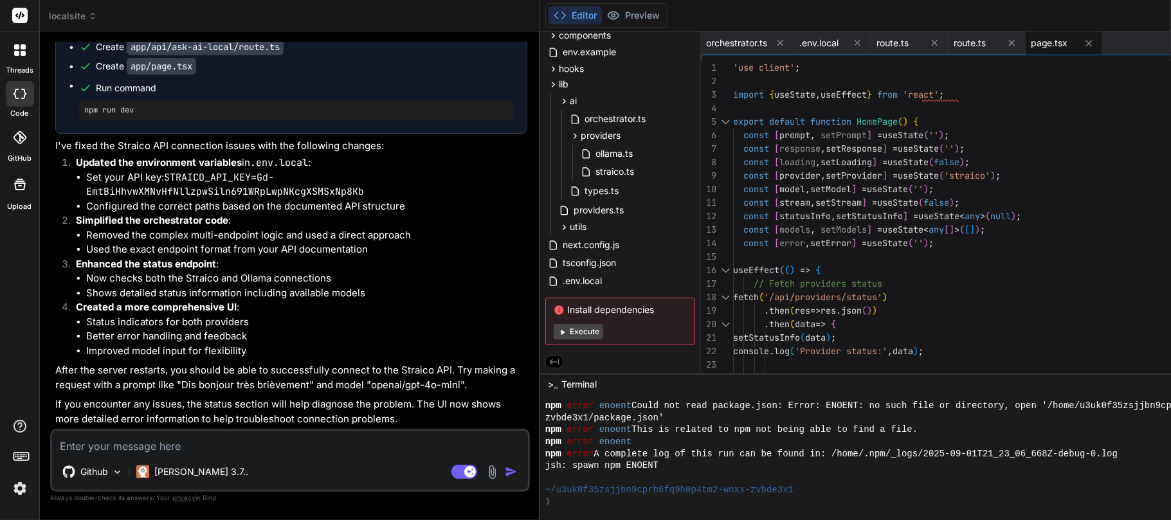
scroll to position [36573, 0]
click at [123, 115] on pre "npm run dev" at bounding box center [296, 110] width 424 height 10
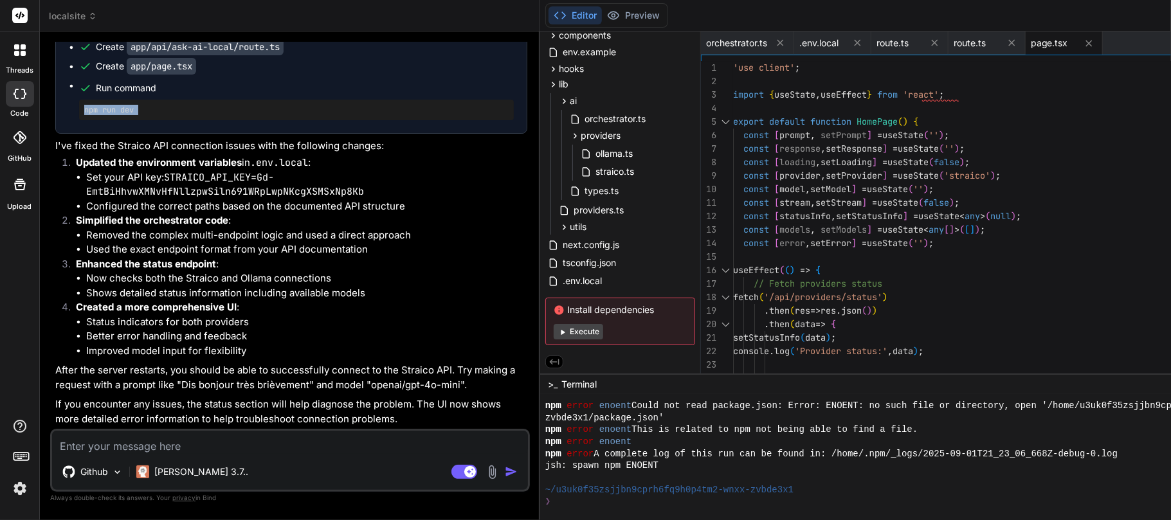
click at [123, 115] on pre "npm run dev" at bounding box center [296, 110] width 424 height 10
click at [274, 315] on li "Status indicators for both providers" at bounding box center [306, 322] width 441 height 15
click at [167, 388] on textarea at bounding box center [290, 442] width 476 height 23
click at [167, 388] on textarea "impossible de lancer" at bounding box center [290, 442] width 476 height 23
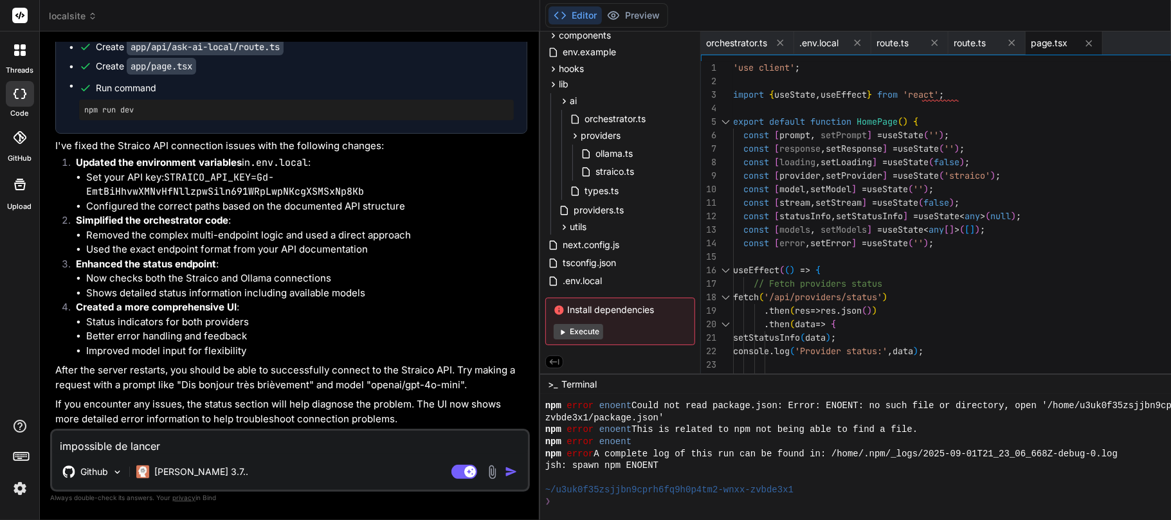
click at [134, 388] on div "impossible de lancer Github [PERSON_NAME] 3.7.. Agent Mode. When this toggle is…" at bounding box center [290, 460] width 480 height 63
click at [147, 388] on textarea "impossible de lancer" at bounding box center [290, 442] width 476 height 23
paste textarea "[URL]"
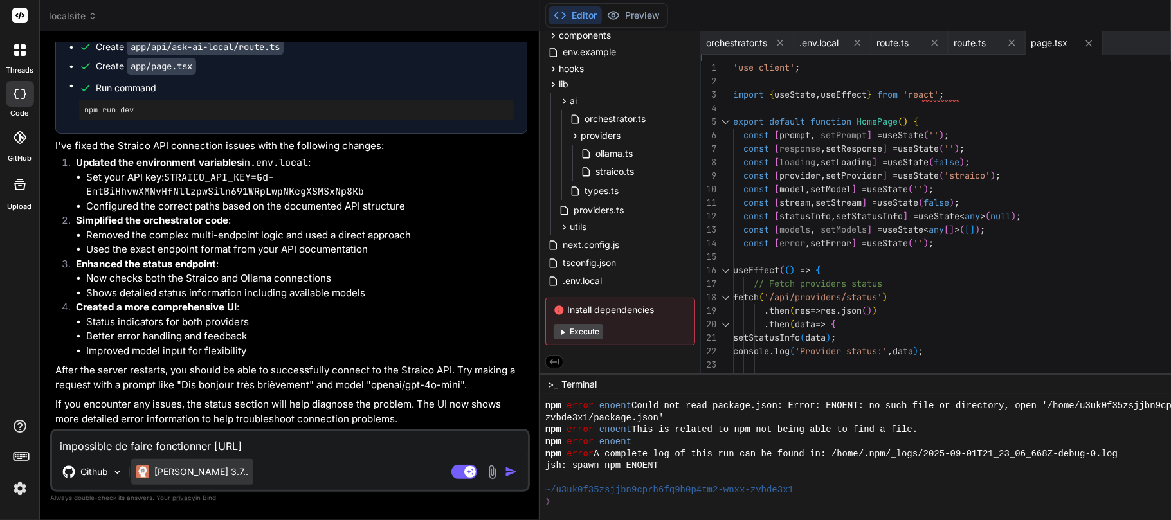
click at [176, 388] on div "[PERSON_NAME] 3.7.." at bounding box center [192, 472] width 122 height 26
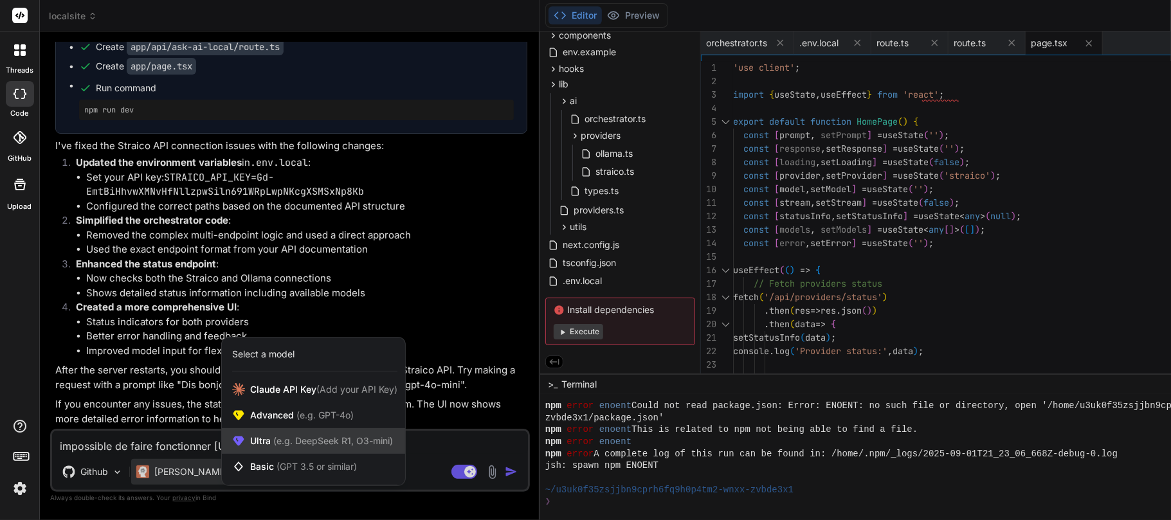
click at [271, 388] on span "(e.g. DeepSeek R1, O3-mini)" at bounding box center [332, 440] width 122 height 11
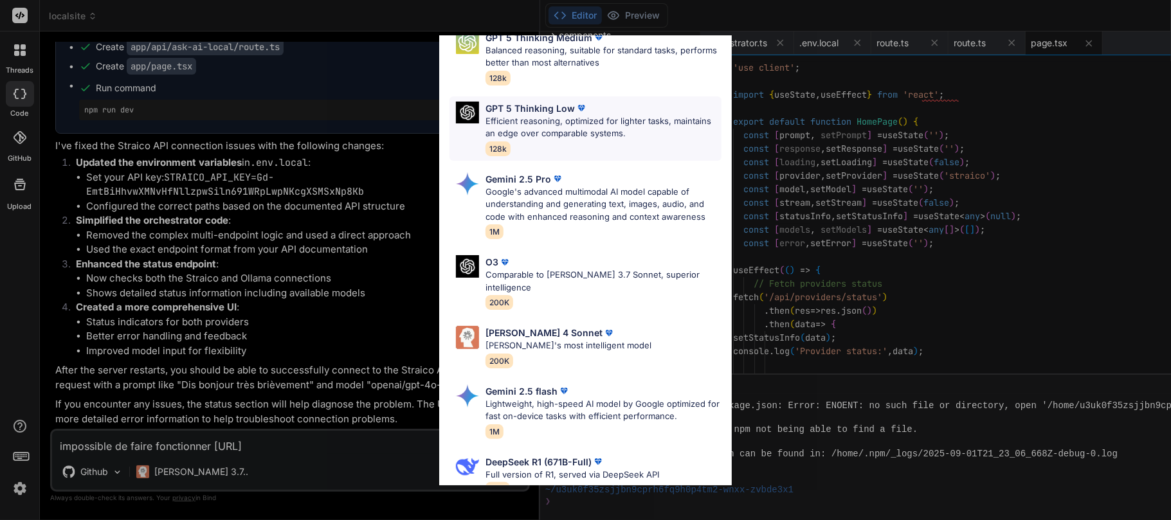
scroll to position [212, 0]
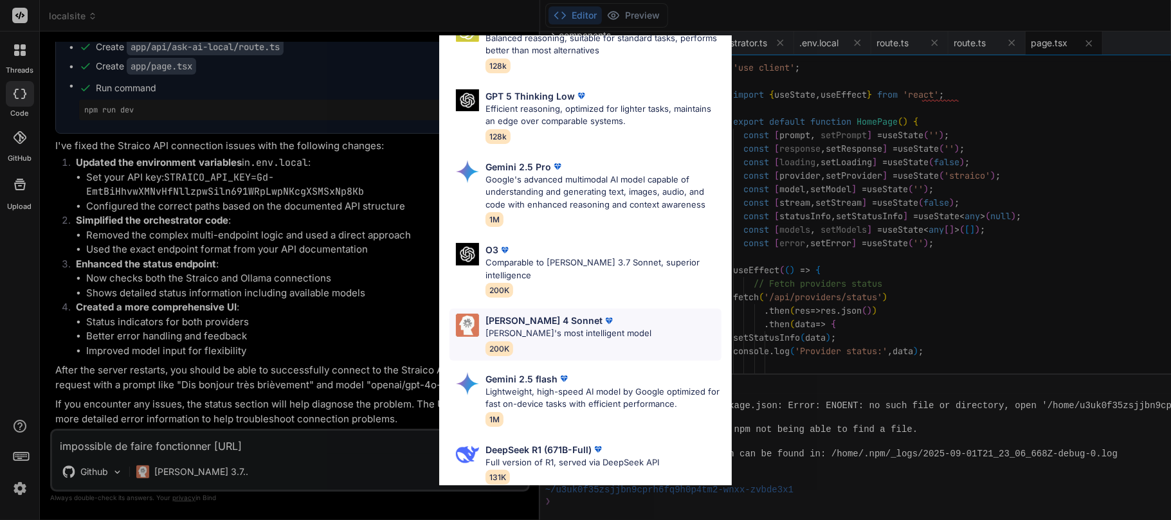
click at [526, 314] on p "[PERSON_NAME] 4 Sonnet" at bounding box center [544, 321] width 117 height 14
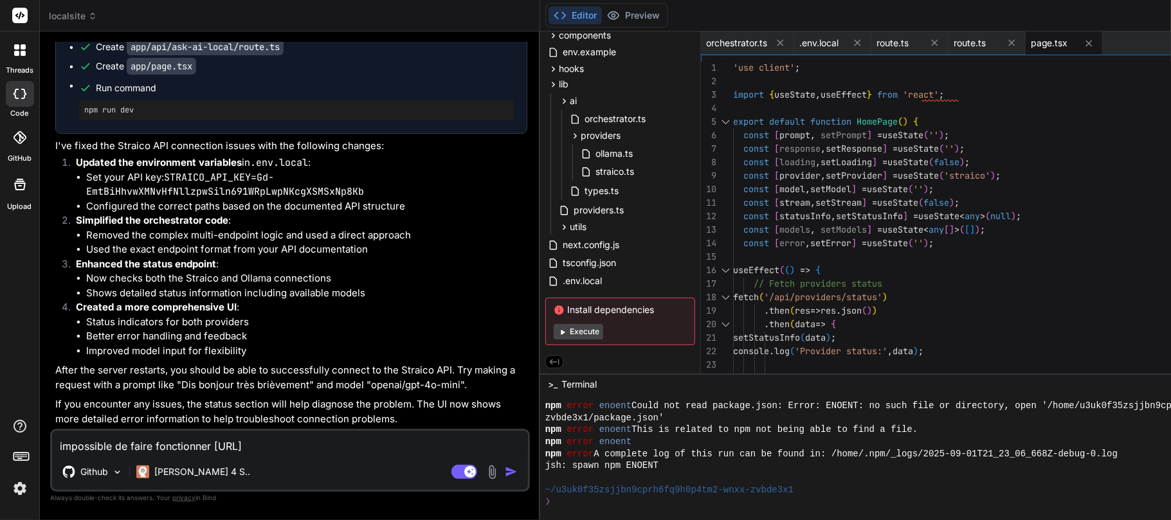
click at [317, 388] on textarea "impossible de faire fonctionner [URL]" at bounding box center [290, 442] width 476 height 23
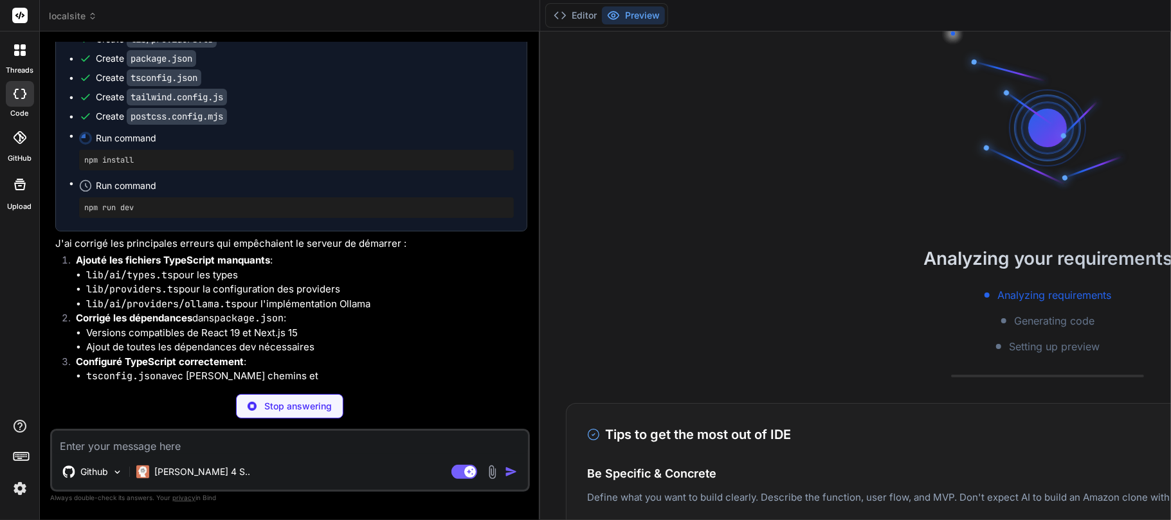
scroll to position [37093, 0]
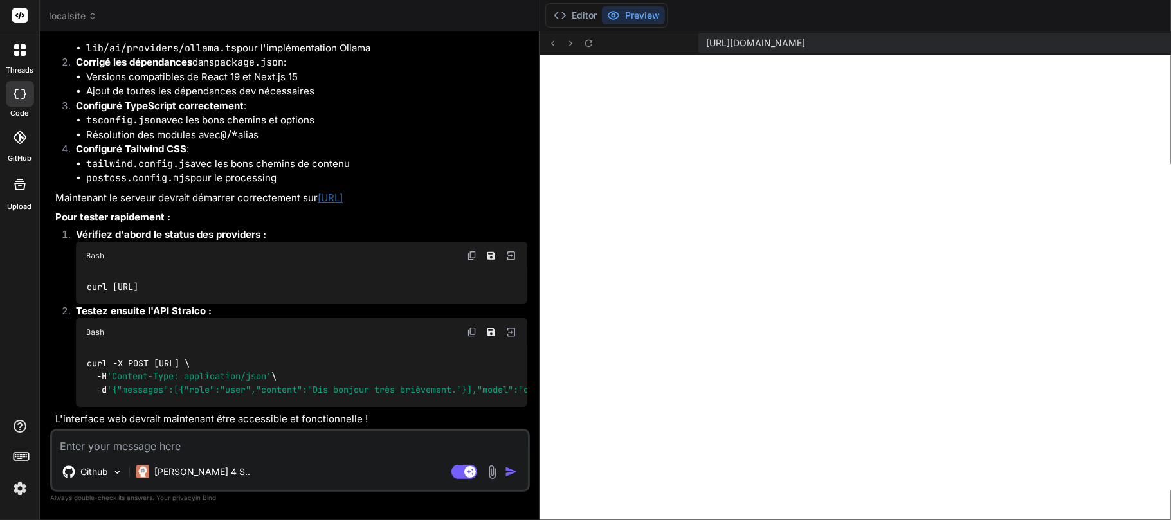
scroll to position [2341, 0]
click at [163, 388] on textarea at bounding box center [290, 442] width 476 height 23
paste textarea "Ce site est inaccessible localhost n'autorise pas la connexion. Voici quelques …"
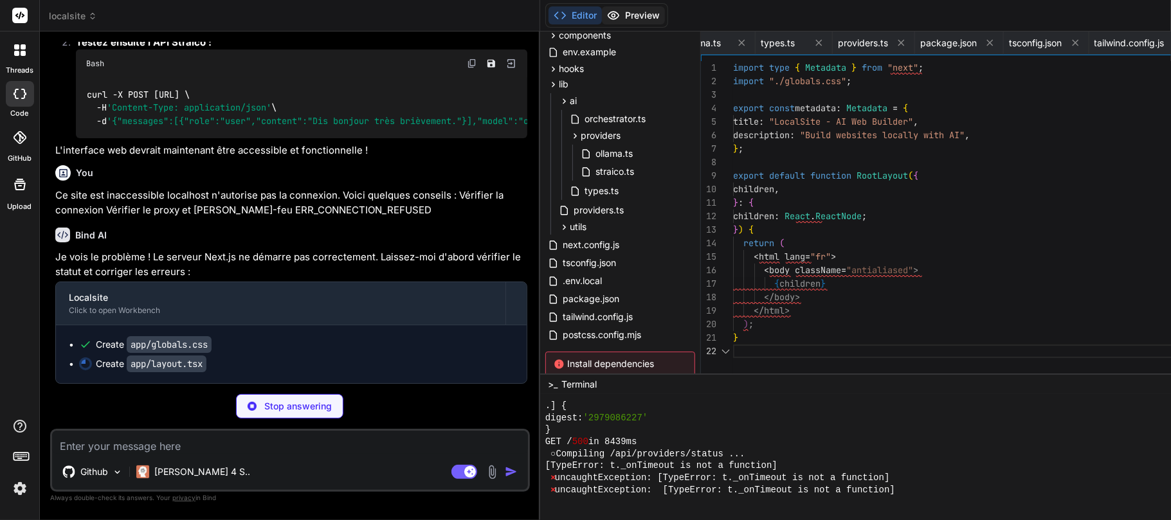
scroll to position [0, 778]
click at [602, 24] on button "Preview" at bounding box center [633, 15] width 63 height 18
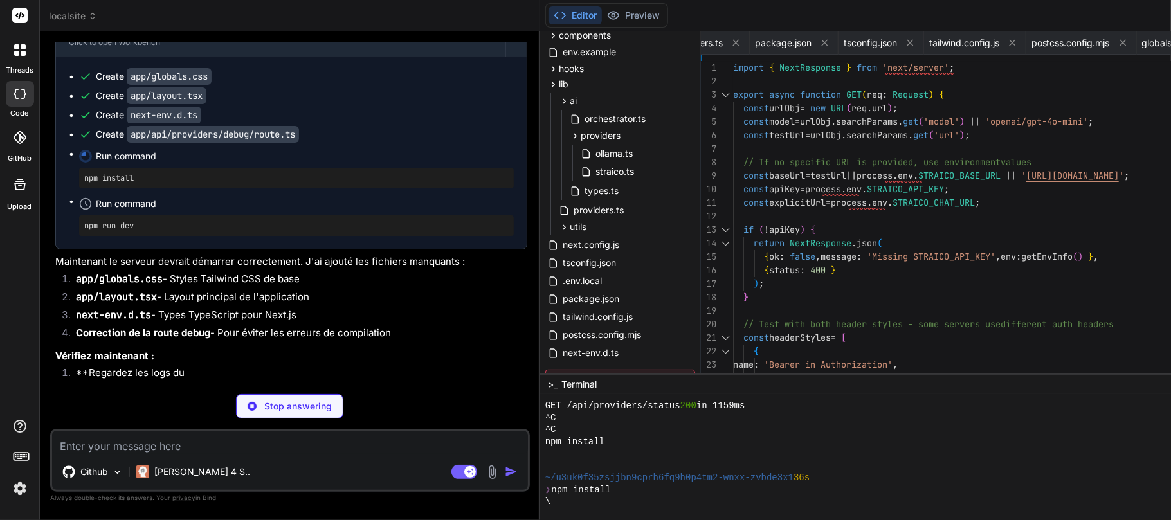
scroll to position [2881, 0]
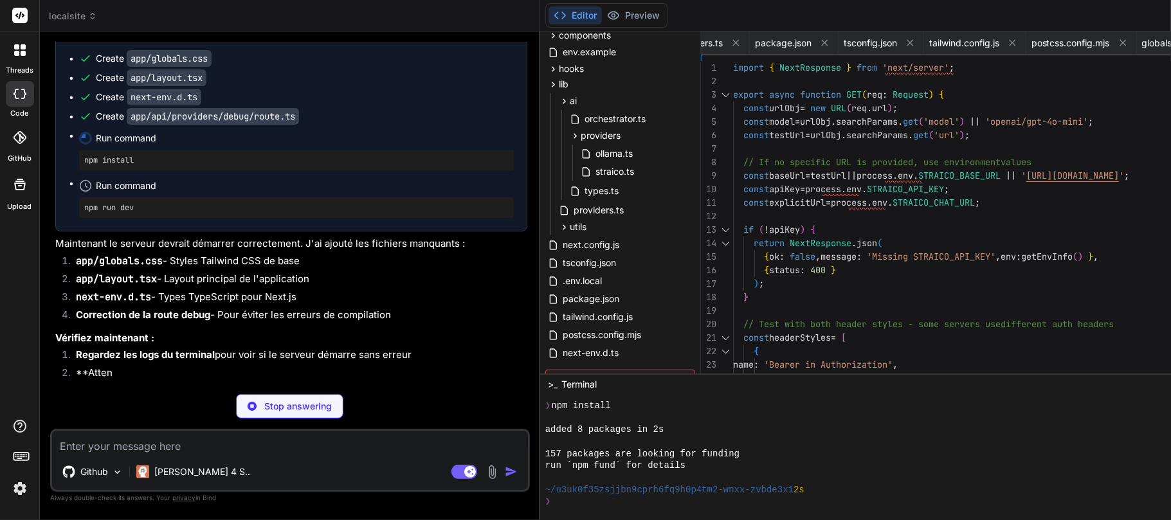
click at [264, 388] on p "Stop answering" at bounding box center [298, 406] width 68 height 13
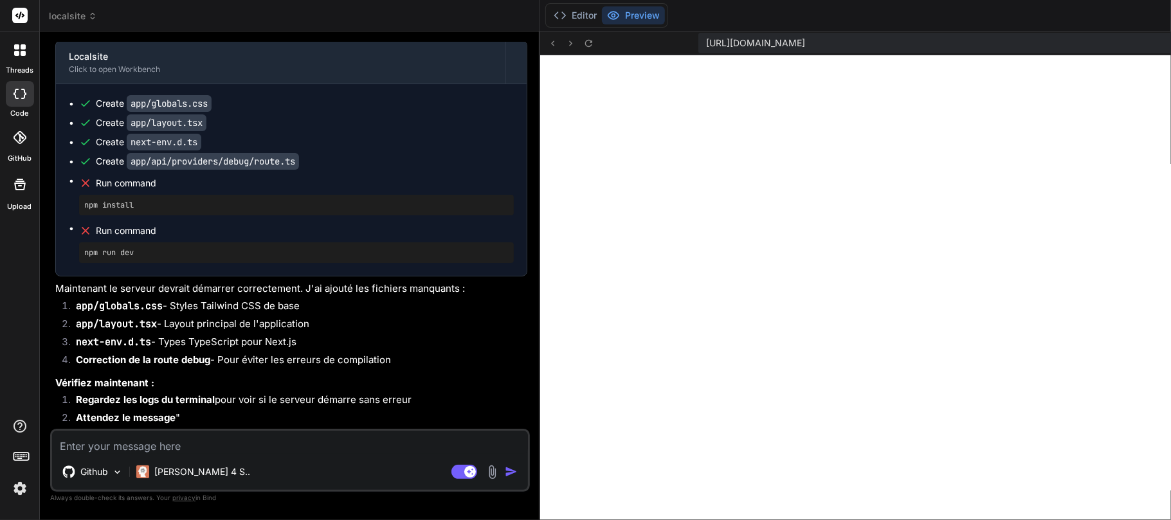
scroll to position [3770, 0]
click at [202, 388] on textarea at bounding box center [290, 442] width 476 height 23
paste textarea "Error Straico API error: 404 Not Found - <!DOCTYPE html> <html lang="en"> <head…"
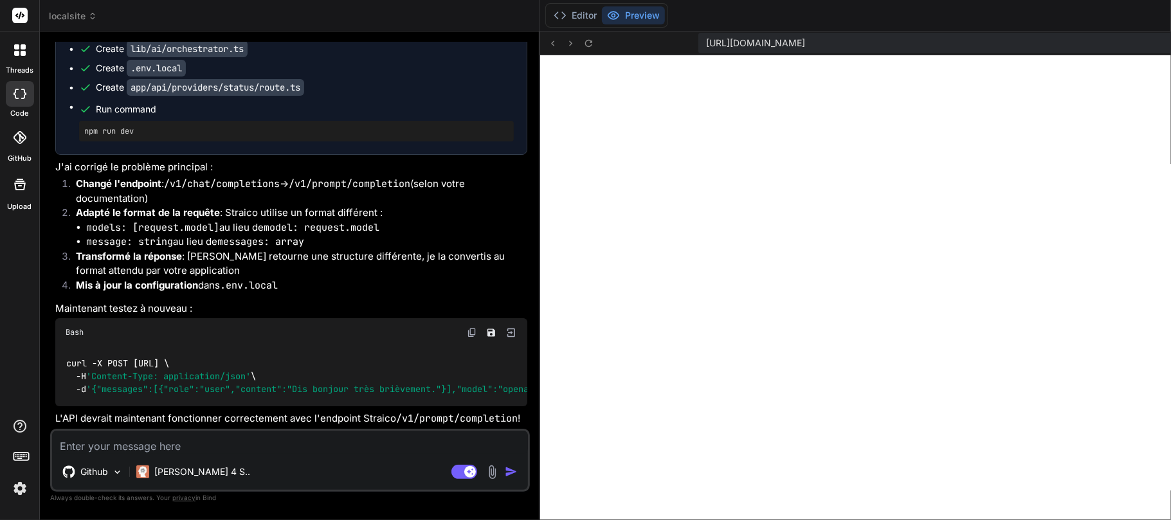
scroll to position [4658, 0]
click at [206, 388] on textarea at bounding box center [290, 442] width 476 height 23
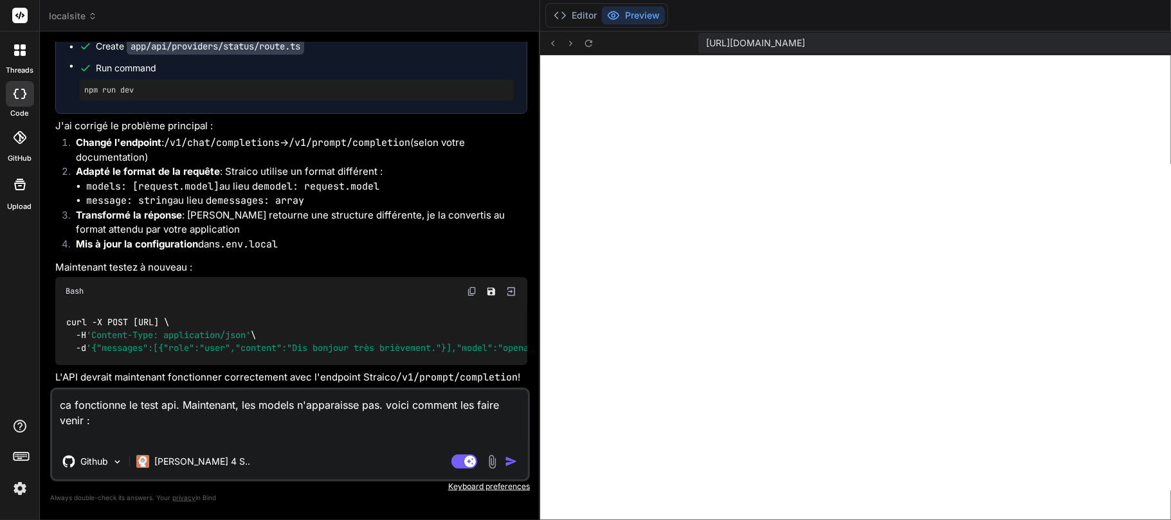
paste textarea "curl --location '[URL][DOMAIN_NAME]' \ --header 'Authorization: Bearer $STRAICO…"
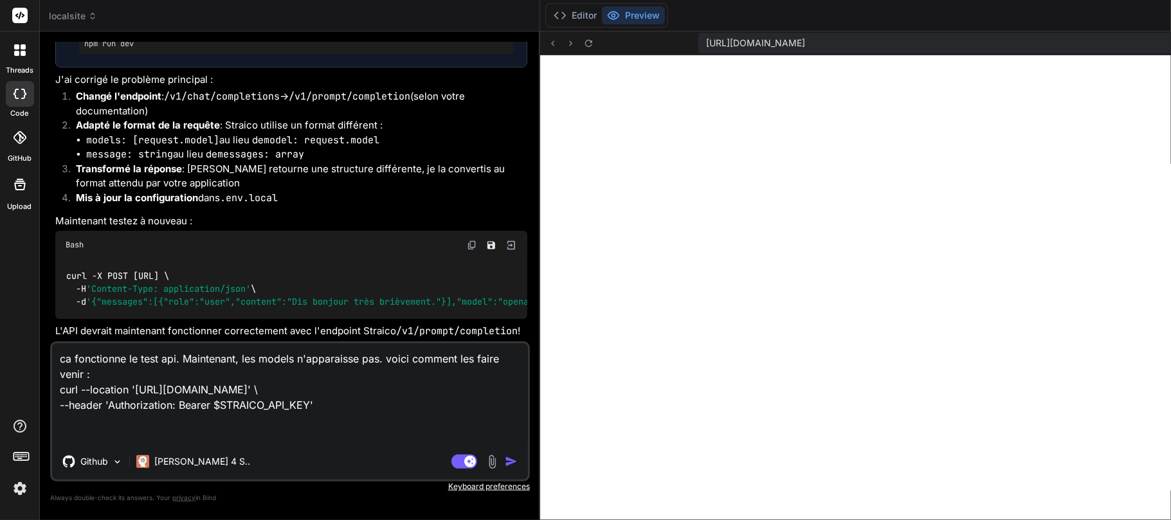
paste textarea "{ "data": { "chat": [ { "name": "Amazon: Nova Lite 1.0", "model": "amazon/nova-…"
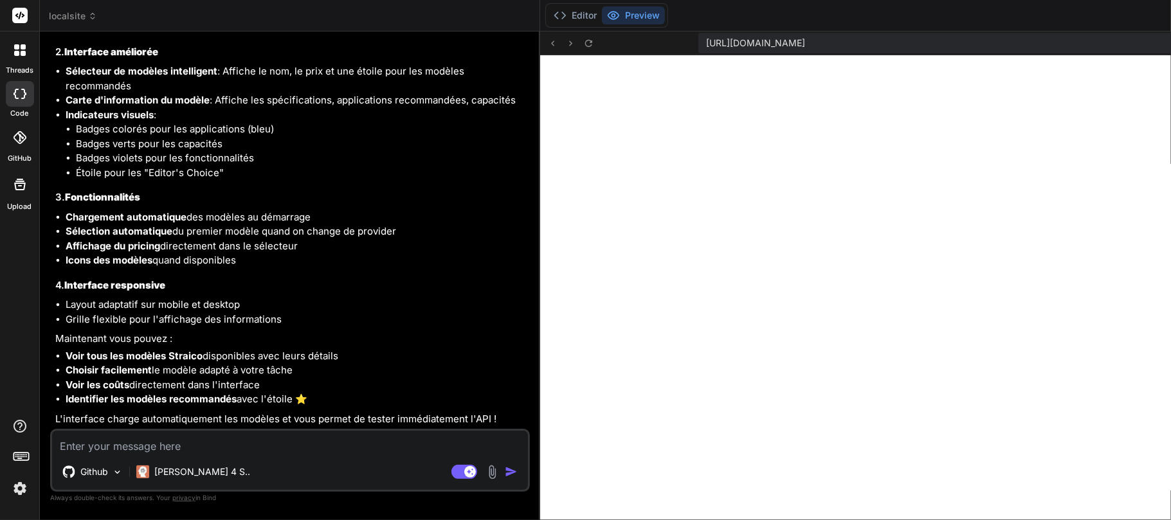
scroll to position [289, 0]
click at [194, 388] on textarea at bounding box center [290, 442] width 476 height 23
paste textarea "Error Unexpected token '<', "<!DOCTYPE "... is not valid JSON"
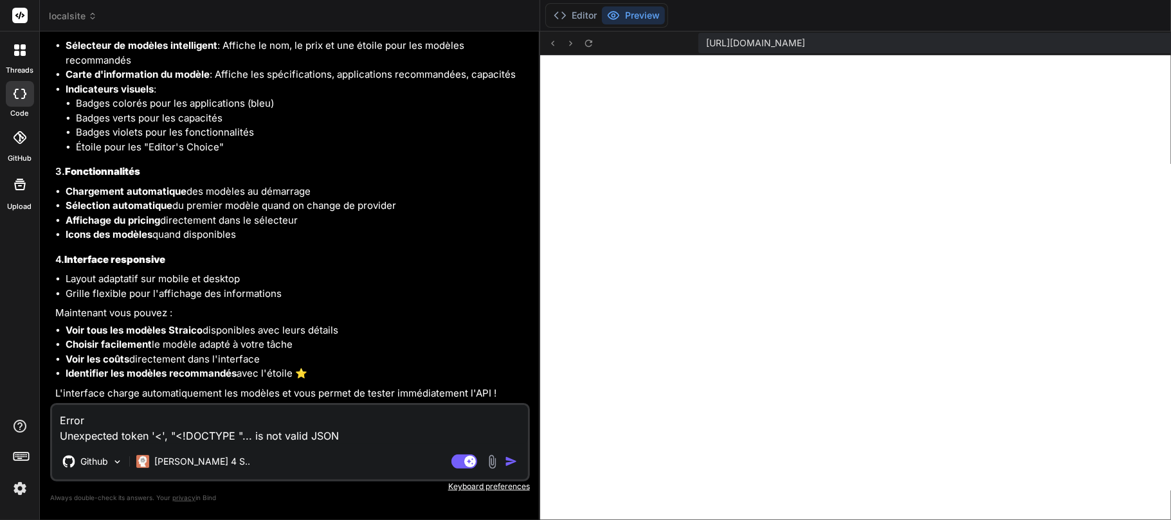
scroll to position [49686, 0]
click at [59, 388] on textarea "Error Unexpected token '<', "<!DOCTYPE "... is not valid JSON" at bounding box center [290, 424] width 476 height 39
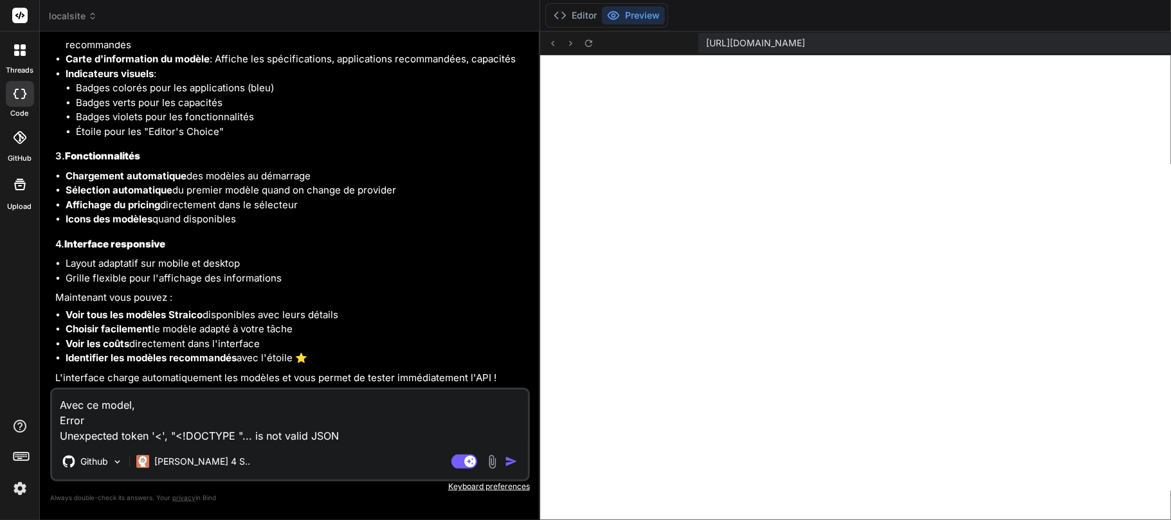
paste textarea "OpenAI: o4 Mini Specifications Word Limit: 200 000 Max Output: 100 000 Pricing:…"
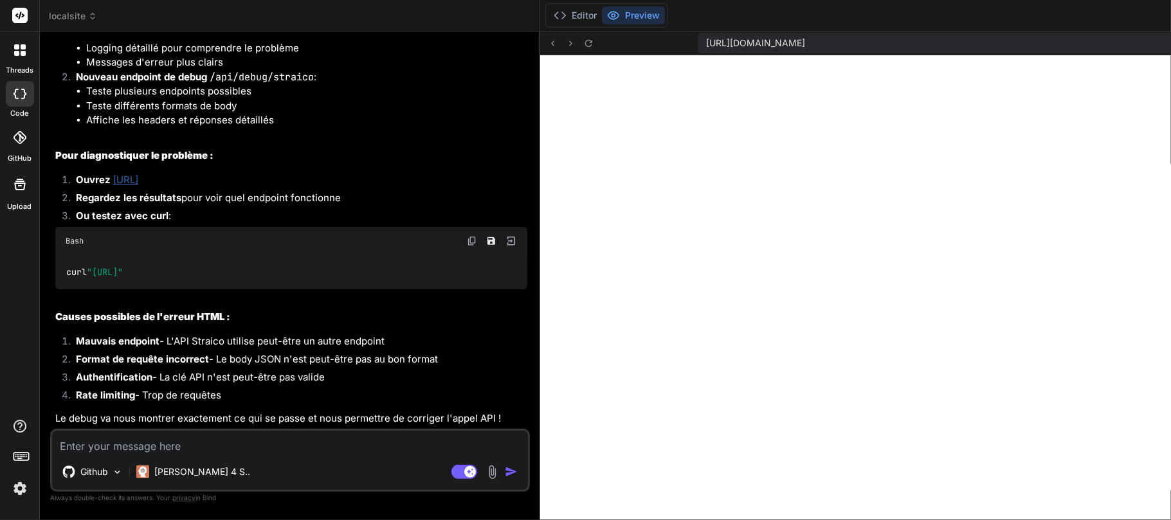
scroll to position [50896, 0]
click at [122, 388] on textarea at bounding box center [290, 442] width 476 height 23
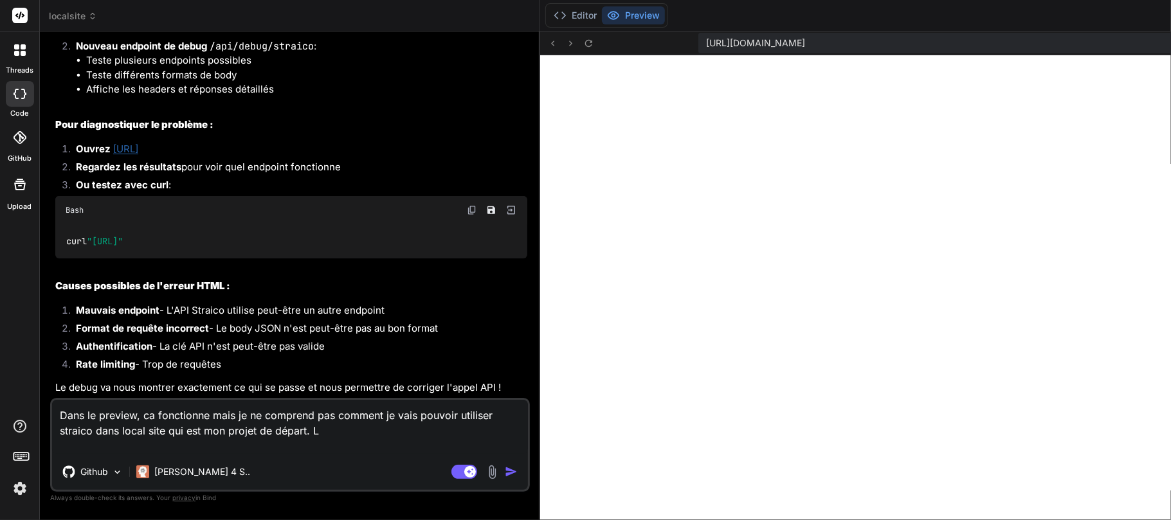
click at [248, 388] on textarea "Dans le preview, ca fonctionne mais je ne comprend pas comment je vais pouvoir …" at bounding box center [290, 427] width 476 height 54
click at [149, 388] on textarea "Dans le preview, ca fonctionne mais je ne comprend pas comment je vais pouvoir …" at bounding box center [290, 427] width 476 height 54
paste textarea "ollama pull deepseek-r1:7b. Et une fois Ollama [PERSON_NAME] avec [GEOGRAPHIC_D…"
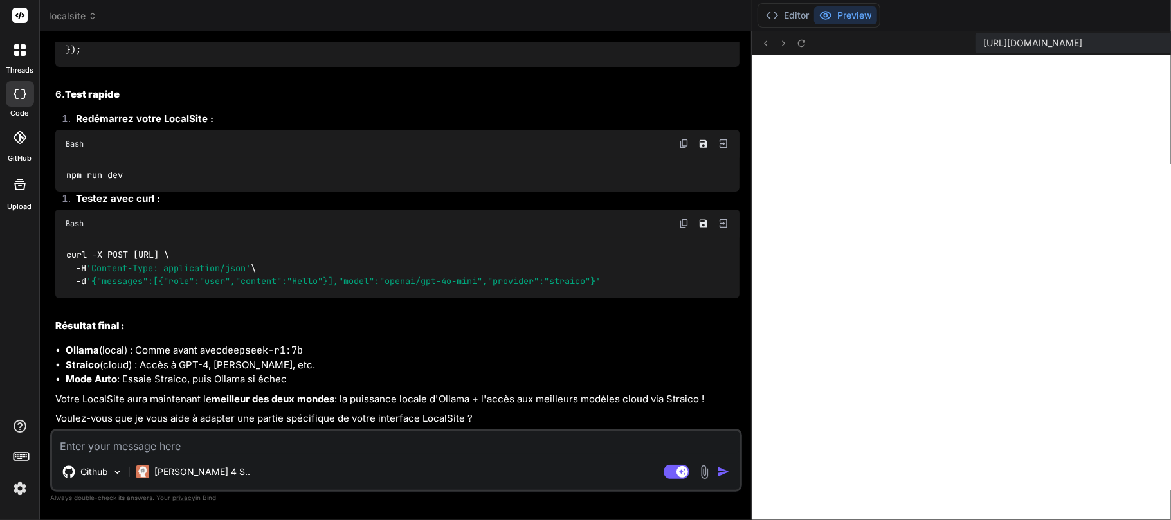
scroll to position [53110, 0]
click at [180, 388] on textarea at bounding box center [396, 442] width 688 height 23
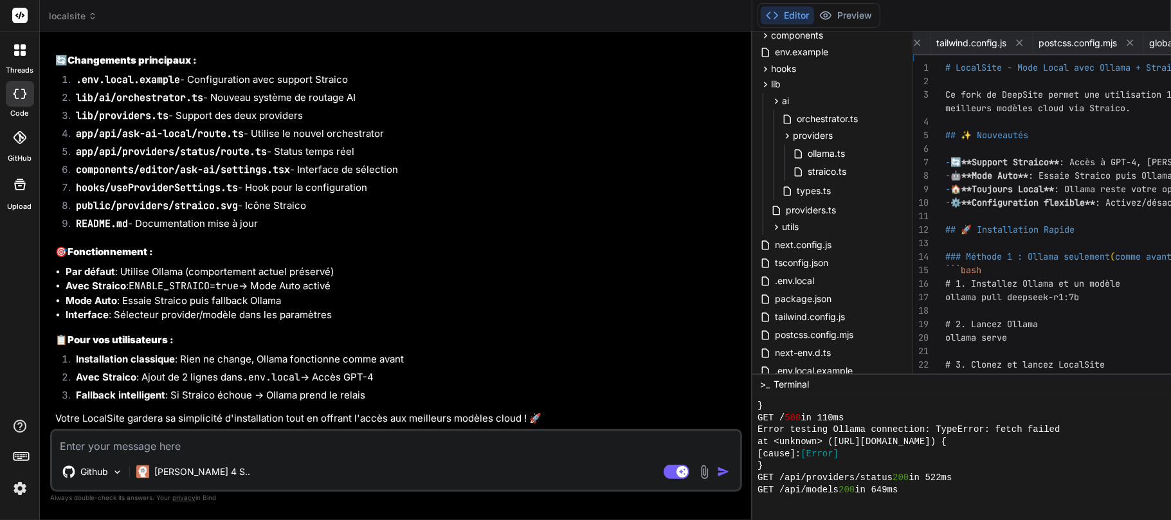
scroll to position [53936, 0]
click at [150, 388] on textarea at bounding box center [396, 442] width 688 height 23
paste textarea "labaude@gpt-server:~/localsite$ git clone [URL][DOMAIN_NAME] Cloning into 'Loca…"
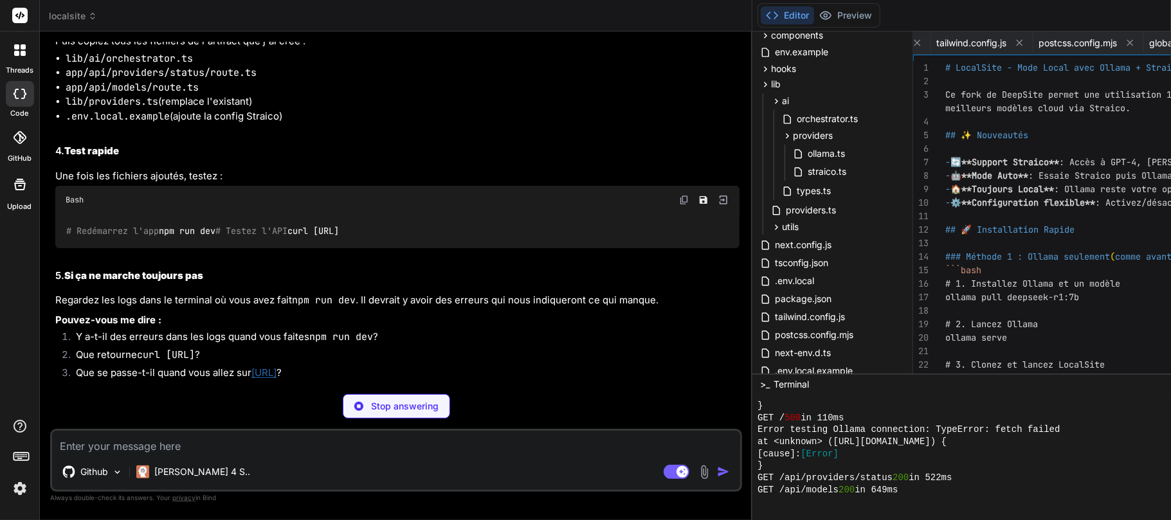
scroll to position [54508, 0]
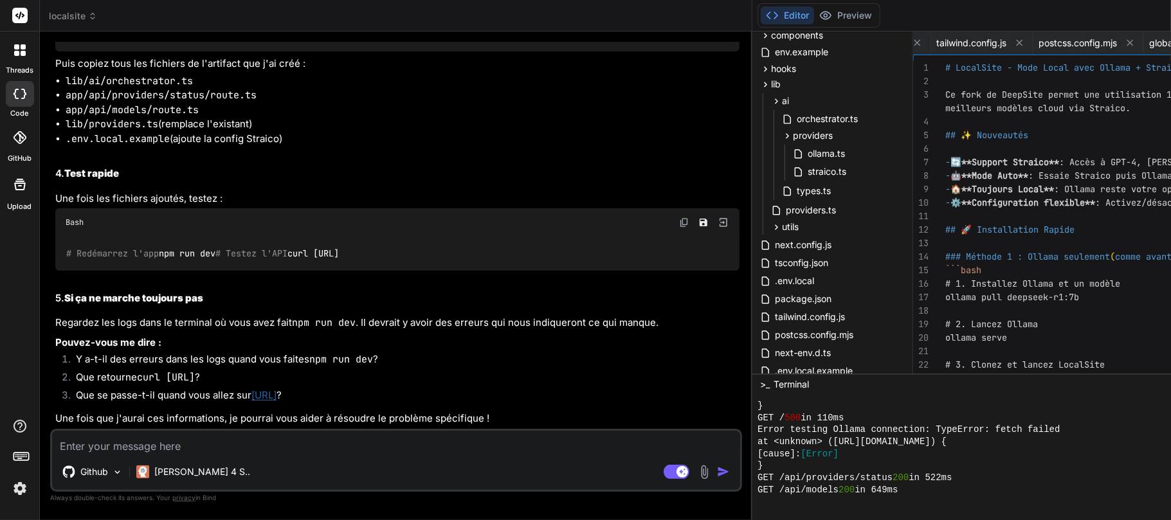
drag, startPoint x: 68, startPoint y: 302, endPoint x: 206, endPoint y: 292, distance: 138.0
drag, startPoint x: 235, startPoint y: 298, endPoint x: 60, endPoint y: 310, distance: 175.3
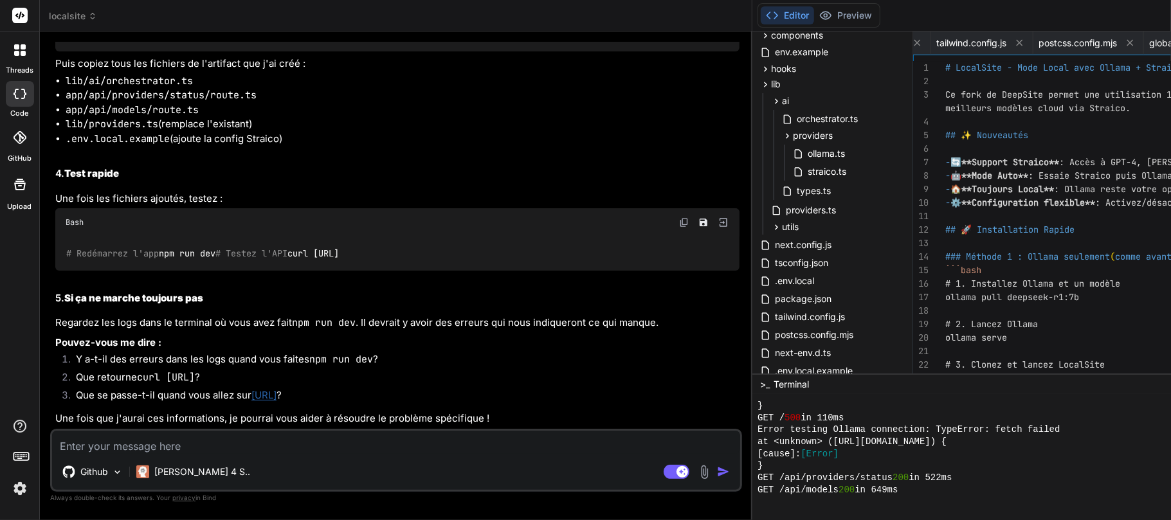
click at [679, 217] on img at bounding box center [684, 222] width 10 height 10
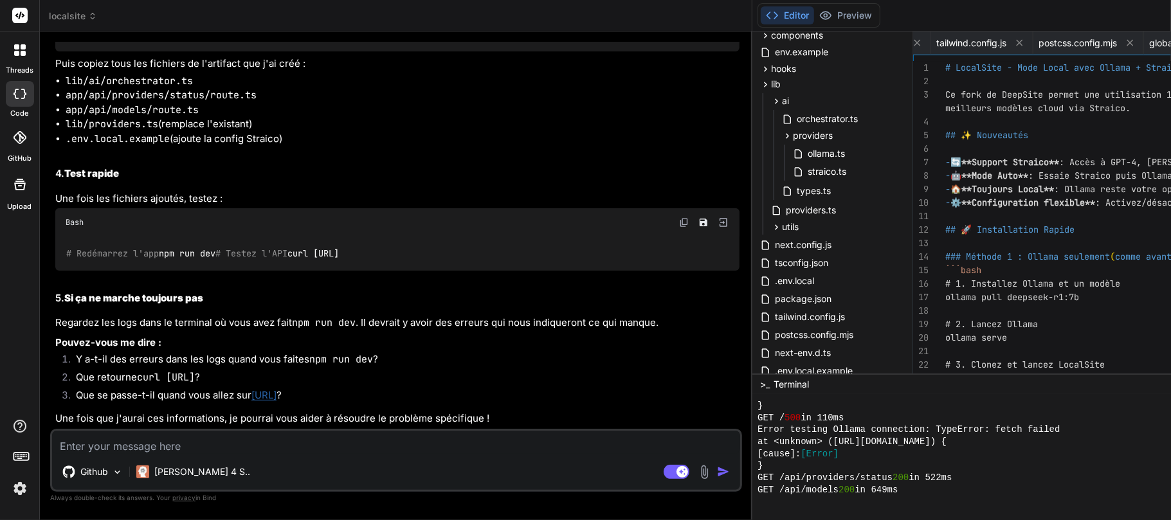
click at [153, 388] on textarea at bounding box center [396, 442] width 688 height 23
paste textarea "# Redémarrez l'app npm run dev # Testez l'API curl [URL] > localsite@0.1.0 dev …"
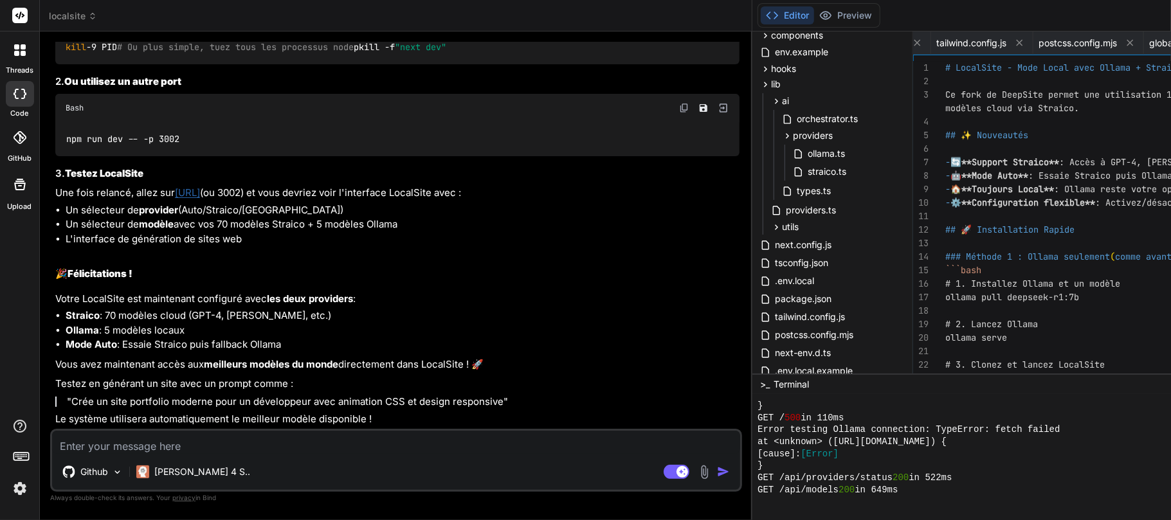
scroll to position [53993, 0]
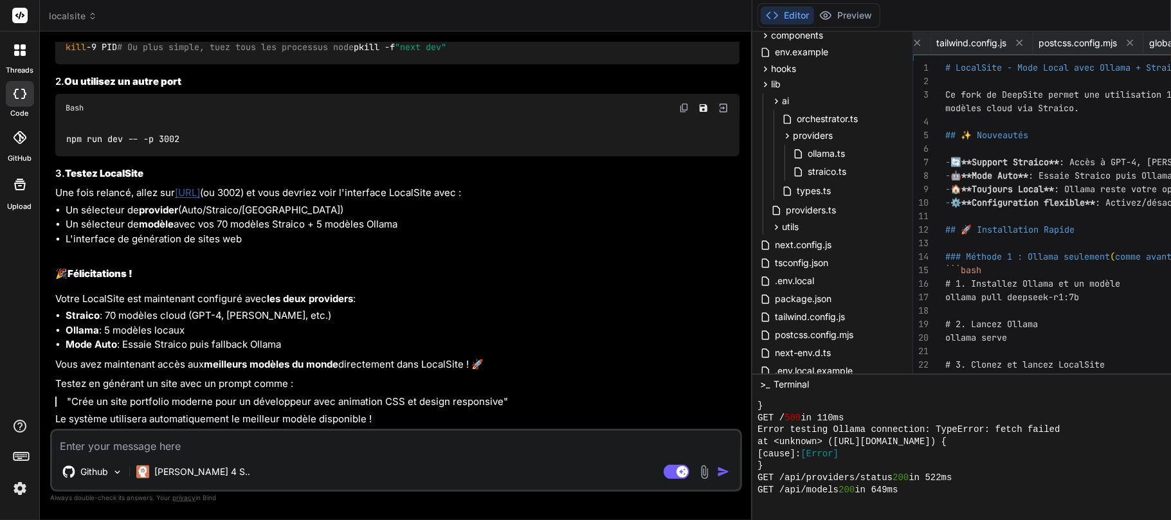
click at [198, 388] on textarea at bounding box center [396, 442] width 688 height 23
click at [166, 388] on textarea at bounding box center [396, 442] width 688 height 23
paste textarea "git clone [URL][DOMAIN_NAME]"
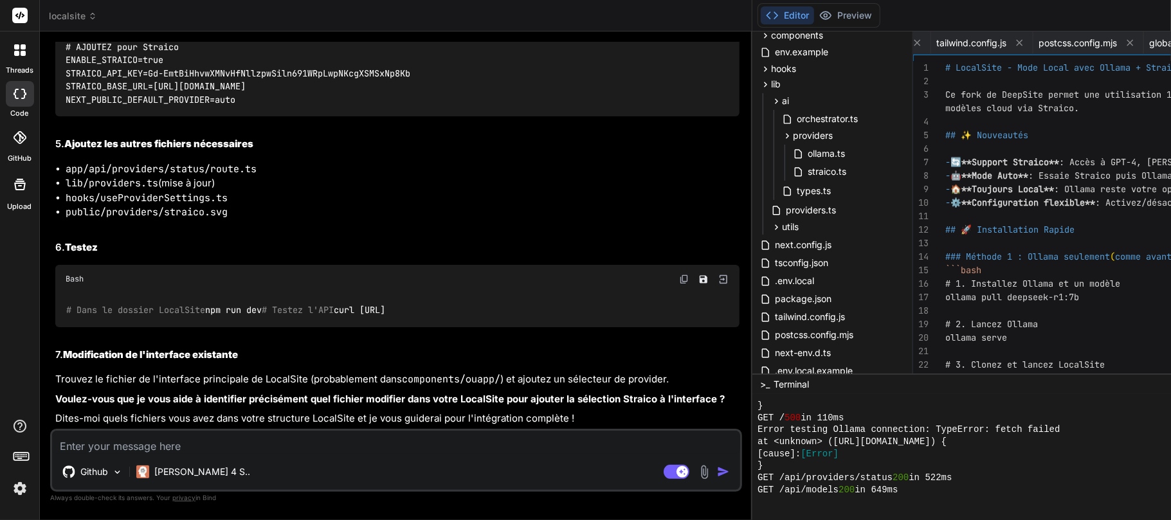
scroll to position [55597, 0]
click at [165, 388] on textarea at bounding box center [396, 442] width 688 height 23
paste textarea "labaude@gpt-server:~/localsite$ git clone [URL][DOMAIN_NAME] npm instal npm run…"
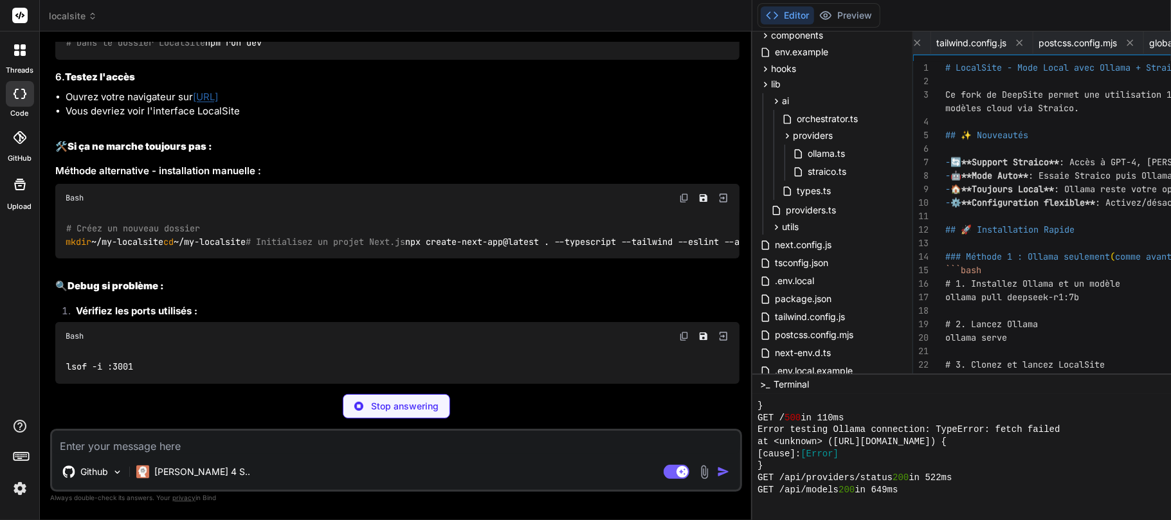
scroll to position [57483, 0]
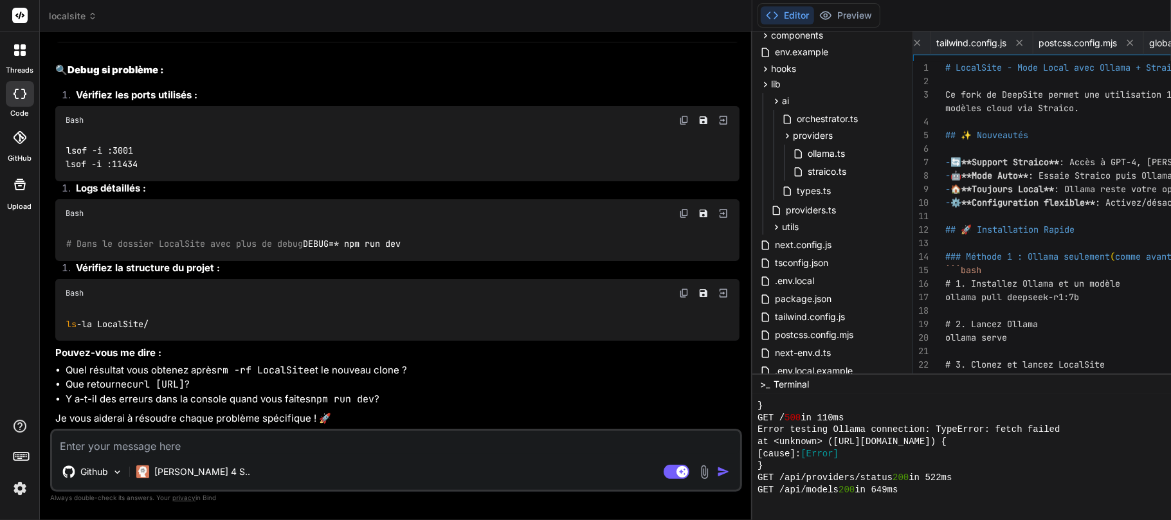
click at [188, 388] on textarea at bounding box center [396, 442] width 688 height 23
paste textarea "# Créez le fichier de configuration cp .env.local.example .env.local Cloning in…"
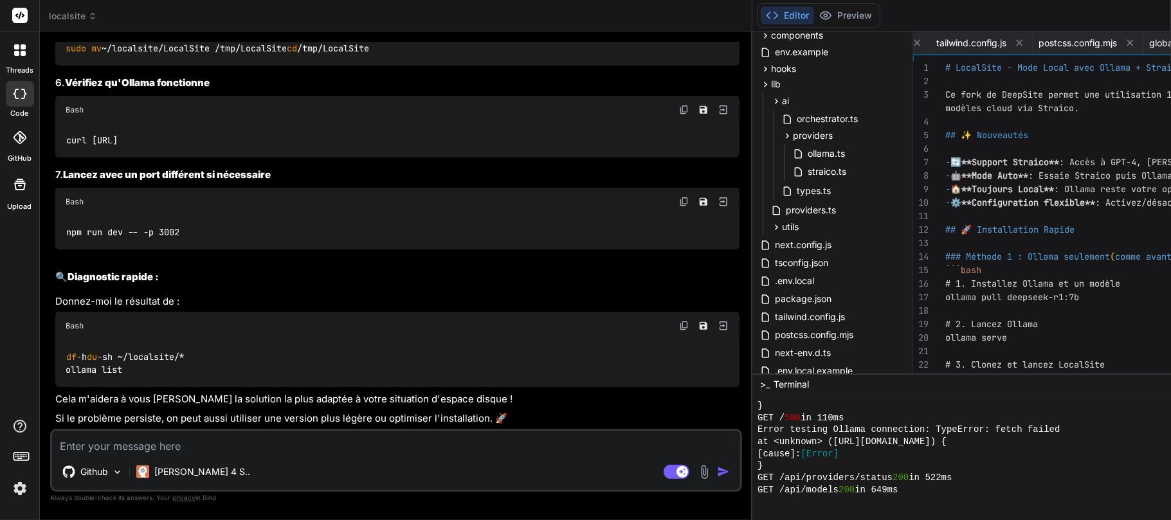
scroll to position [59416, 0]
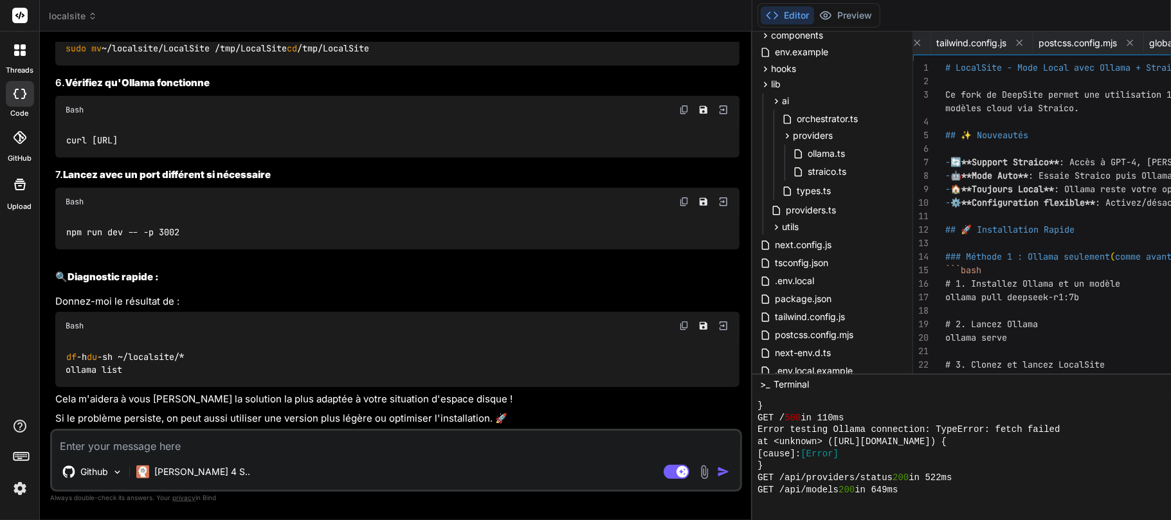
scroll to position [59701, 0]
click at [191, 388] on textarea at bounding box center [396, 442] width 688 height 23
paste textarea "loremip@dol-sitame:~/consectet$ ad ~/elitseddo # Eiusmodte i'utlabo etdolor ma …"
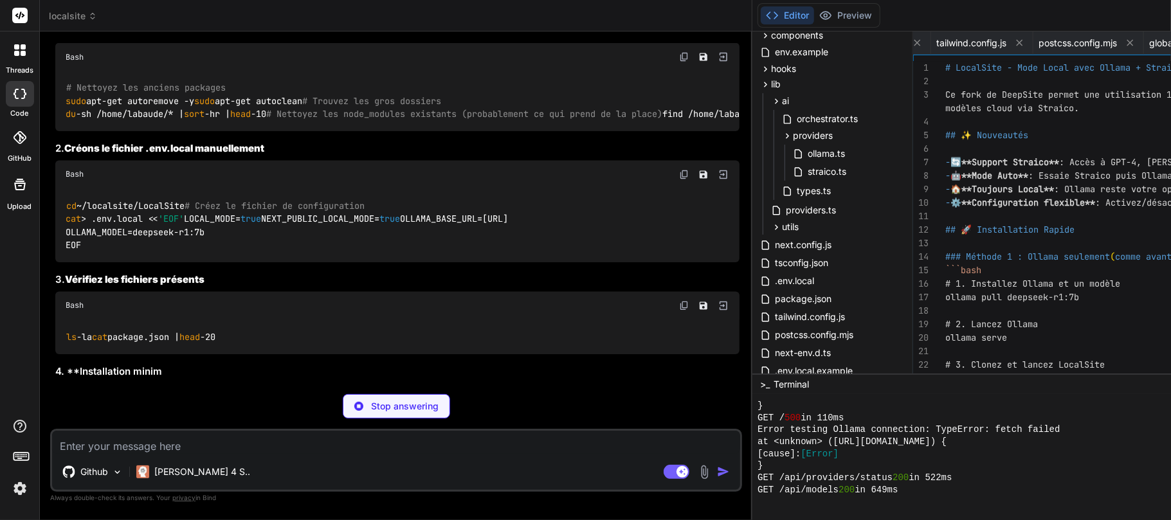
scroll to position [61331, 0]
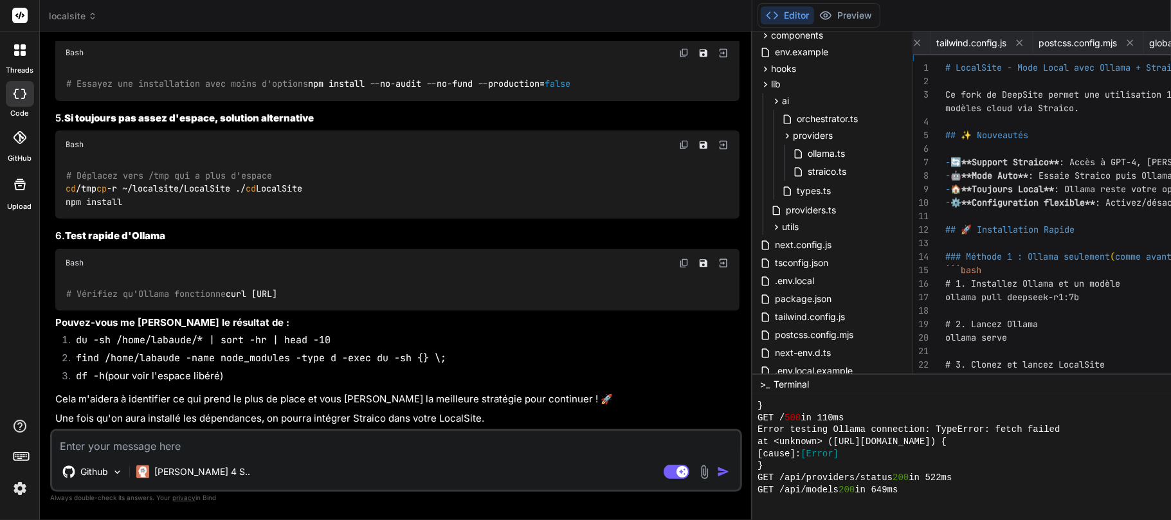
click at [679, 58] on img at bounding box center [684, 53] width 10 height 10
click at [679, 268] on img at bounding box center [684, 263] width 10 height 10
click at [116, 388] on textarea at bounding box center [396, 442] width 688 height 23
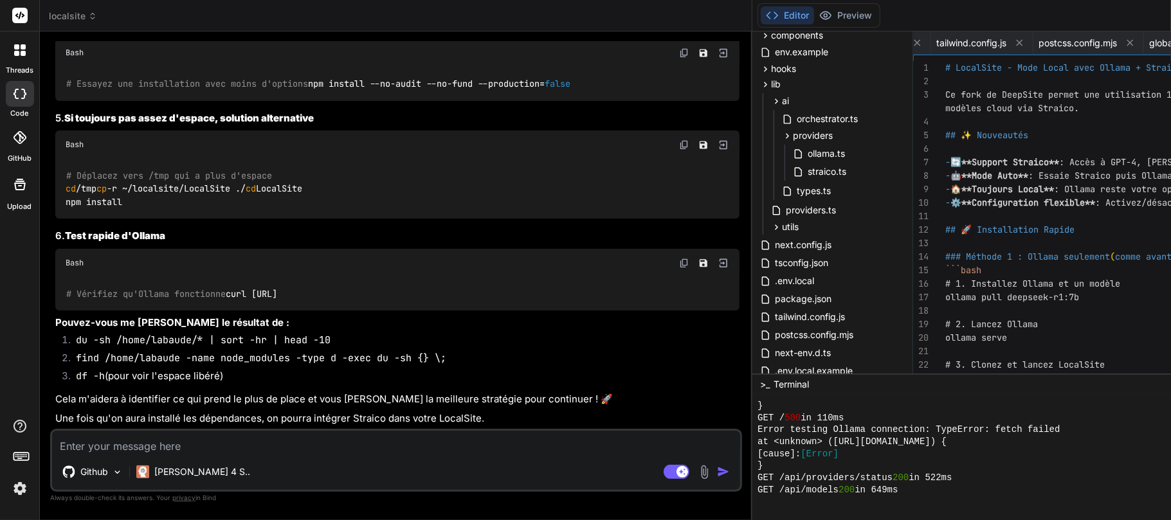
paste textarea "labaude@gpt-server:~/localsite/LocalSite$ ls -la cat package.json | head -20 to…"
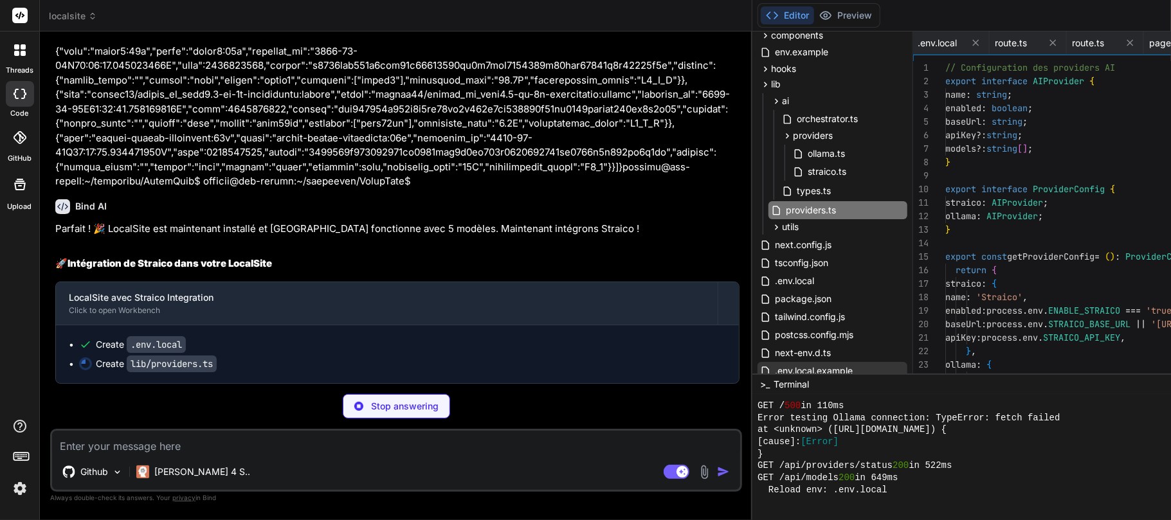
scroll to position [0, 117]
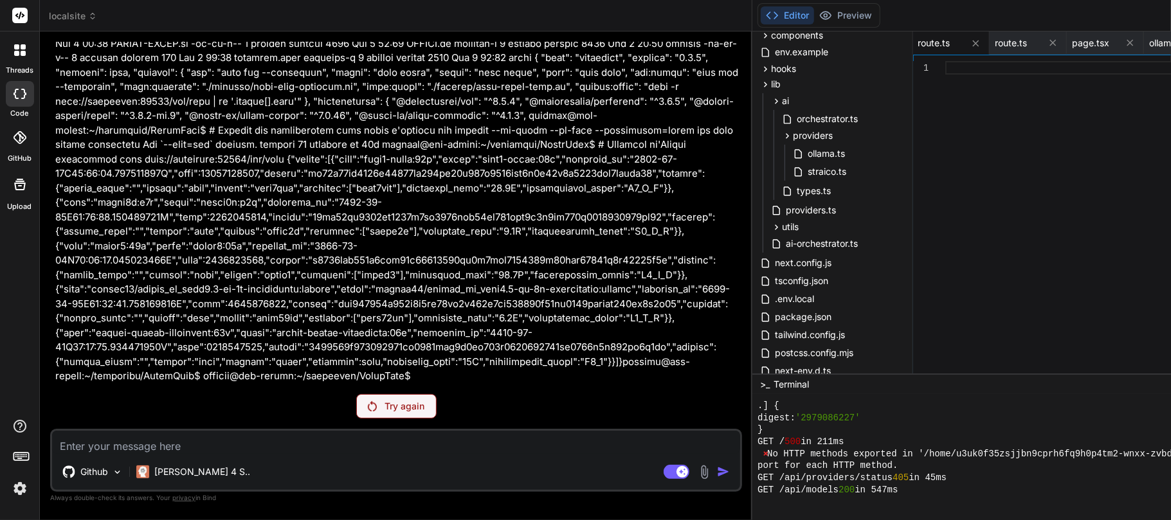
scroll to position [63070, 0]
click at [356, 388] on div "Try again" at bounding box center [396, 406] width 80 height 24
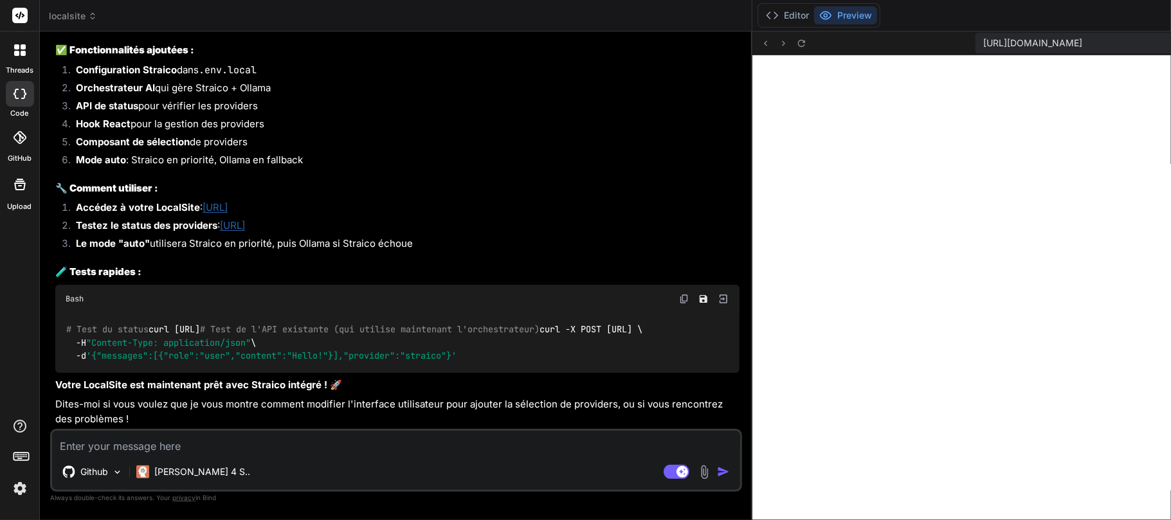
scroll to position [63888, 0]
click at [175, 388] on textarea at bounding box center [396, 442] width 688 height 23
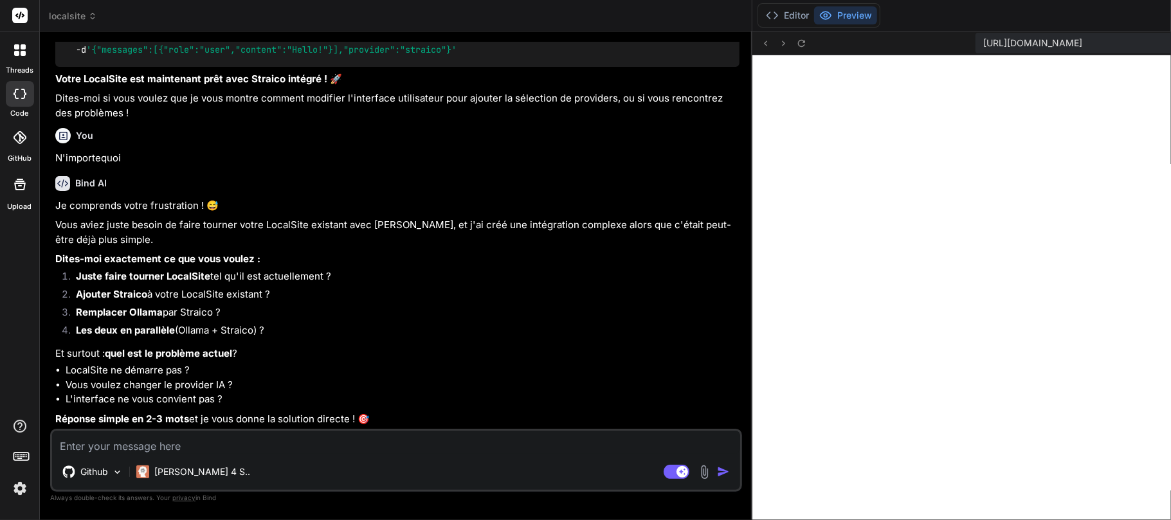
scroll to position [64209, 0]
click at [136, 388] on textarea at bounding box center [396, 442] width 688 height 23
paste textarea "Running depmod... done. /etc/kernel/postrm.d/initramfs-tools: update-initramfs:…"
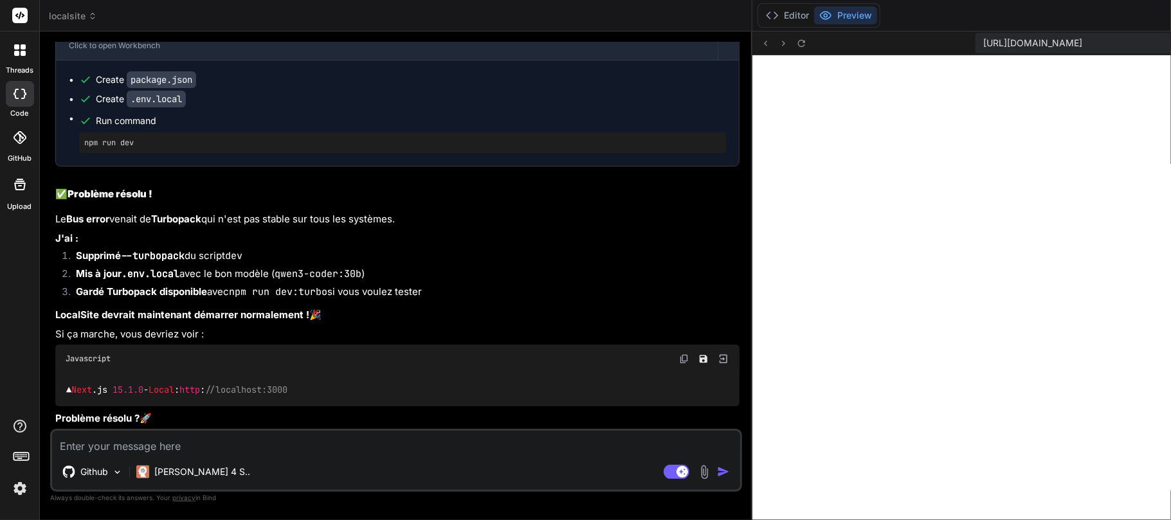
scroll to position [67877, 0]
click at [199, 388] on textarea at bounding box center [396, 442] width 688 height 23
paste textarea "labaude@gpt-server:~/localstraico$ git clone [URL][DOMAIN_NAME] npm instal npm …"
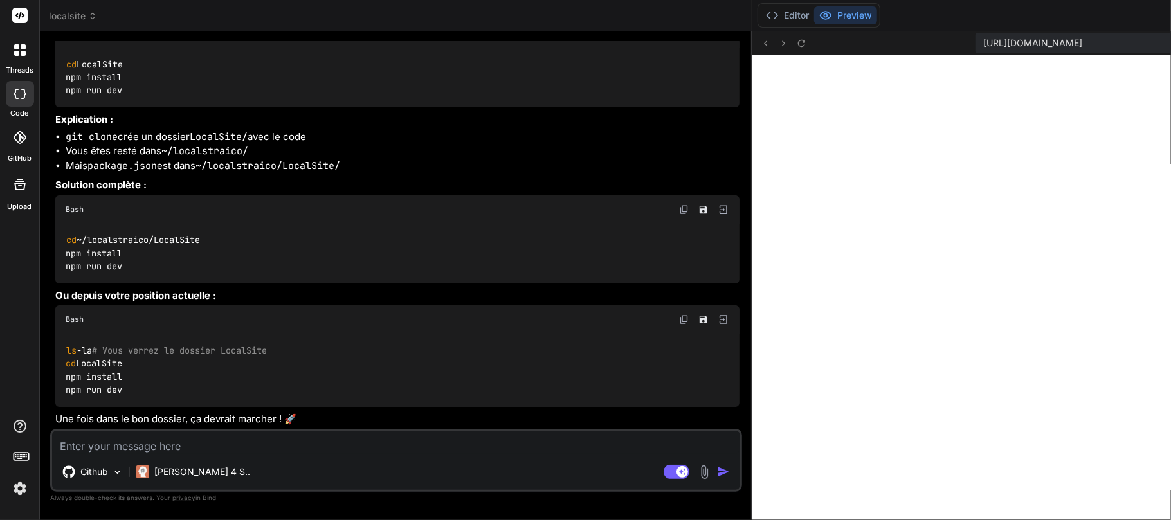
scroll to position [68606, 0]
click at [160, 388] on textarea at bounding box center [396, 442] width 688 height 23
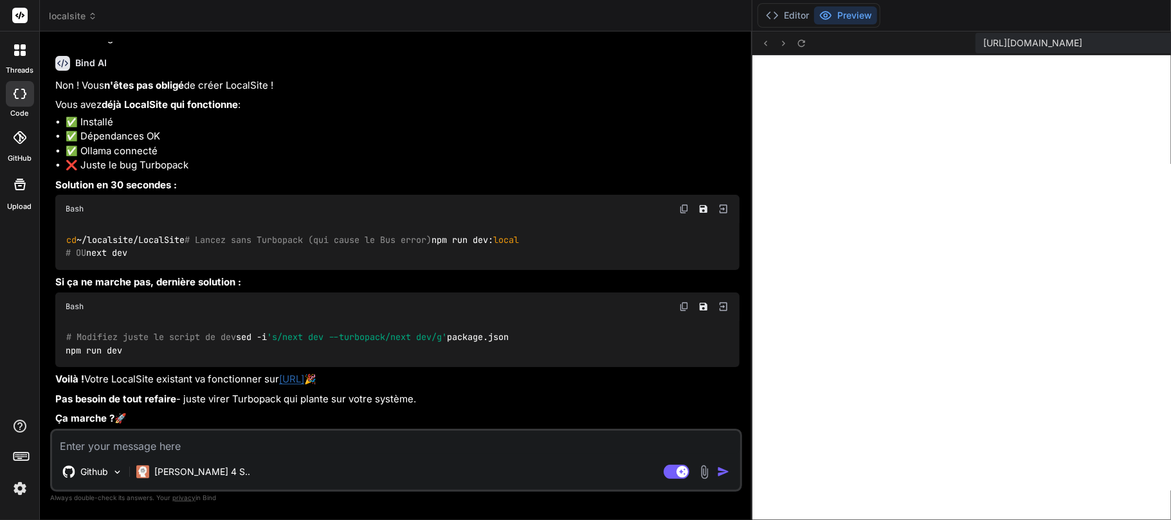
scroll to position [69036, 0]
click at [679, 214] on img at bounding box center [684, 209] width 10 height 10
click at [266, 223] on div "Bash" at bounding box center [397, 209] width 684 height 28
drag, startPoint x: 68, startPoint y: 197, endPoint x: 134, endPoint y: 237, distance: 78.2
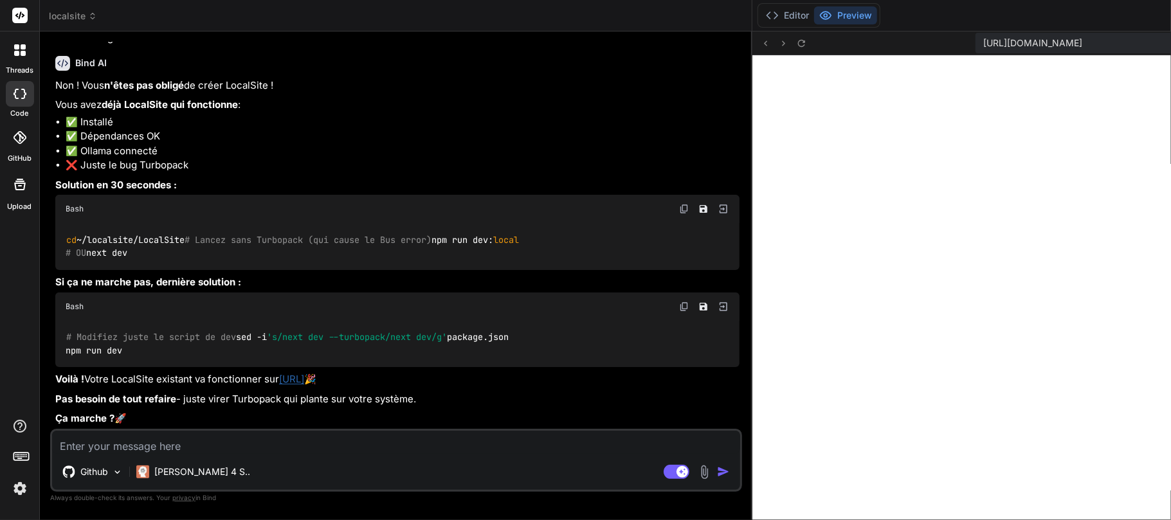
click at [134, 237] on div "cd ~/localsite/LocalSite # Lancez sans Turbopack (qui cause le Bus error) npm r…" at bounding box center [397, 246] width 684 height 47
click at [493, 234] on span "local" at bounding box center [506, 240] width 26 height 12
click at [87, 233] on code "cd ~/localsite/LocalSite # Lancez sans Turbopack (qui cause le Bus error) npm r…" at bounding box center [292, 246] width 453 height 26
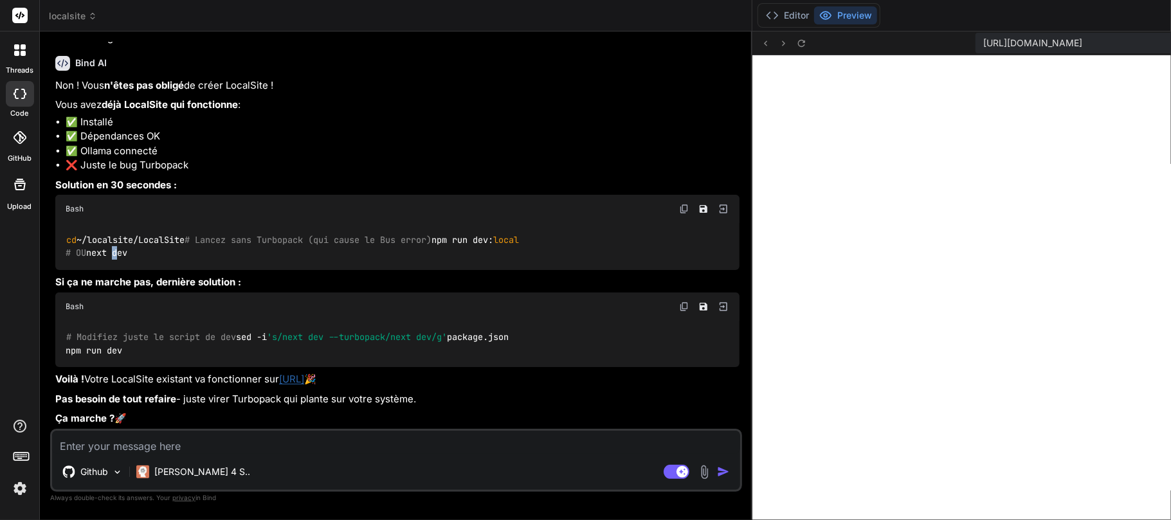
click at [87, 233] on code "cd ~/localsite/LocalSite # Lancez sans Turbopack (qui cause le Bus error) npm r…" at bounding box center [292, 246] width 453 height 26
click at [679, 302] on img at bounding box center [684, 307] width 10 height 10
click at [207, 388] on p "Pas besoin de tout refaire - juste virer Turbopack qui plante sur votre système." at bounding box center [397, 399] width 684 height 15
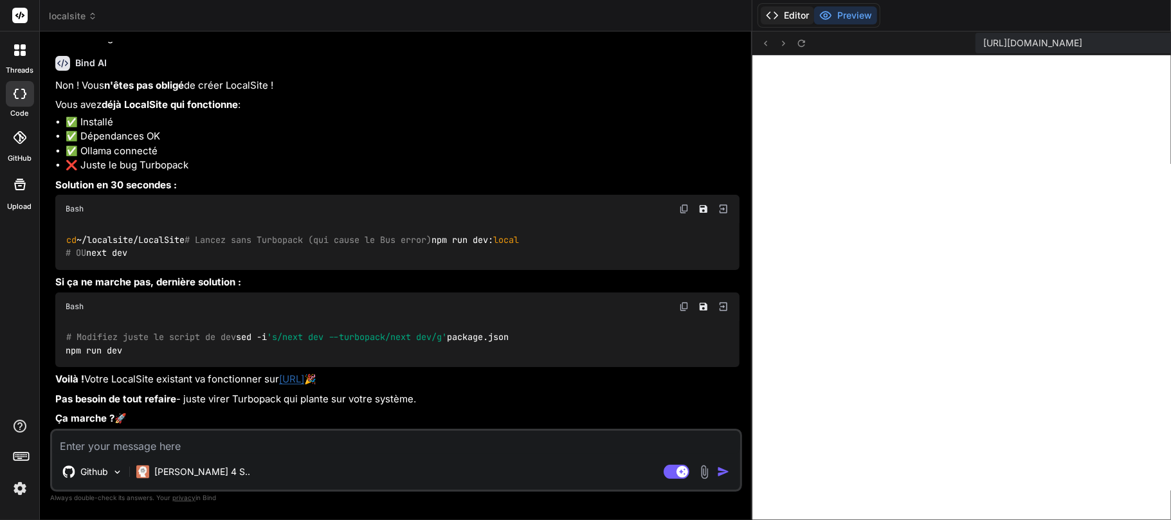
click at [761, 12] on button "Editor" at bounding box center [787, 15] width 53 height 18
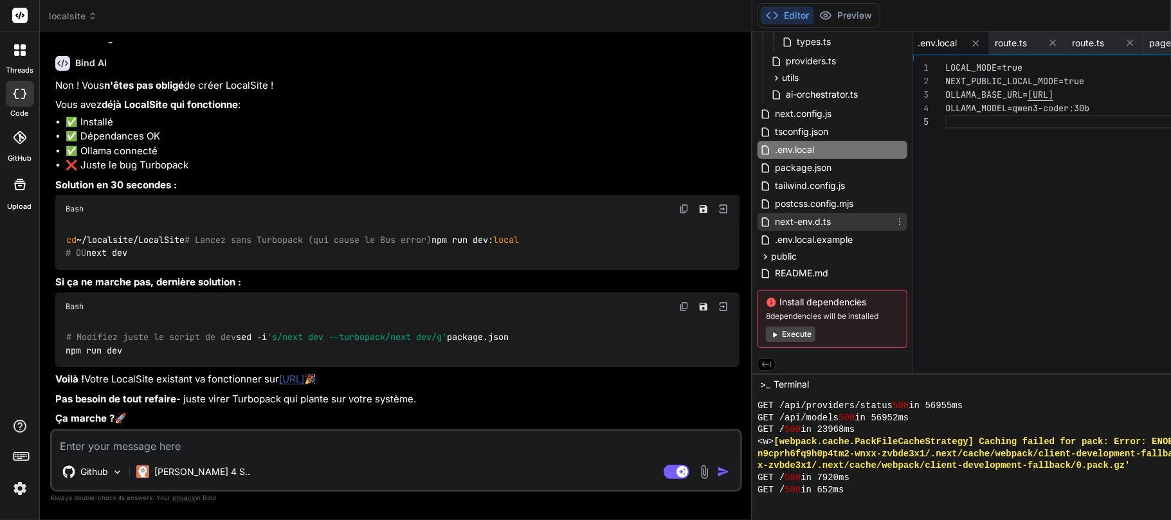
scroll to position [457, 0]
